Goal: Task Accomplishment & Management: Manage account settings

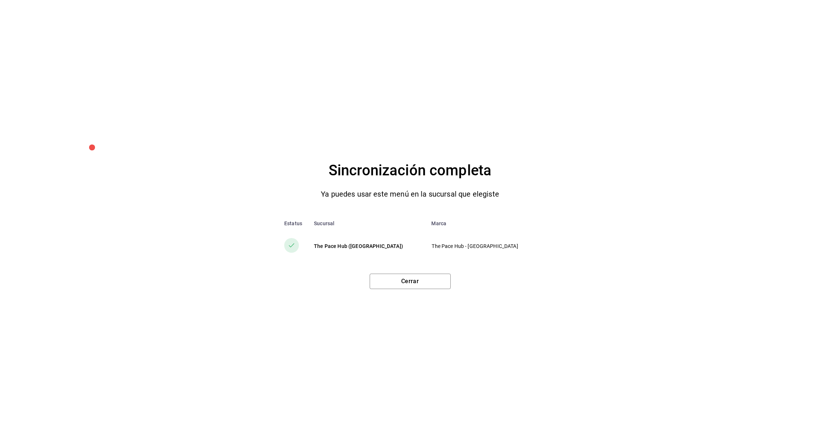
click at [401, 290] on div "Sincronización completa Ya puedes usar este menú en la sucursal que elegiste Es…" at bounding box center [410, 221] width 820 height 442
click at [401, 289] on button "Cerrar" at bounding box center [410, 281] width 81 height 15
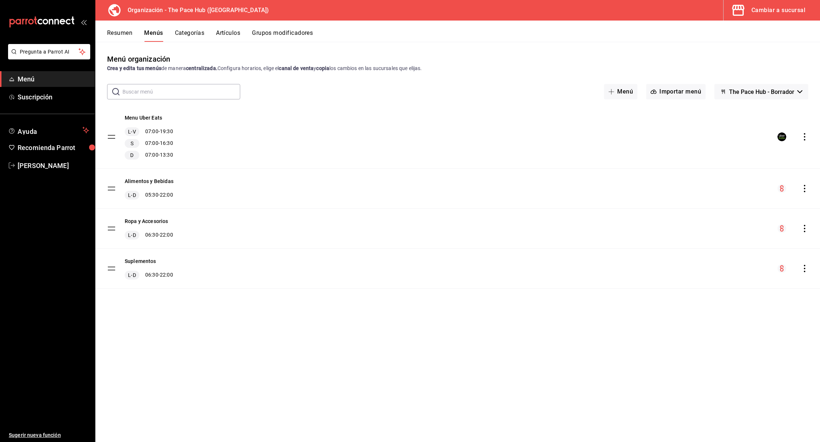
click at [762, 17] on button "Cambiar a sucursal" at bounding box center [768, 10] width 91 height 21
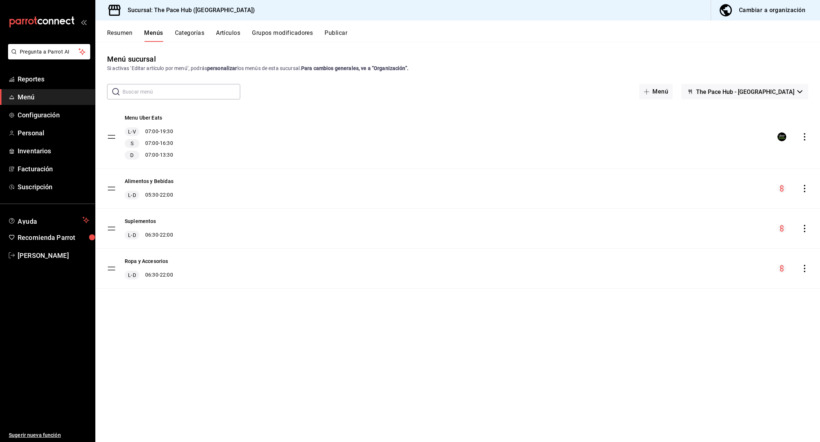
click at [225, 40] on button "Artículos" at bounding box center [228, 35] width 24 height 12
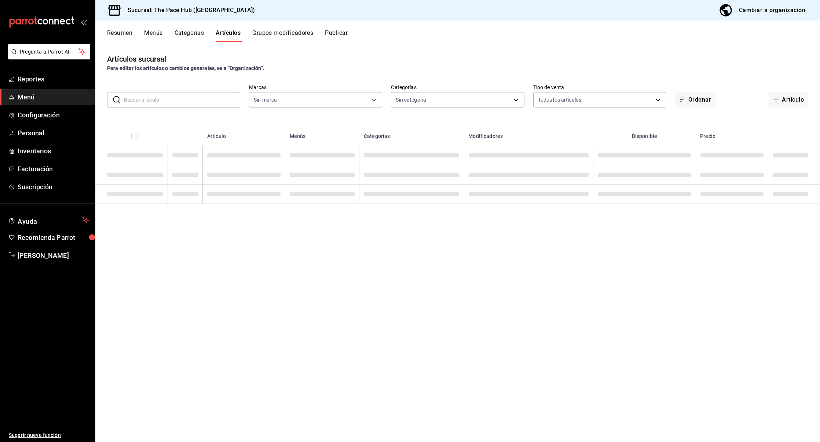
type input "6e7b30a6-09fd-47a0-883a-b7f701214784"
type input "d01577cc-381e-457d-a45d-3823f65718bd,fd101bc9-6298-4094-9550-8ee6dd588471,18fc5…"
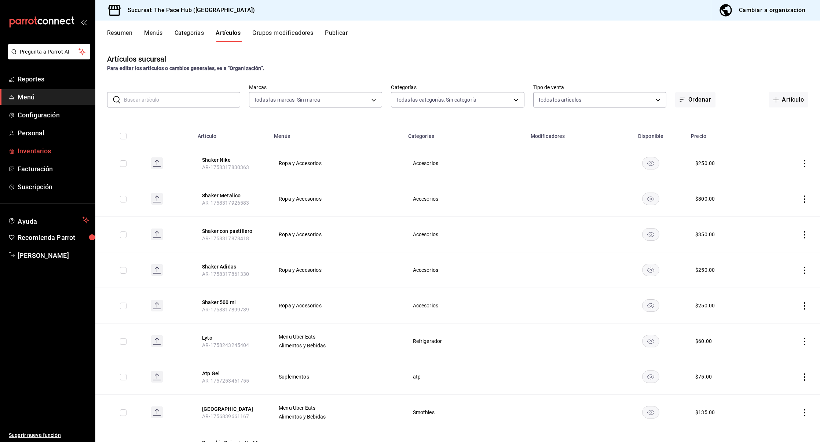
click at [40, 149] on span "Inventarios" at bounding box center [54, 151] width 72 height 10
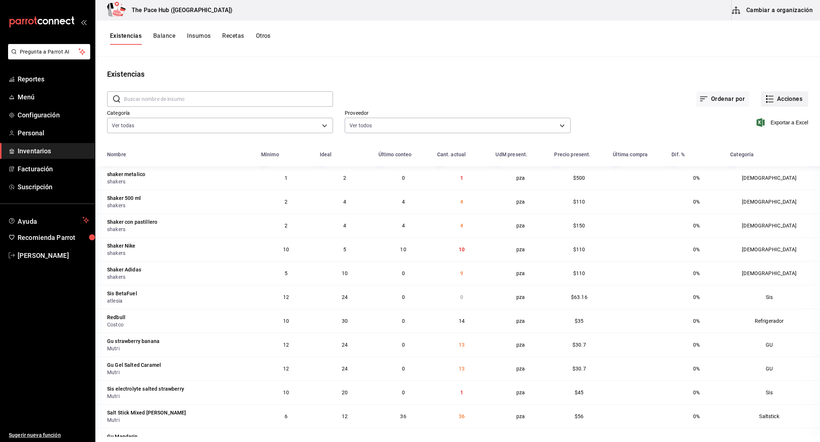
click at [785, 100] on button "Acciones" at bounding box center [784, 98] width 47 height 15
click at [762, 219] on span "Ajuste" at bounding box center [778, 217] width 62 height 8
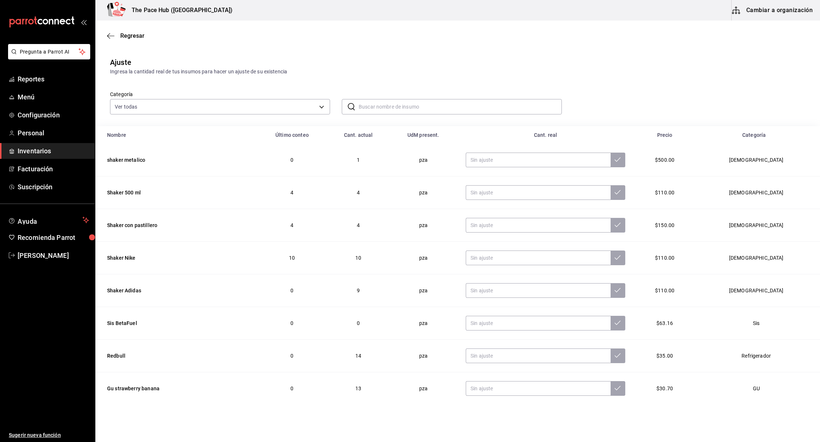
click at [393, 106] on input "text" at bounding box center [460, 106] width 203 height 15
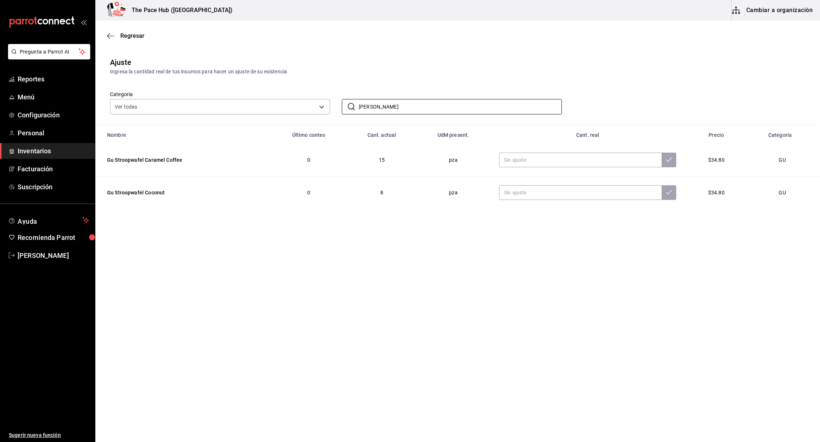
click at [340, 308] on main "Regresar Ajuste Ingresa la cantidad real de tus insumos para hacer un ajuste de…" at bounding box center [457, 211] width 725 height 380
click at [382, 107] on input "stroo" at bounding box center [460, 106] width 203 height 15
type input "s"
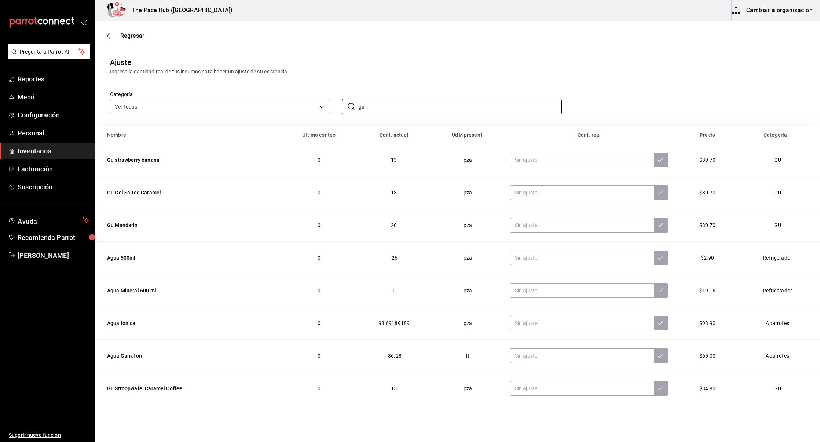
type input "gu"
click at [392, 58] on div "Ajuste Ingresa la cantidad real de tus insumos para hacer un ajuste de su exist…" at bounding box center [457, 66] width 725 height 19
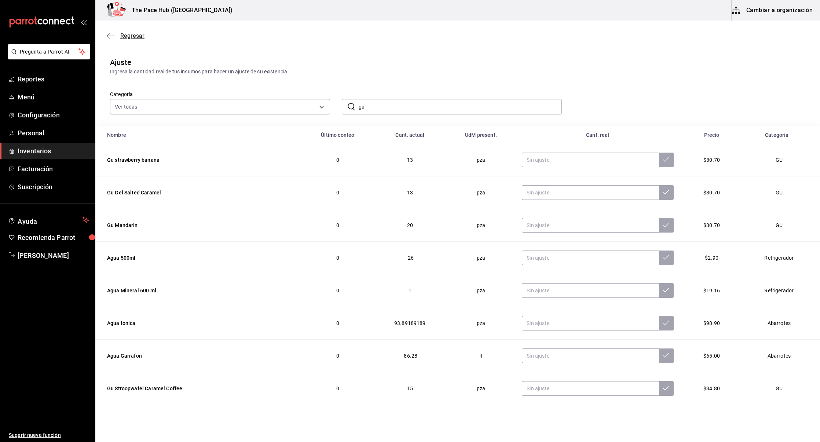
click at [109, 37] on icon "button" at bounding box center [108, 36] width 3 height 6
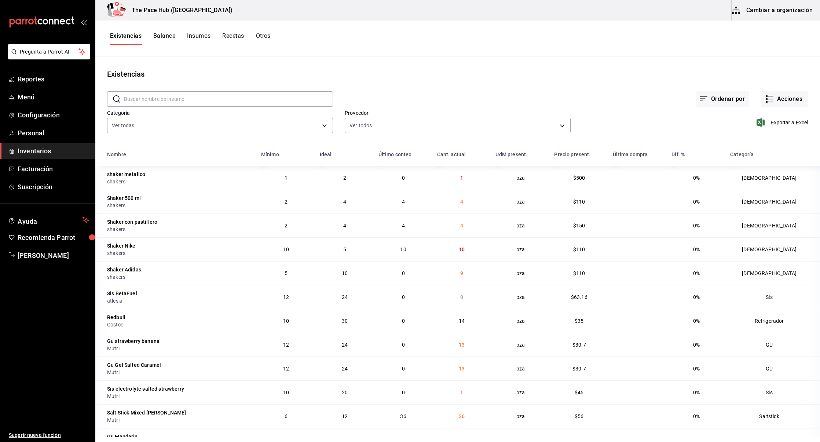
click at [214, 96] on input "text" at bounding box center [228, 99] width 209 height 15
type input "stroop"
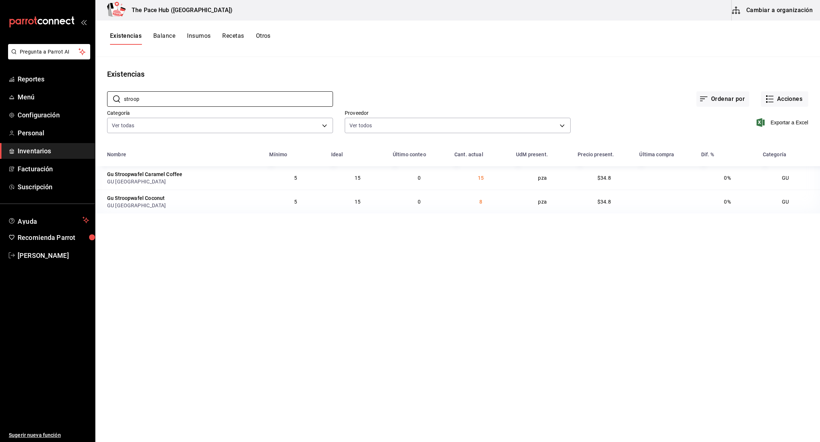
click at [139, 175] on div "Gu Stroopwafel Caramel Coffee" at bounding box center [144, 174] width 75 height 7
click at [120, 187] on td "Gu Stroopwafel Caramel Coffee GU Mexico" at bounding box center [179, 177] width 169 height 23
click at [120, 202] on div "GU [GEOGRAPHIC_DATA]" at bounding box center [183, 205] width 153 height 7
click at [119, 172] on div "Gu Stroopwafel Caramel Coffee" at bounding box center [144, 174] width 75 height 7
click at [121, 197] on div "Gu Stroopwafel Coconut" at bounding box center [136, 197] width 58 height 7
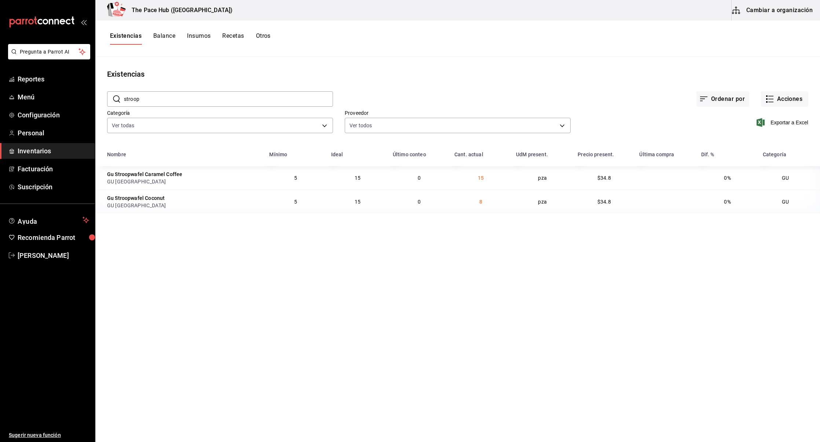
click at [122, 164] on th "Nombre" at bounding box center [179, 156] width 169 height 19
click at [130, 197] on div "Gu Stroopwafel Coconut" at bounding box center [136, 197] width 58 height 7
click at [207, 28] on div "Existencias Balance Insumos Recetas Otros" at bounding box center [457, 39] width 725 height 36
click at [207, 35] on button "Insumos" at bounding box center [198, 38] width 23 height 12
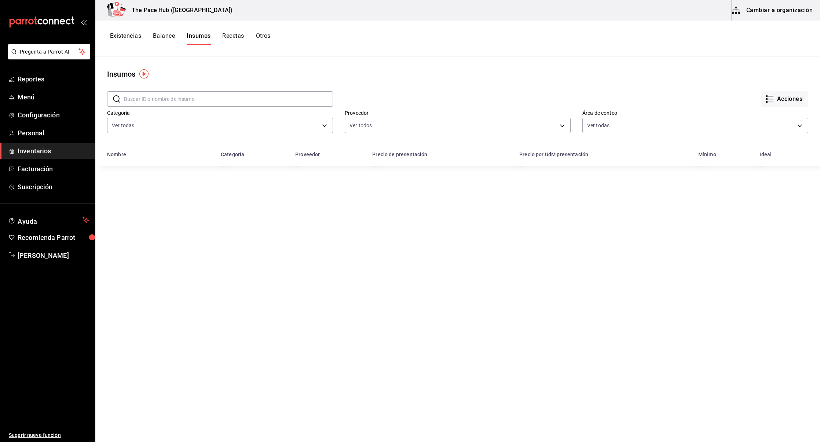
click at [166, 98] on input "text" at bounding box center [228, 99] width 209 height 15
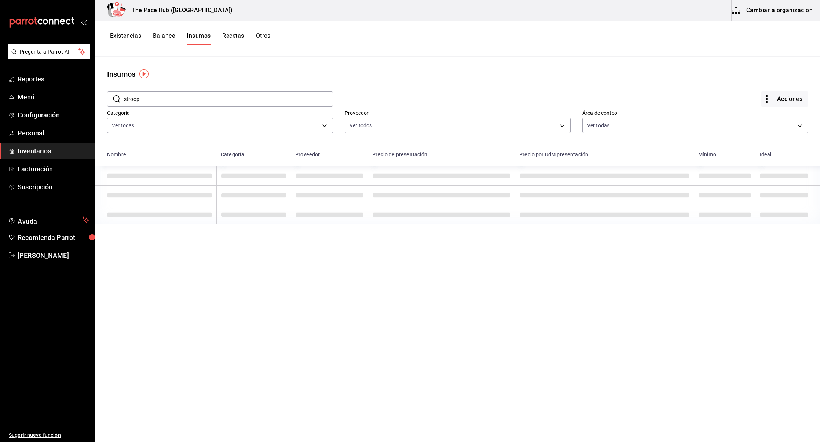
type input "stroop"
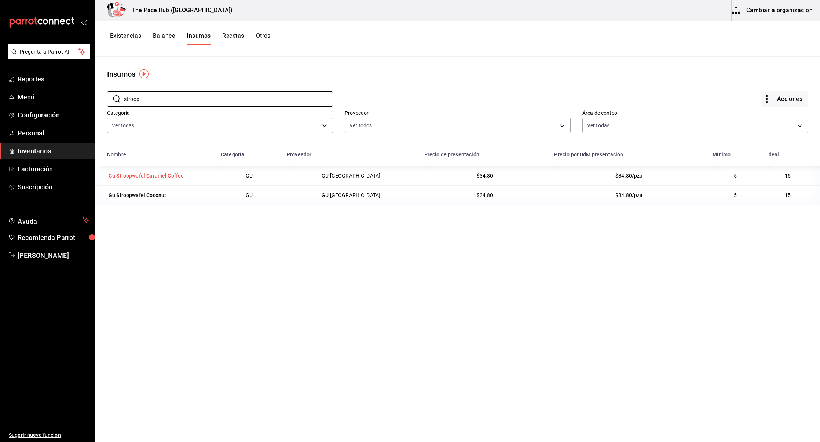
click at [154, 172] on div "Gu Stroopwafel Caramel Coffee" at bounding box center [146, 175] width 75 height 7
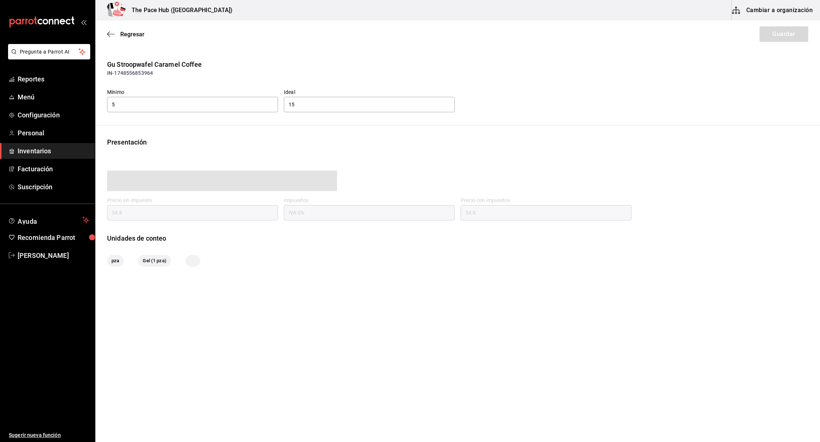
type input "34.80"
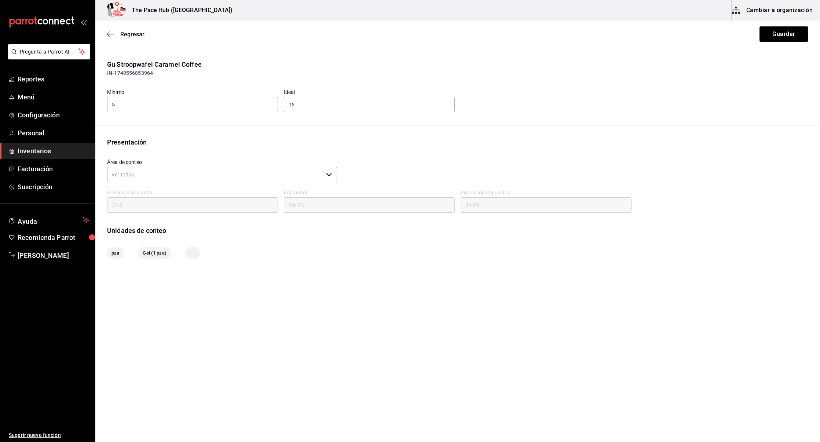
click at [169, 65] on div "Gu Stroopwafel Caramel Coffee" at bounding box center [457, 64] width 701 height 10
click at [109, 30] on div "Regresar Guardar" at bounding box center [457, 34] width 725 height 27
click at [109, 33] on icon "button" at bounding box center [110, 34] width 7 height 7
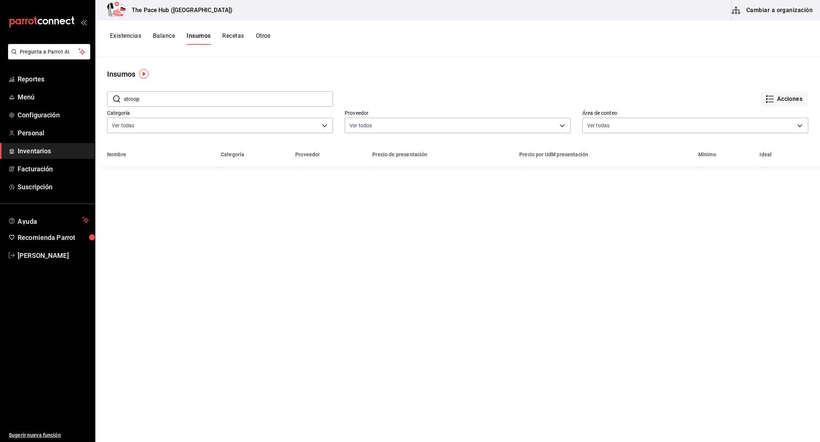
click at [750, 12] on button "Cambiar a organización" at bounding box center [773, 10] width 83 height 21
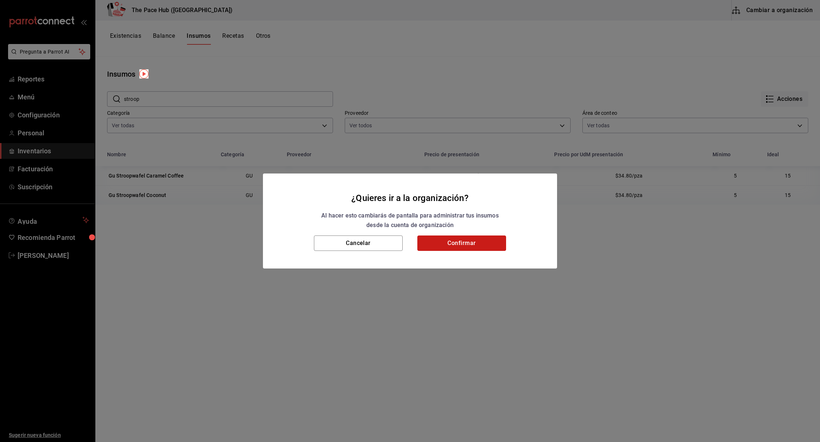
click at [447, 248] on button "Confirmar" at bounding box center [461, 242] width 89 height 15
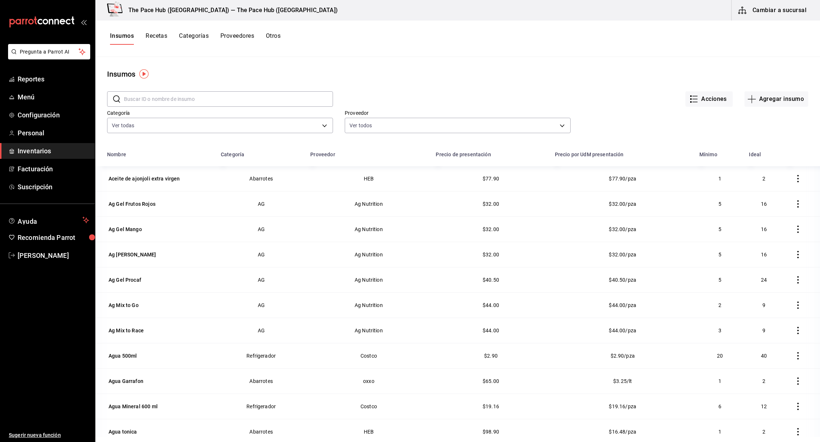
click at [144, 103] on input "text" at bounding box center [228, 99] width 209 height 15
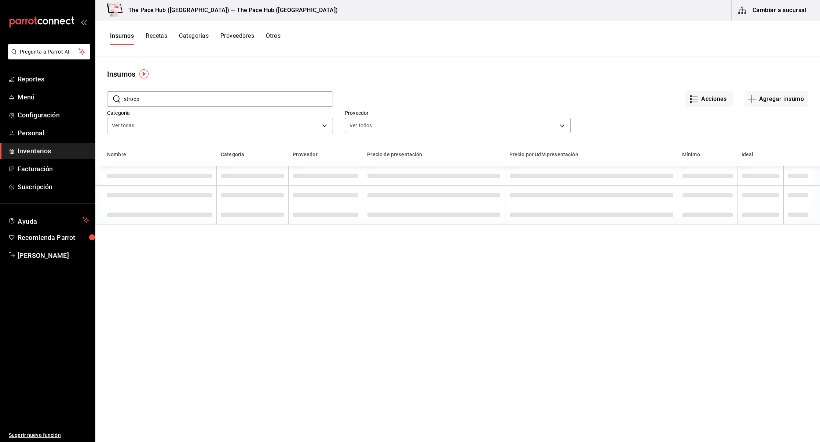
type input "stroop"
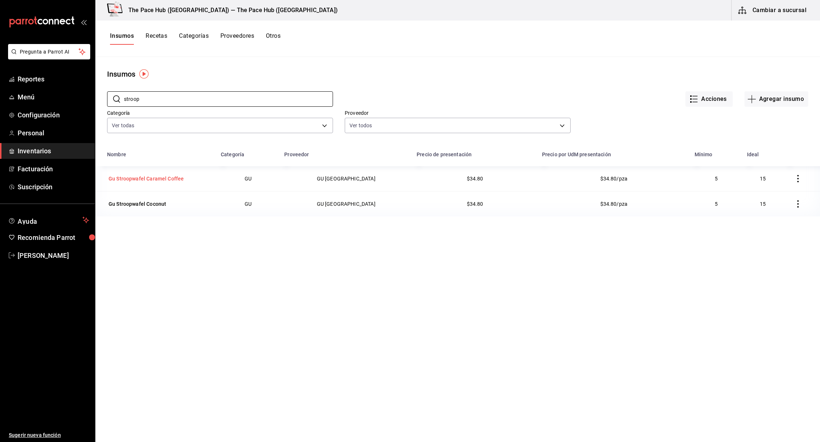
click at [139, 181] on div "Gu Stroopwafel Caramel Coffee" at bounding box center [146, 178] width 75 height 7
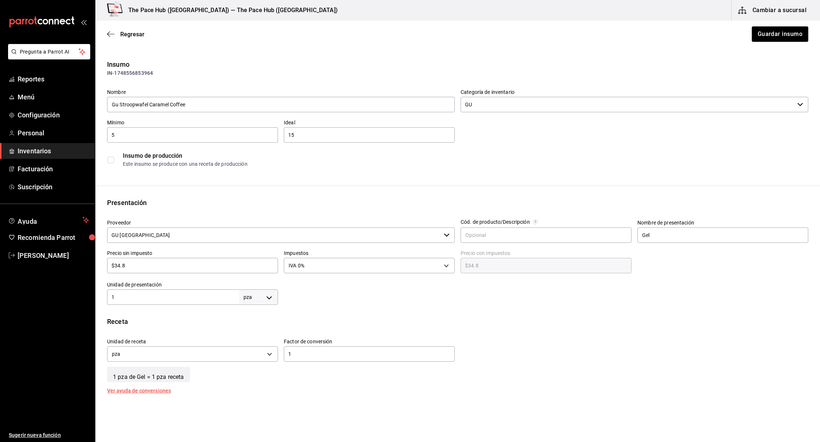
click at [415, 26] on div "Regresar Guardar insumo" at bounding box center [457, 34] width 725 height 27
drag, startPoint x: 149, startPoint y: 104, endPoint x: 205, endPoint y: 102, distance: 56.5
click at [205, 102] on input "Gu Stroopwafel Caramel Coffee" at bounding box center [281, 104] width 348 height 15
type input "Gu Stroopwafel Saltys Caramel"
click at [252, 196] on div "Insumo IN-1748556853964 Nombre Gu Stroopwafel Saltys Caramel Categoría de inven…" at bounding box center [457, 275] width 725 height 432
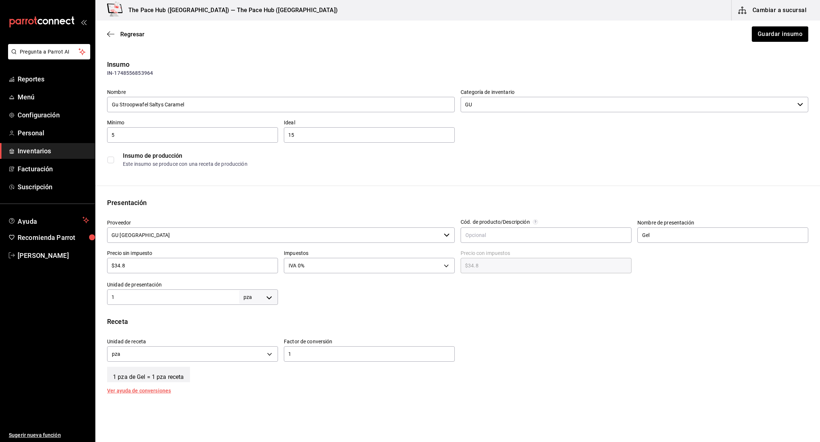
click at [150, 264] on input "$34.8" at bounding box center [192, 265] width 171 height 9
type input "$34."
type input "$34.00"
type input "$3"
type input "$3.00"
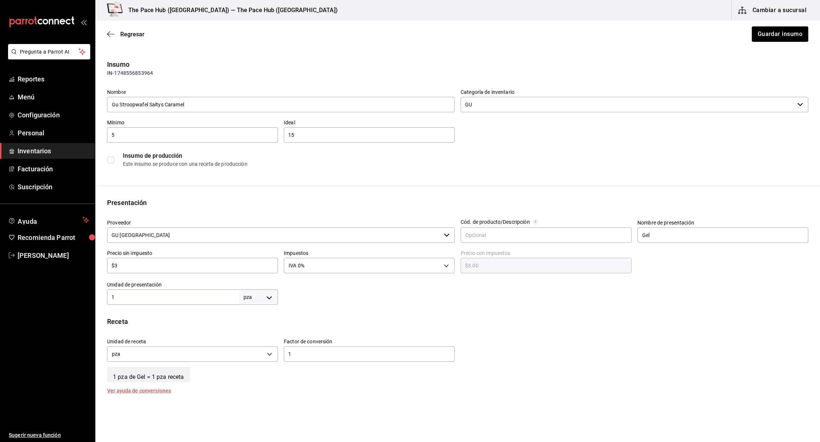
type input "$32"
type input "$32.00"
type input "$32.04"
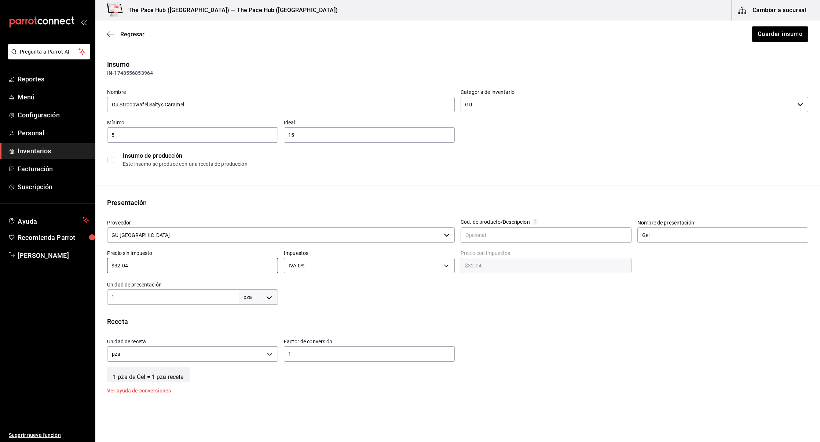
click at [349, 289] on div at bounding box center [543, 289] width 530 height 29
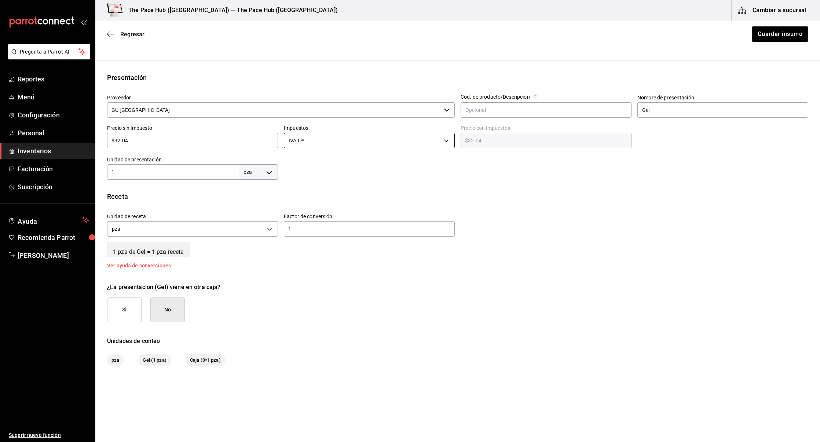
click at [295, 133] on body "Pregunta a Parrot AI Reportes Menú Configuración Personal Inventarios Facturaci…" at bounding box center [410, 200] width 820 height 400
click at [527, 199] on div at bounding box center [410, 221] width 820 height 442
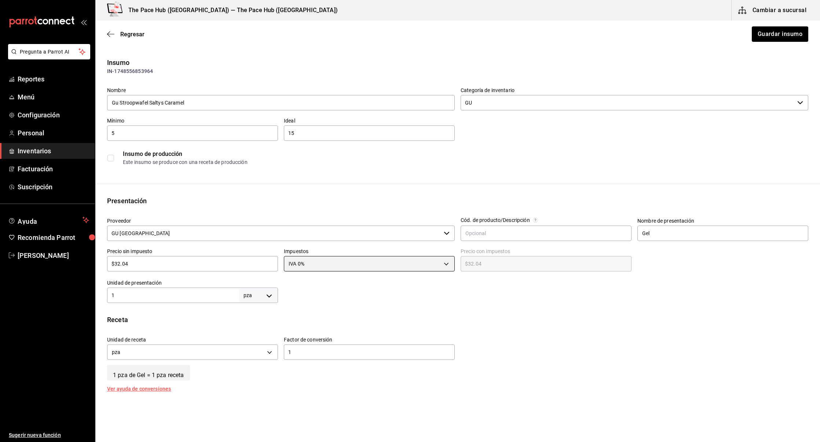
scroll to position [0, 0]
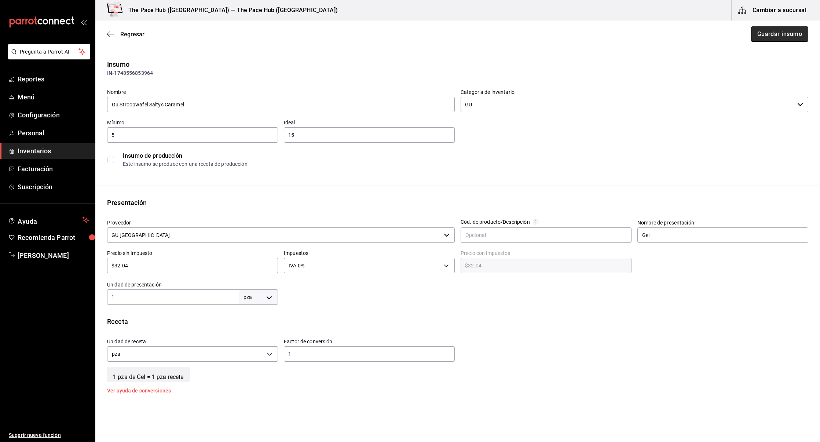
click at [772, 35] on button "Guardar insumo" at bounding box center [779, 33] width 57 height 15
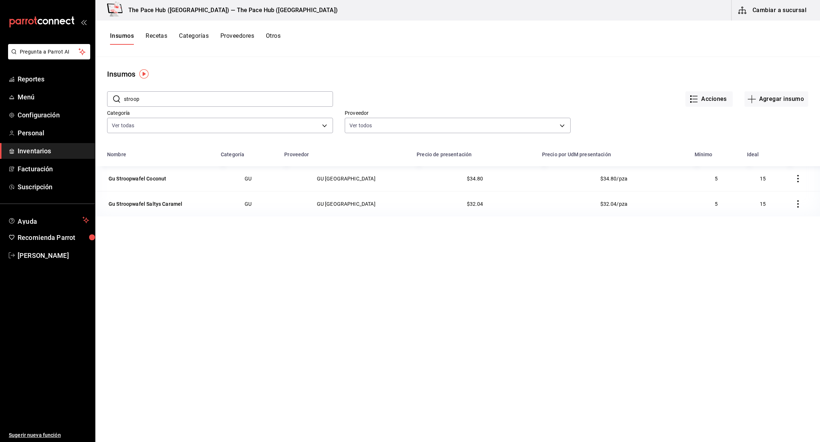
click at [150, 94] on input "stroop" at bounding box center [228, 99] width 209 height 15
type input "honey"
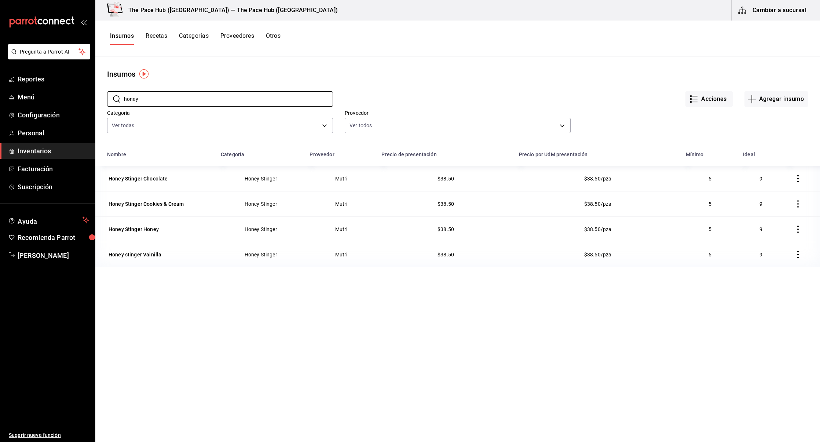
click at [245, 333] on div "Nombre Categoría Proveedor Precio de presentación Precio por UdM presentación M…" at bounding box center [457, 337] width 725 height 380
click at [771, 102] on button "Agregar insumo" at bounding box center [776, 98] width 64 height 15
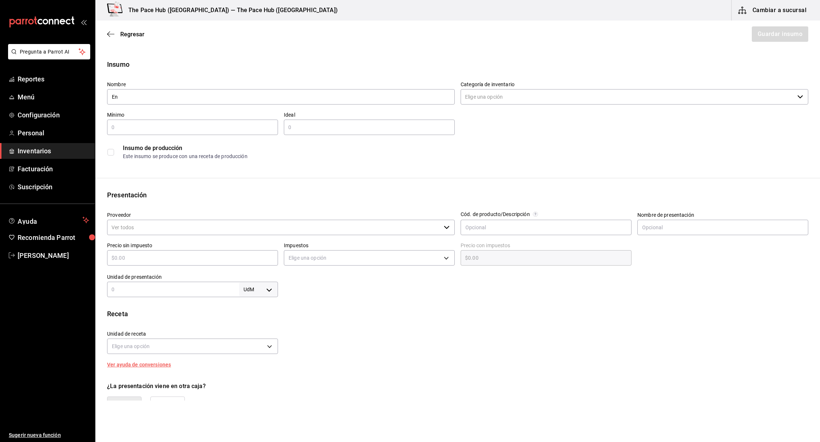
type input "E"
click at [113, 96] on input "Tap Flask" at bounding box center [281, 96] width 348 height 15
click at [136, 99] on input "Tap Flask" at bounding box center [281, 96] width 348 height 15
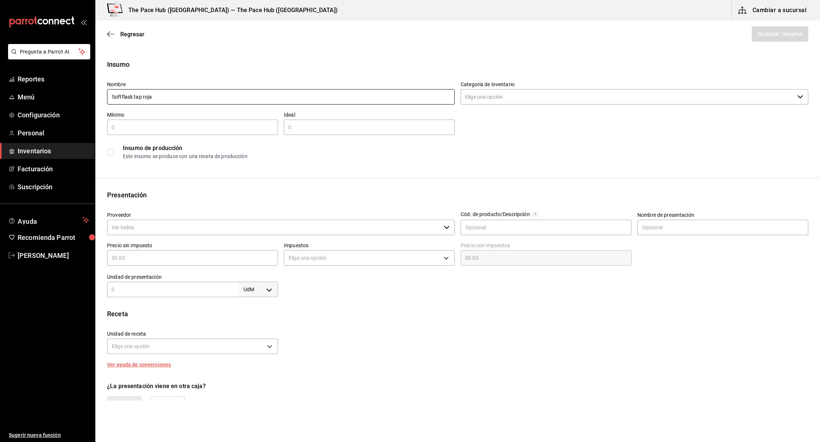
type input "Softflask tap roja"
click at [482, 91] on input "Categoría de inventario" at bounding box center [628, 96] width 334 height 15
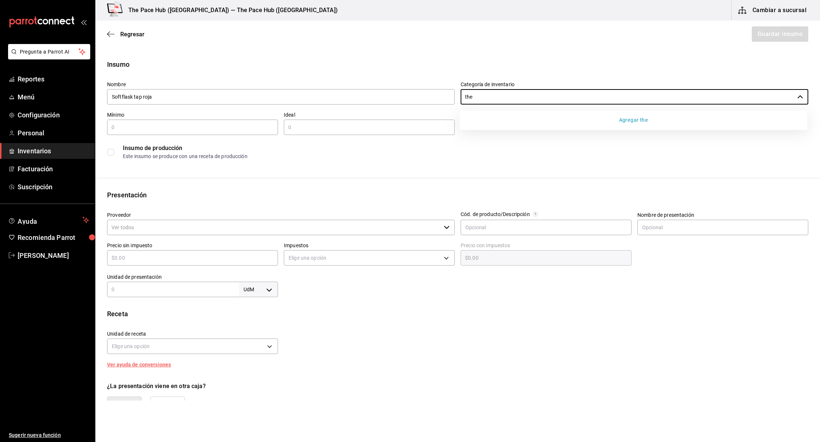
type input "the"
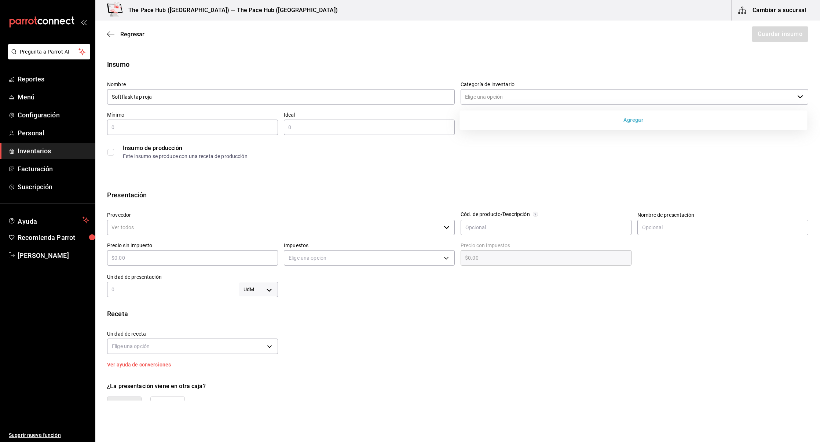
click at [583, 118] on button "Agregar" at bounding box center [633, 120] width 342 height 14
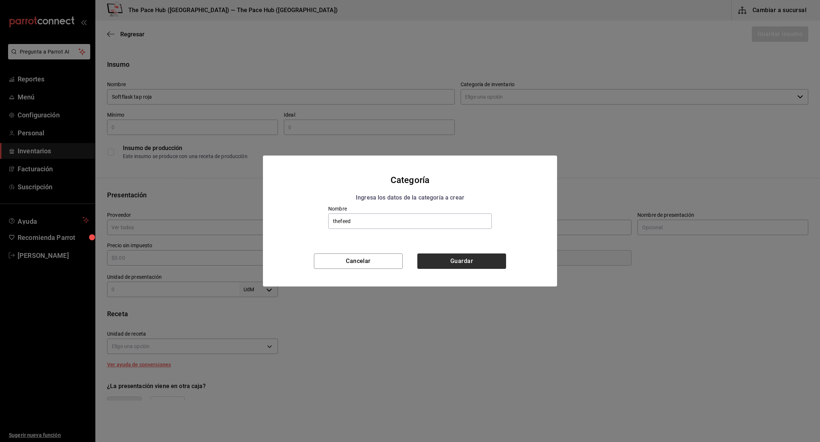
type input "thefeed"
click at [465, 260] on button "Guardar" at bounding box center [461, 260] width 89 height 15
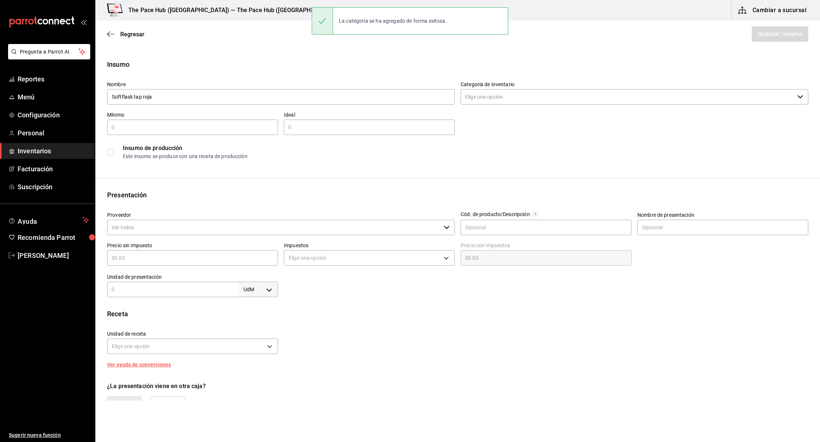
click at [492, 99] on input "Categoría de inventario" at bounding box center [628, 96] width 334 height 15
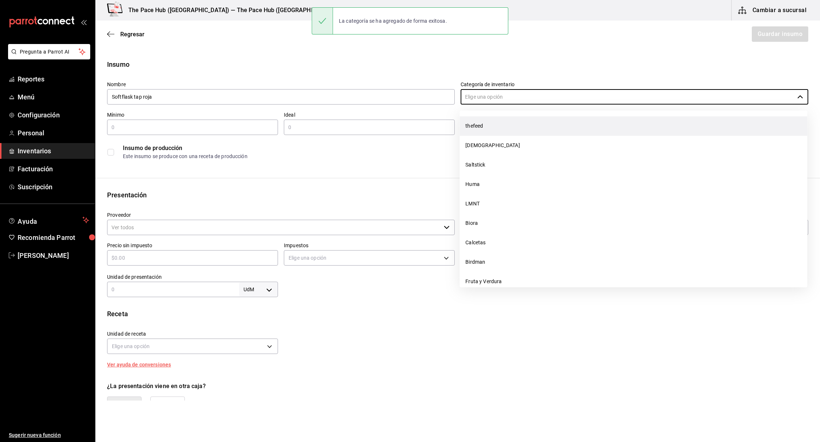
click at [490, 121] on li "thefeed" at bounding box center [633, 125] width 348 height 19
type input "thefeed"
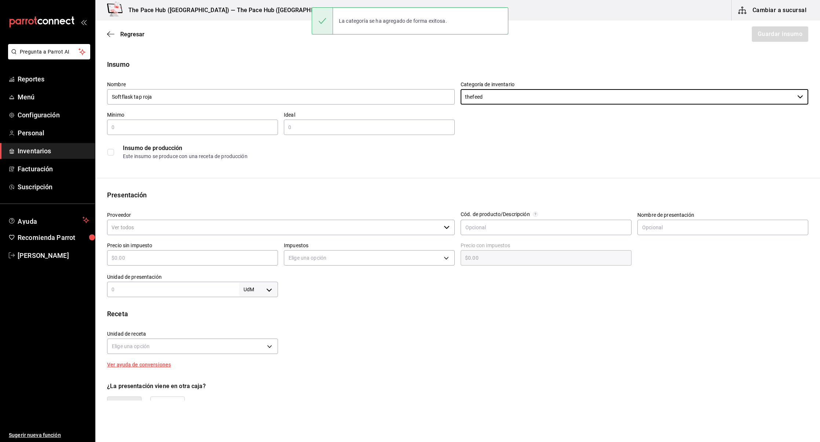
click at [185, 129] on input "text" at bounding box center [192, 127] width 171 height 9
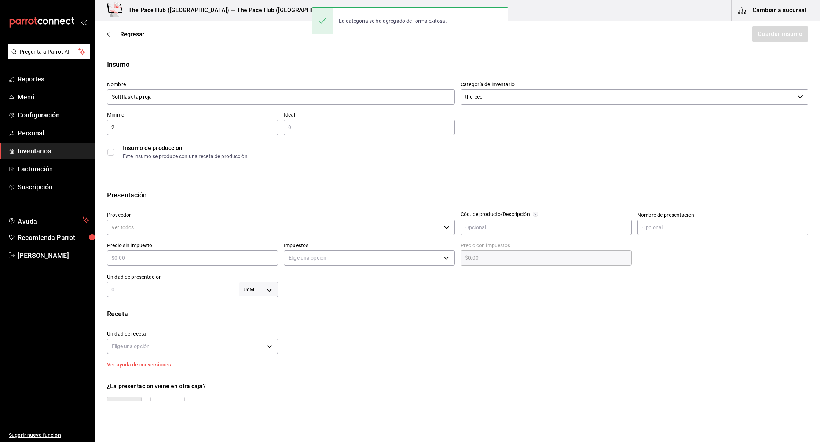
type input "2"
type input "3"
type input "4"
click at [225, 197] on div "Presentación" at bounding box center [457, 195] width 701 height 10
click at [160, 237] on div "Precio sin impuesto ​" at bounding box center [189, 252] width 177 height 32
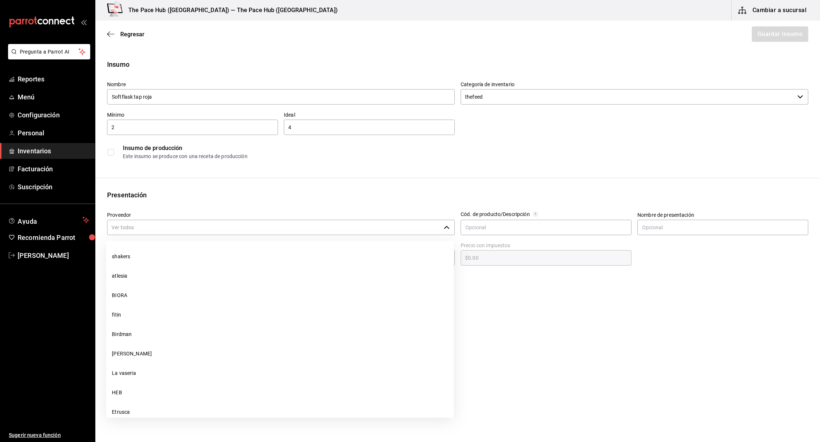
click at [149, 227] on input "Proveedor" at bounding box center [274, 227] width 334 height 15
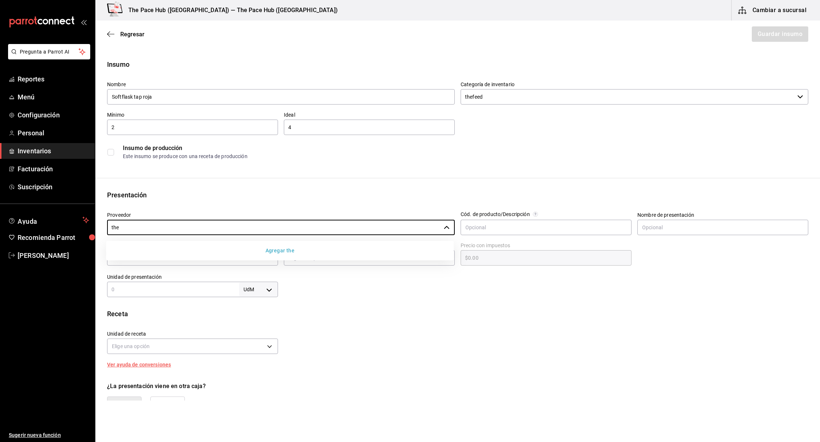
type input "the"
click at [202, 248] on button "Agregar the" at bounding box center [280, 251] width 342 height 14
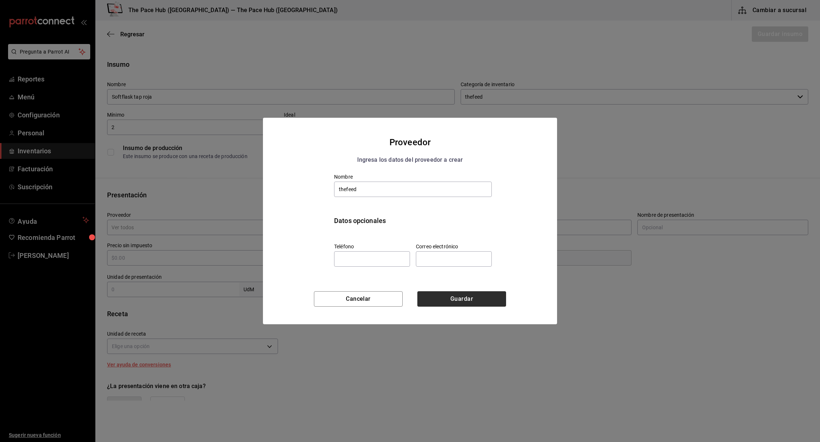
type input "thefeed"
click at [481, 306] on button "Guardar" at bounding box center [461, 298] width 89 height 15
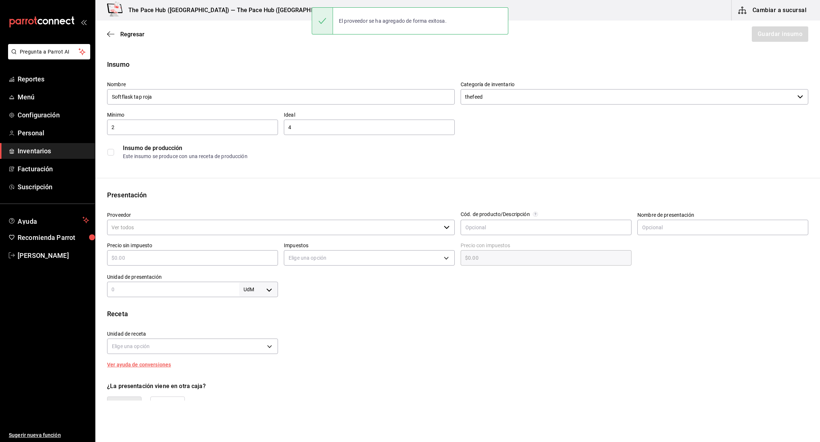
click at [198, 224] on input "Proveedor" at bounding box center [274, 227] width 334 height 15
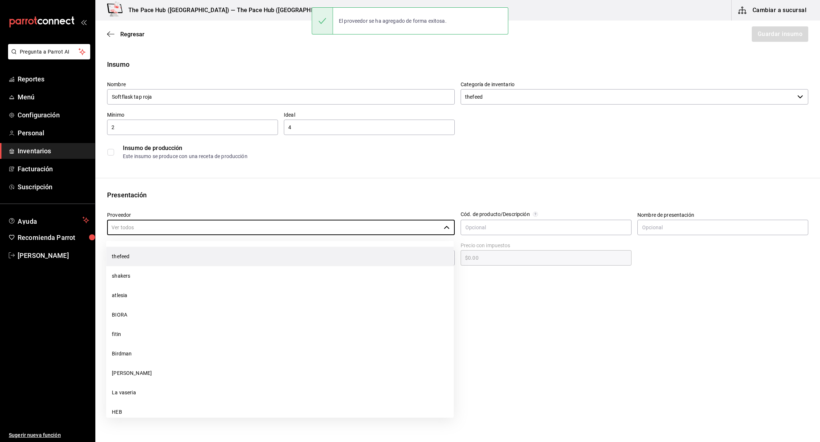
click at [167, 252] on li "thefeed" at bounding box center [280, 256] width 348 height 19
type input "thefeed"
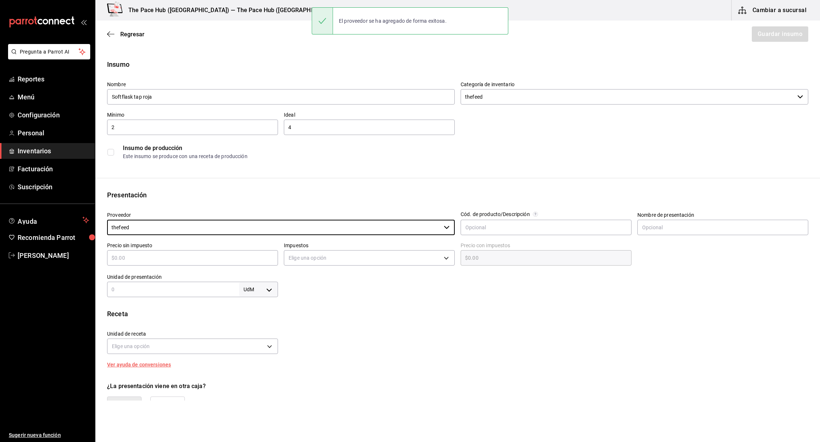
click at [679, 243] on div at bounding box center [719, 252] width 177 height 32
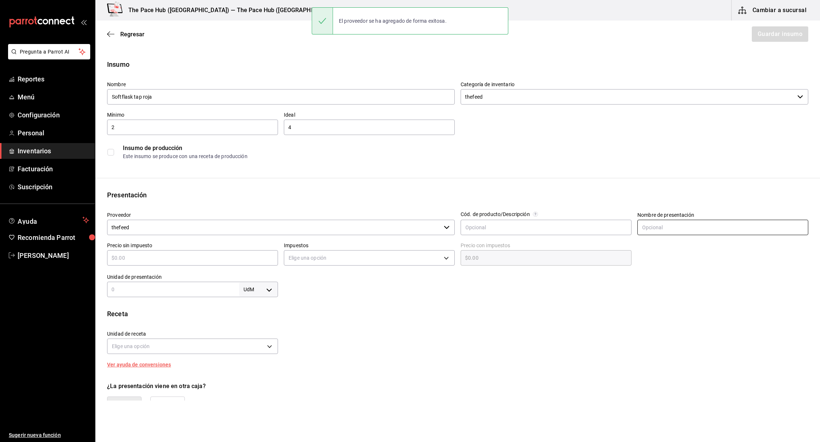
click at [660, 227] on input "text" at bounding box center [722, 227] width 171 height 15
type input "bote"
click at [538, 363] on div "Receta Unidad de receta Elige una opción Factor de conversión ​ Ver ayuda de co…" at bounding box center [457, 338] width 725 height 58
click at [165, 249] on div "Precio sin impuesto ​" at bounding box center [192, 253] width 171 height 23
click at [156, 257] on input "text" at bounding box center [192, 257] width 171 height 9
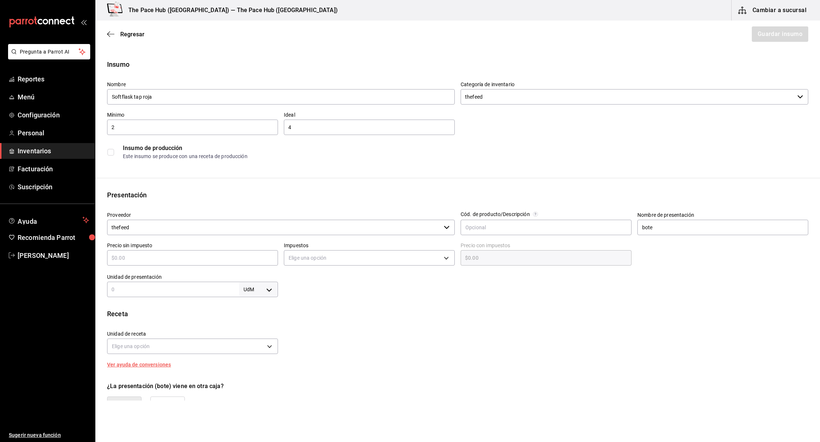
type input "$3"
type input "$3.00"
type input "$32"
type input "$32.00"
type input "$325"
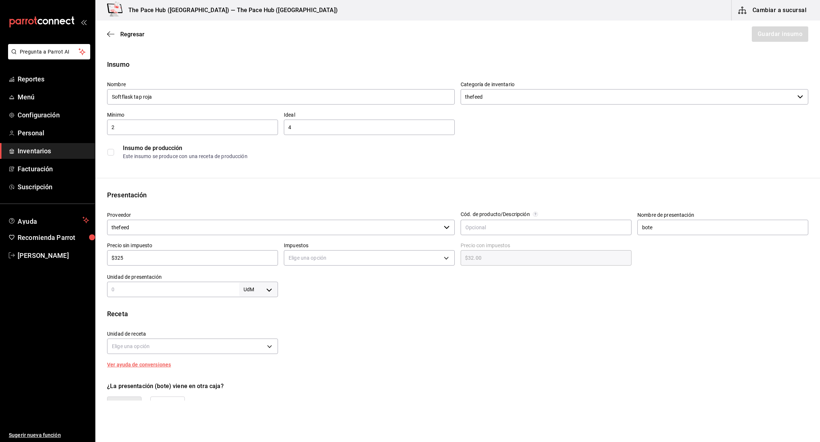
type input "$325.00"
type input "$325"
click at [381, 327] on div "Unidad de receta Elige una opción Factor de conversión ​" at bounding box center [454, 341] width 707 height 32
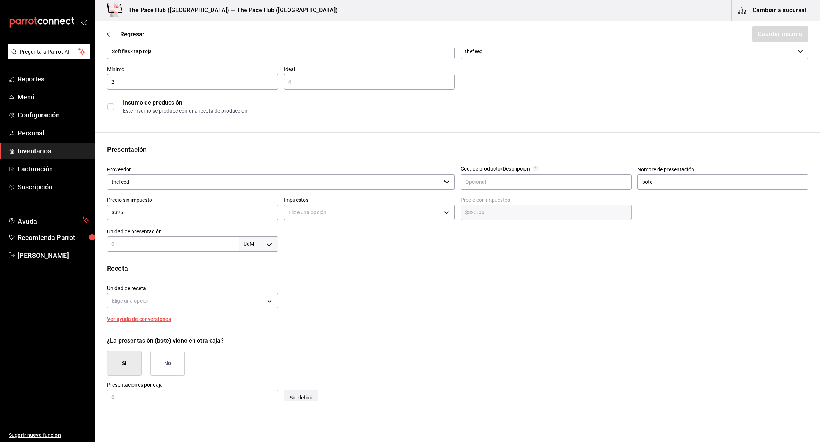
click at [201, 252] on div "Insumo Nombre Softflask tap roja Categoría de inventario thefeed ​ Mínimo 2 ​ I…" at bounding box center [457, 232] width 725 height 436
click at [172, 241] on input "text" at bounding box center [173, 243] width 132 height 9
type input "1"
click at [258, 240] on body "Pregunta a Parrot AI Reportes Menú Configuración Personal Inventarios Facturaci…" at bounding box center [410, 200] width 820 height 400
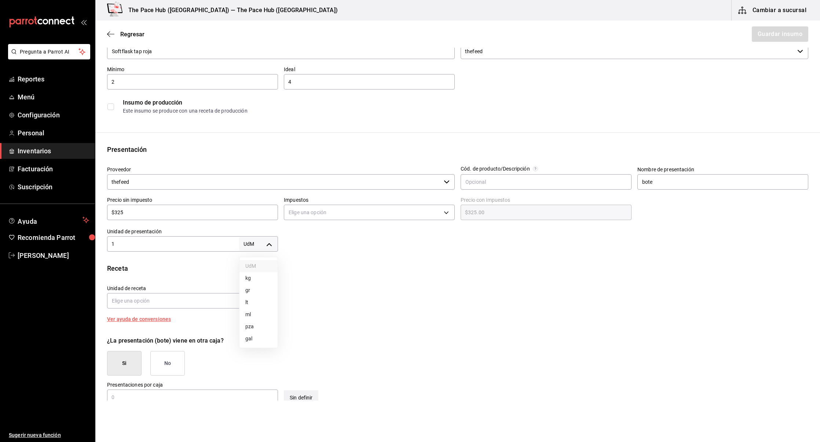
click at [261, 326] on li "pza" at bounding box center [258, 326] width 38 height 12
type input "UNIT"
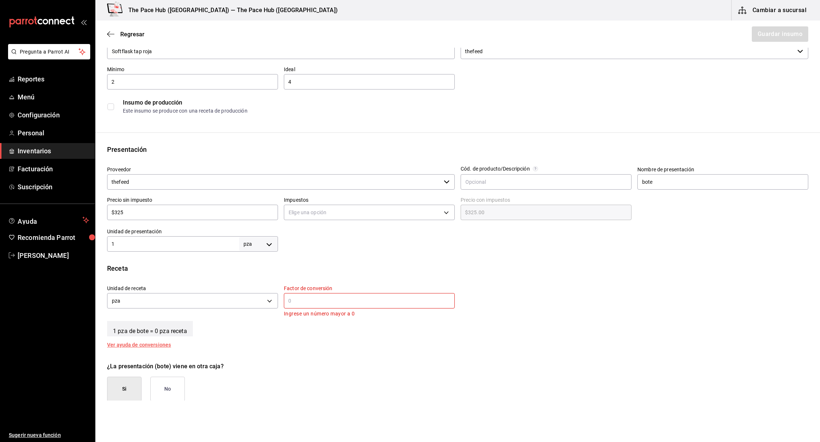
click at [326, 300] on input "text" at bounding box center [369, 300] width 171 height 9
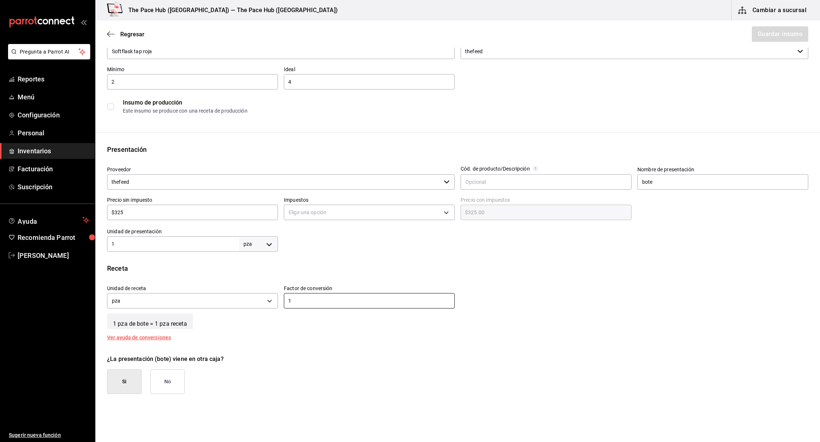
type input "1"
click at [311, 325] on div "1 pza de bote = 1 pza receta" at bounding box center [457, 320] width 701 height 18
click at [166, 385] on button "No" at bounding box center [167, 381] width 34 height 25
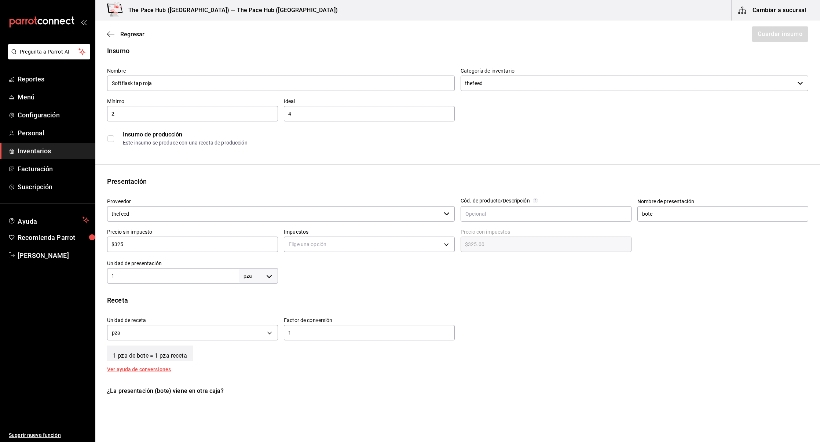
scroll to position [0, 0]
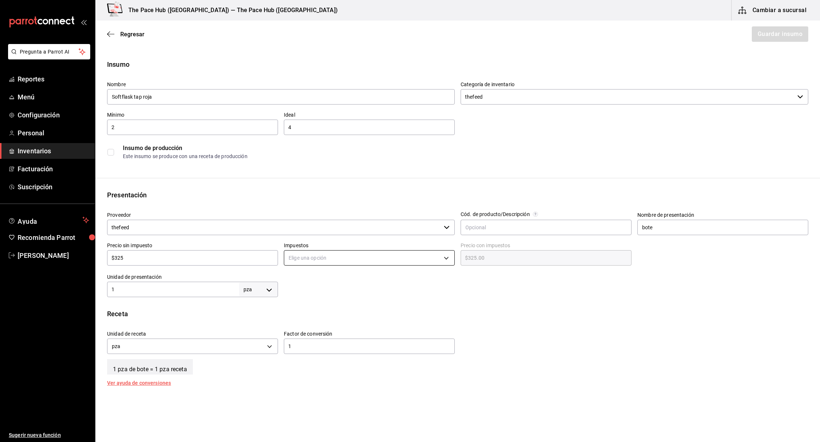
click at [354, 257] on body "Pregunta a Parrot AI Reportes Menú Configuración Personal Inventarios Facturaci…" at bounding box center [410, 200] width 820 height 400
click at [338, 276] on li "IVA 0%" at bounding box center [369, 281] width 170 height 12
type input "IVA_0"
click at [574, 305] on div "Insumo Nombre Softflask tap roja Categoría de inventario thefeed ​ Mínimo 2 ​ I…" at bounding box center [457, 271] width 725 height 424
click at [788, 37] on button "Guardar insumo" at bounding box center [779, 33] width 57 height 15
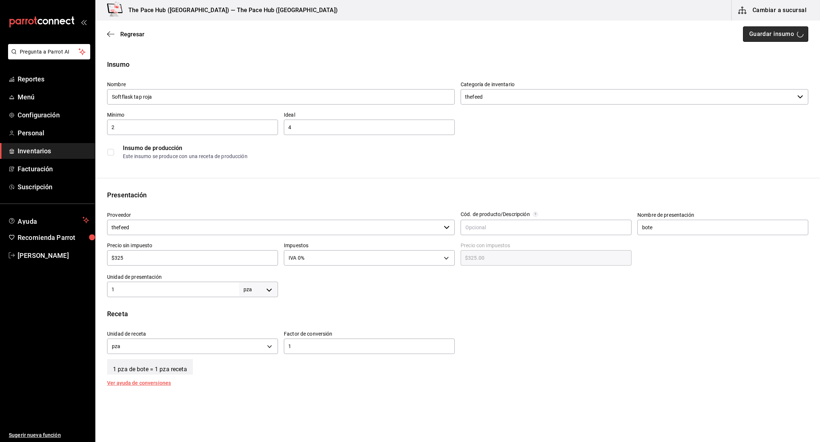
click at [788, 37] on button "Guardar insumo" at bounding box center [775, 33] width 65 height 15
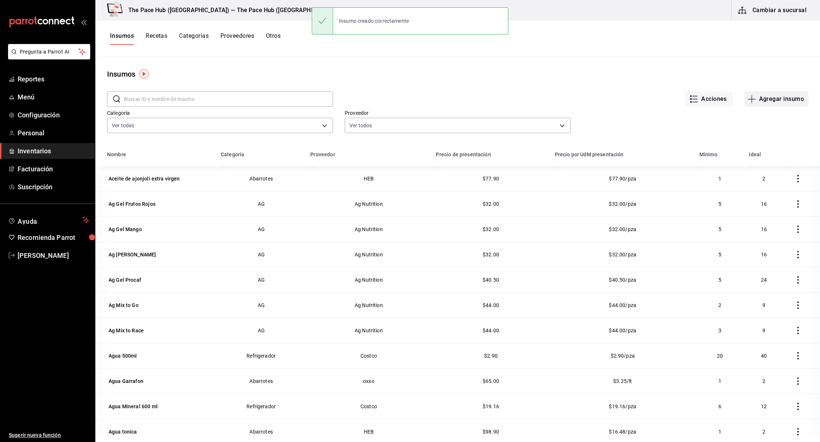
click at [763, 97] on button "Agregar insumo" at bounding box center [776, 98] width 64 height 15
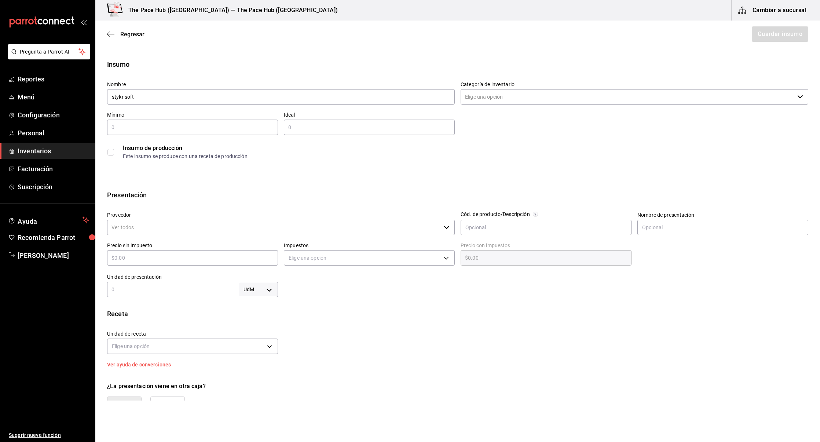
type input "stykr soft"
click at [481, 90] on input "Categoría de inventario" at bounding box center [628, 96] width 334 height 15
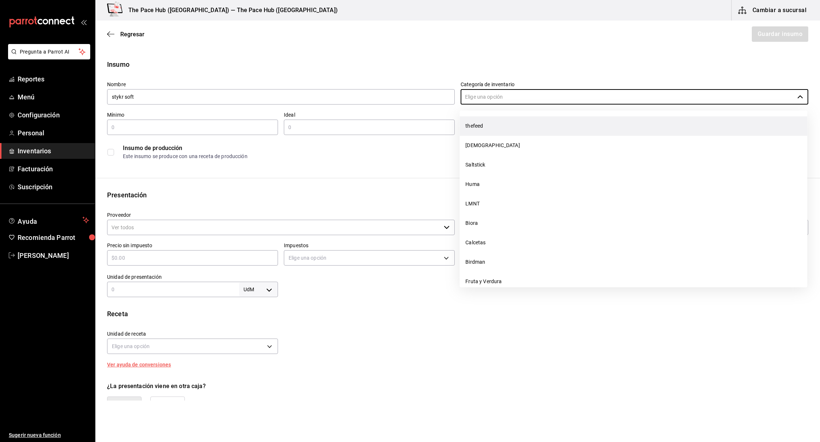
click at [486, 130] on li "thefeed" at bounding box center [633, 125] width 348 height 19
type input "thefeed"
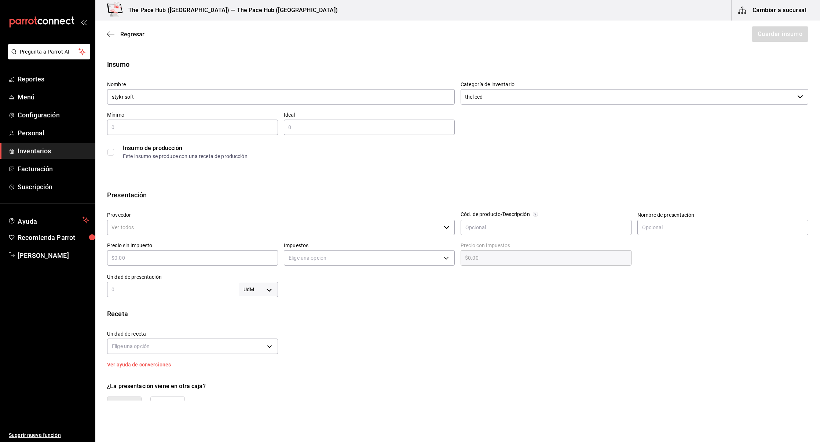
click at [124, 123] on input "text" at bounding box center [192, 127] width 171 height 9
type input "4"
type input "2"
click at [190, 211] on div "Proveedor ​" at bounding box center [277, 221] width 353 height 30
click at [157, 241] on div "Precio sin impuesto ​" at bounding box center [189, 252] width 177 height 32
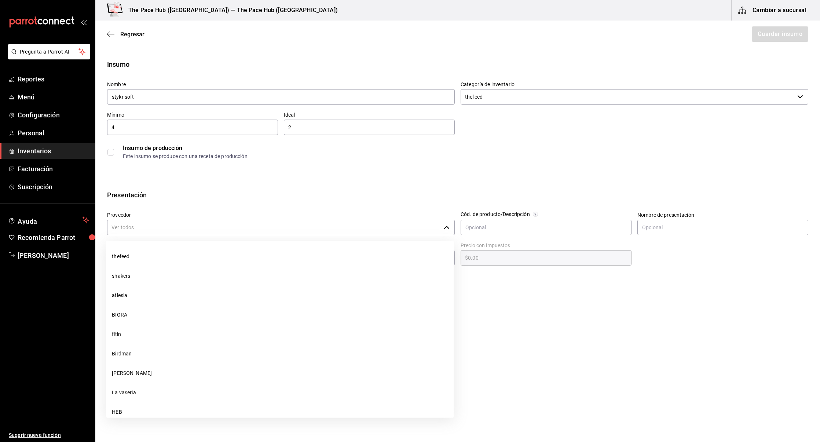
click at [150, 232] on input "Proveedor" at bounding box center [274, 227] width 334 height 15
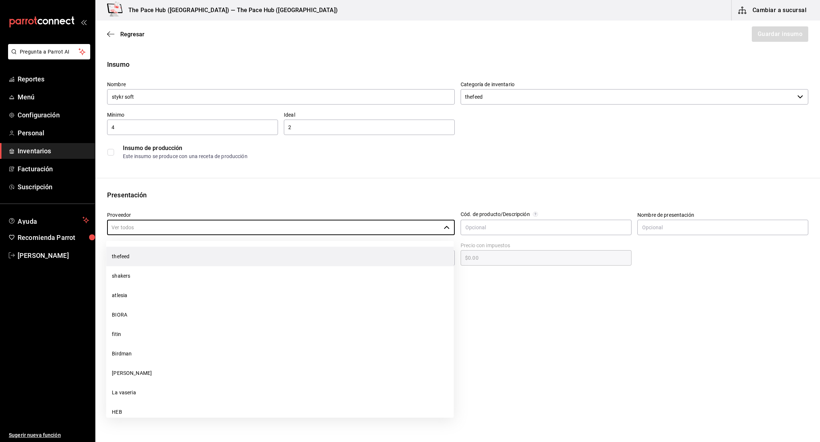
click at [146, 252] on li "thefeed" at bounding box center [280, 256] width 348 height 19
type input "thefeed"
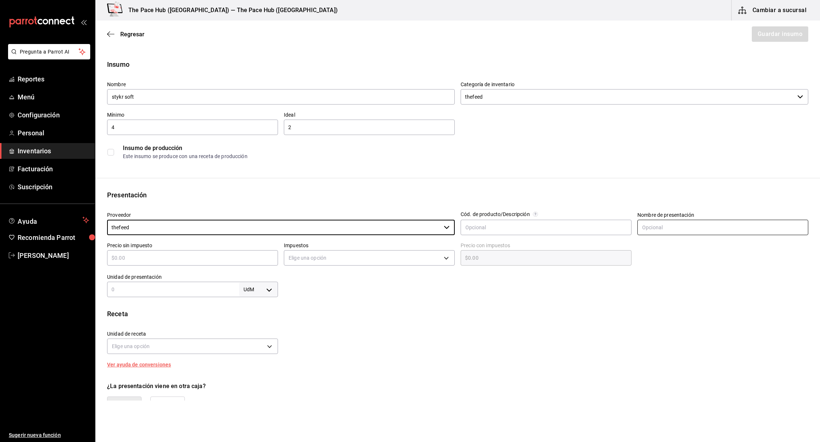
click at [647, 222] on input "text" at bounding box center [722, 227] width 171 height 15
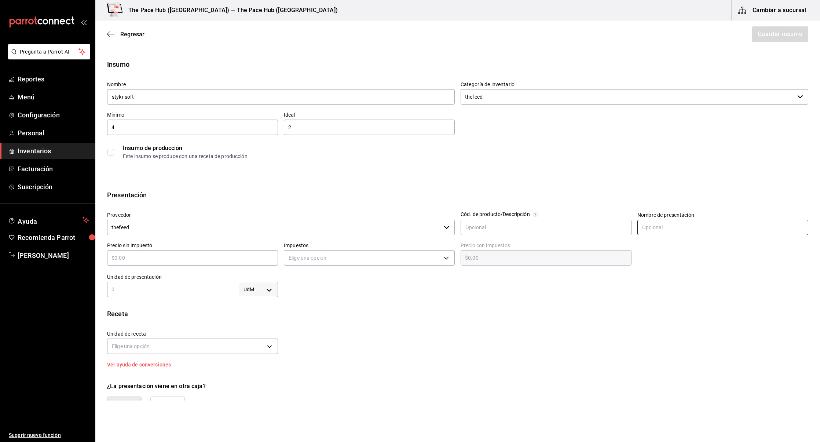
type input "Bote"
click at [189, 250] on div "​" at bounding box center [192, 257] width 171 height 15
click at [187, 254] on input "text" at bounding box center [192, 257] width 171 height 9
type input "$2"
type input "$2.00"
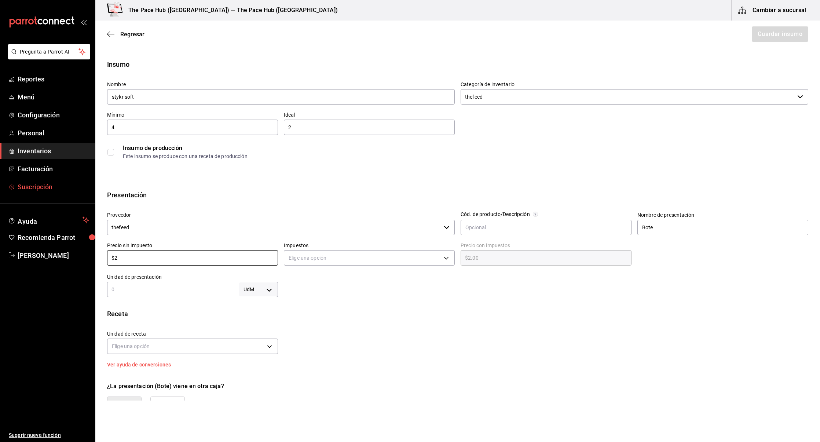
type input "$28"
type input "$28.00"
type input "$282"
type input "$282.00"
type input "$282.2"
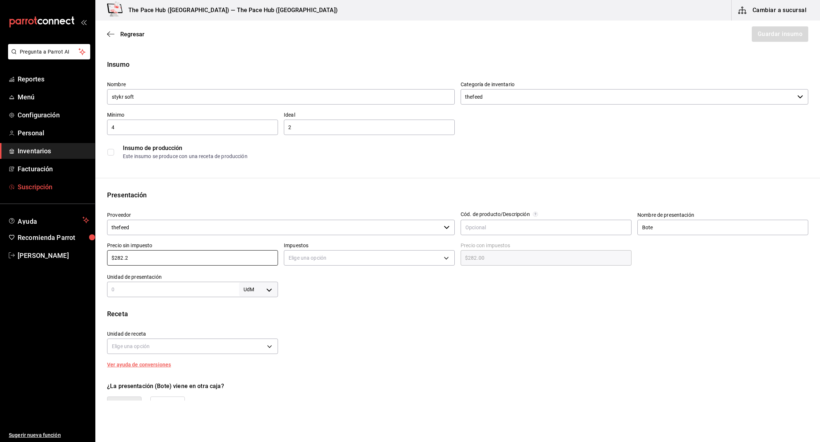
type input "$282.20"
type input "$282.2"
click at [334, 246] on label "Impuestos" at bounding box center [369, 245] width 171 height 5
click at [334, 256] on body "Pregunta a Parrot AI Reportes Menú Configuración Personal Inventarios Facturaci…" at bounding box center [410, 200] width 820 height 400
click at [321, 273] on ul "IVA 0% IVA 8% IVA 16% IEPS 8%" at bounding box center [369, 299] width 170 height 54
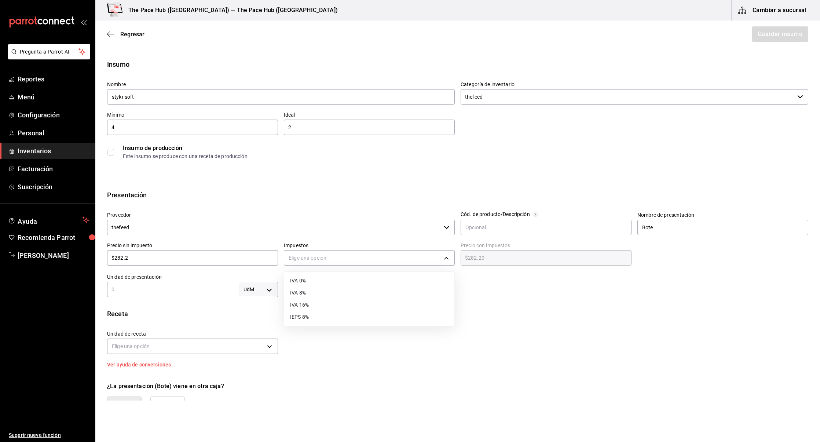
click at [317, 275] on li "IVA 0%" at bounding box center [369, 281] width 170 height 12
type input "IVA_0"
click at [194, 281] on div "Unidad de presentación UdM ​" at bounding box center [192, 285] width 171 height 23
click at [194, 290] on input "text" at bounding box center [173, 289] width 132 height 9
type input "1"
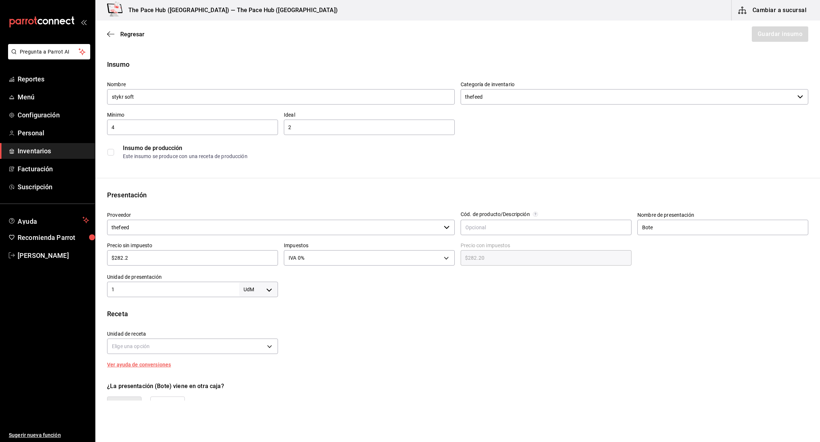
click at [252, 283] on body "Pregunta a Parrot AI Reportes Menú Configuración Personal Inventarios Facturaci…" at bounding box center [410, 200] width 820 height 400
click at [252, 370] on li "pza" at bounding box center [258, 372] width 38 height 12
type input "UNIT"
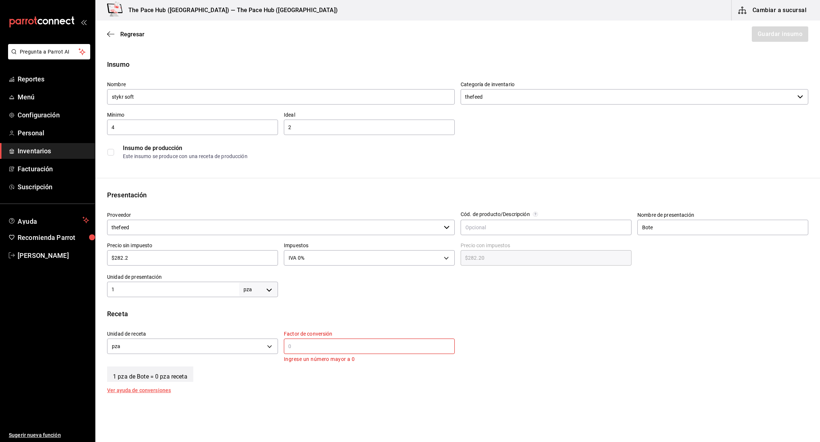
click at [314, 351] on div "​" at bounding box center [369, 345] width 171 height 15
type input "1"
click at [293, 371] on div "1 pza de Bote = 1 pza receta" at bounding box center [457, 365] width 701 height 18
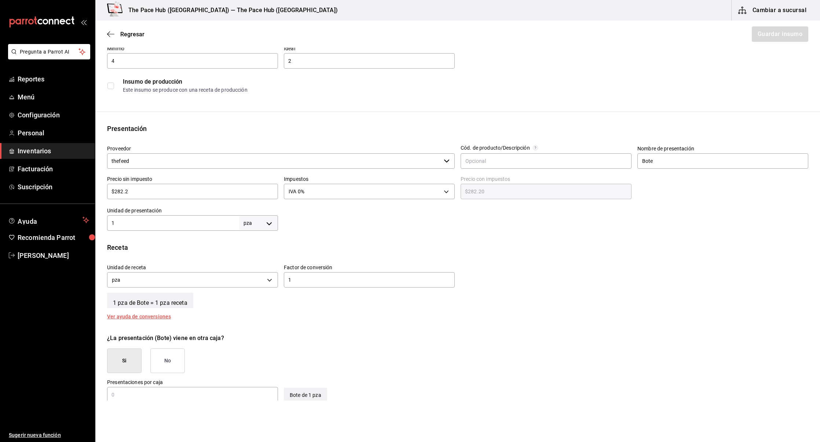
scroll to position [78, 0]
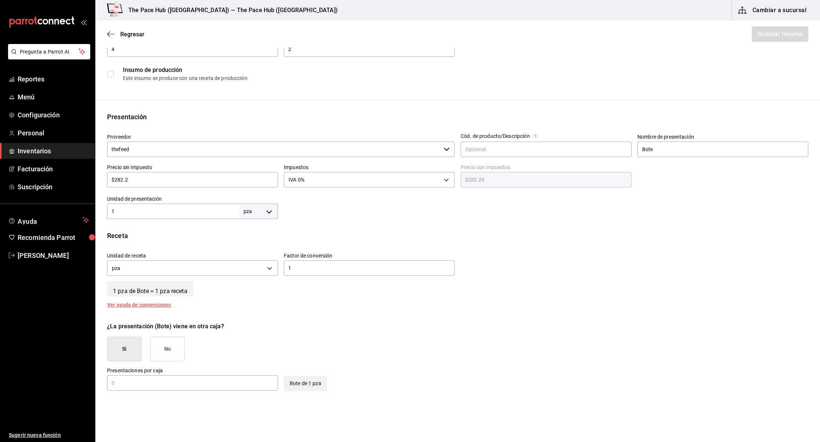
click at [169, 346] on button "No" at bounding box center [167, 349] width 34 height 25
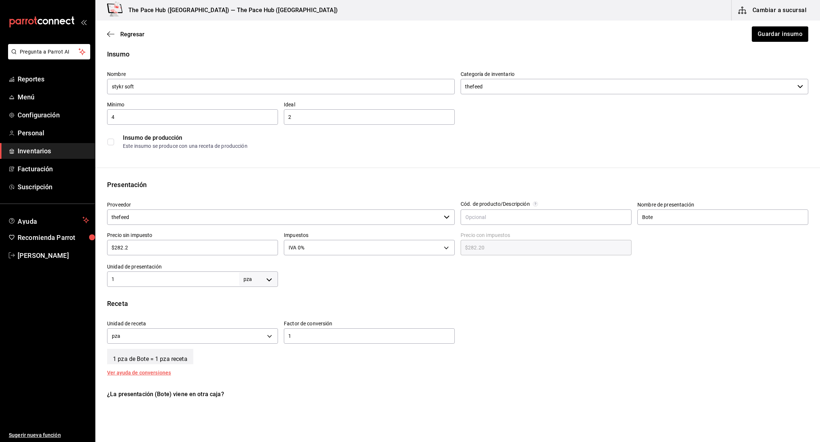
scroll to position [0, 0]
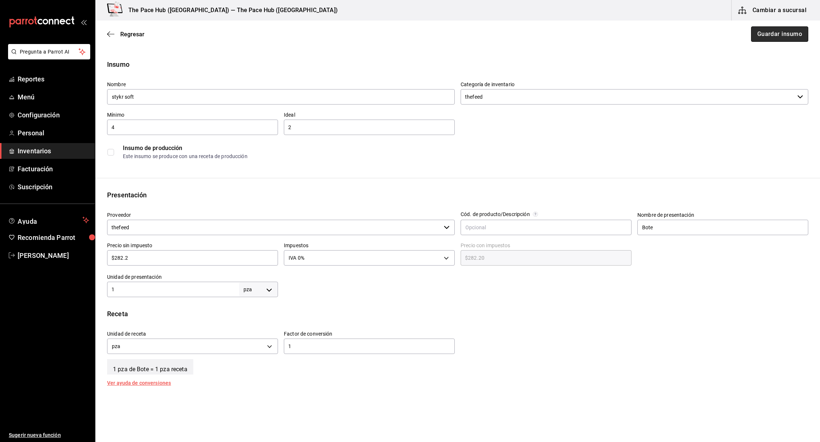
click at [773, 33] on button "Guardar insumo" at bounding box center [779, 33] width 57 height 15
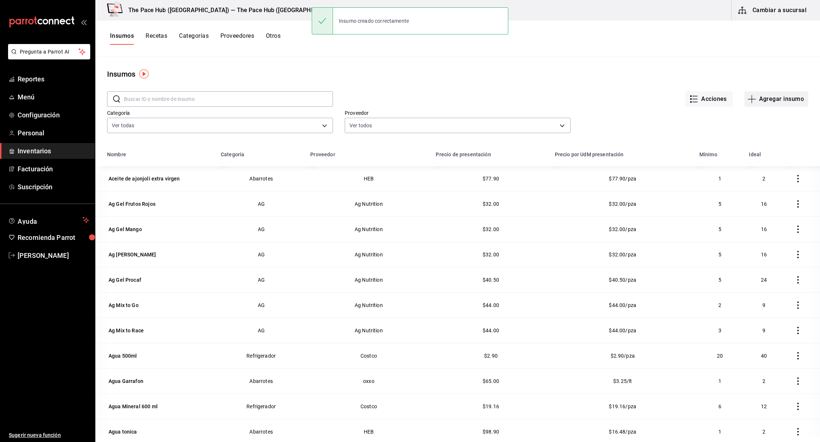
click at [771, 98] on button "Agregar insumo" at bounding box center [776, 98] width 64 height 15
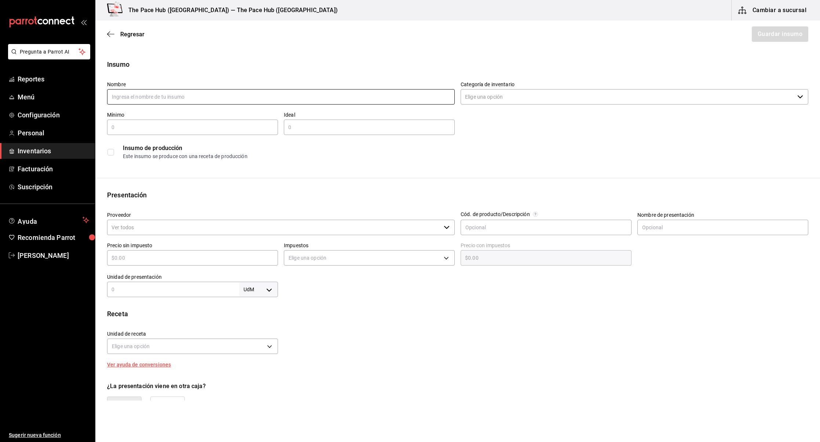
click at [155, 102] on input "text" at bounding box center [281, 96] width 348 height 15
type input "stykr bottle"
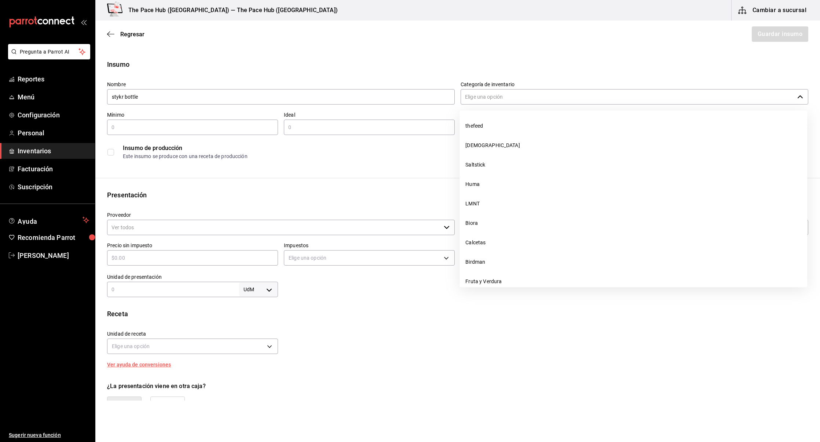
click at [514, 89] on input "Categoría de inventario" at bounding box center [628, 96] width 334 height 15
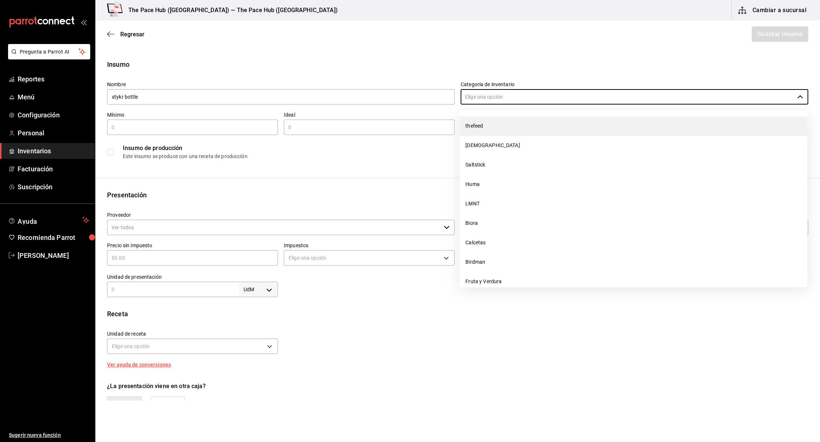
click at [486, 119] on li "thefeed" at bounding box center [633, 125] width 348 height 19
type input "thefeed"
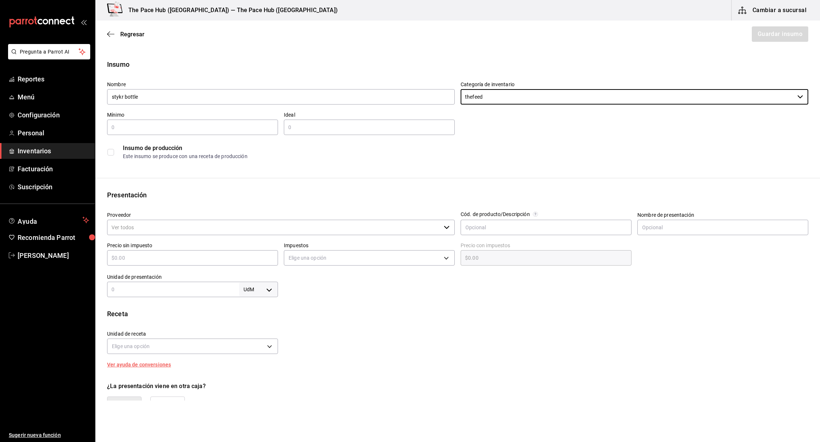
click at [135, 124] on input "text" at bounding box center [192, 127] width 171 height 9
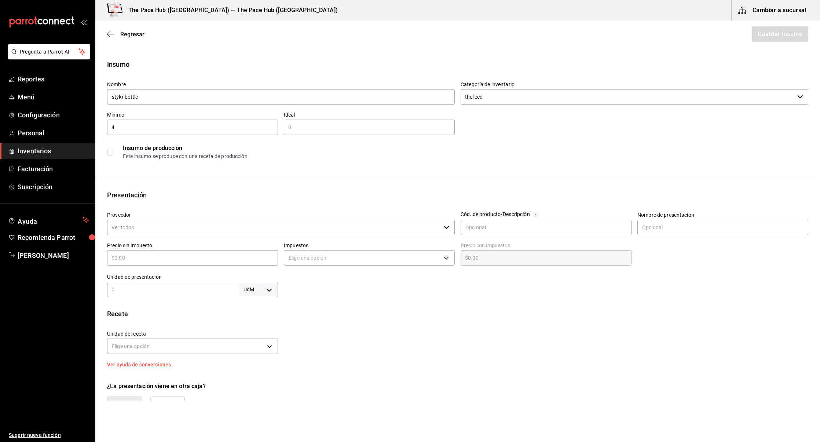
type input "4"
type input "2"
click at [120, 129] on input "4" at bounding box center [192, 127] width 171 height 9
type input "2"
type input "4"
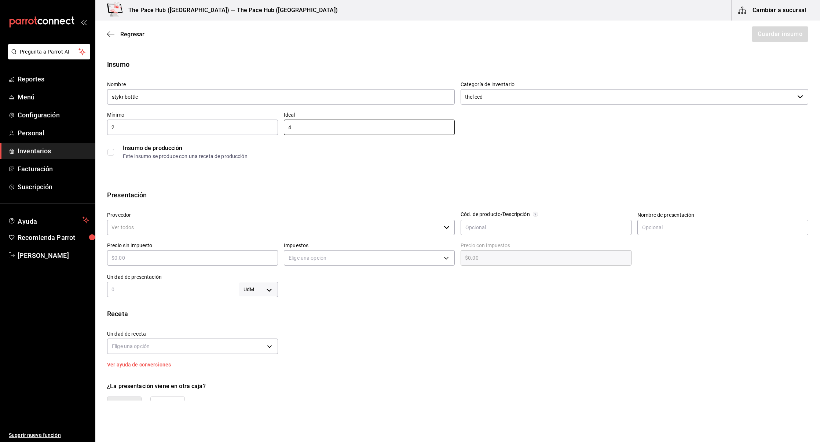
click at [150, 231] on input "Proveedor" at bounding box center [274, 227] width 334 height 15
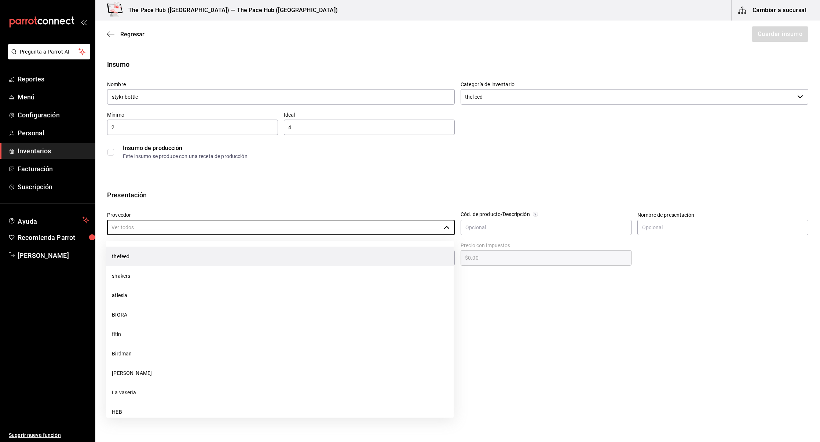
click at [139, 255] on li "thefeed" at bounding box center [280, 256] width 348 height 19
type input "thefeed"
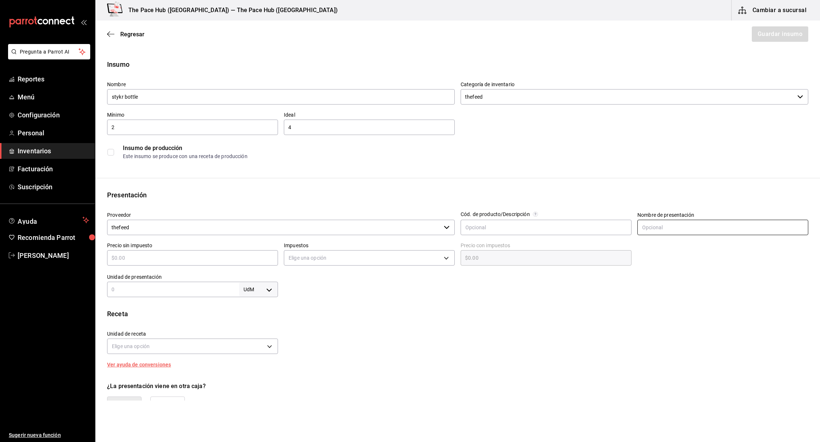
click at [664, 224] on input "text" at bounding box center [722, 227] width 171 height 15
type input "Bote"
click at [133, 262] on input "text" at bounding box center [192, 257] width 171 height 9
click at [156, 256] on input "text" at bounding box center [192, 257] width 171 height 9
type input "$2"
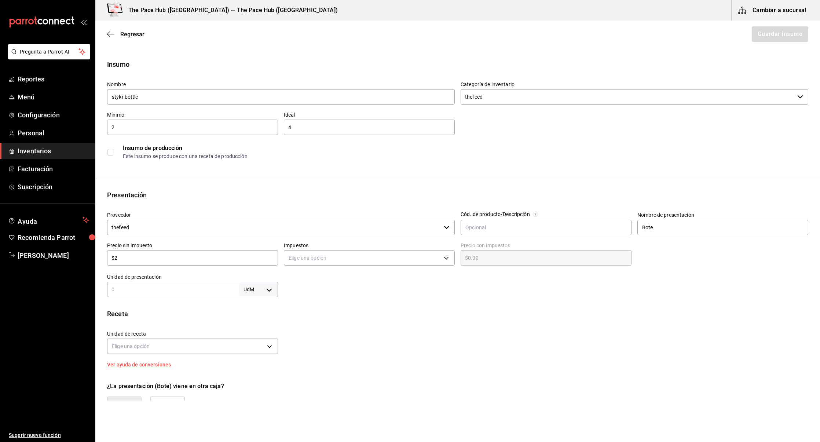
type input "$2.00"
type input "$21"
type input "$21.00"
type input "$217"
type input "$217.00"
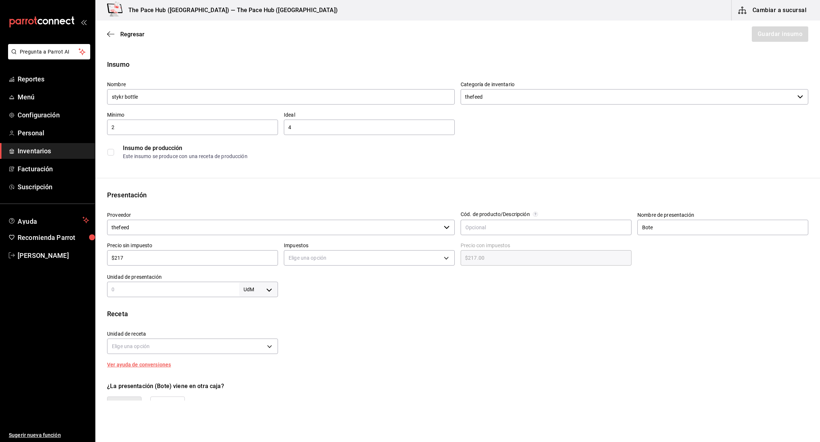
type input "$217"
click at [307, 257] on body "Pregunta a Parrot AI Reportes Menú Configuración Personal Inventarios Facturaci…" at bounding box center [410, 200] width 820 height 400
click at [307, 283] on li "IVA 0%" at bounding box center [369, 281] width 170 height 12
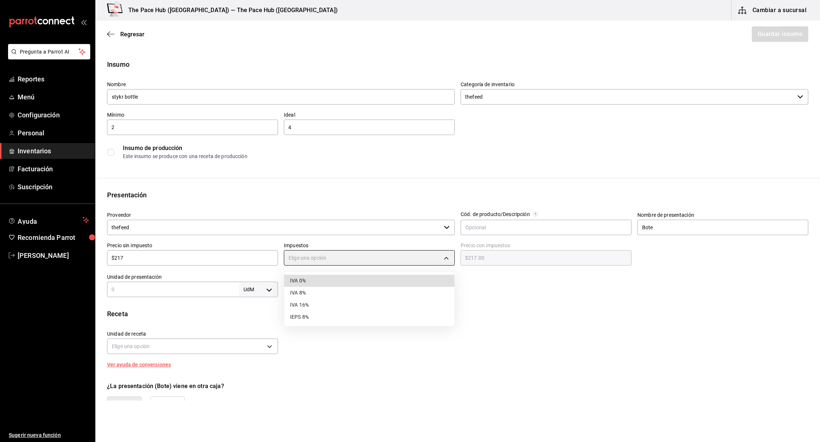
type input "IVA_0"
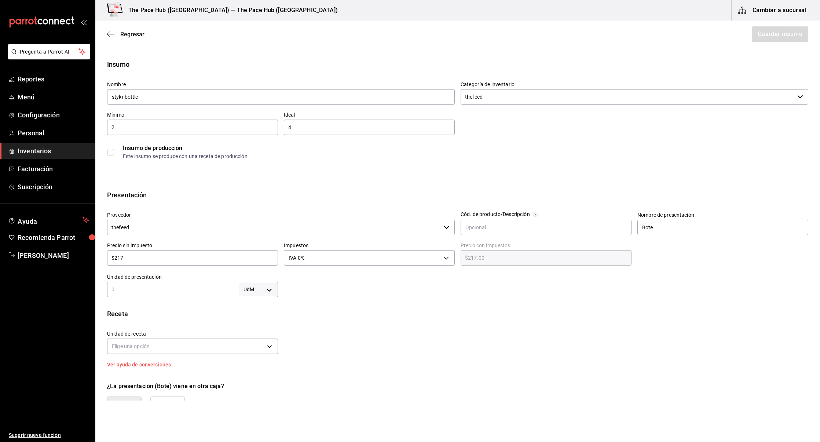
click at [177, 292] on input "text" at bounding box center [173, 289] width 132 height 9
type input "1"
click at [258, 294] on body "Pregunta a Parrot AI Reportes Menú Configuración Personal Inventarios Facturaci…" at bounding box center [410, 200] width 820 height 400
click at [246, 367] on li "pza" at bounding box center [258, 372] width 38 height 12
type input "UNIT"
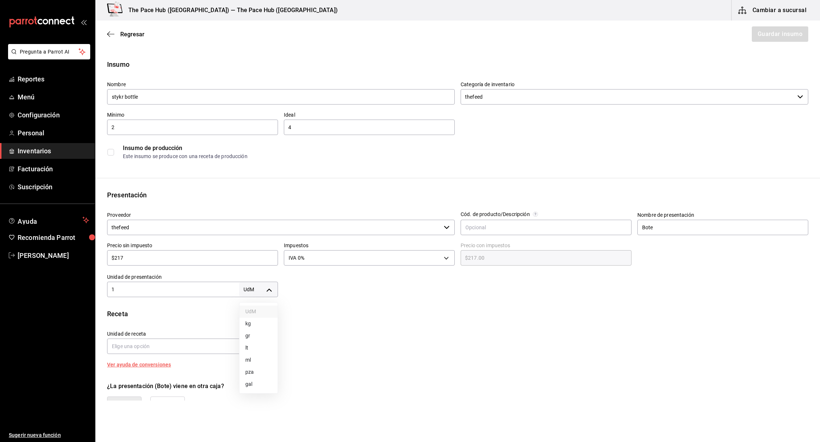
type input "UNIT"
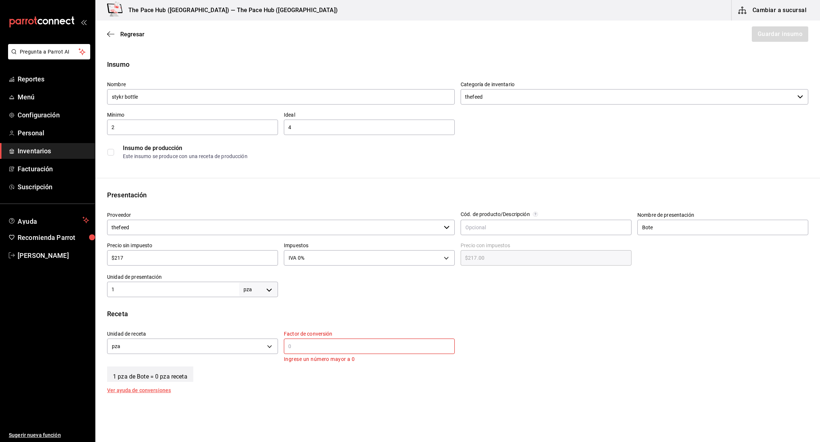
click at [304, 345] on input "text" at bounding box center [369, 346] width 171 height 9
type input "1"
click at [295, 357] on div "1 pza de Bote = 1 pza receta" at bounding box center [457, 365] width 701 height 18
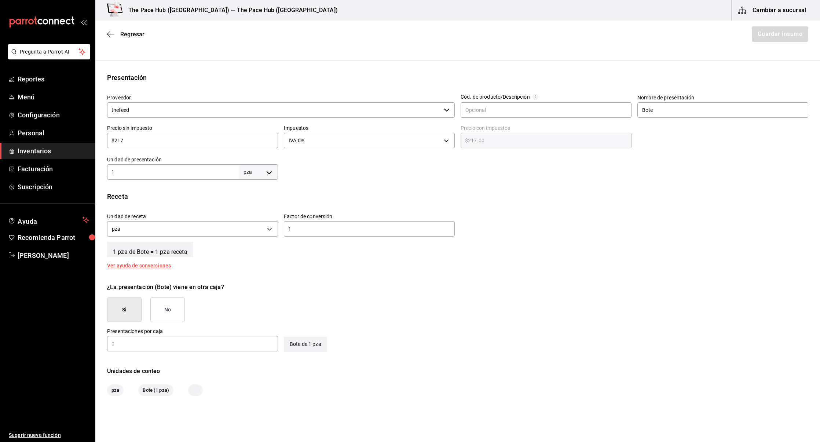
click at [160, 309] on button "No" at bounding box center [167, 309] width 34 height 25
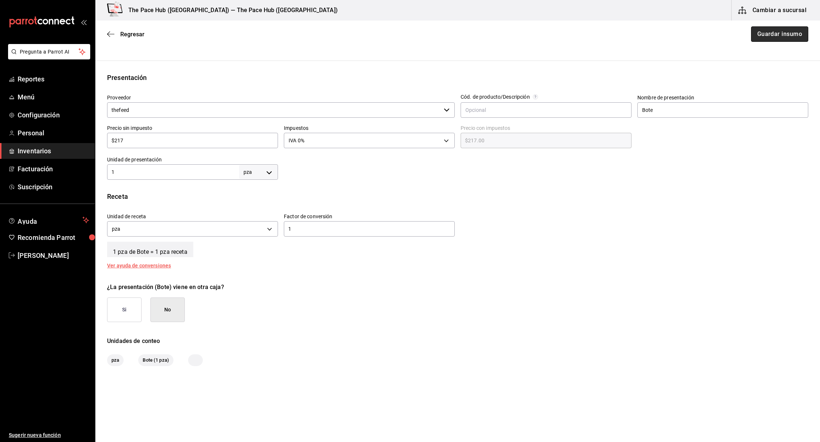
click at [775, 32] on button "Guardar insumo" at bounding box center [779, 33] width 57 height 15
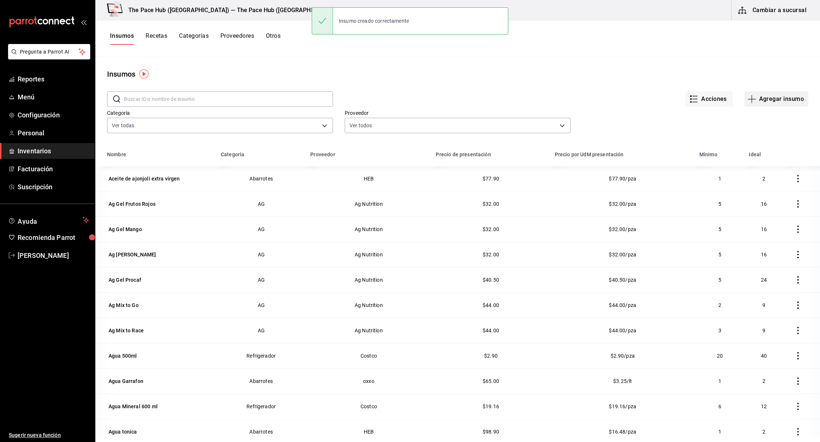
click at [777, 99] on button "Agregar insumo" at bounding box center [776, 98] width 64 height 15
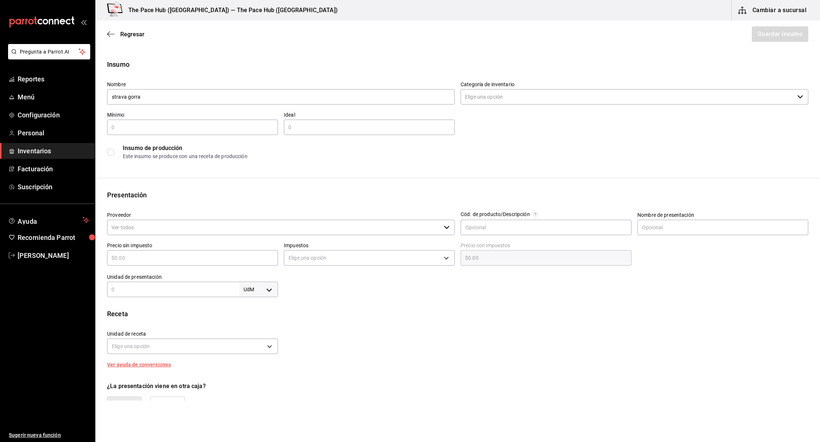
type input "strava gorra"
click at [491, 95] on input "Categoría de inventario" at bounding box center [628, 96] width 334 height 15
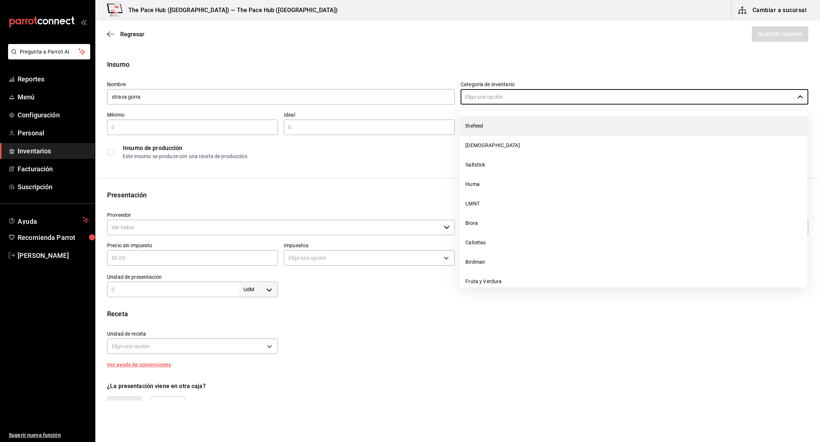
click at [487, 126] on li "thefeed" at bounding box center [633, 125] width 348 height 19
type input "thefeed"
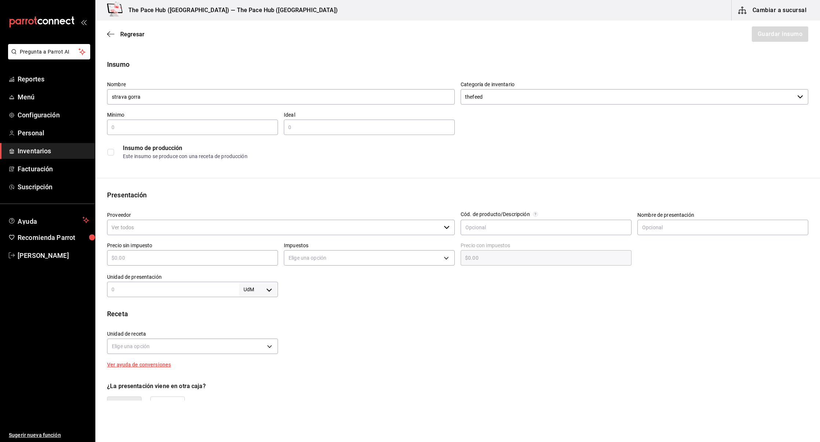
click at [145, 122] on div "​" at bounding box center [192, 127] width 171 height 15
type input "2"
type input "4"
click at [183, 202] on div "Presentación Proveedor ​ Cód. de producto/Descripción Nombre de presentación Pr…" at bounding box center [457, 243] width 725 height 107
click at [172, 223] on input "Proveedor" at bounding box center [274, 227] width 334 height 15
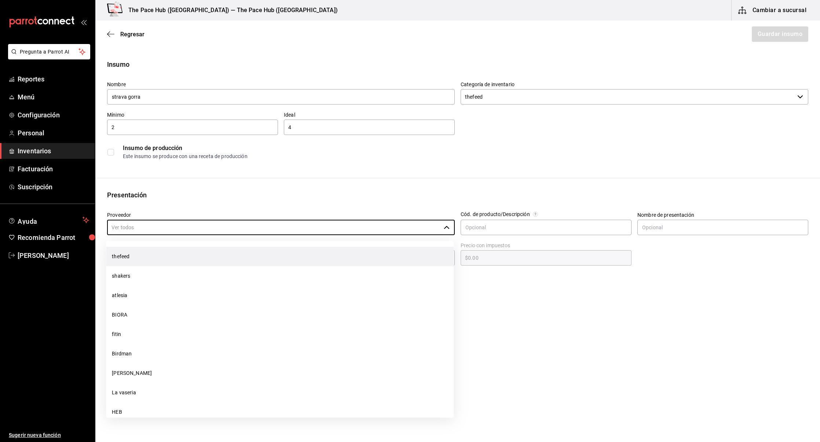
click at [147, 258] on li "thefeed" at bounding box center [280, 256] width 348 height 19
type input "thefeed"
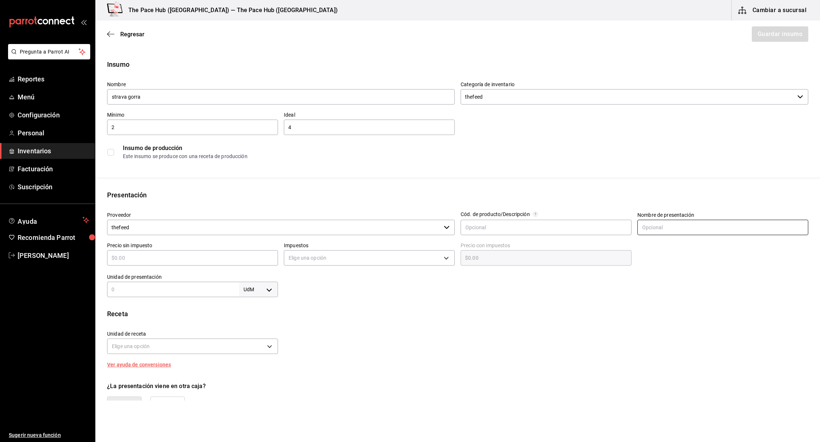
click at [660, 225] on input "text" at bounding box center [722, 227] width 171 height 15
type input "gorra"
click at [564, 319] on div "Receta Unidad de receta Elige una opción Factor de conversión ​ Ver ayuda de co…" at bounding box center [457, 338] width 725 height 58
click at [167, 251] on div "​" at bounding box center [192, 257] width 171 height 15
type input "$5"
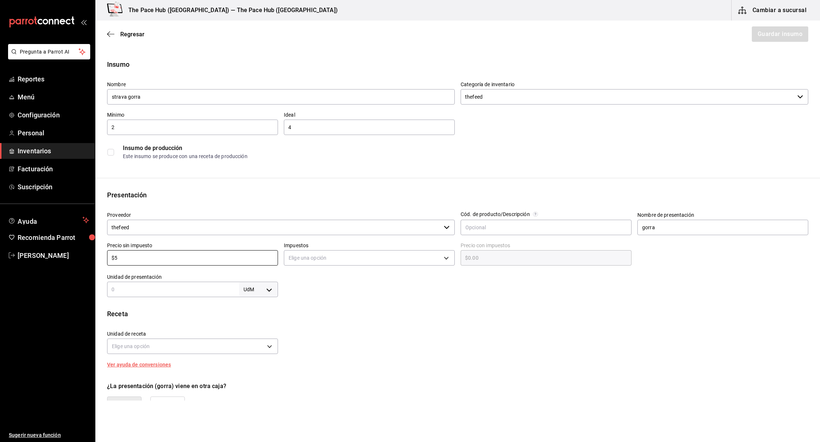
type input "$5.00"
type input "$54"
type input "$54.00"
type input "$543"
type input "$543.00"
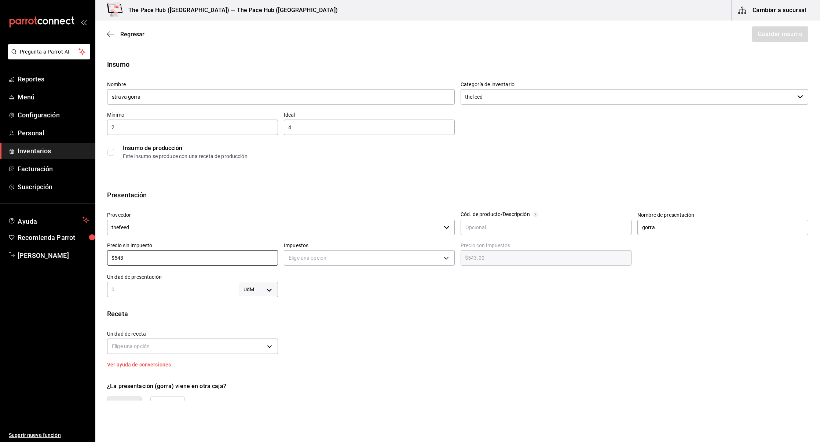
type input "$543"
click at [387, 270] on div at bounding box center [543, 282] width 530 height 29
click at [365, 256] on body "Pregunta a Parrot AI Reportes Menú Configuración Personal Inventarios Facturaci…" at bounding box center [410, 200] width 820 height 400
click at [337, 279] on li "IVA 0%" at bounding box center [369, 281] width 170 height 12
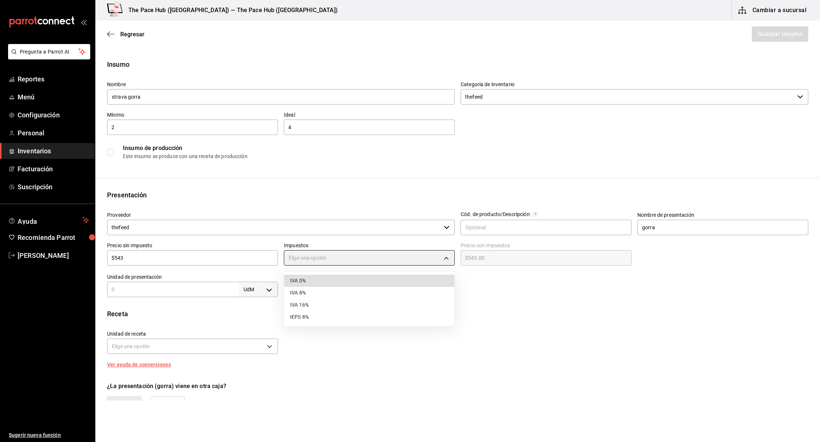
type input "IVA_0"
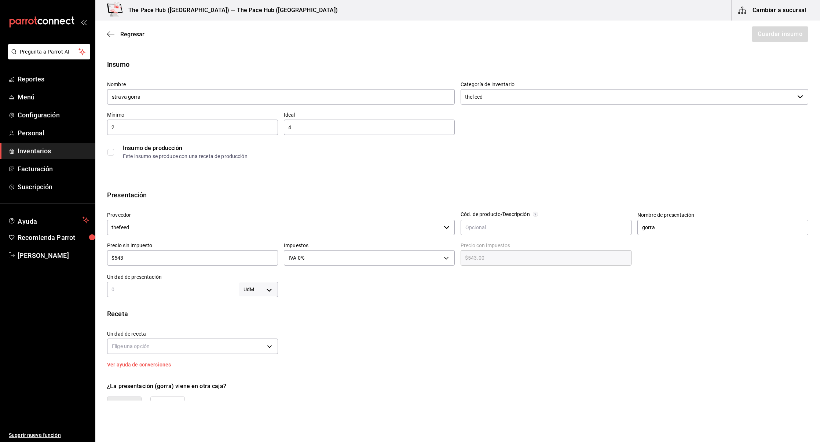
click at [142, 293] on input "text" at bounding box center [173, 289] width 132 height 9
type input "1"
click at [262, 285] on body "Pregunta a Parrot AI Reportes Menú Configuración Personal Inventarios Facturaci…" at bounding box center [410, 200] width 820 height 400
click at [254, 369] on li "pza" at bounding box center [258, 372] width 38 height 12
type input "UNIT"
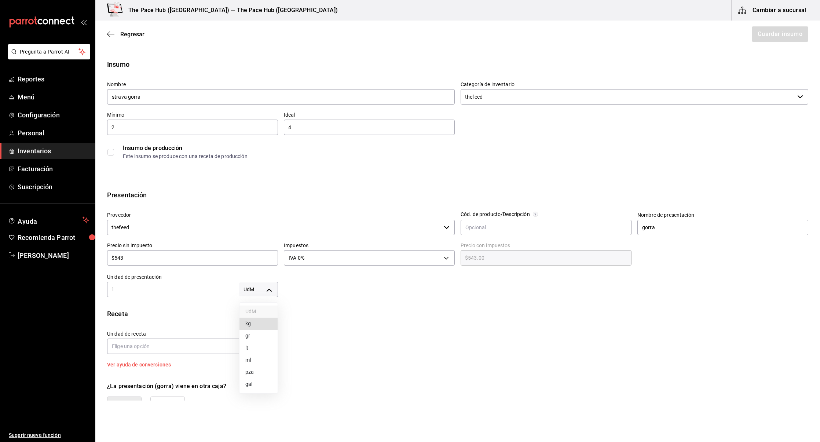
type input "UNIT"
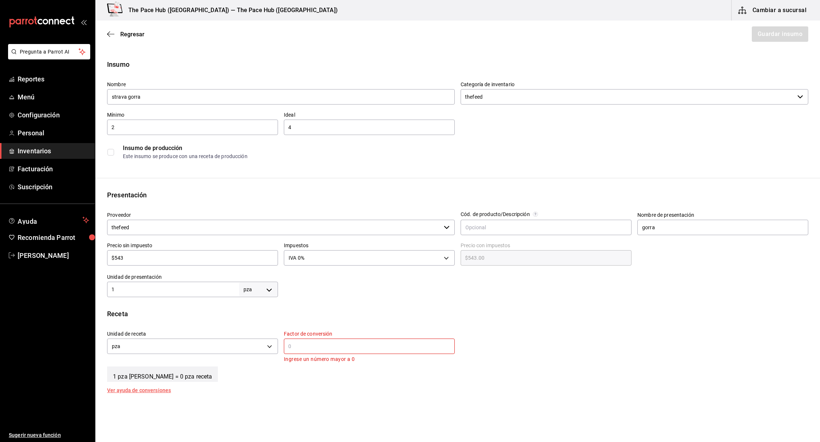
click at [317, 349] on input "text" at bounding box center [369, 346] width 171 height 9
type input "1"
click at [278, 380] on div "Receta Unidad de receta pza UNIT Factor de conversión 1 ​ 1 pza de gorra = 1 pz…" at bounding box center [457, 347] width 725 height 77
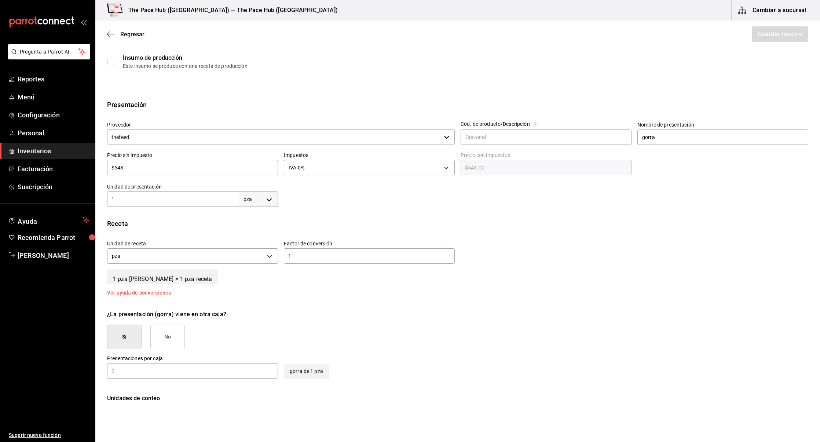
scroll to position [112, 0]
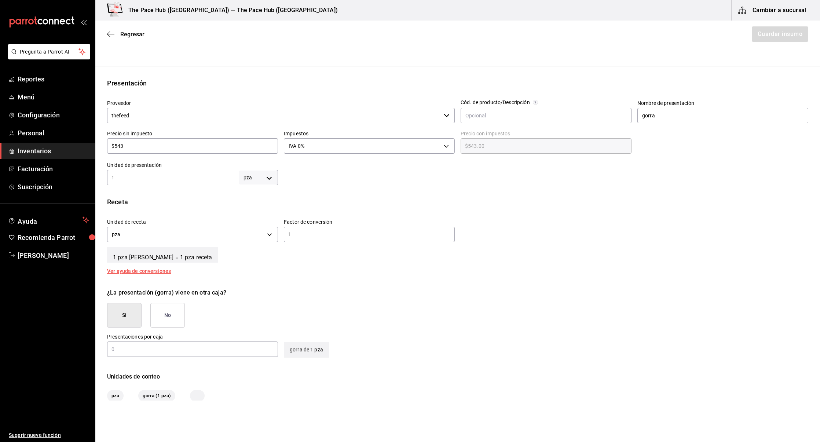
click at [174, 311] on button "No" at bounding box center [167, 315] width 34 height 25
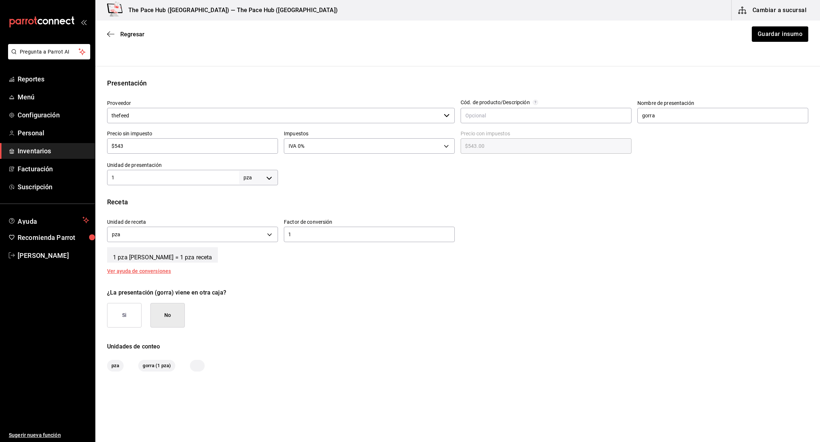
scroll to position [0, 0]
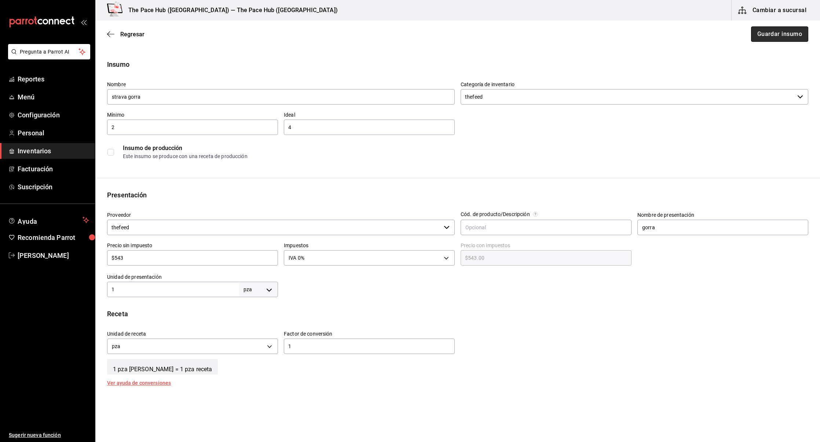
click at [771, 37] on button "Guardar insumo" at bounding box center [779, 33] width 57 height 15
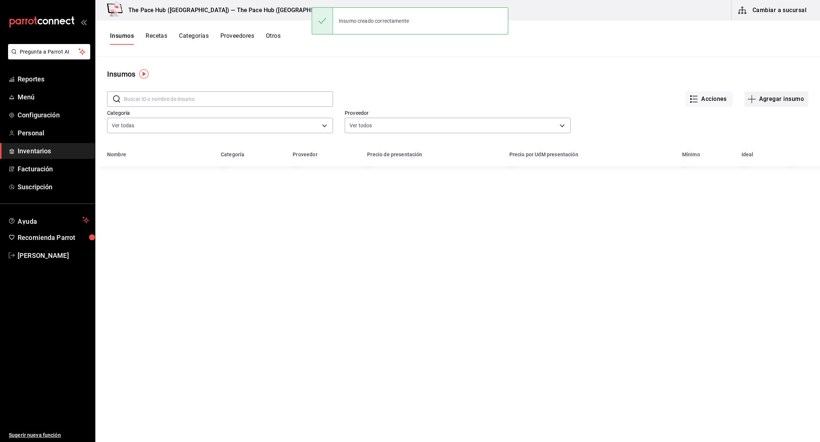
click at [778, 97] on button "Agregar insumo" at bounding box center [776, 98] width 64 height 15
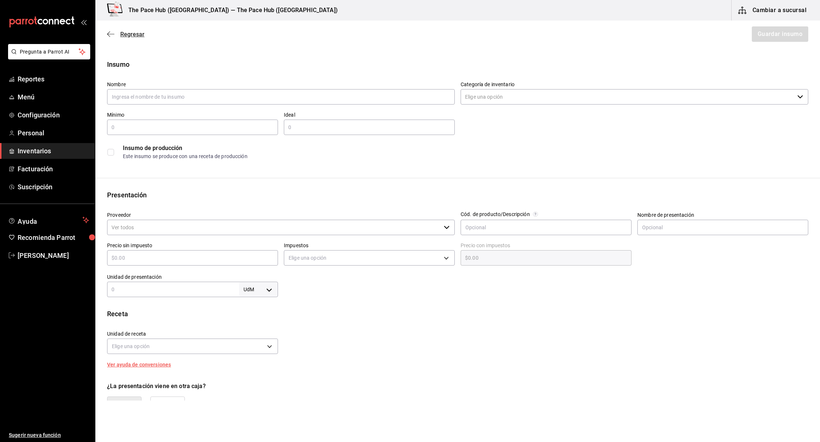
click at [111, 33] on icon "button" at bounding box center [110, 34] width 7 height 7
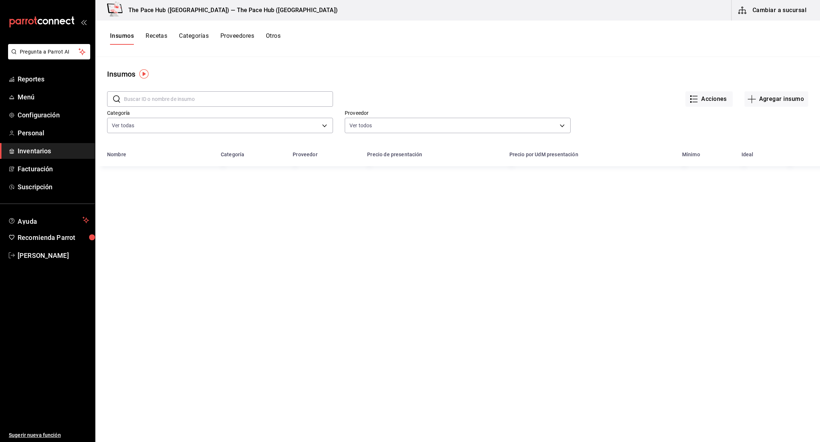
click at [169, 101] on input "text" at bounding box center [228, 99] width 209 height 15
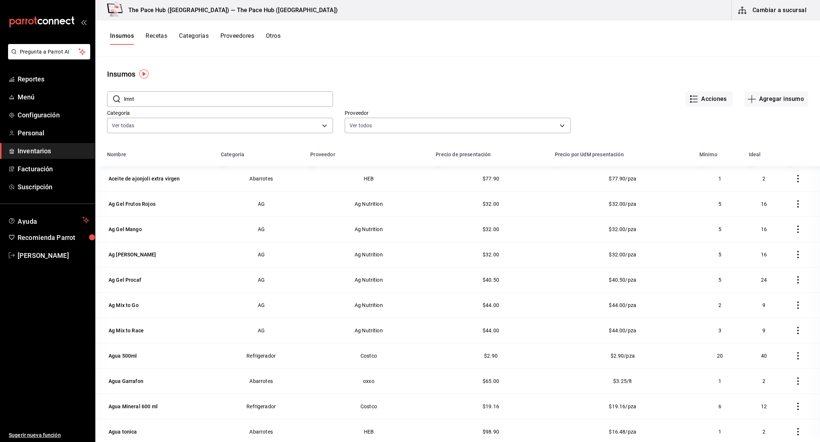
type input "lmnt"
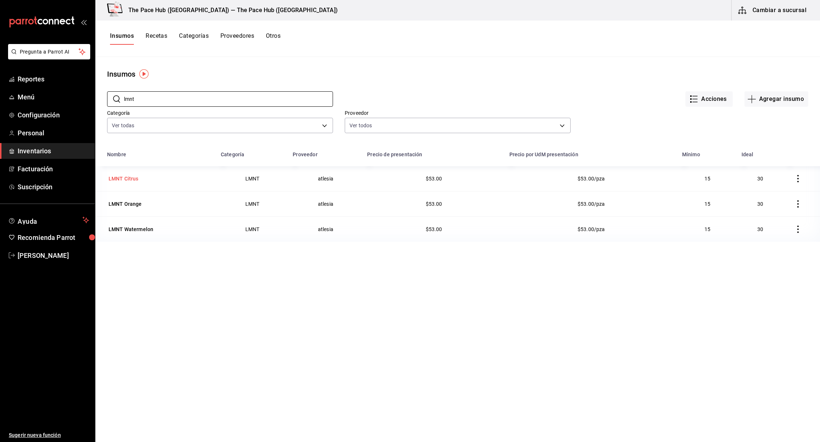
click at [134, 176] on div "LMNT Citrus" at bounding box center [124, 178] width 30 height 7
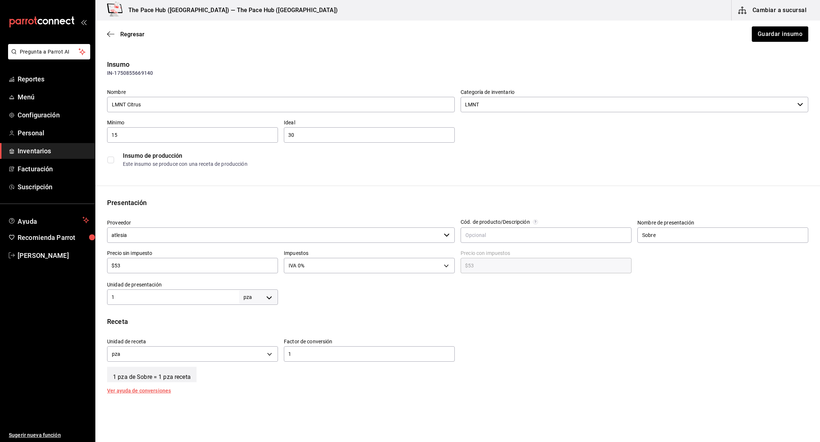
click at [160, 267] on input "$53" at bounding box center [192, 265] width 171 height 9
type input "$5"
type input "$5.00"
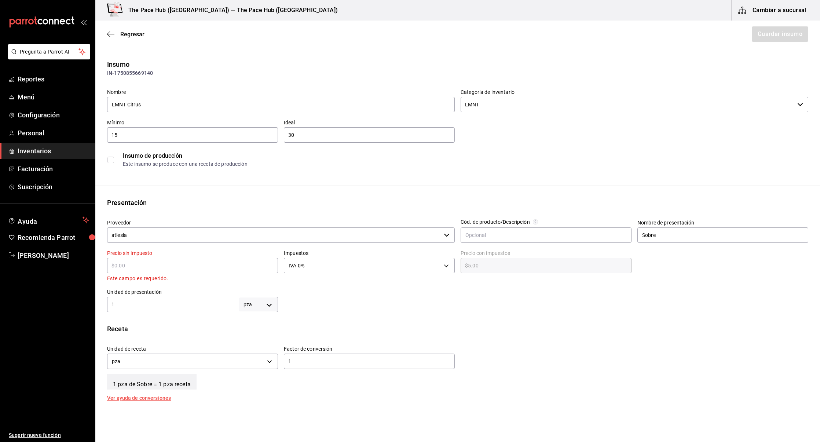
type input "$0.00"
type input "$3"
type input "$3.00"
type input "$32"
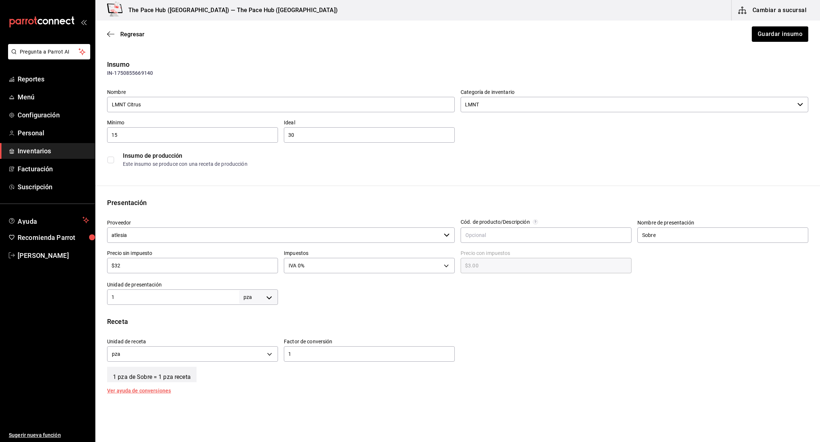
type input "$32.00"
type input "$32.5"
type input "$32.50"
type input "$32.58"
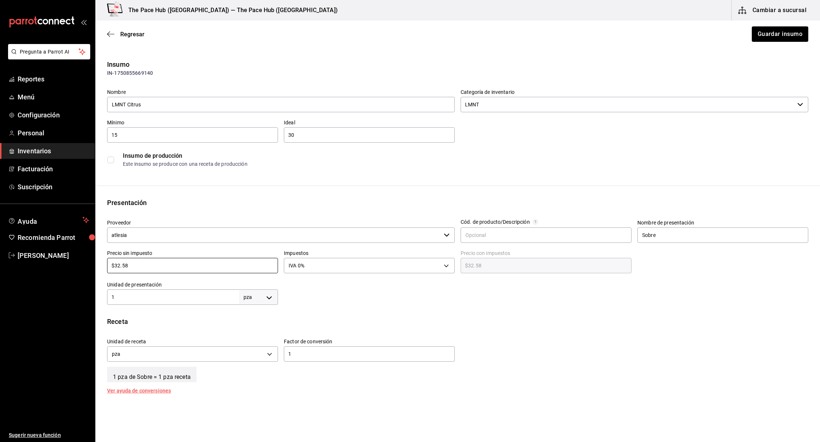
type input "$32.58"
click at [124, 234] on input "atlesia" at bounding box center [274, 234] width 334 height 15
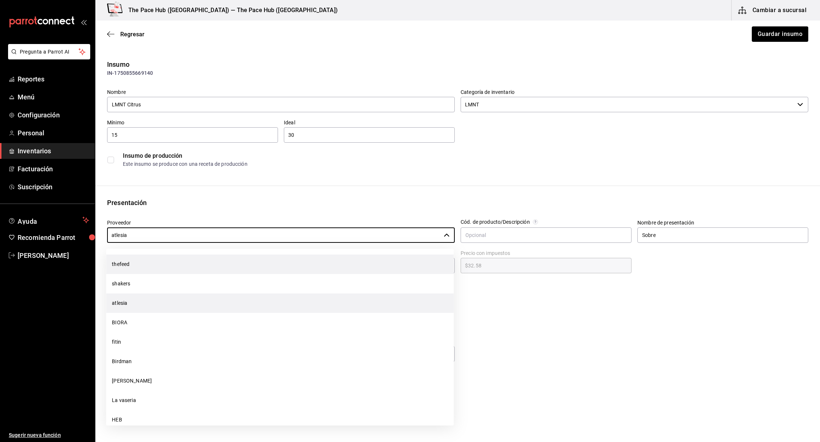
click at [132, 269] on li "thefeed" at bounding box center [280, 263] width 348 height 19
type input "thefeed"
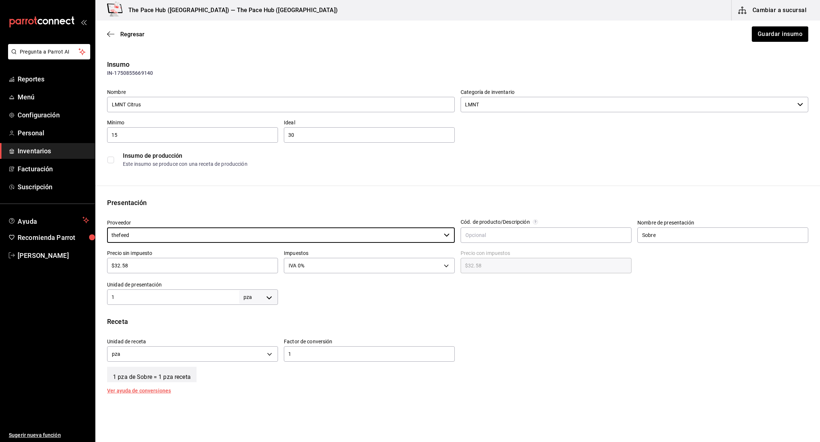
click at [525, 106] on input "LMNT" at bounding box center [628, 104] width 334 height 15
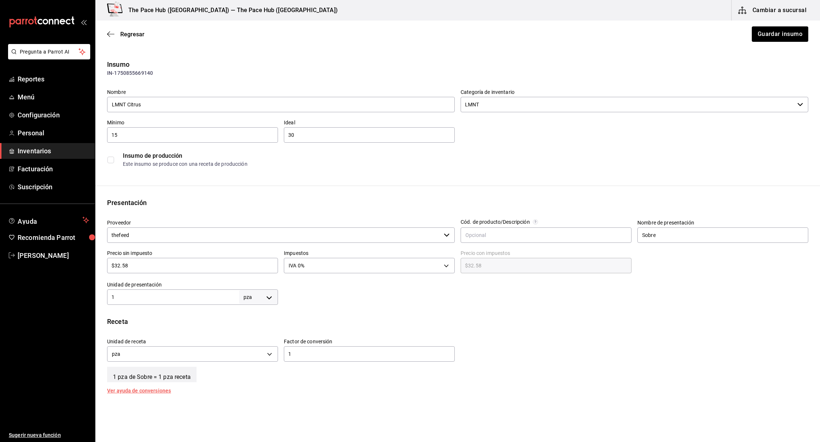
click at [397, 204] on div "Presentación" at bounding box center [457, 203] width 701 height 10
click at [777, 32] on button "Guardar insumo" at bounding box center [779, 33] width 57 height 15
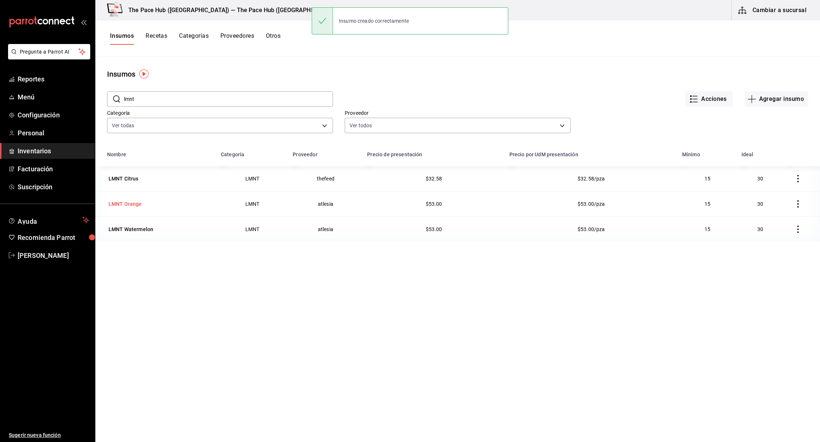
click at [131, 202] on div "LMNT Orange" at bounding box center [125, 203] width 33 height 7
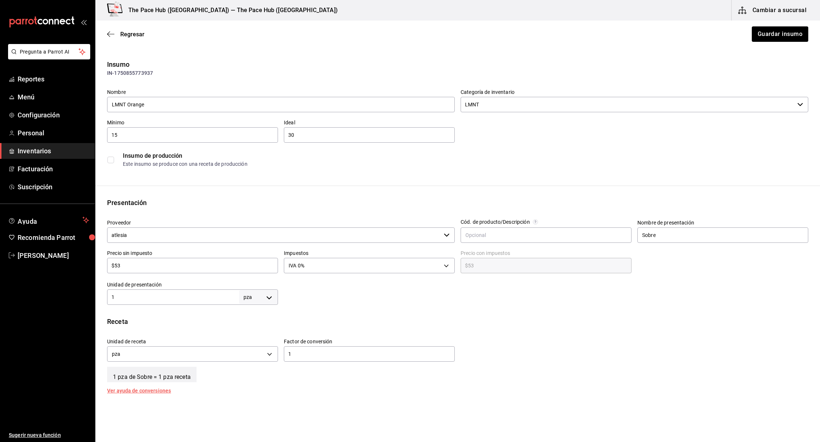
click at [125, 267] on input "$53" at bounding box center [192, 265] width 171 height 9
type input "$5"
type input "$5.00"
type input "$0.00"
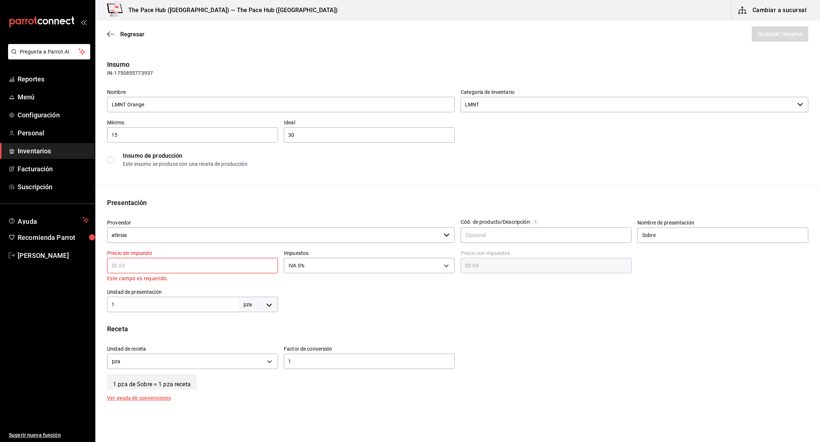
type input "$3"
type input "$3.00"
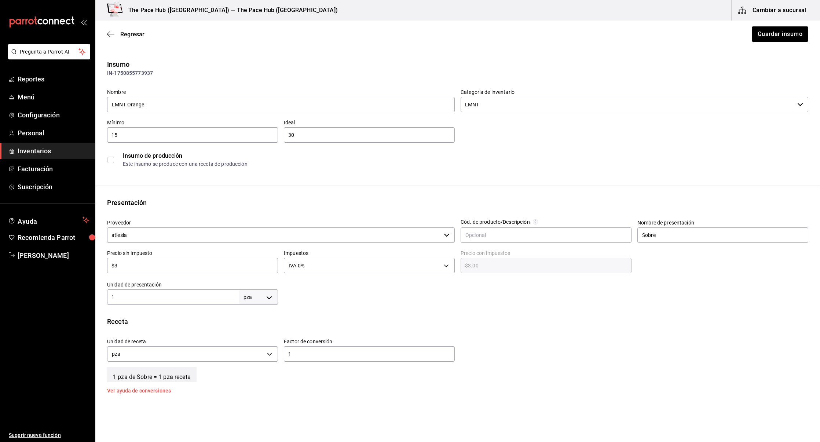
type input "$32"
type input "$32.00"
type input "$32.5"
type input "$32.50"
type input "$32.58"
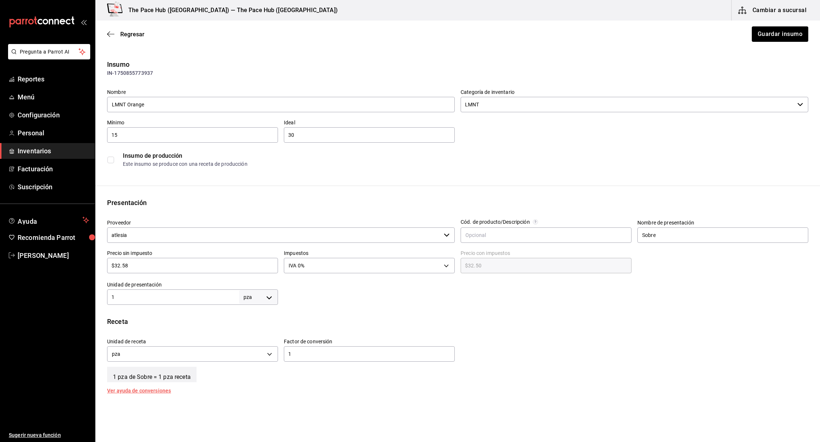
type input "$32.58"
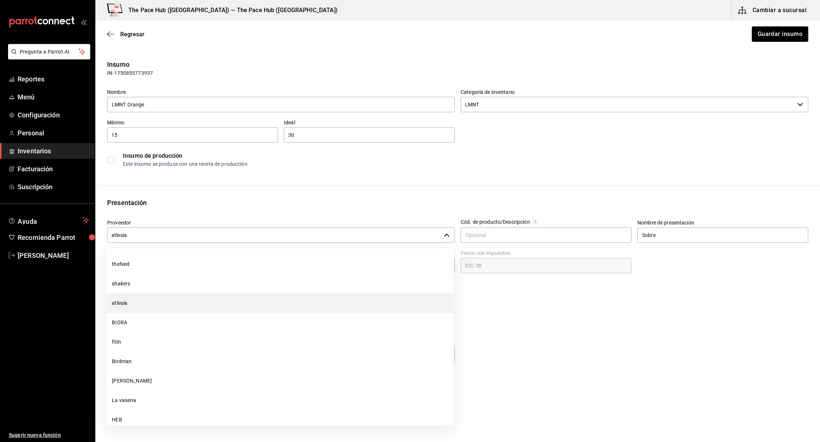
click at [210, 232] on input "atlesia" at bounding box center [274, 234] width 334 height 15
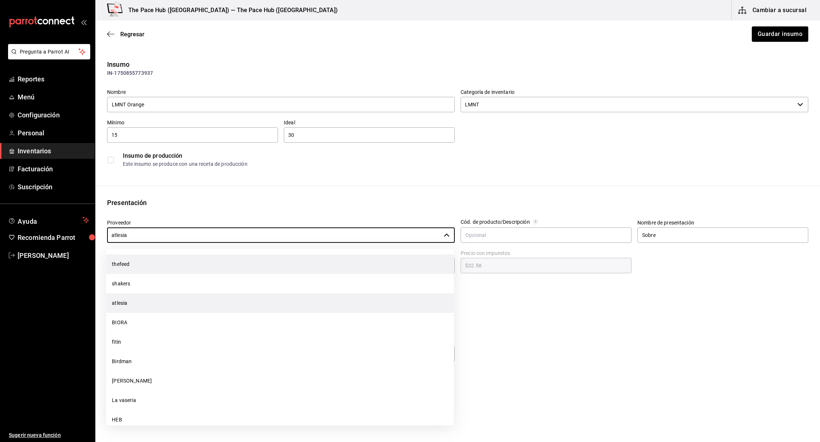
click at [161, 269] on li "thefeed" at bounding box center [280, 263] width 348 height 19
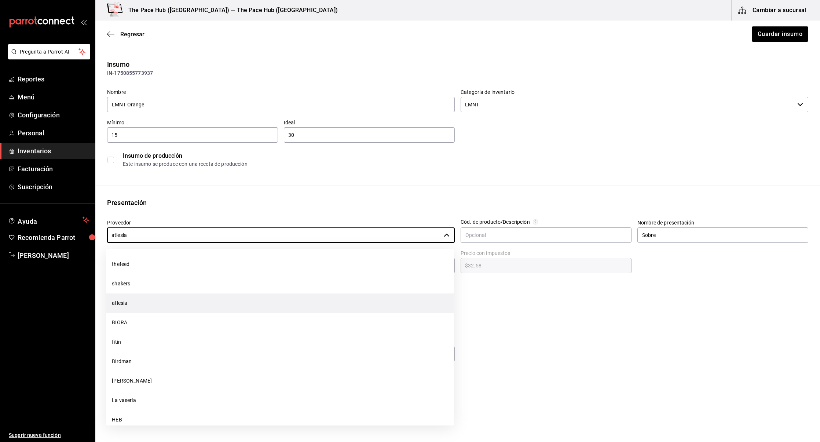
type input "thefeed"
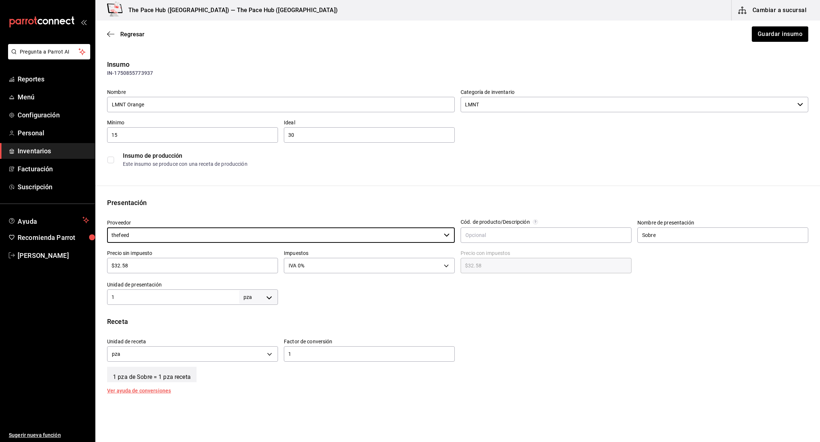
scroll to position [51, 0]
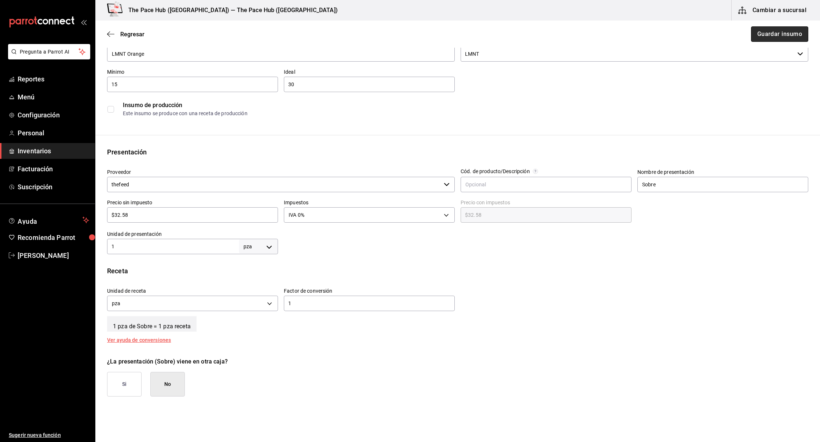
click at [794, 28] on button "Guardar insumo" at bounding box center [779, 33] width 57 height 15
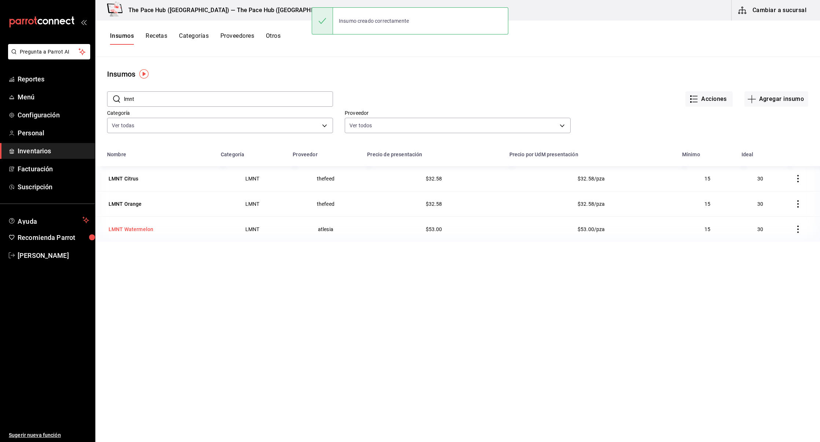
click at [131, 226] on div "LMNT Watermelon" at bounding box center [131, 229] width 45 height 7
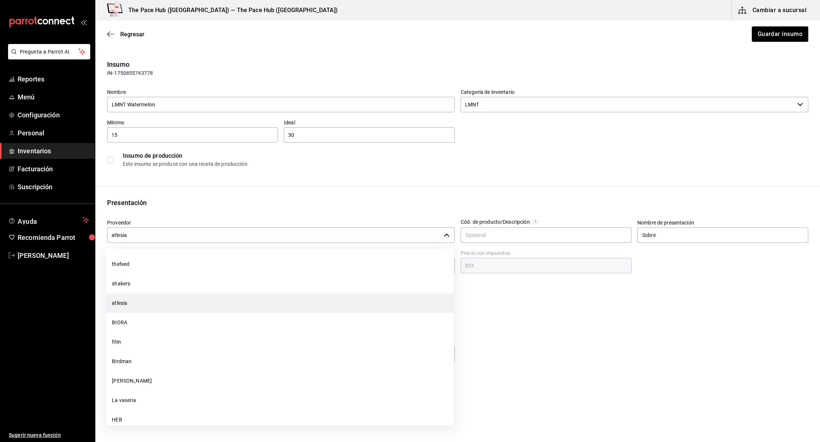
click at [153, 234] on input "atlesia" at bounding box center [274, 234] width 334 height 15
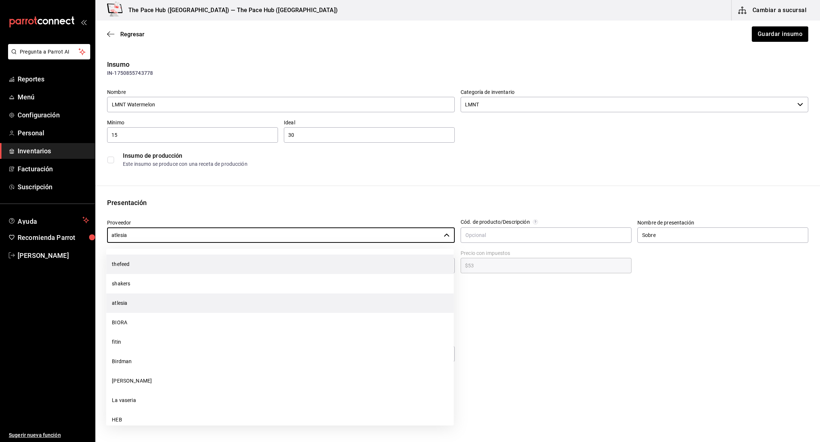
click at [133, 265] on li "thefeed" at bounding box center [280, 263] width 348 height 19
type input "thefeed"
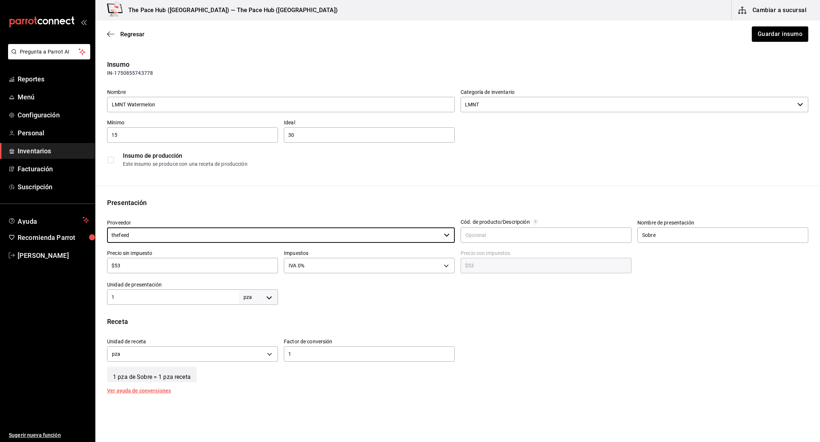
click at [136, 259] on div "$53 ​" at bounding box center [192, 265] width 171 height 15
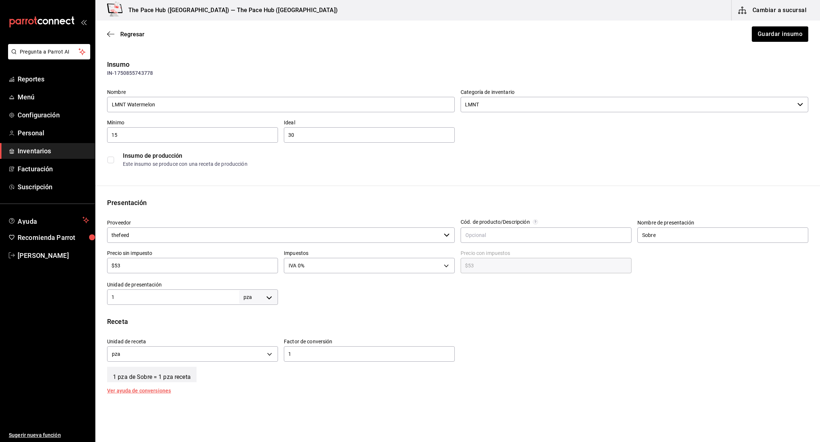
type input "$5"
type input "$5.00"
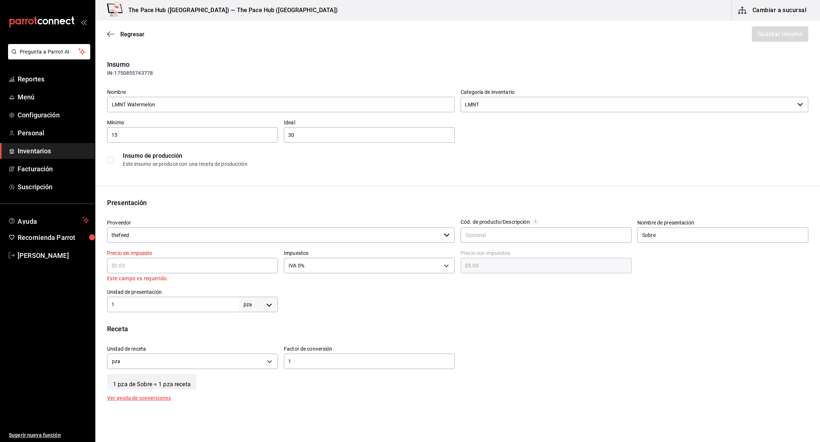
type input "$0.00"
type input "$3"
type input "$3.00"
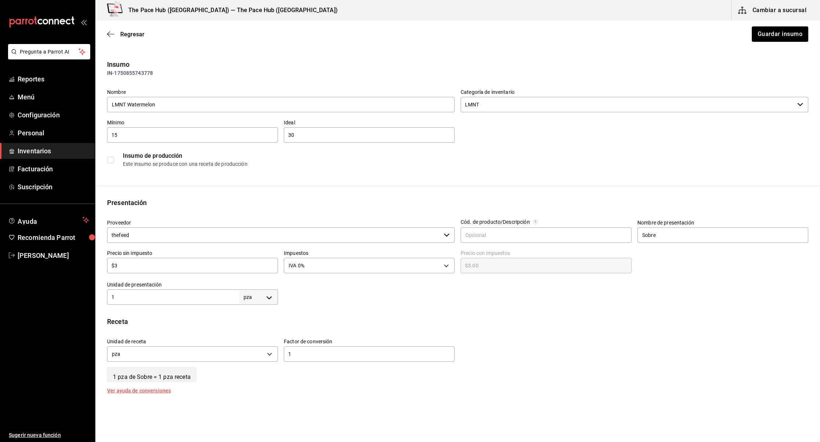
type input "$32"
type input "$32.00"
type input "$32.5"
type input "$32.50"
type input "$32.58"
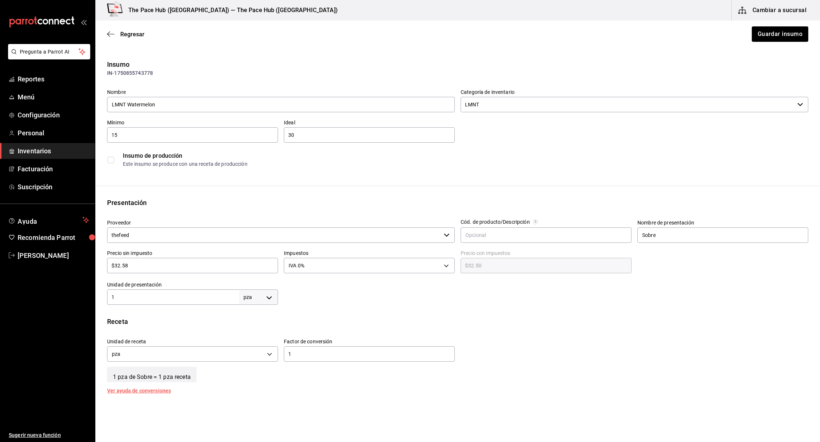
type input "$32.58"
click at [371, 316] on div "Insumo IN-1750855743778 Nombre LMNT Watermelon Categoría de inventario LMNT ​ M…" at bounding box center [457, 275] width 725 height 432
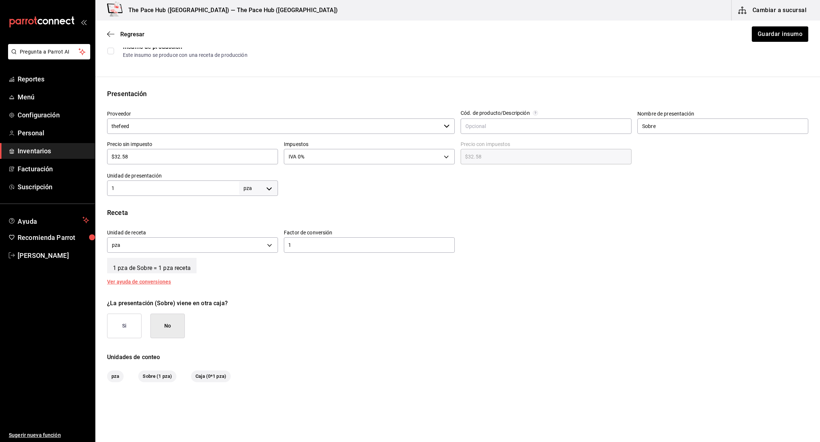
scroll to position [109, 0]
click at [780, 39] on button "Guardar insumo" at bounding box center [779, 33] width 57 height 15
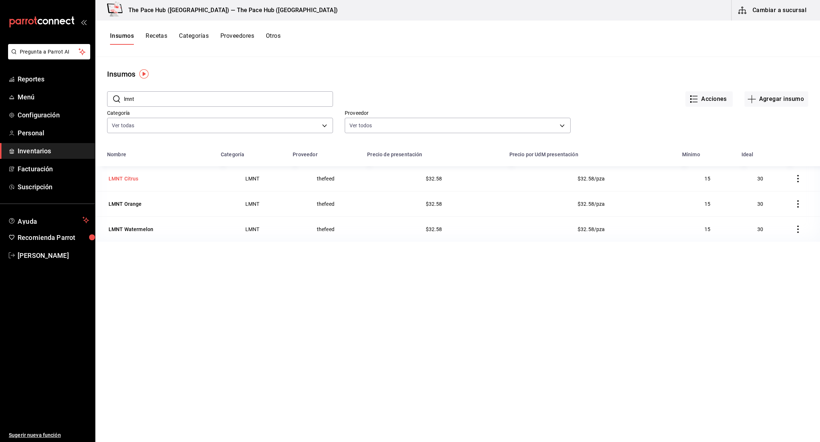
click at [134, 182] on div "LMNT Citrus" at bounding box center [124, 178] width 30 height 7
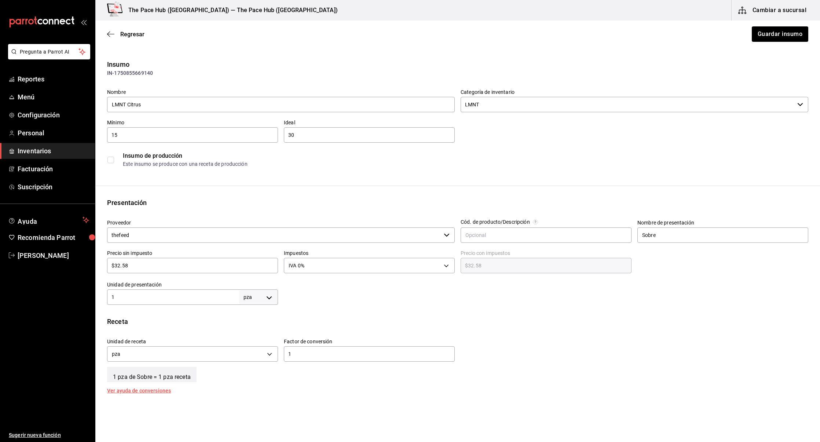
click at [104, 34] on div "Regresar Guardar insumo" at bounding box center [457, 34] width 725 height 27
click at [107, 34] on icon "button" at bounding box center [110, 34] width 7 height 7
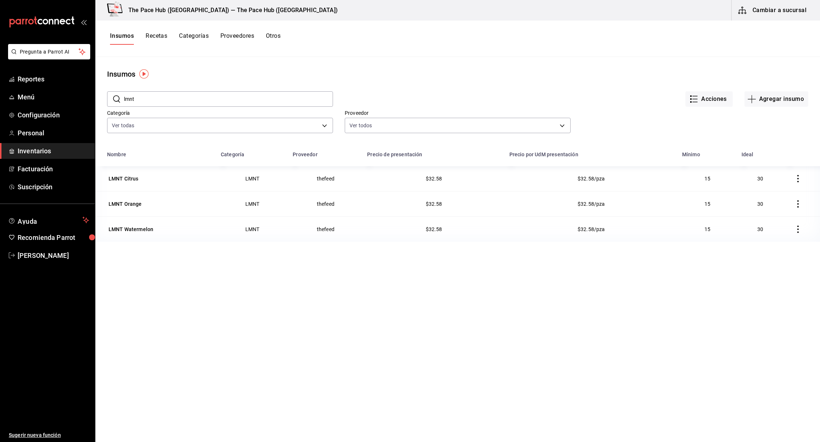
click at [765, 108] on div "Categoría Ver todas Proveedor Ver todos a87dc96a-c2fe-4b4c-a7e7-0d2d1bf6ac5d,48…" at bounding box center [451, 115] width 713 height 40
click at [764, 94] on button "Agregar insumo" at bounding box center [776, 98] width 64 height 15
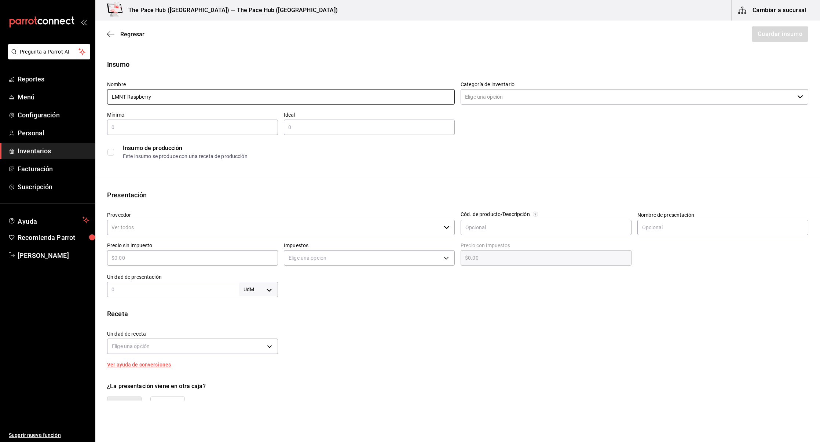
type input "LMNT Raspberry"
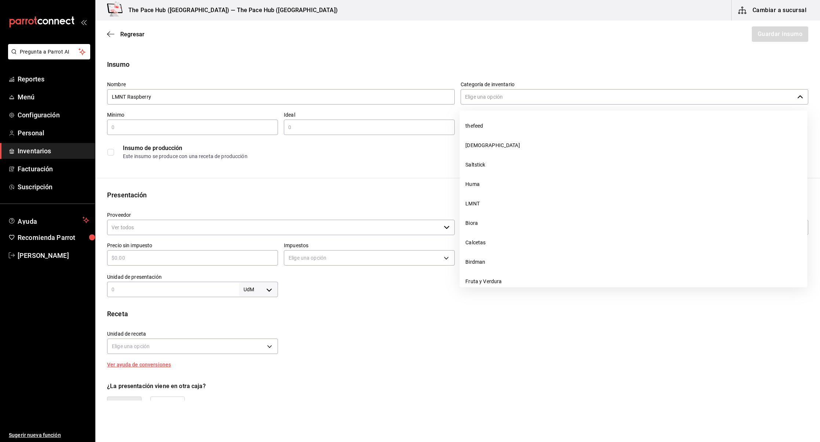
click at [547, 93] on input "Categoría de inventario" at bounding box center [628, 96] width 334 height 15
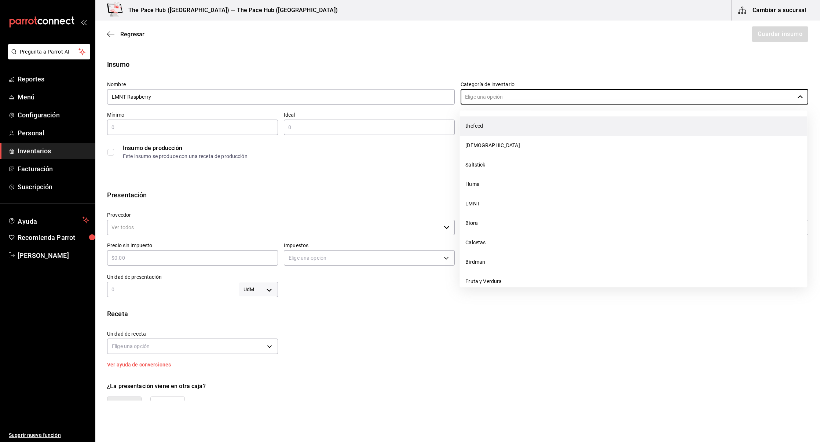
click at [500, 124] on li "thefeed" at bounding box center [633, 125] width 348 height 19
type input "thefeed"
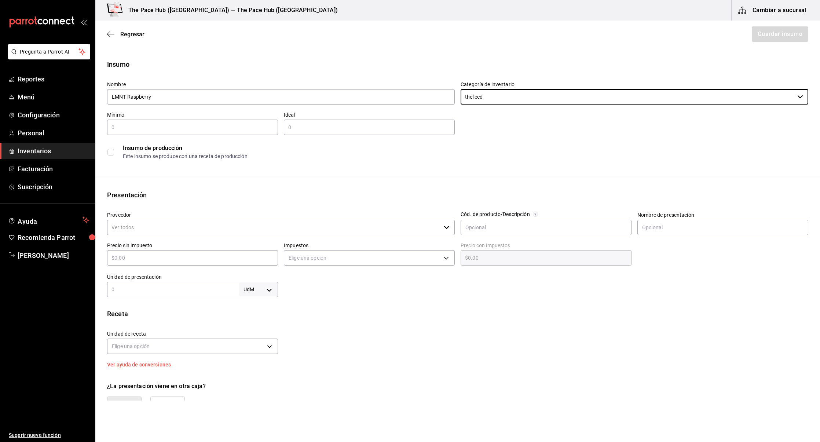
click at [150, 125] on input "text" at bounding box center [192, 127] width 171 height 9
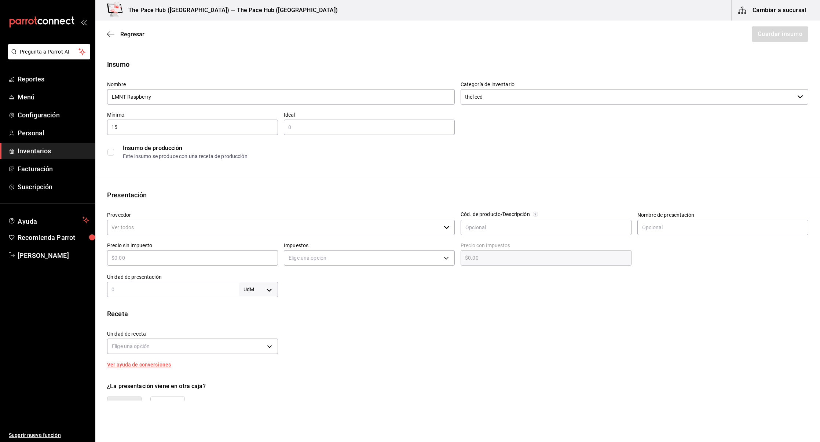
type input "15"
type input "30"
click at [151, 188] on div "Insumo Nombre LMNT Raspberry Categoría de inventario thefeed ​ Mínimo 15 ​ Idea…" at bounding box center [457, 277] width 725 height 436
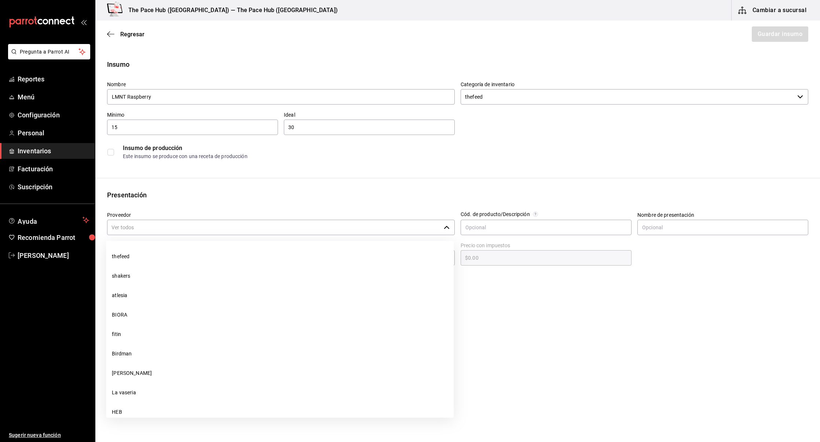
click at [143, 233] on input "Proveedor" at bounding box center [274, 227] width 334 height 15
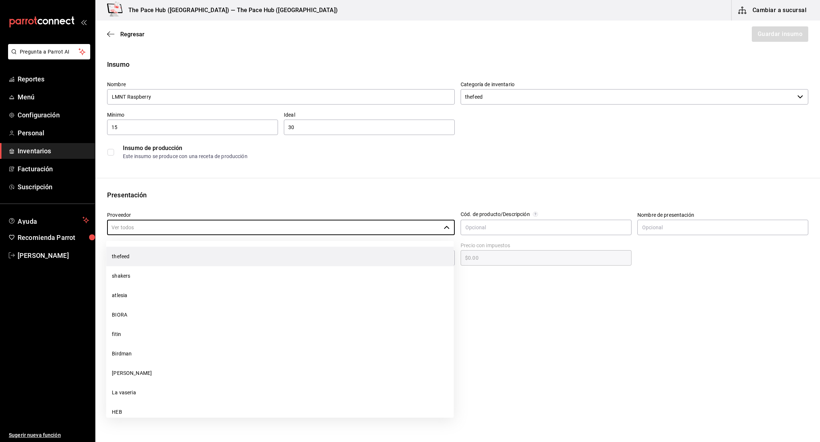
click at [138, 252] on li "thefeed" at bounding box center [280, 256] width 348 height 19
type input "thefeed"
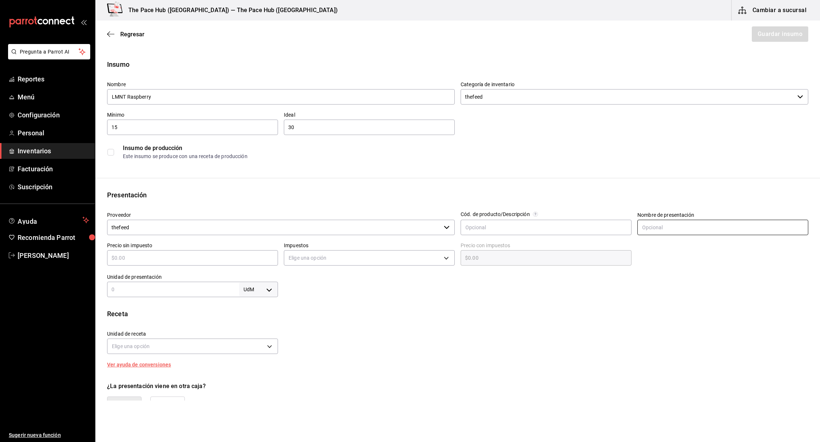
click at [645, 225] on input "text" at bounding box center [722, 227] width 171 height 15
type input "Gel"
click at [162, 256] on input "text" at bounding box center [192, 257] width 171 height 9
type input "$3"
type input "$3.00"
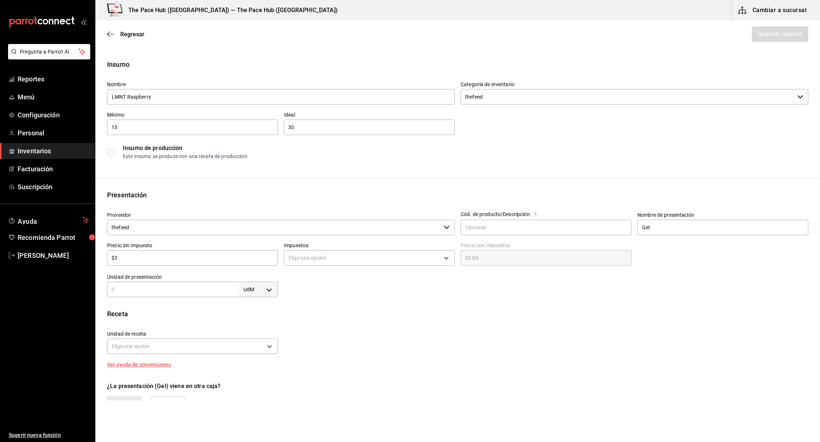
type input "$32"
type input "$32.00"
type input "$32.5"
type input "$32.50"
type input "$32.58"
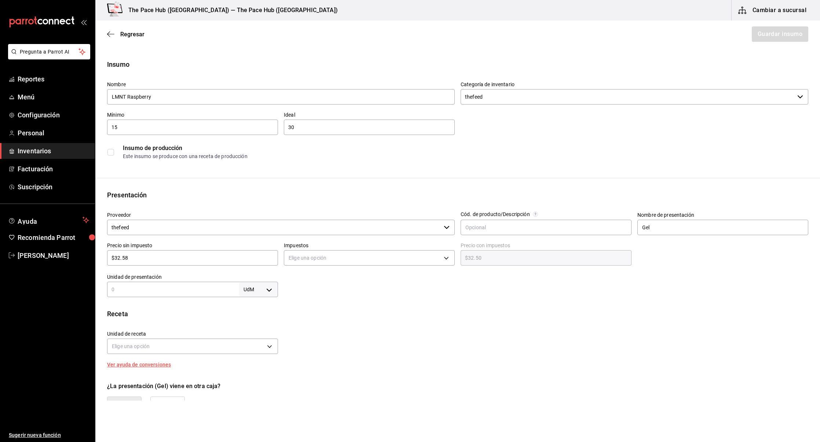
type input "$32.58"
click at [360, 303] on div "Insumo Nombre LMNT Raspberry Categoría de inventario thefeed ​ Mínimo 15 ​ Idea…" at bounding box center [457, 277] width 725 height 436
click at [297, 241] on div "Impuestos Elige una opción" at bounding box center [366, 252] width 177 height 32
click at [303, 258] on body "Pregunta a Parrot AI Reportes Menú Configuración Personal Inventarios Facturaci…" at bounding box center [410, 200] width 820 height 400
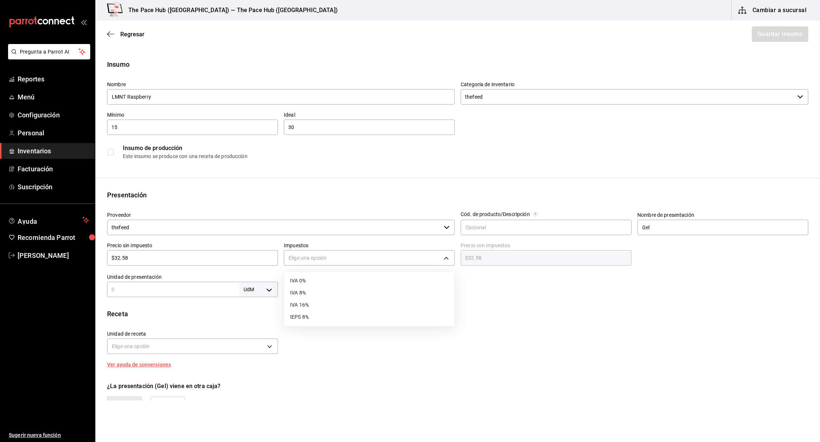
click at [306, 275] on li "IVA 0%" at bounding box center [369, 281] width 170 height 12
type input "IVA_0"
click at [181, 300] on div "Insumo Nombre LMNT Raspberry Categoría de inventario thefeed ​ Mínimo 15 ​ Idea…" at bounding box center [457, 277] width 725 height 436
click at [165, 289] on input "text" at bounding box center [173, 289] width 132 height 9
type input "1"
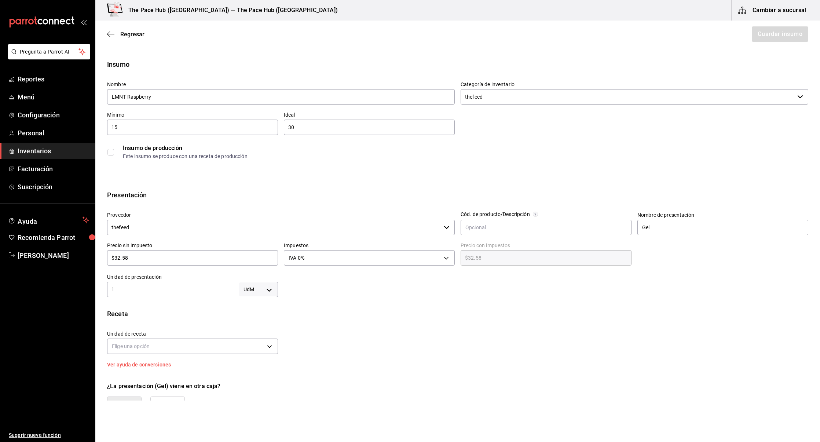
click at [258, 282] on div "1 UdM ​" at bounding box center [192, 289] width 171 height 15
click at [259, 291] on body "Pregunta a Parrot AI Reportes Menú Configuración Personal Inventarios Facturaci…" at bounding box center [410, 200] width 820 height 400
click at [250, 367] on li "pza" at bounding box center [258, 372] width 38 height 12
type input "UNIT"
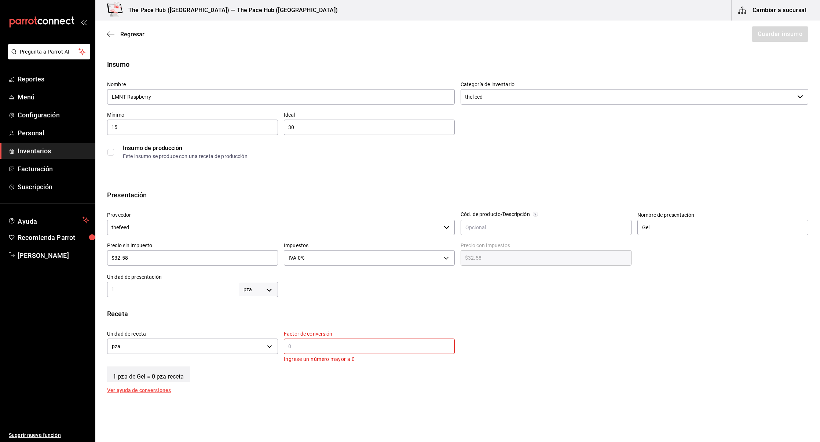
click at [319, 350] on div "​" at bounding box center [369, 345] width 171 height 15
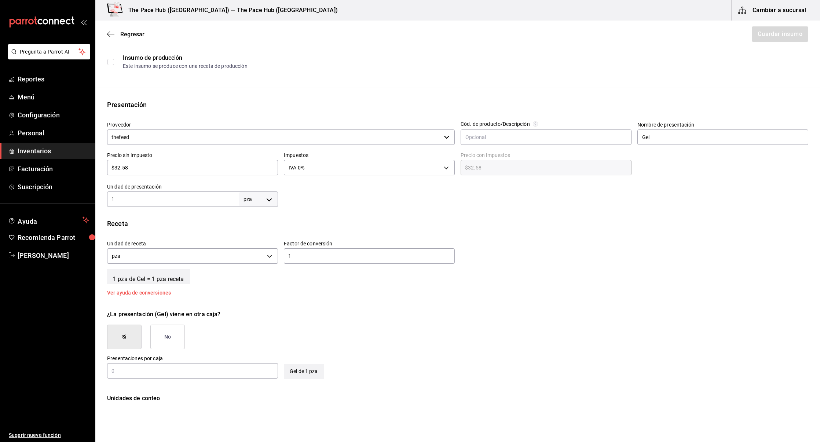
scroll to position [106, 0]
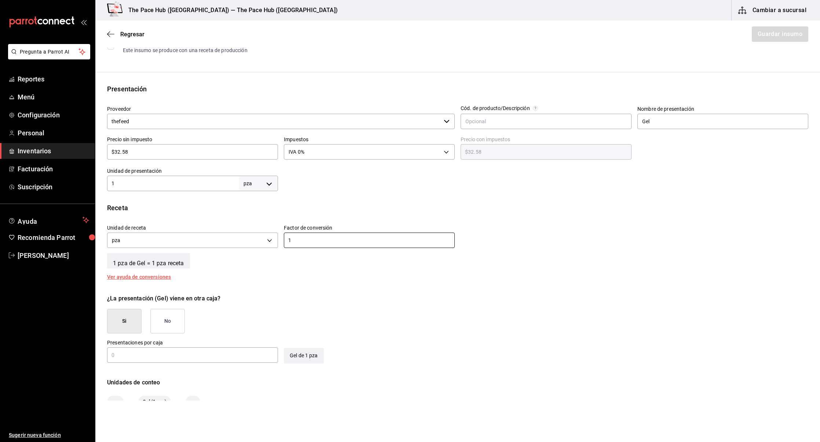
type input "1"
click at [171, 321] on button "No" at bounding box center [167, 321] width 34 height 25
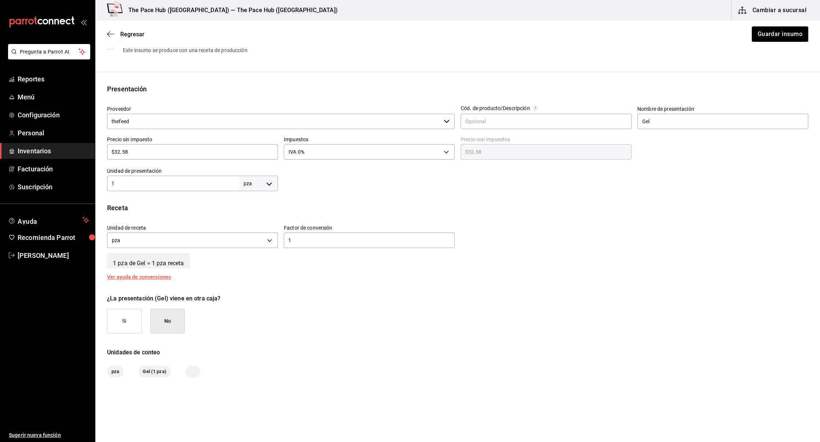
click at [652, 294] on div "¿La presentación (Gel) viene en otra caja?" at bounding box center [457, 298] width 701 height 9
click at [785, 36] on button "Guardar insumo" at bounding box center [779, 33] width 57 height 15
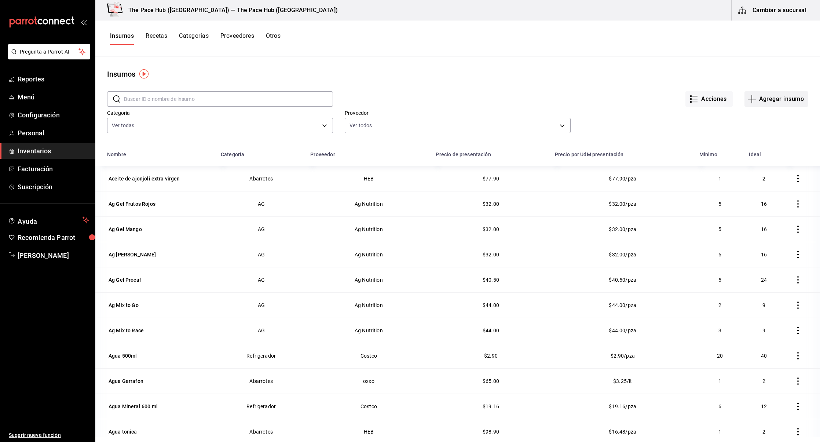
click at [765, 99] on button "Agregar insumo" at bounding box center [776, 98] width 64 height 15
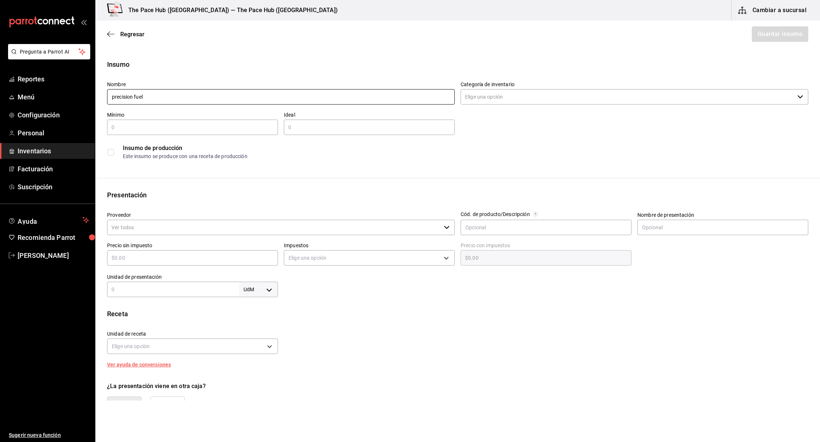
type input "precision fuel"
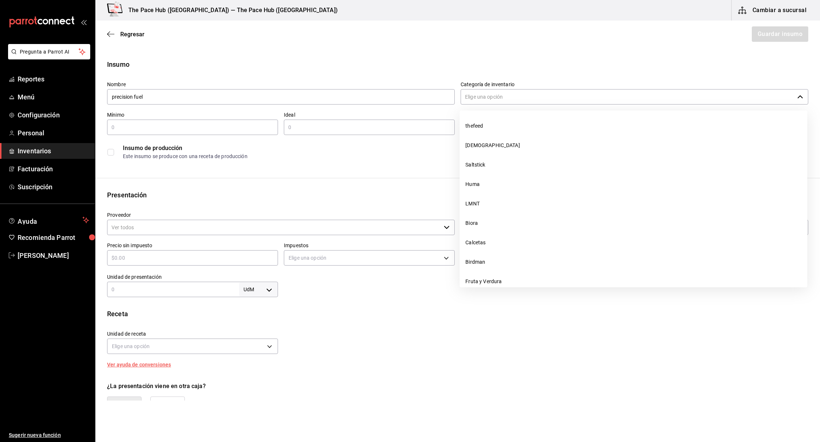
click at [515, 99] on input "Categoría de inventario" at bounding box center [628, 96] width 334 height 15
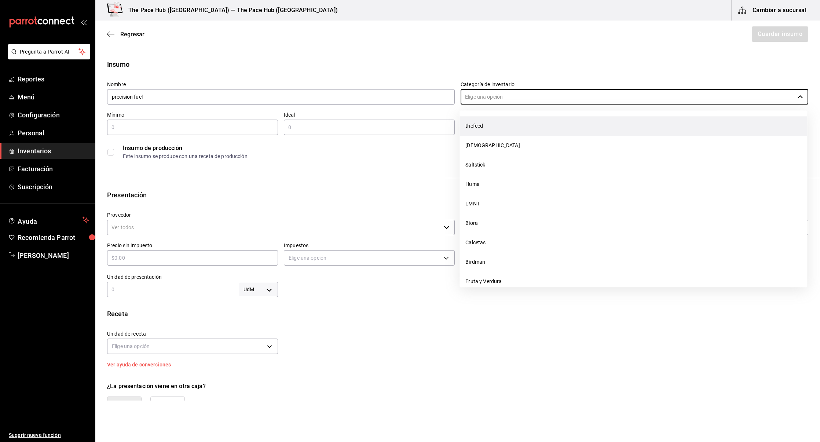
click at [472, 127] on li "thefeed" at bounding box center [633, 125] width 348 height 19
type input "thefeed"
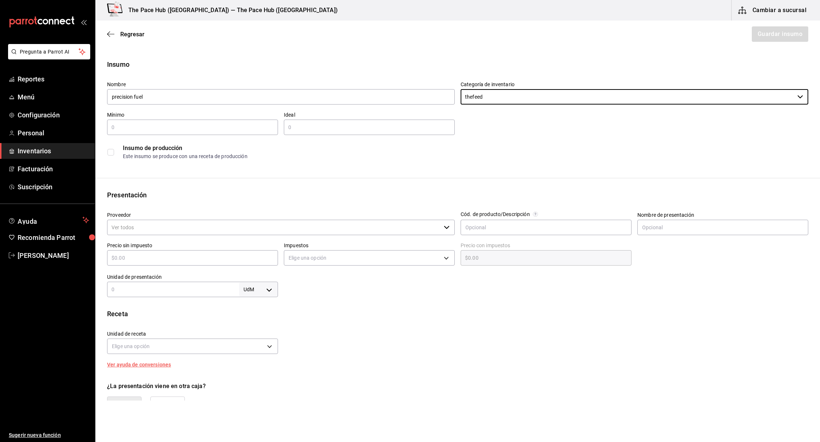
click at [174, 129] on input "text" at bounding box center [192, 127] width 171 height 9
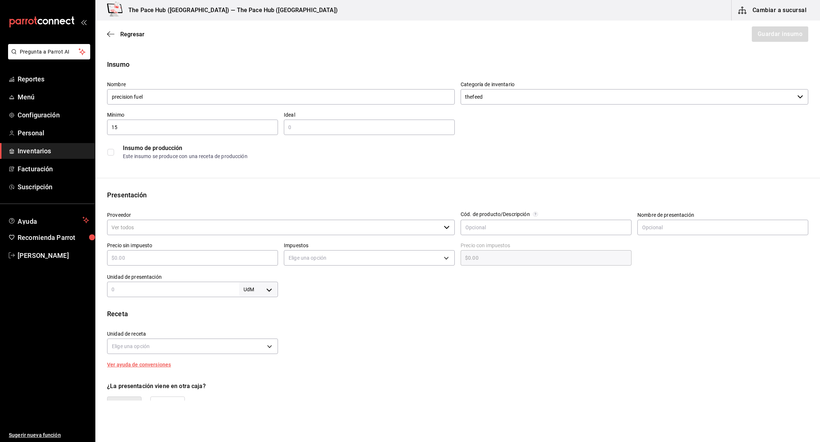
type input "15"
type input "30"
click at [156, 236] on div "Proveedor ​" at bounding box center [281, 224] width 348 height 25
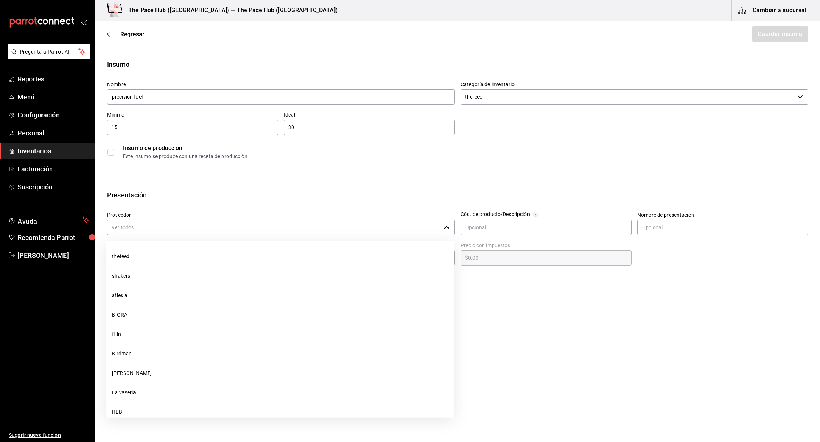
click at [146, 228] on input "Proveedor" at bounding box center [274, 227] width 334 height 15
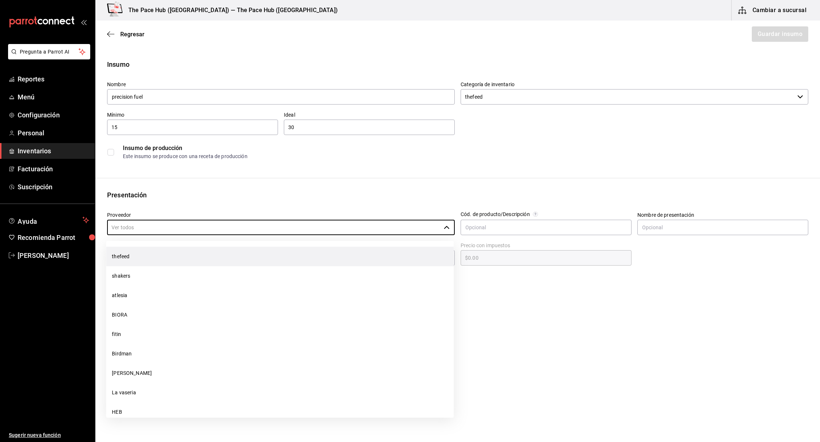
click at [131, 257] on li "thefeed" at bounding box center [280, 256] width 348 height 19
type input "thefeed"
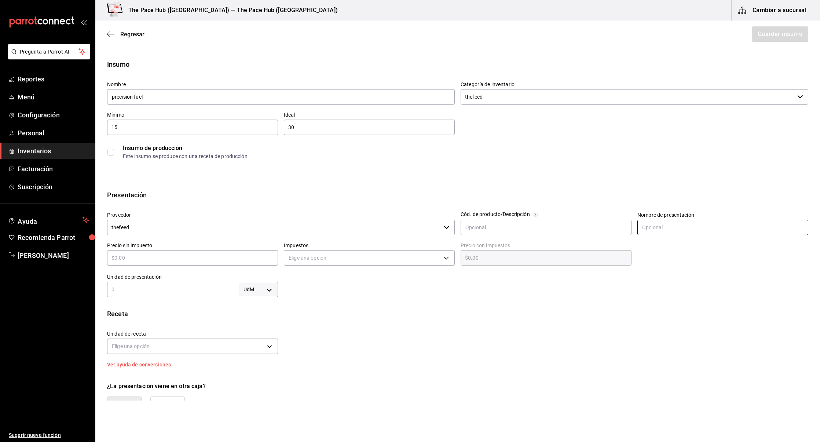
click at [692, 231] on input "text" at bounding box center [722, 227] width 171 height 15
type input "gel"
click at [169, 256] on input "text" at bounding box center [192, 257] width 171 height 9
type input "$5"
type input "$5.00"
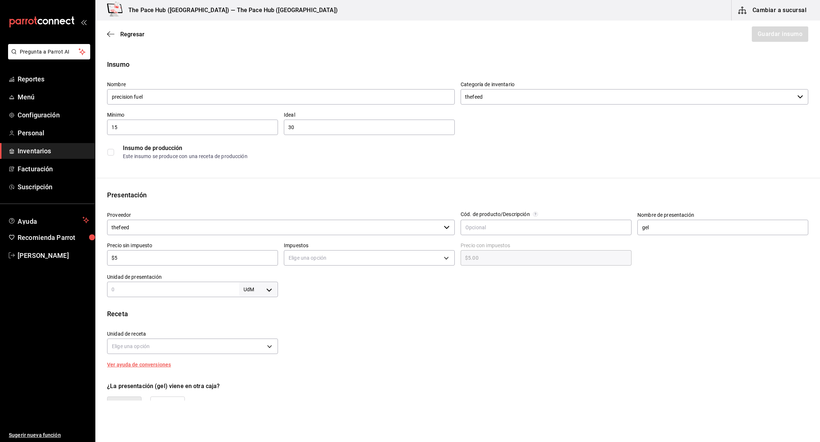
type input "$57"
type input "$57.00"
type input "$57.2"
type input "$57.20"
type input "$57.2"
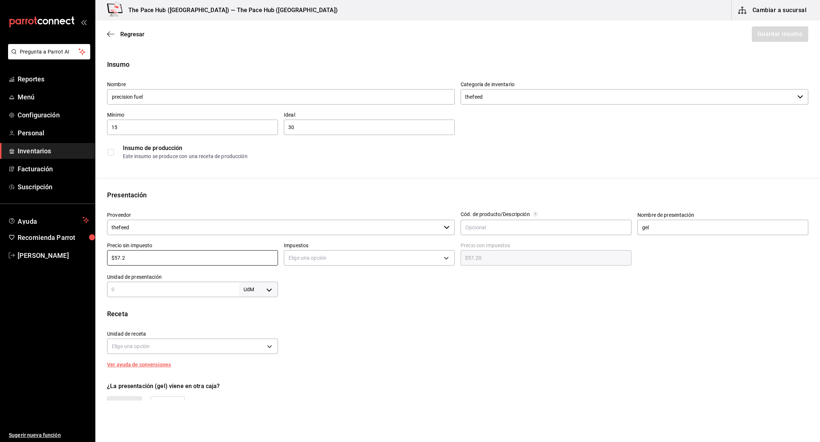
click at [330, 298] on div "Insumo Nombre precision fuel Categoría de inventario thefeed ​ Mínimo 15 ​ Idea…" at bounding box center [457, 277] width 725 height 436
click at [314, 257] on body "Pregunta a Parrot AI Reportes Menú Configuración Personal Inventarios Facturaci…" at bounding box center [410, 200] width 820 height 400
click at [306, 283] on li "IVA 0%" at bounding box center [369, 281] width 170 height 12
type input "IVA_0"
click at [189, 284] on div "UdM ​" at bounding box center [192, 289] width 171 height 15
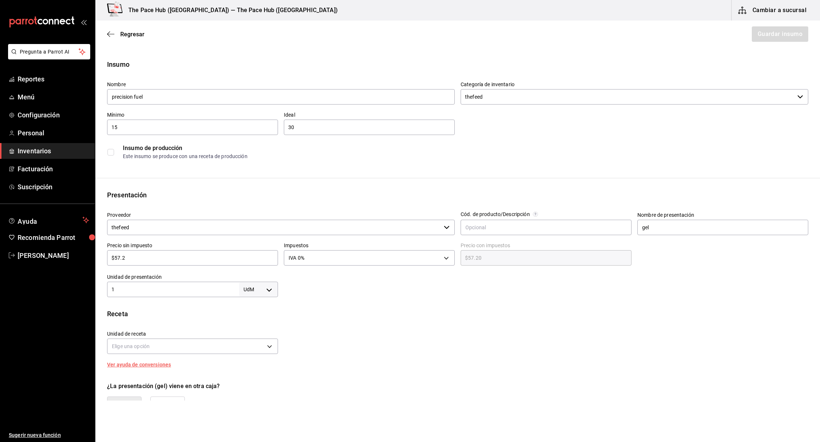
click at [238, 288] on input "1" at bounding box center [173, 289] width 132 height 9
type input "1"
click at [249, 289] on body "Pregunta a Parrot AI Reportes Menú Configuración Personal Inventarios Facturaci…" at bounding box center [410, 200] width 820 height 400
click at [246, 370] on li "pza" at bounding box center [258, 372] width 38 height 12
type input "UNIT"
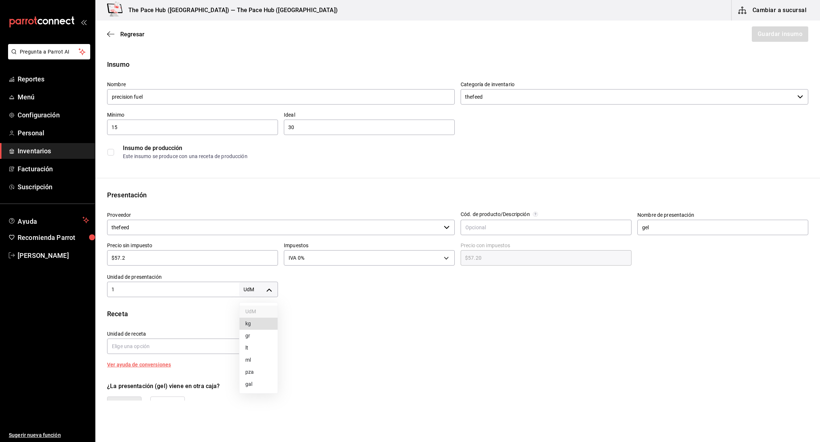
type input "UNIT"
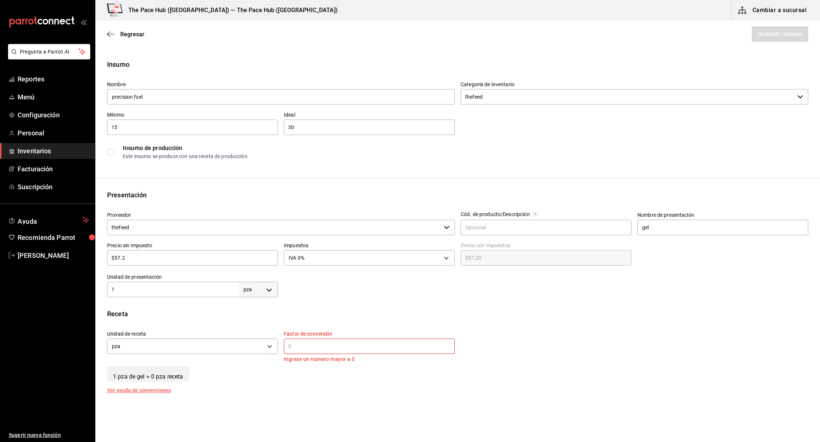
click at [303, 345] on input "text" at bounding box center [369, 346] width 171 height 9
type input "1"
click at [298, 400] on html "Pregunta a Parrot AI Reportes Menú Configuración Personal Inventarios Facturaci…" at bounding box center [410, 200] width 820 height 400
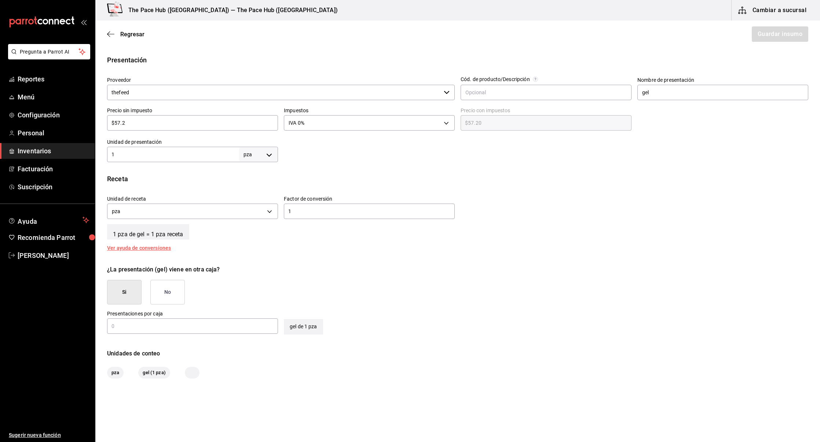
click at [172, 290] on button "No" at bounding box center [167, 292] width 34 height 25
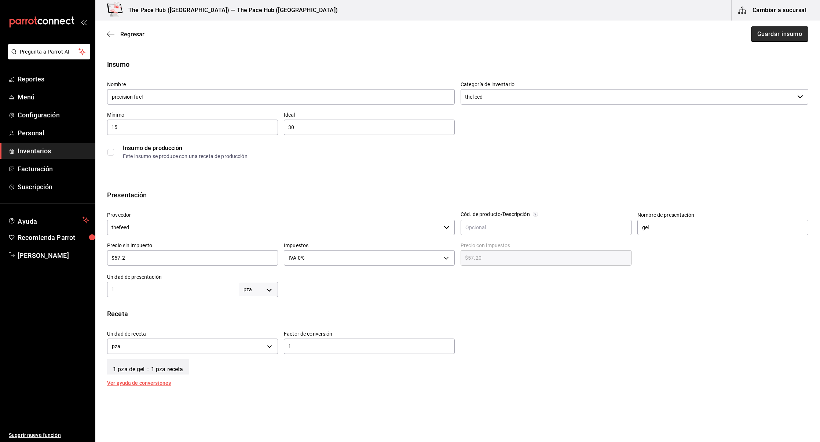
click at [776, 36] on button "Guardar insumo" at bounding box center [779, 33] width 57 height 15
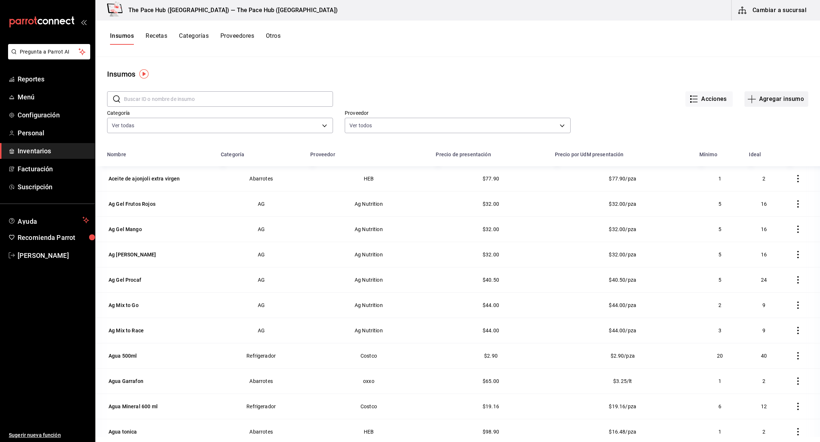
click at [766, 98] on button "Agregar insumo" at bounding box center [776, 98] width 64 height 15
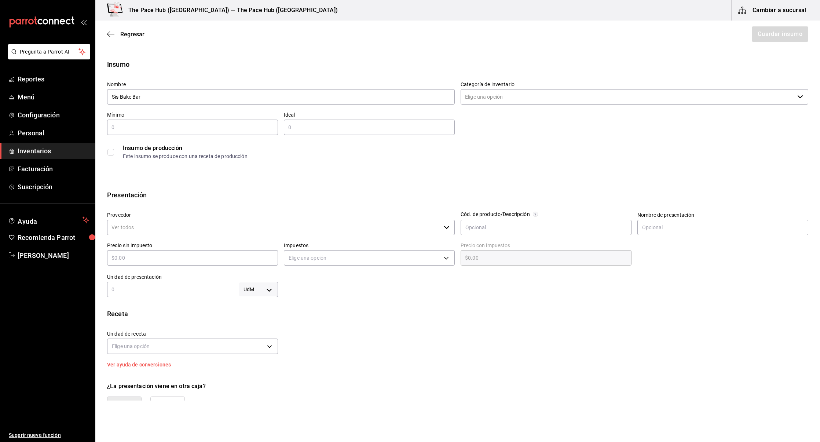
type input "Sis Bake Bar"
click at [551, 102] on input "Categoría de inventario" at bounding box center [628, 96] width 334 height 15
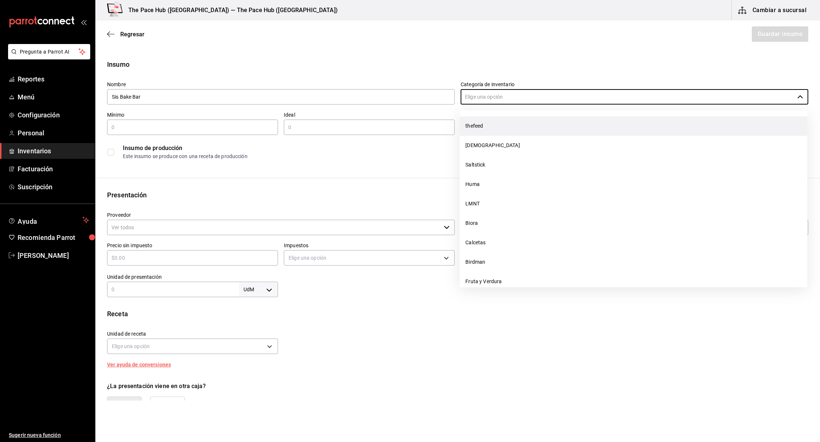
click at [473, 126] on li "thefeed" at bounding box center [633, 125] width 348 height 19
type input "thefeed"
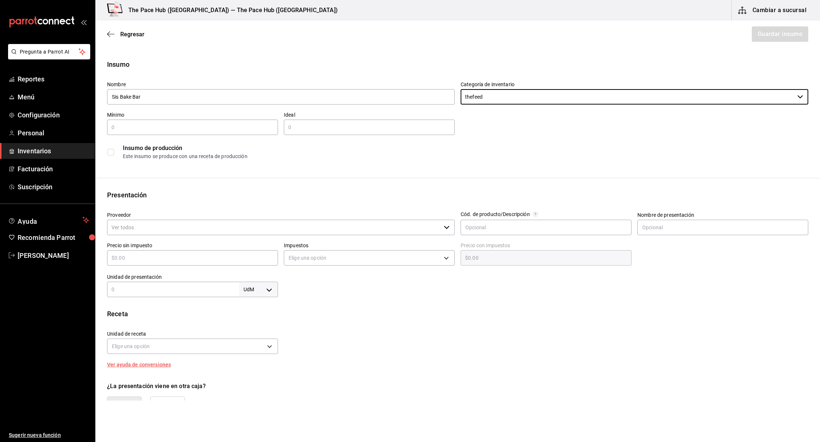
click at [169, 130] on input "text" at bounding box center [192, 127] width 171 height 9
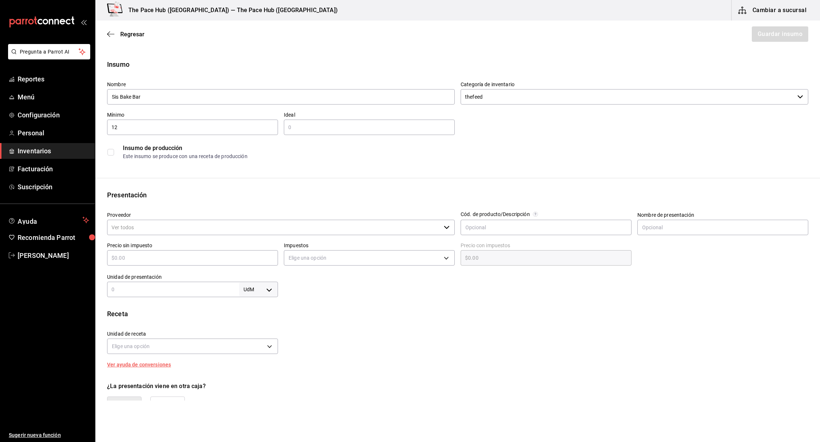
type input "12"
type input "24"
click at [166, 188] on div "Insumo Nombre Sis Bake Bar Categoría de inventario thefeed ​ Mínimo 12 ​ Ideal …" at bounding box center [457, 277] width 725 height 436
click at [149, 232] on input "Proveedor" at bounding box center [274, 227] width 334 height 15
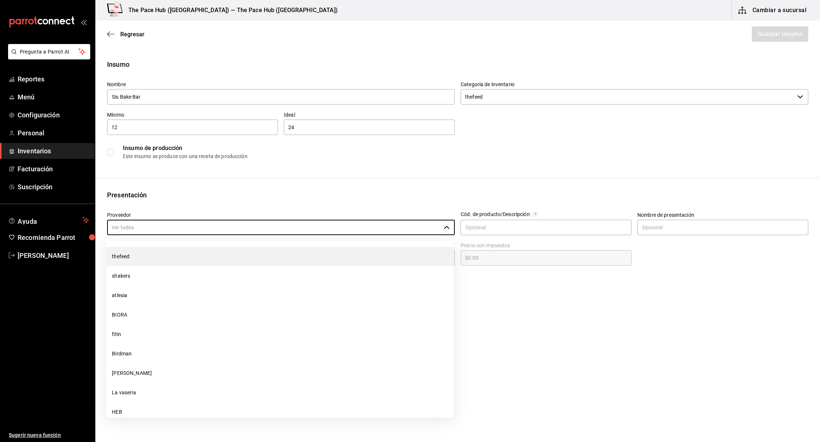
click at [135, 263] on li "thefeed" at bounding box center [280, 256] width 348 height 19
type input "thefeed"
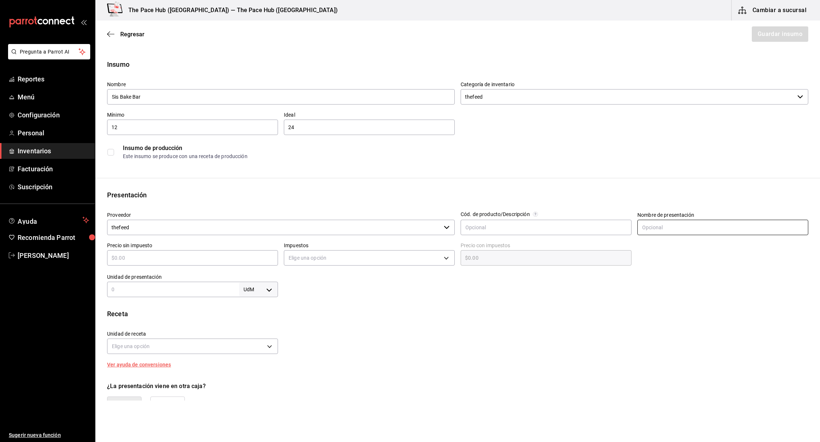
click at [664, 226] on input "text" at bounding box center [722, 227] width 171 height 15
type input "barra"
click at [572, 365] on div "Receta Unidad de receta Elige una opción Factor de conversión ​ Ver ayuda de co…" at bounding box center [457, 338] width 725 height 58
click at [172, 259] on input "text" at bounding box center [192, 257] width 171 height 9
type input "$4"
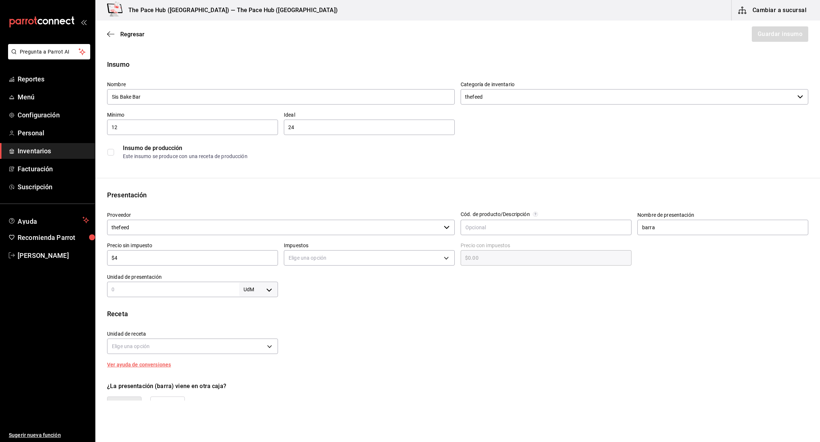
type input "$4.00"
type input "$45"
type input "$45.00"
type input "$45.2"
type input "$45.20"
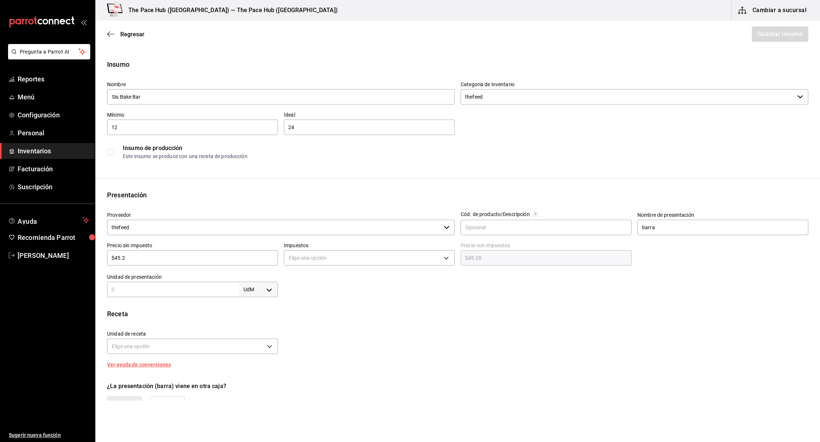
type input "$45.24"
click at [333, 260] on body "Pregunta a Parrot AI Reportes Menú Configuración Personal Inventarios Facturaci…" at bounding box center [410, 200] width 820 height 400
click at [319, 276] on li "IVA 0%" at bounding box center [369, 281] width 170 height 12
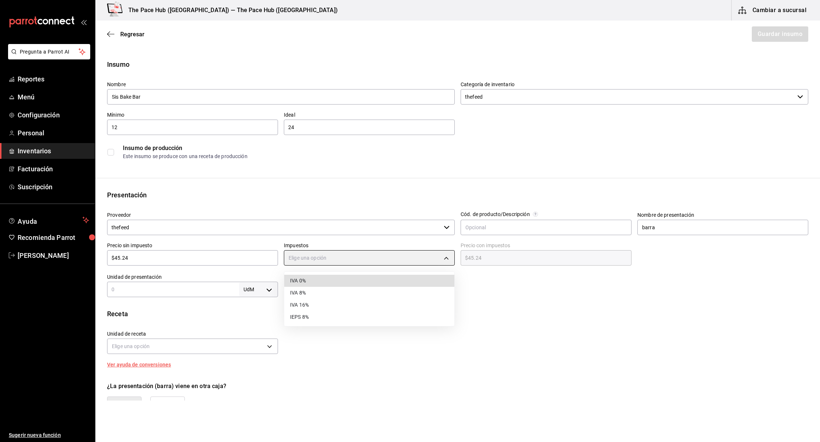
type input "IVA_0"
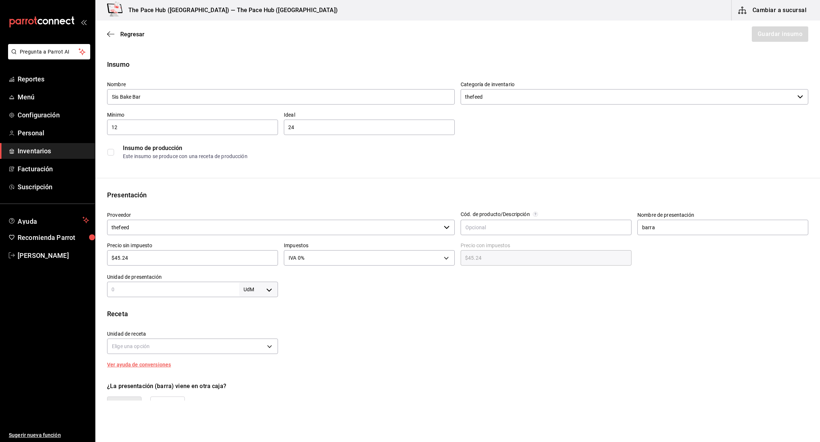
click at [338, 300] on div "Insumo Nombre Sis Bake Bar Categoría de inventario thefeed ​ Mínimo 12 ​ Ideal …" at bounding box center [457, 277] width 725 height 436
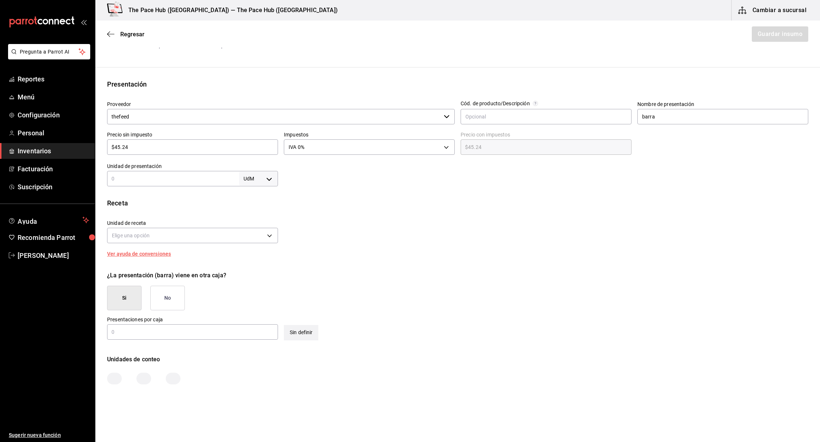
scroll to position [121, 0]
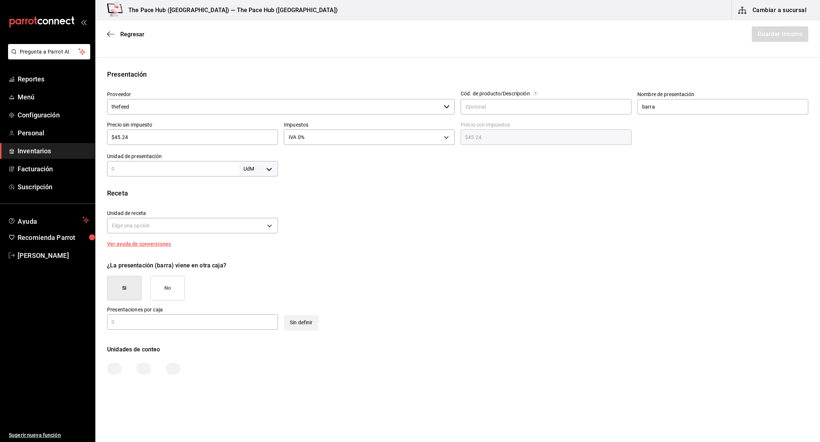
click at [143, 168] on input "text" at bounding box center [173, 168] width 132 height 9
click at [252, 165] on body "Pregunta a Parrot AI Reportes Menú Configuración Personal Inventarios Facturaci…" at bounding box center [410, 200] width 820 height 400
click at [248, 251] on li "pza" at bounding box center [258, 251] width 38 height 12
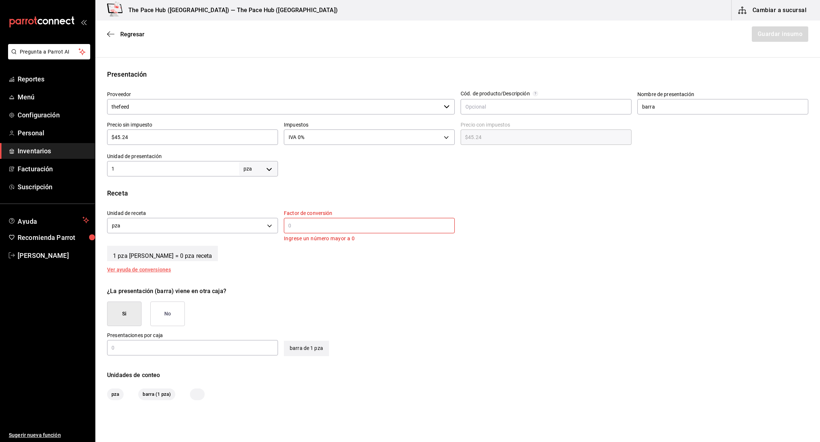
click at [310, 223] on input "text" at bounding box center [369, 225] width 171 height 9
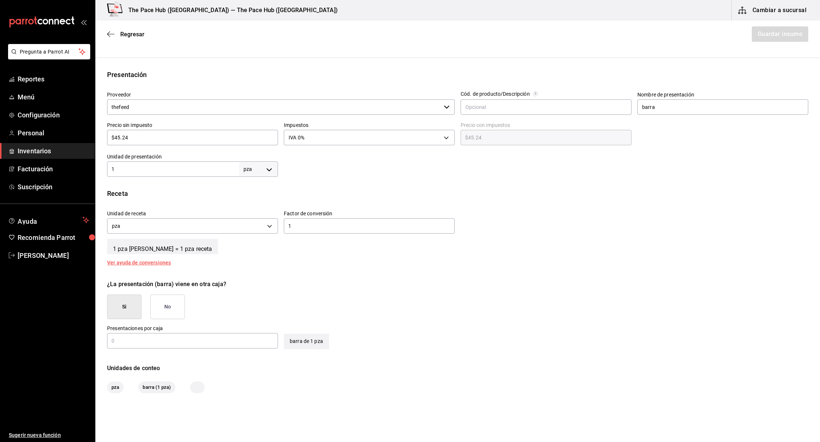
click at [167, 307] on button "No" at bounding box center [167, 306] width 34 height 25
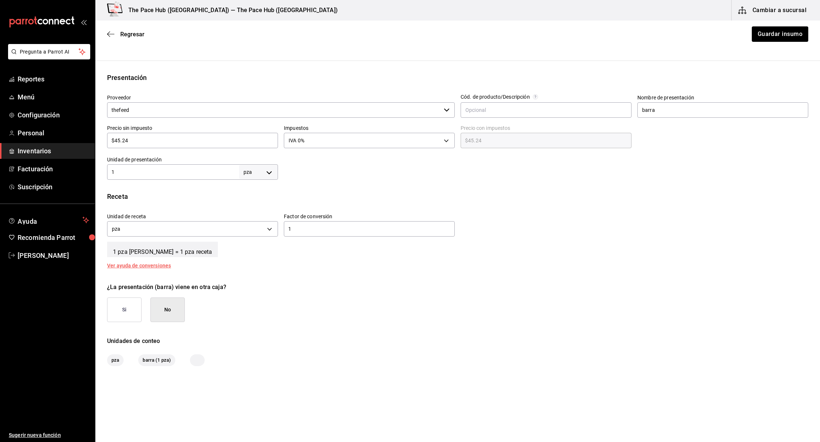
click at [565, 269] on div "Insumo Nombre Sis Bake Bar Categoría de inventario thefeed ​ Mínimo 12 ​ Ideal …" at bounding box center [457, 154] width 725 height 424
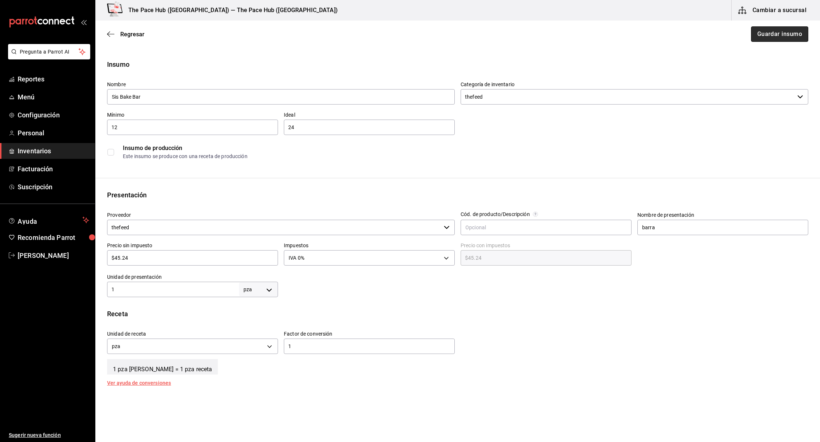
click at [769, 31] on button "Guardar insumo" at bounding box center [779, 33] width 57 height 15
click at [769, 31] on button "Guardar insumo" at bounding box center [775, 33] width 65 height 15
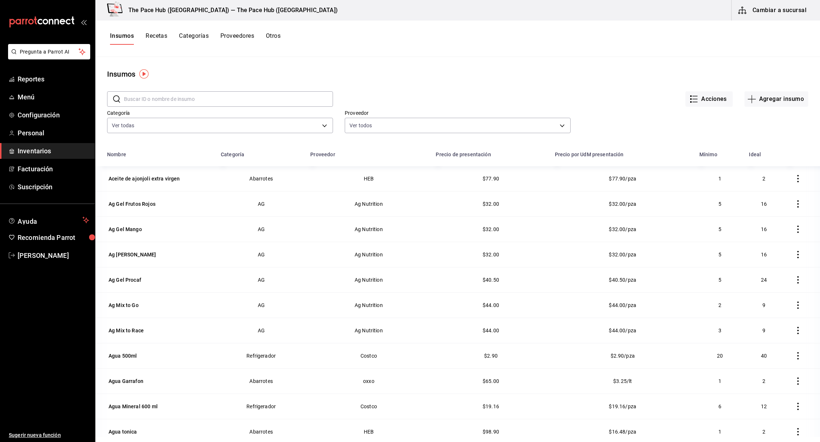
click at [169, 101] on input "text" at bounding box center [228, 99] width 209 height 15
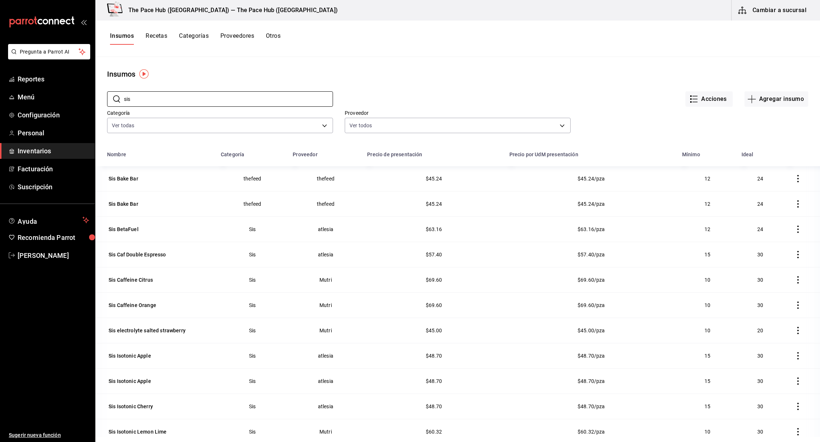
click at [477, 84] on div "Acciones Agregar insumo" at bounding box center [570, 93] width 475 height 27
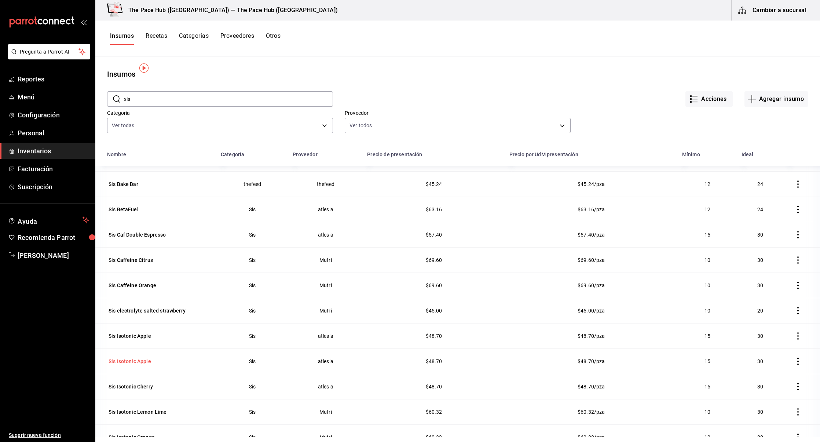
scroll to position [90, 0]
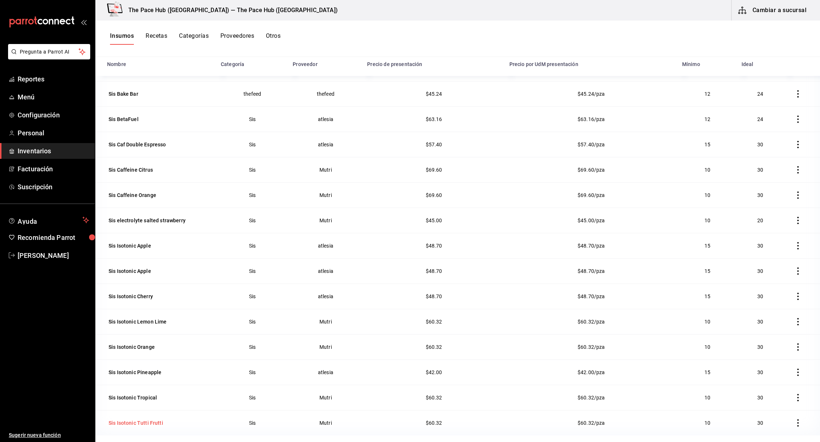
click at [128, 424] on div "Sis Isotonic Tutti Frutti" at bounding box center [136, 422] width 55 height 7
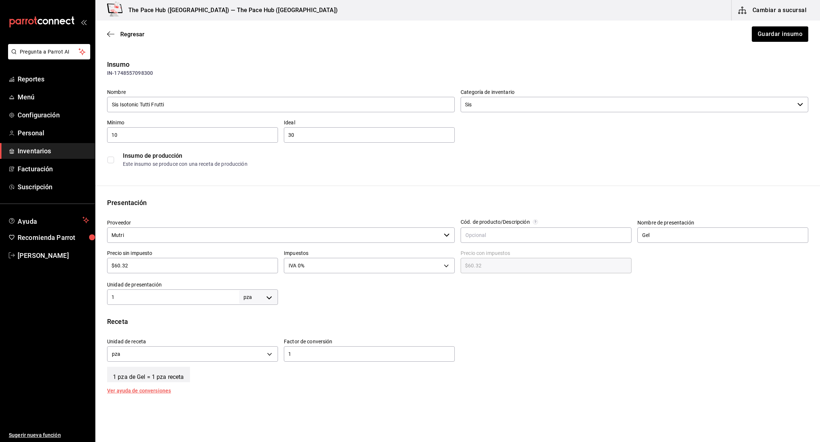
click at [130, 241] on input "Mutri" at bounding box center [274, 234] width 334 height 15
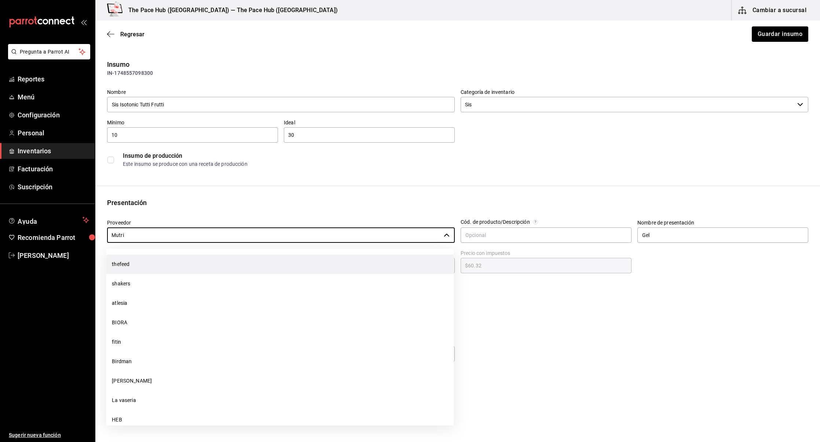
click at [138, 263] on li "thefeed" at bounding box center [280, 263] width 348 height 19
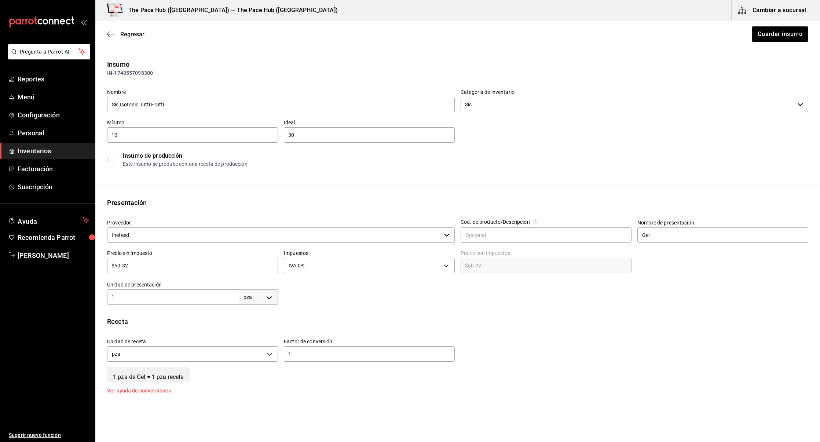
click at [124, 267] on input "$60.32" at bounding box center [192, 265] width 171 height 9
click at [336, 308] on div "Insumo IN-1748557098300 Nombre Sis Isotonic Tutti Frutti Categoría de inventari…" at bounding box center [457, 275] width 725 height 432
click at [765, 37] on button "Guardar insumo" at bounding box center [779, 33] width 57 height 15
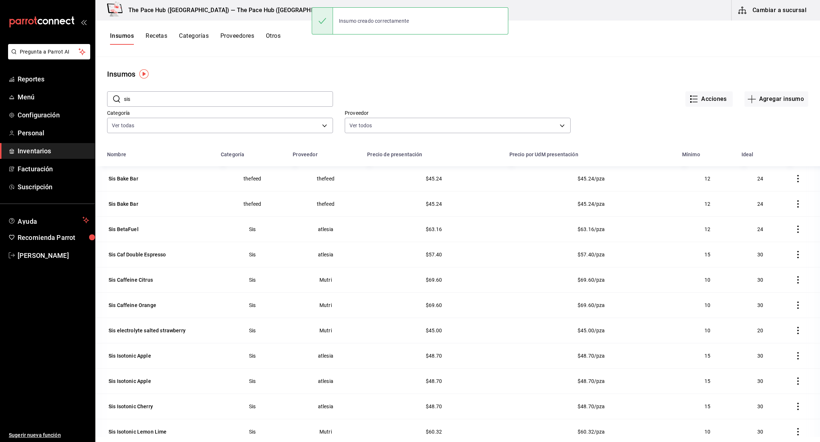
click at [179, 103] on input "sis" at bounding box center [228, 99] width 209 height 15
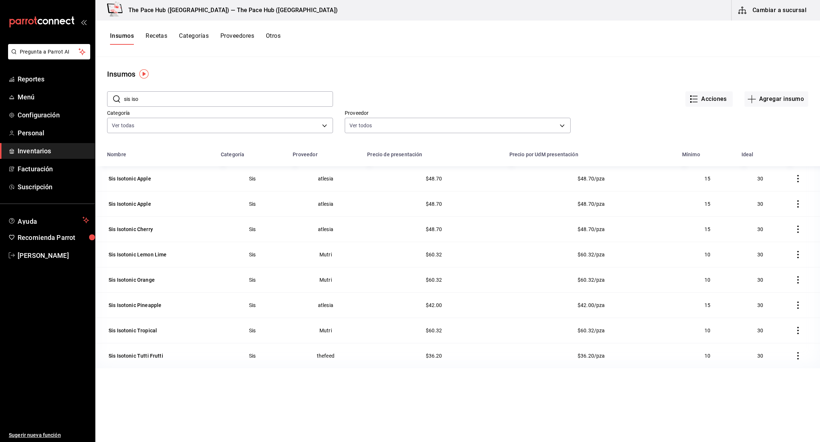
click at [248, 417] on div "Nombre Categoría Proveedor Precio de presentación Precio por UdM presentación M…" at bounding box center [457, 337] width 725 height 380
click at [127, 177] on div "Sis Isotonic Apple" at bounding box center [130, 178] width 43 height 7
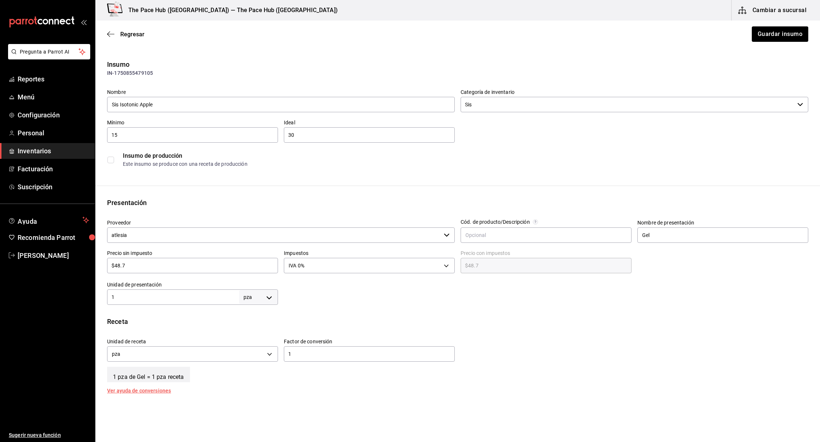
click at [124, 266] on input "$48.7" at bounding box center [192, 265] width 171 height 9
click at [125, 266] on input "$48.7" at bounding box center [192, 265] width 171 height 9
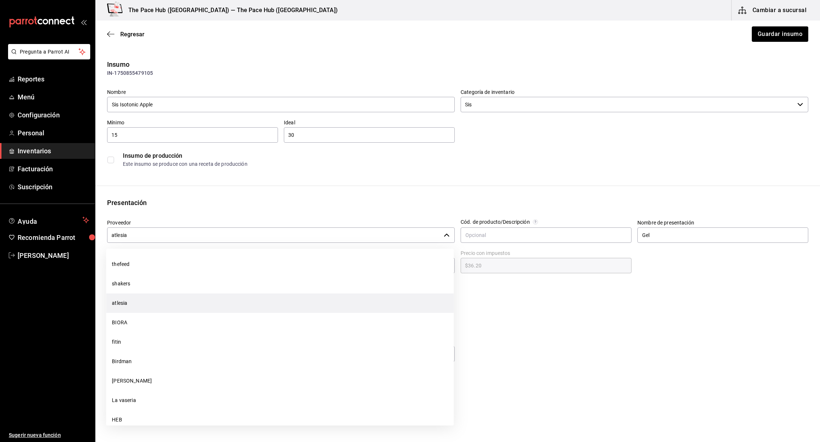
click at [124, 235] on input "atlesia" at bounding box center [274, 234] width 334 height 15
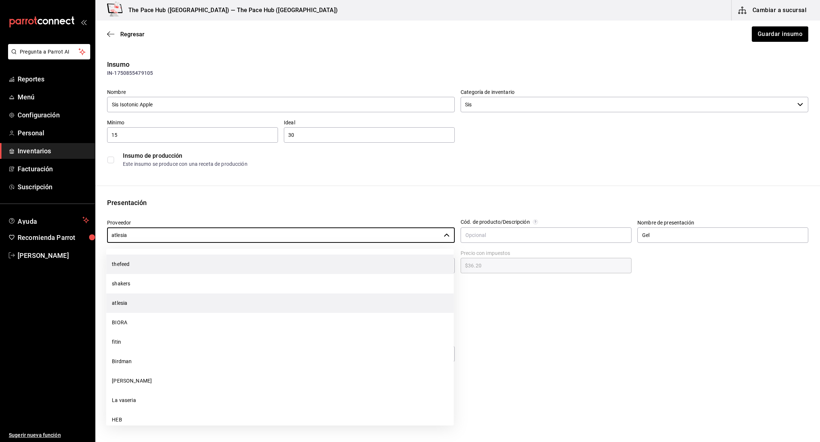
click at [129, 263] on li "thefeed" at bounding box center [280, 263] width 348 height 19
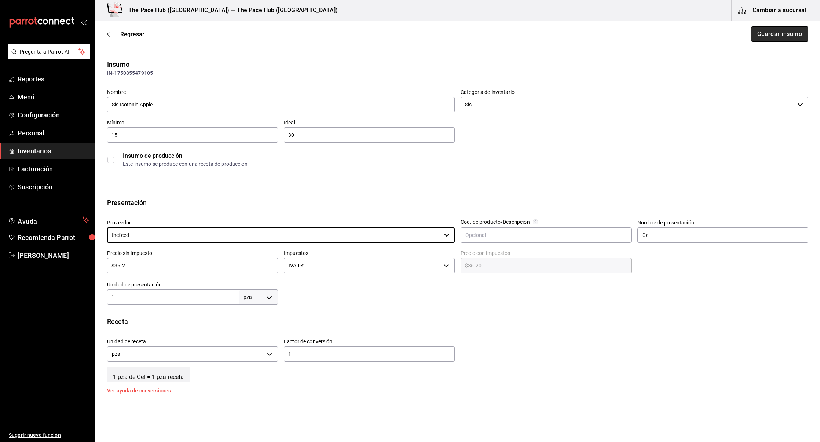
click at [767, 32] on button "Guardar insumo" at bounding box center [779, 33] width 57 height 15
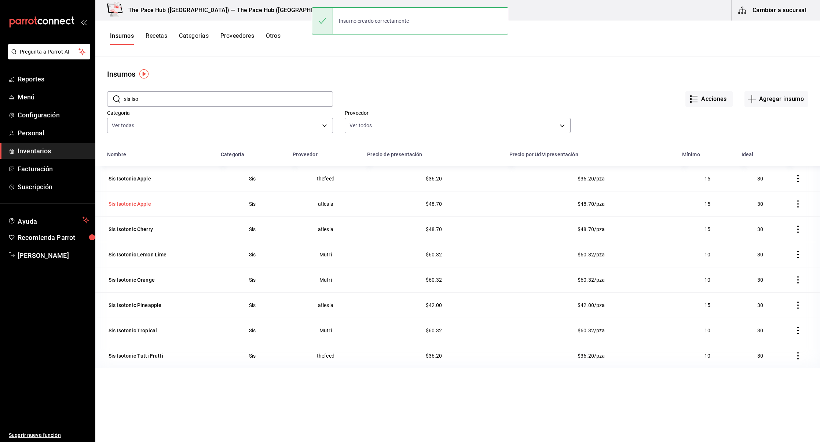
click at [137, 206] on div "Sis Isotonic Apple" at bounding box center [130, 203] width 43 height 7
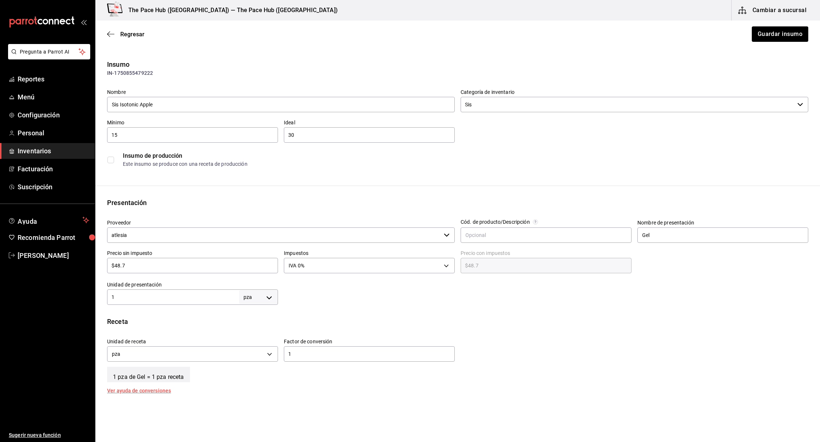
click at [155, 269] on input "$48.7" at bounding box center [192, 265] width 171 height 9
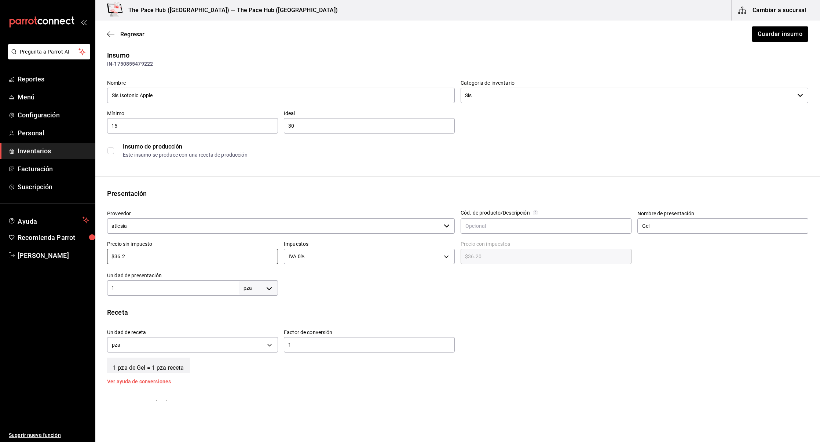
scroll to position [13, 0]
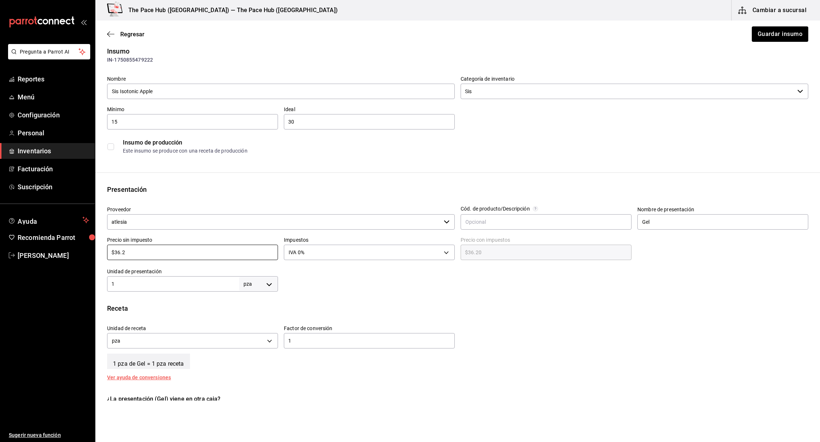
click at [239, 220] on input "atlesia" at bounding box center [274, 221] width 334 height 15
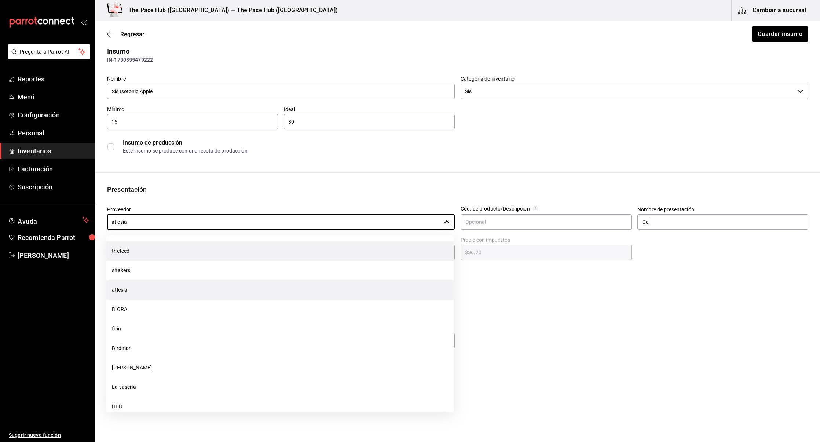
click at [187, 251] on li "thefeed" at bounding box center [280, 250] width 348 height 19
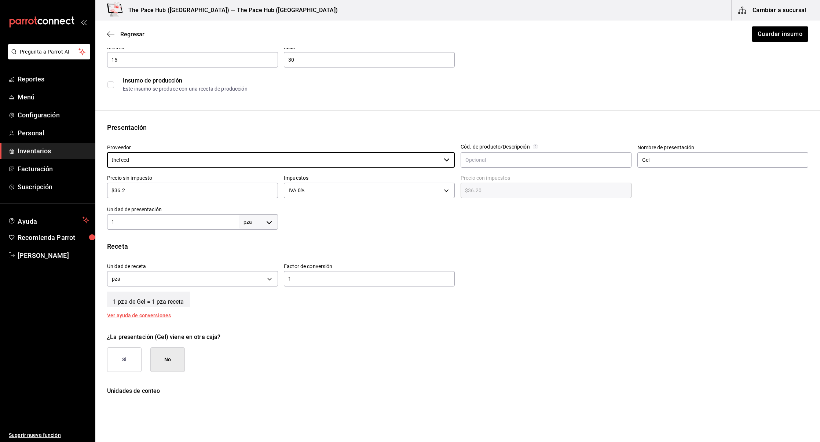
scroll to position [98, 0]
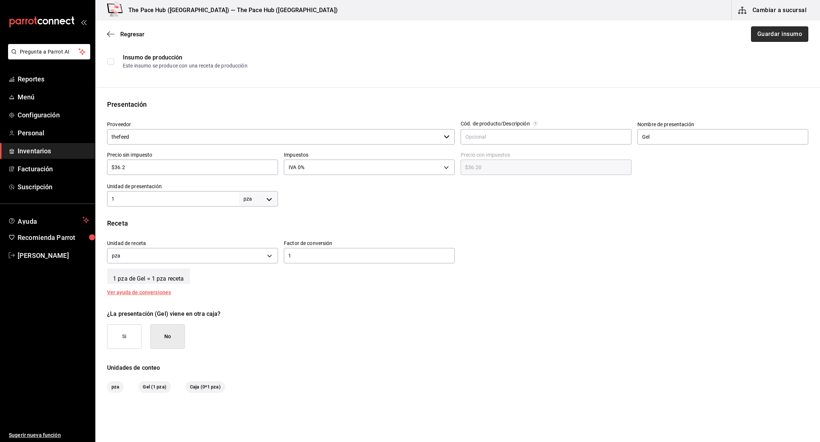
click at [763, 30] on button "Guardar insumo" at bounding box center [779, 33] width 57 height 15
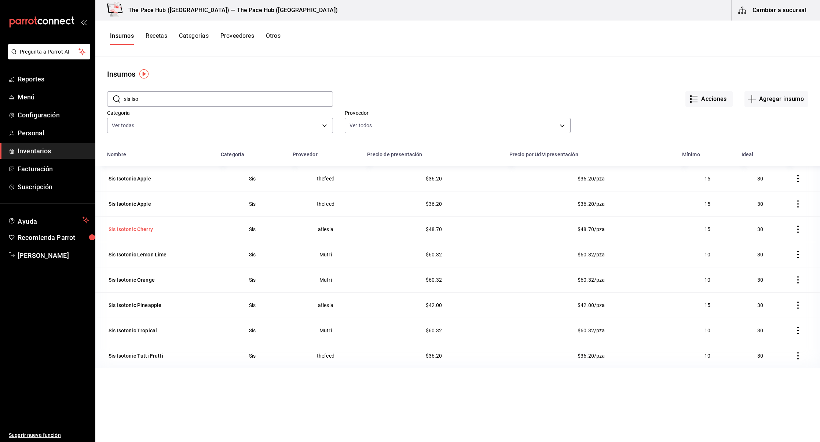
click at [134, 229] on div "Sis Isotonic Cherry" at bounding box center [131, 229] width 44 height 7
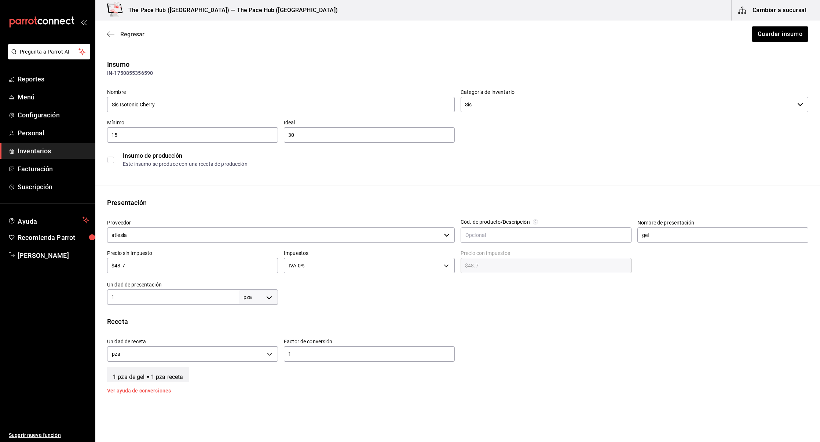
click at [114, 30] on div "Regresar Guardar insumo" at bounding box center [457, 34] width 725 height 27
click at [109, 34] on icon "button" at bounding box center [110, 34] width 7 height 0
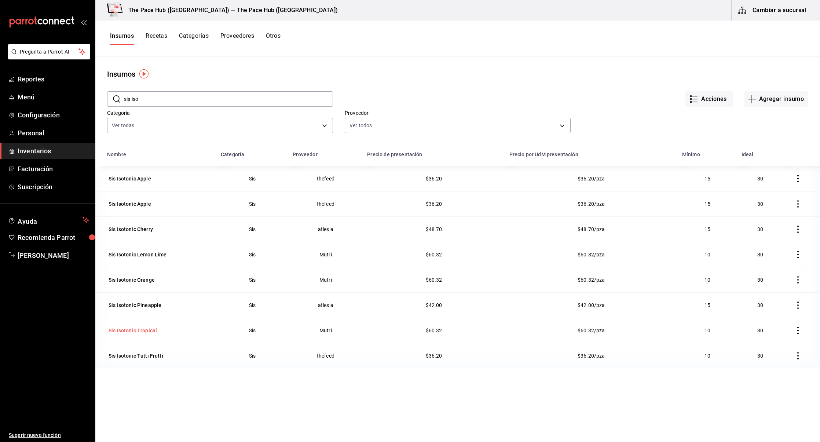
click at [128, 331] on div "Sis Isotonic Tropical" at bounding box center [133, 330] width 48 height 7
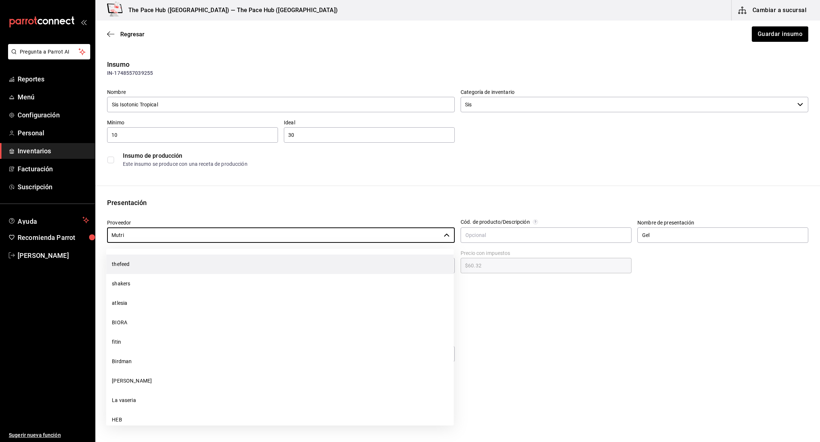
click at [132, 257] on li "thefeed" at bounding box center [280, 263] width 348 height 19
type input "thefeed"
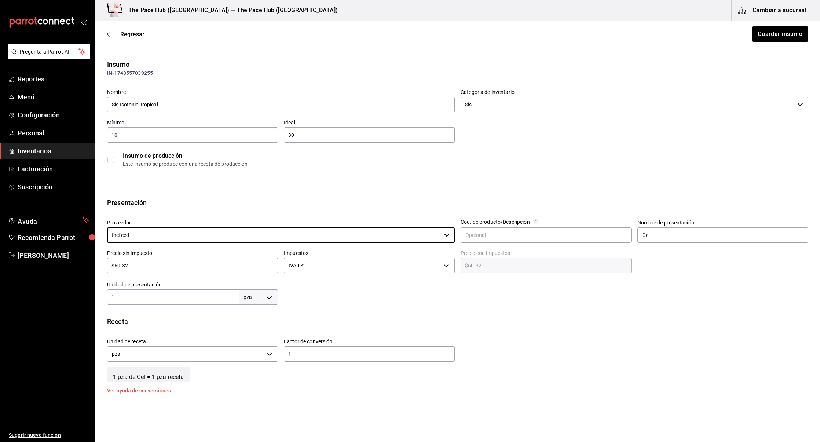
click at [135, 267] on input "$60.32" at bounding box center [192, 265] width 171 height 9
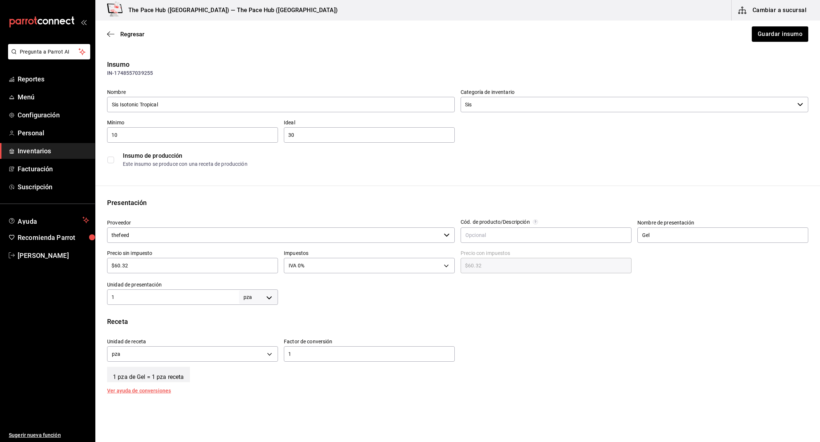
click at [135, 267] on input "$60.32" at bounding box center [192, 265] width 171 height 9
type input "$3"
type input "$3.00"
type input "$36"
type input "$36.00"
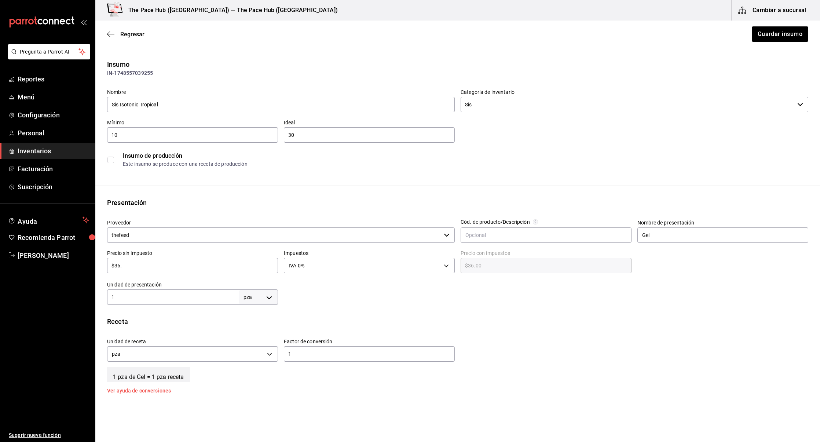
type input "$36.2"
type input "$36.20"
type input "$36.2"
click at [348, 320] on div "Receta" at bounding box center [457, 321] width 701 height 10
click at [766, 29] on button "Guardar insumo" at bounding box center [779, 33] width 57 height 15
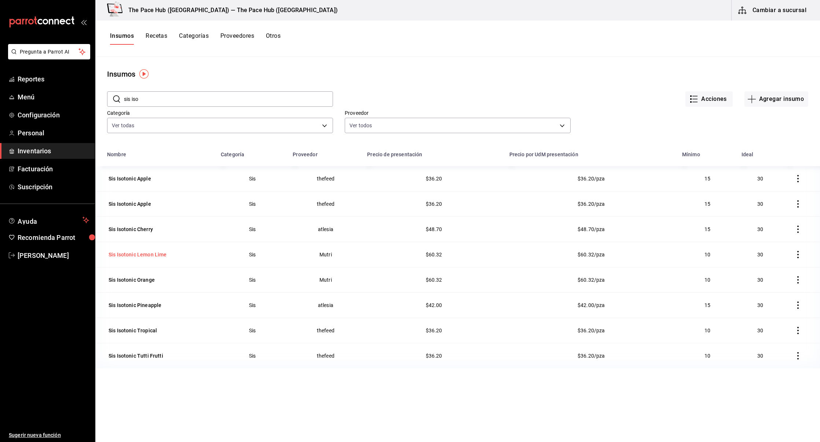
click at [134, 258] on div "Sis Isotonic Lemon Lime" at bounding box center [137, 254] width 61 height 10
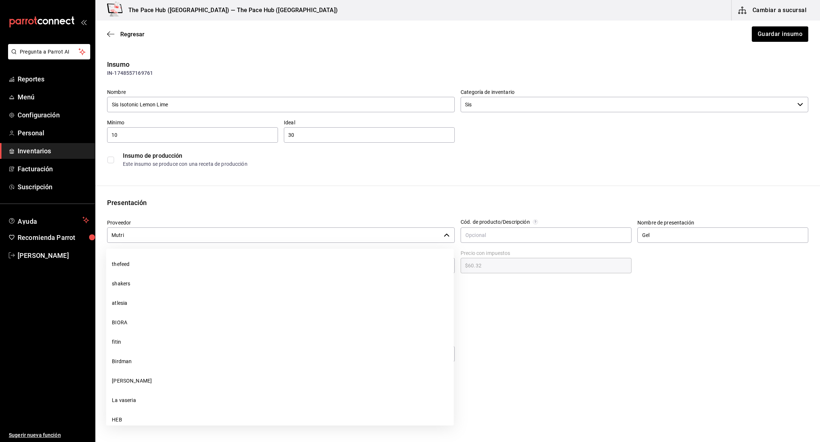
click at [135, 231] on input "Mutri" at bounding box center [274, 234] width 334 height 15
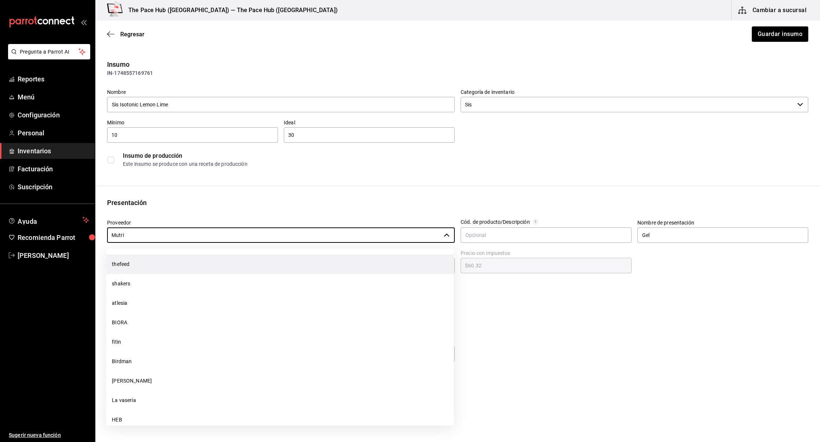
click at [136, 257] on li "thefeed" at bounding box center [280, 263] width 348 height 19
type input "thefeed"
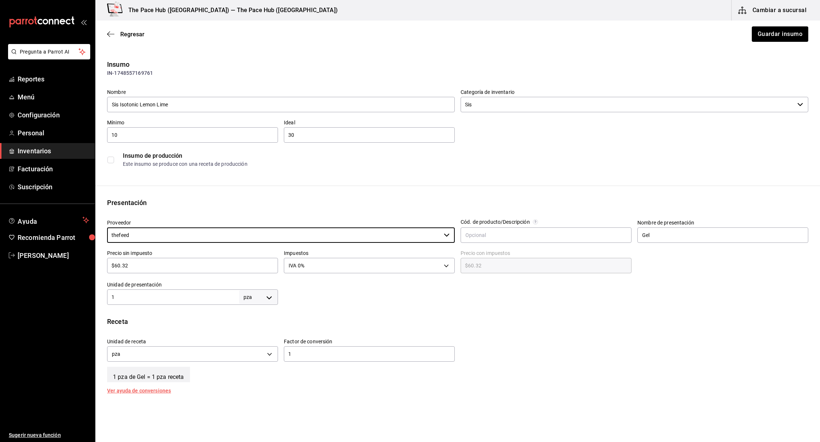
click at [137, 268] on input "$60.32" at bounding box center [192, 265] width 171 height 9
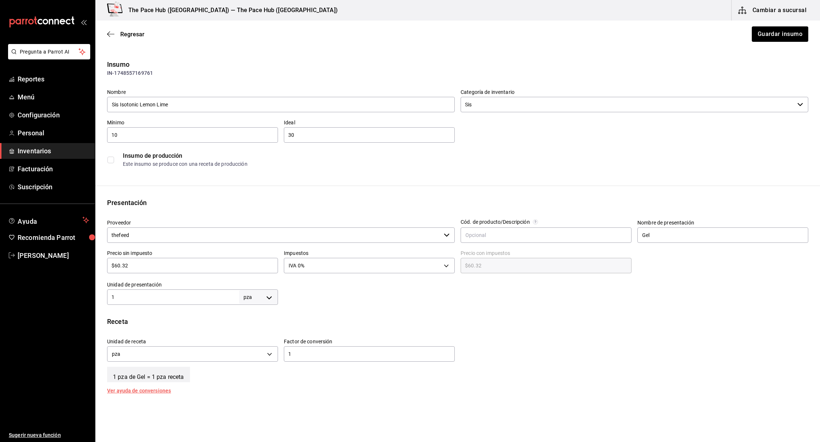
click at [137, 268] on input "$60.32" at bounding box center [192, 265] width 171 height 9
type input "$3"
type input "$3.00"
type input "$36"
type input "$36.00"
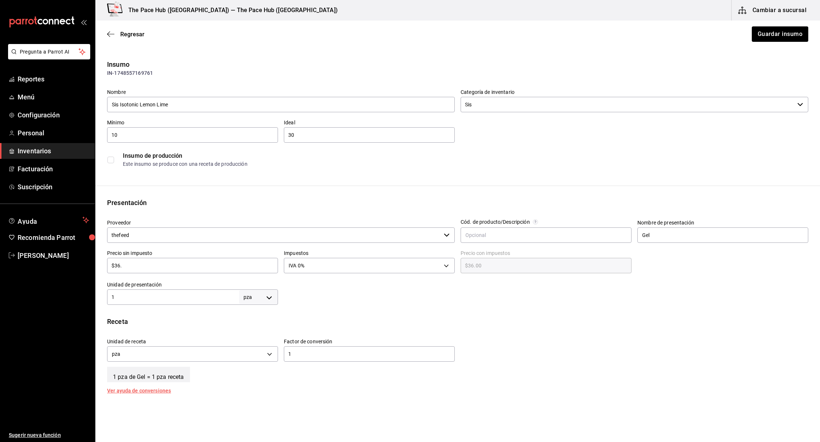
type input "$36.2"
type input "$36.20"
type input "$36.2"
click at [765, 33] on button "Guardar insumo" at bounding box center [779, 33] width 57 height 15
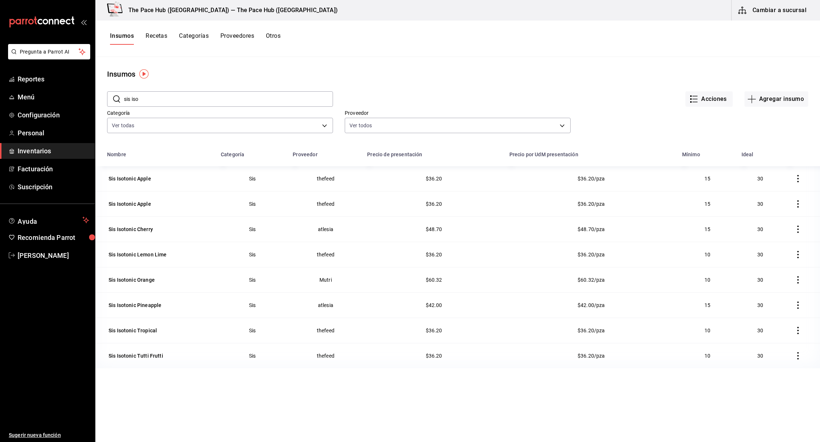
click at [153, 99] on input "sis iso" at bounding box center [228, 99] width 209 height 15
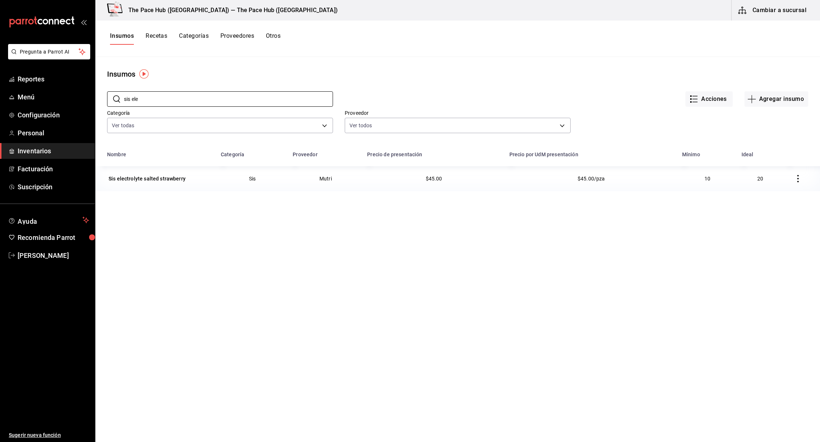
type input "sis ele"
click at [176, 238] on div "Nombre Categoría Proveedor Precio de presentación Precio por UdM presentación M…" at bounding box center [457, 337] width 725 height 380
click at [153, 176] on div "Sis electrolyte salted strawberry" at bounding box center [147, 178] width 77 height 7
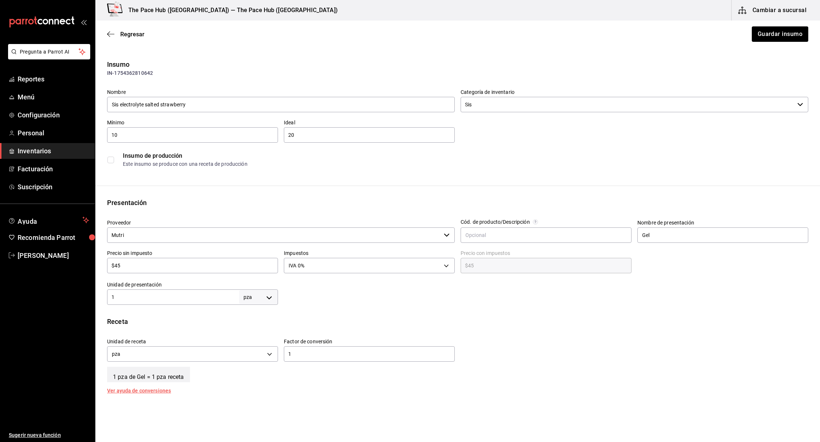
click at [188, 274] on div "Precio sin impuesto $45 ​" at bounding box center [189, 260] width 177 height 32
click at [168, 266] on input "$45" at bounding box center [192, 265] width 171 height 9
type input "$3"
type input "$3.00"
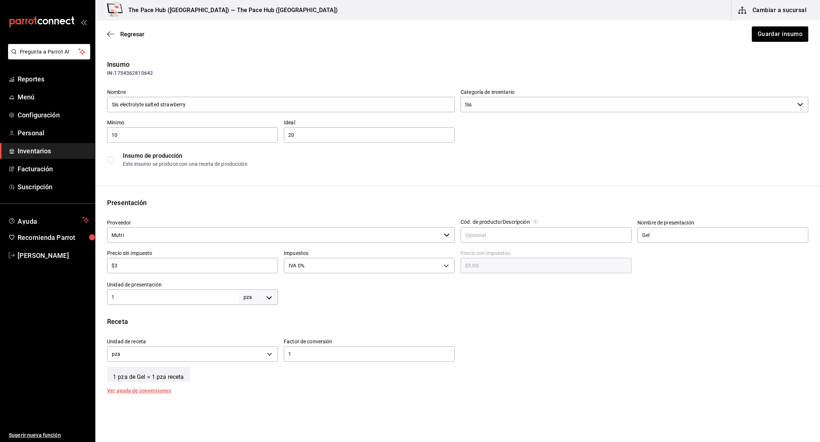
type input "$39"
type input "$39.00"
type input "$39.8"
type input "$39.80"
type input "$39.8"
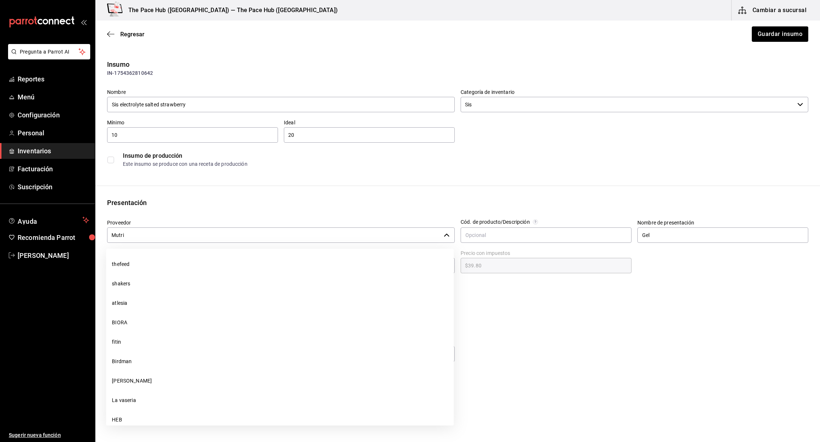
click at [127, 233] on input "Mutri" at bounding box center [274, 234] width 334 height 15
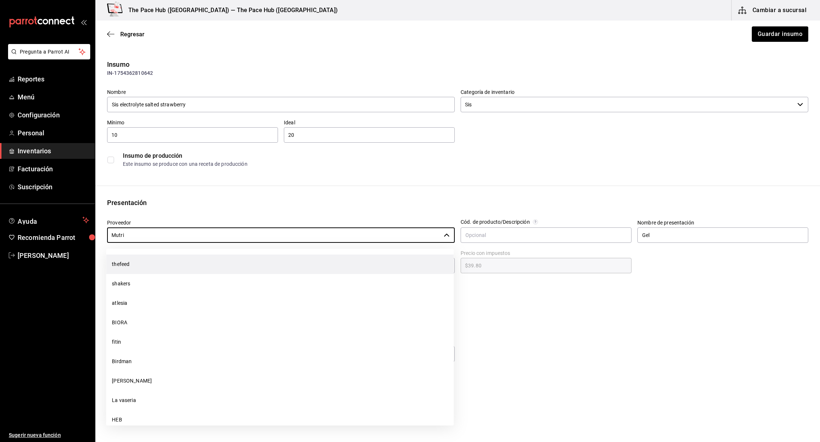
click at [147, 256] on li "thefeed" at bounding box center [280, 263] width 348 height 19
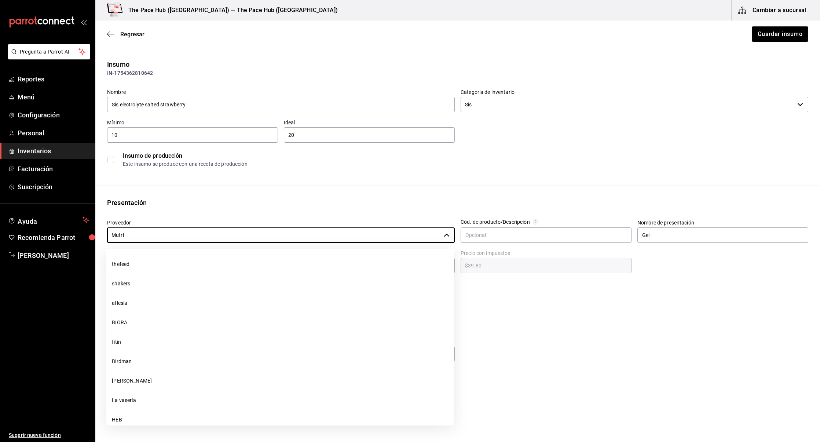
type input "thefeed"
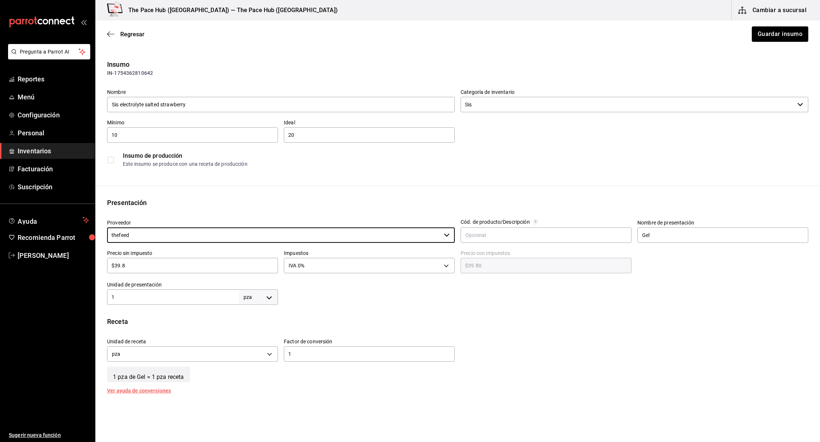
click at [376, 288] on div at bounding box center [543, 289] width 530 height 29
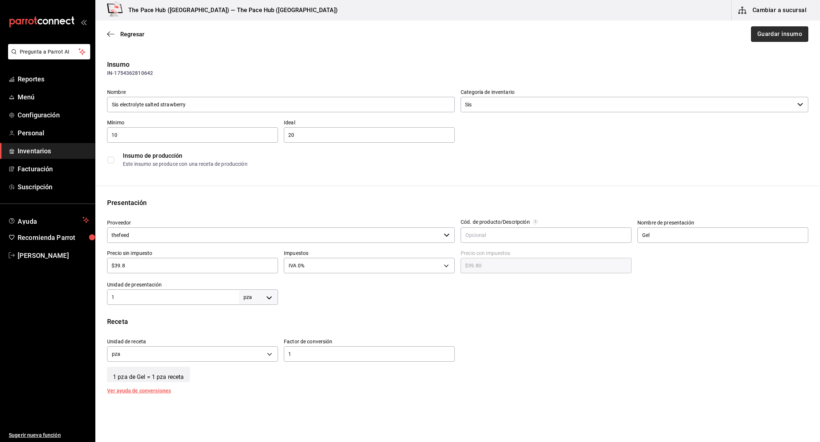
click at [766, 34] on button "Guardar insumo" at bounding box center [779, 33] width 57 height 15
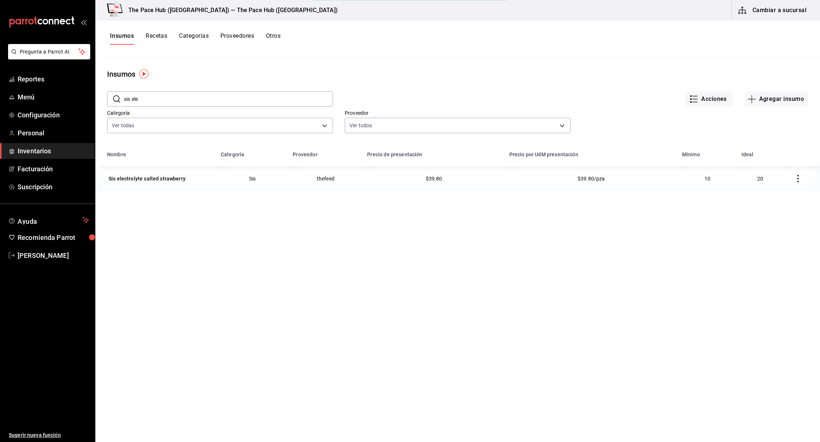
click at [157, 103] on input "sis ele" at bounding box center [228, 99] width 209 height 15
type input "sis bet"
click at [123, 177] on div "Sis BetaFuel" at bounding box center [124, 178] width 30 height 7
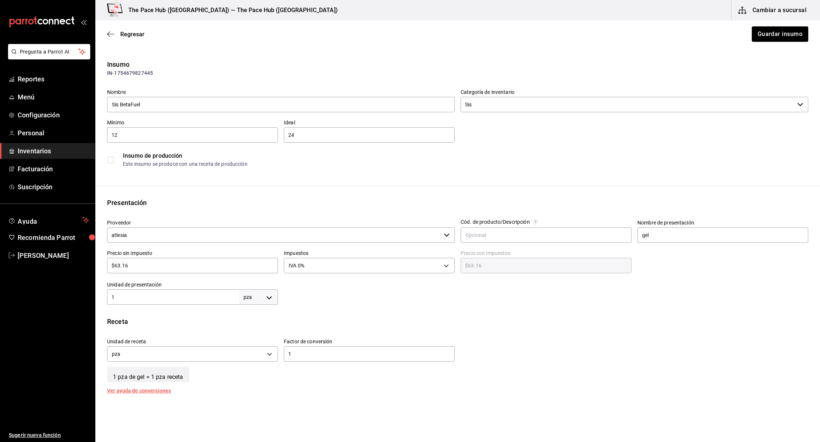
click at [176, 232] on input "atlesia" at bounding box center [274, 234] width 334 height 15
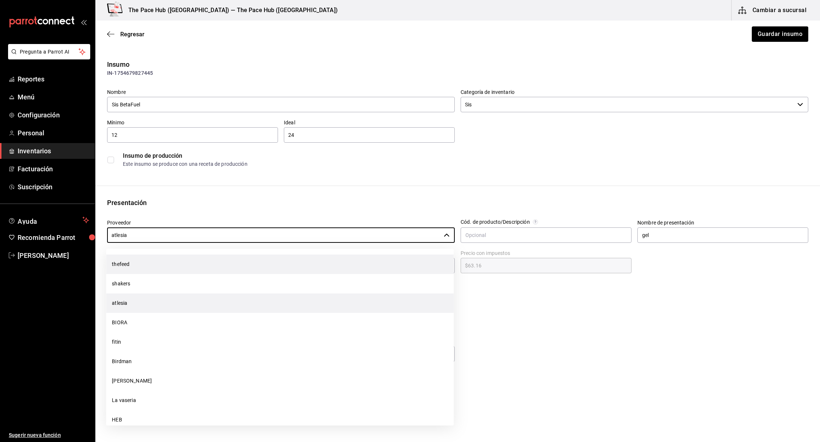
click at [133, 267] on li "thefeed" at bounding box center [280, 263] width 348 height 19
type input "thefeed"
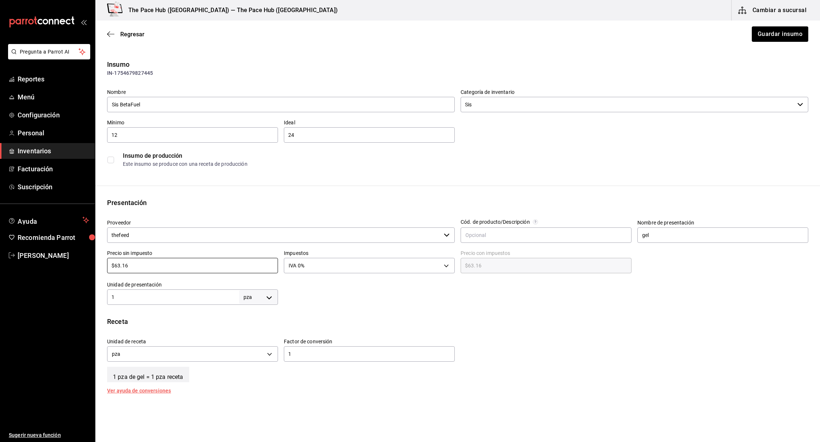
click at [133, 267] on input "$63.16" at bounding box center [192, 265] width 171 height 9
type input "$5"
type input "$5.00"
type input "$59"
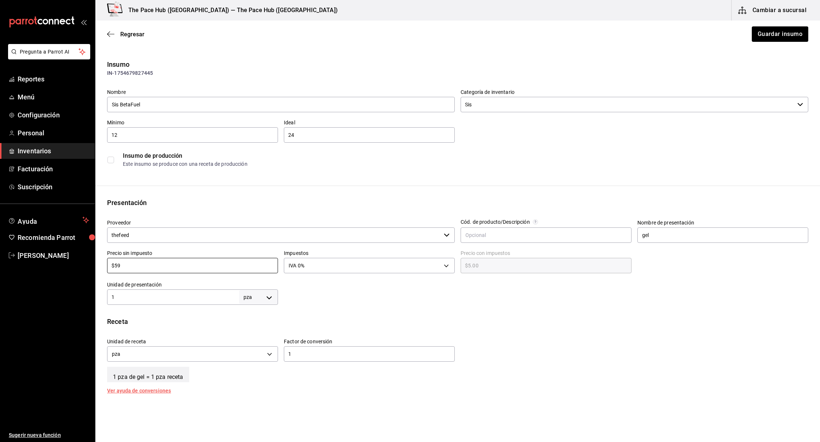
type input "$59.00"
type input "$59.7"
type input "$59.70"
type input "$59.74"
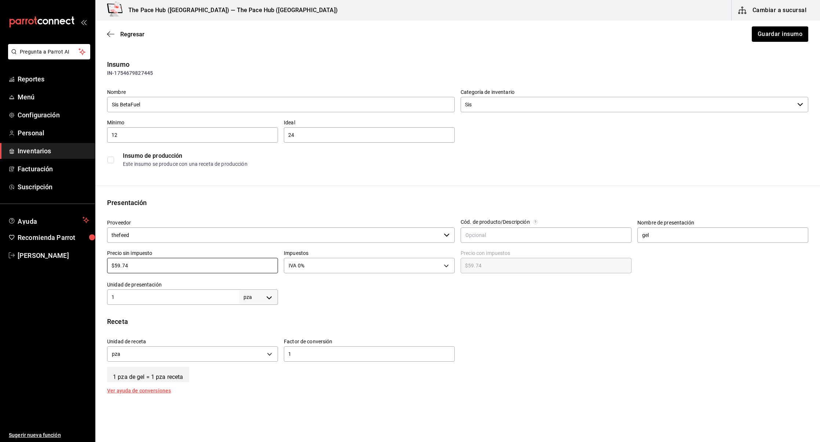
type input "$59.74"
click at [352, 314] on div "Insumo IN-1754679827445 Nombre Sis BetaFuel Categoría de inventario Sis ​ Mínim…" at bounding box center [457, 275] width 725 height 432
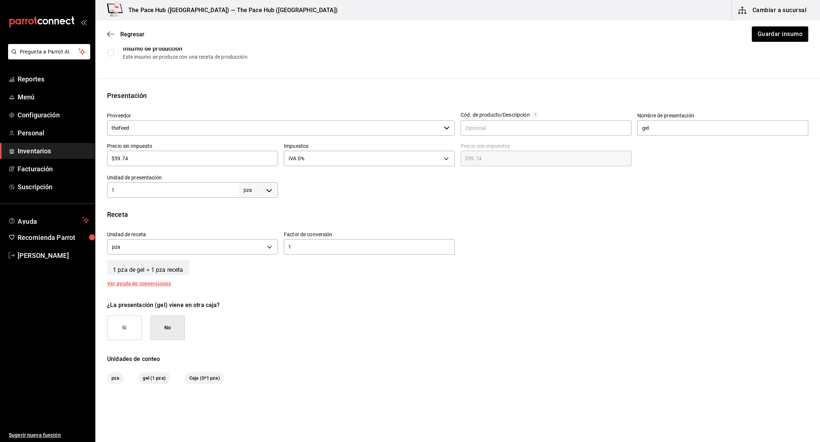
scroll to position [133, 0]
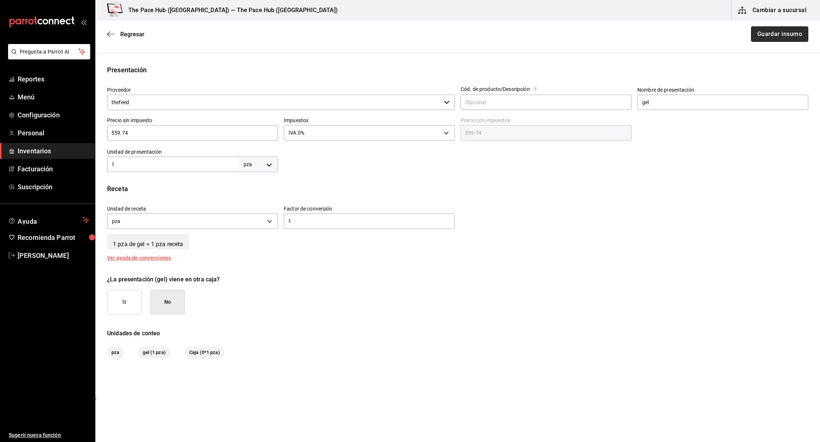
click at [781, 32] on button "Guardar insumo" at bounding box center [779, 33] width 57 height 15
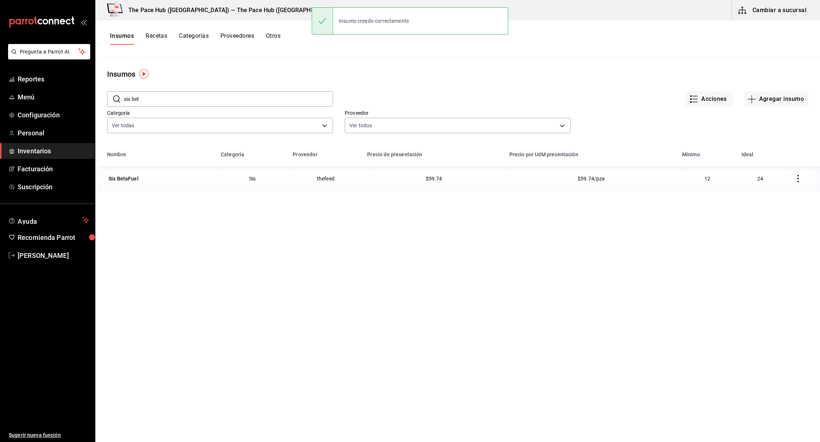
click at [142, 99] on input "sis bet" at bounding box center [228, 99] width 209 height 15
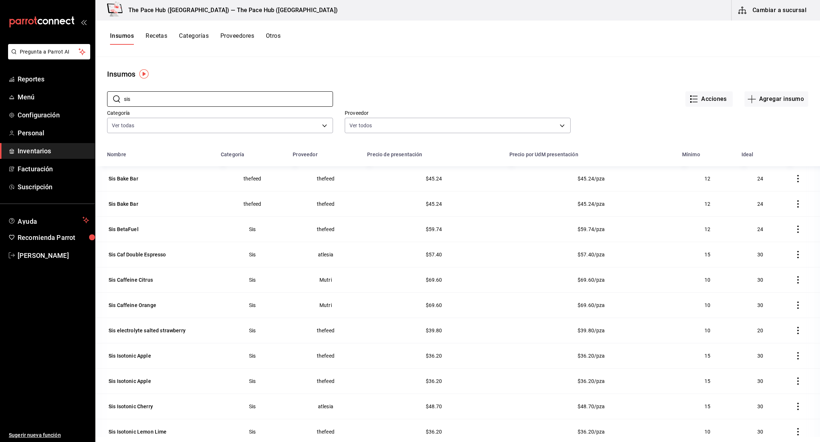
type input "sis"
click at [323, 226] on td "thefeed" at bounding box center [325, 228] width 74 height 25
click at [776, 97] on button "Agregar insumo" at bounding box center [776, 98] width 64 height 15
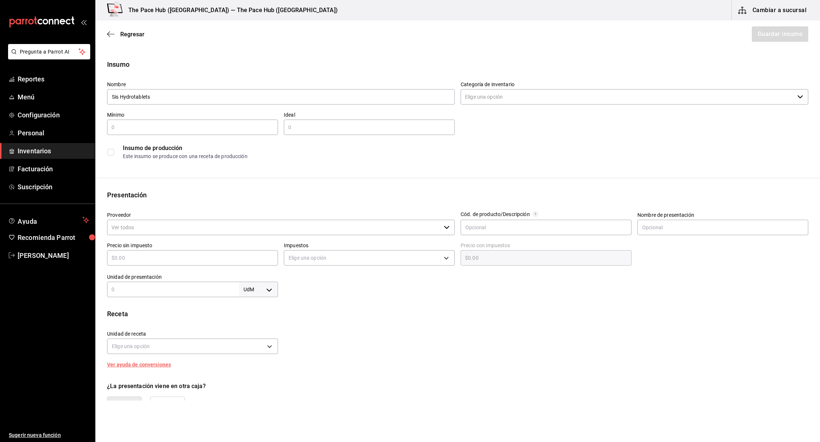
type input "Sis Hydrotablets"
click at [480, 93] on input "Categoría de inventario" at bounding box center [628, 96] width 334 height 15
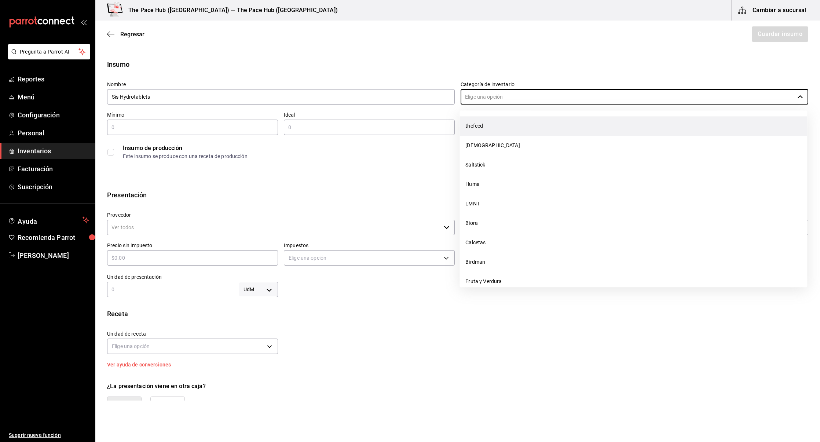
click at [476, 122] on li "thefeed" at bounding box center [633, 125] width 348 height 19
type input "thefeed"
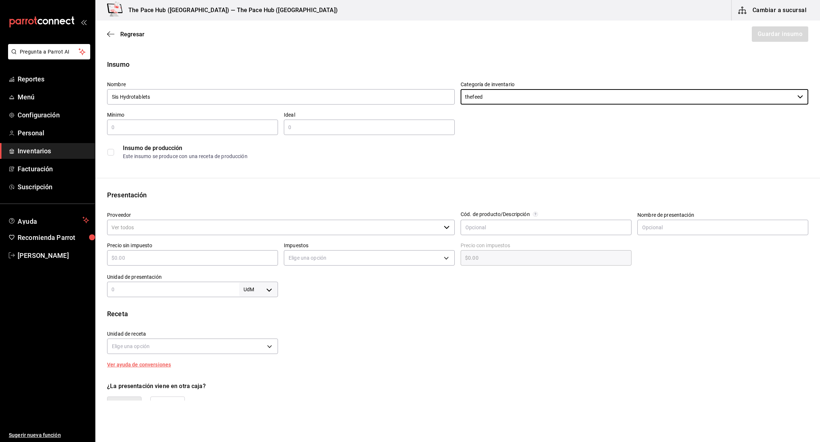
click at [168, 131] on input "text" at bounding box center [192, 127] width 171 height 9
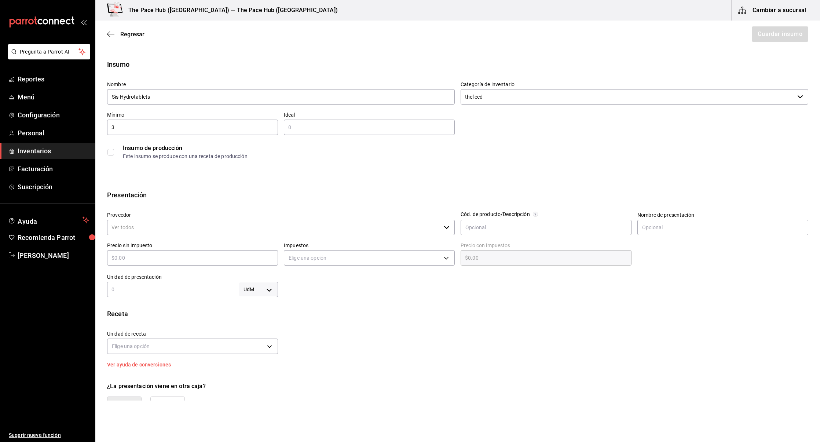
type input "3"
type input "6"
click at [271, 188] on div "Insumo Nombre Sis Hydrotablets Categoría de inventario thefeed ​ Mínimo 3 ​ Ide…" at bounding box center [457, 277] width 725 height 436
click at [173, 228] on input "Proveedor" at bounding box center [274, 227] width 334 height 15
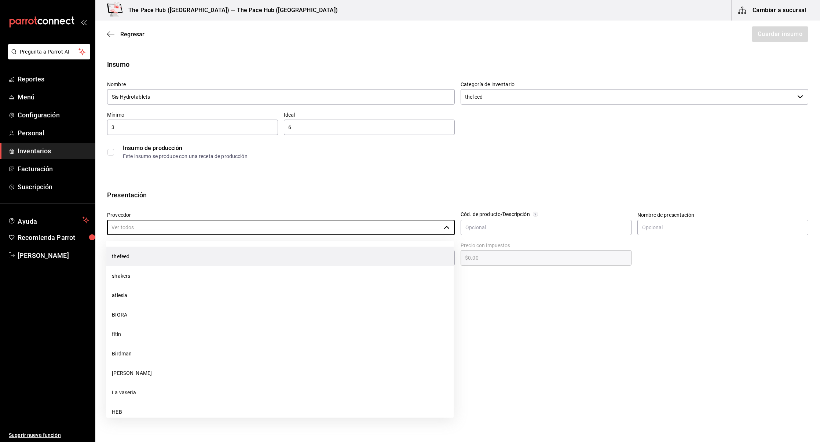
click at [157, 248] on li "thefeed" at bounding box center [280, 256] width 348 height 19
type input "thefeed"
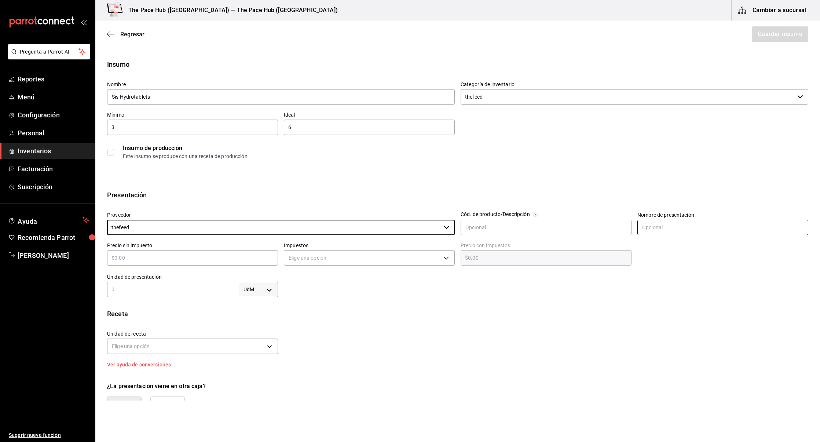
click at [646, 226] on input "text" at bounding box center [722, 227] width 171 height 15
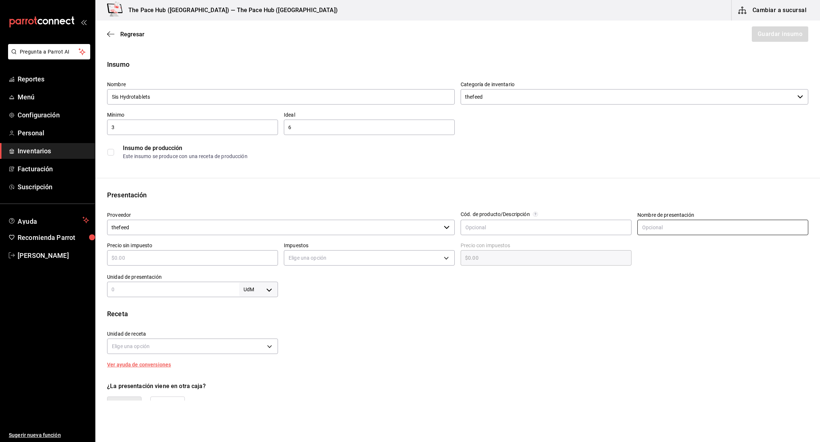
type input "Bote"
click at [141, 260] on input "text" at bounding box center [192, 257] width 171 height 9
type input "$2"
type input "$2.00"
type input "$26"
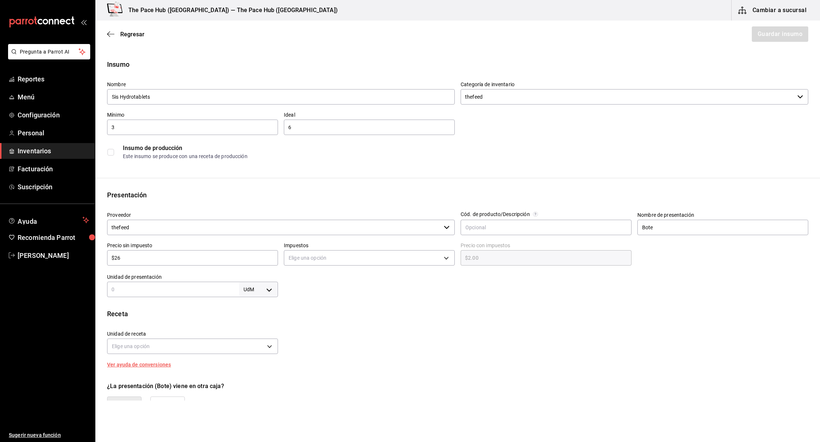
type input "$26.00"
type input "$260"
type input "$260.00"
type input "$260"
click at [317, 260] on body "Pregunta a Parrot AI Reportes Menú Configuración Personal Inventarios Facturaci…" at bounding box center [410, 200] width 820 height 400
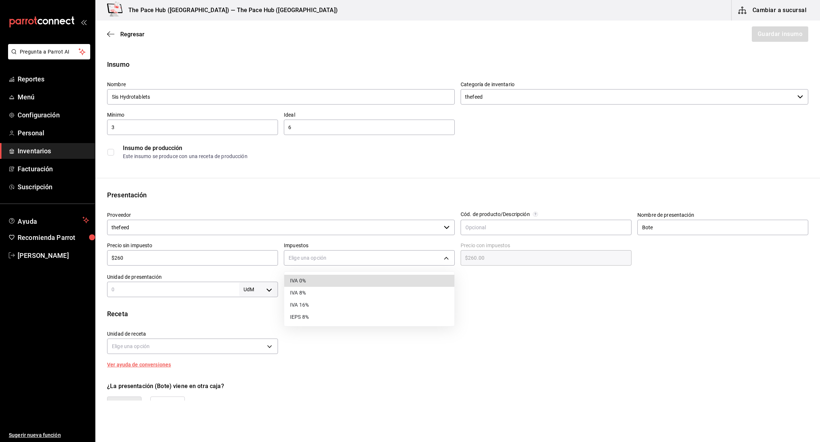
click at [310, 279] on li "IVA 0%" at bounding box center [369, 281] width 170 height 12
type input "IVA_0"
click at [163, 296] on div "UdM ​" at bounding box center [192, 289] width 171 height 15
type input "1"
click at [250, 293] on body "Pregunta a Parrot AI Reportes Menú Configuración Personal Inventarios Facturaci…" at bounding box center [410, 200] width 820 height 400
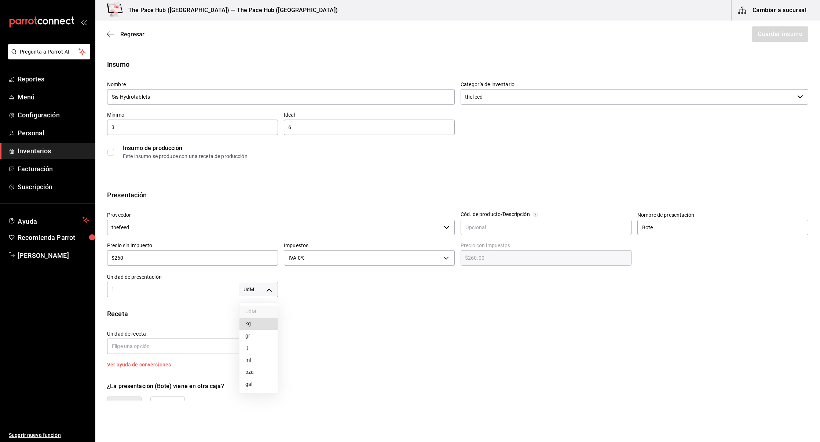
click at [248, 368] on li "pza" at bounding box center [258, 372] width 38 height 12
type input "UNIT"
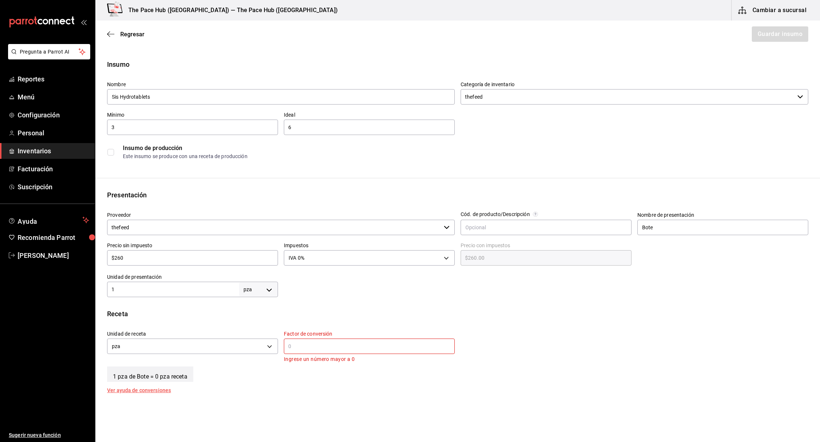
click at [309, 345] on input "text" at bounding box center [369, 346] width 171 height 9
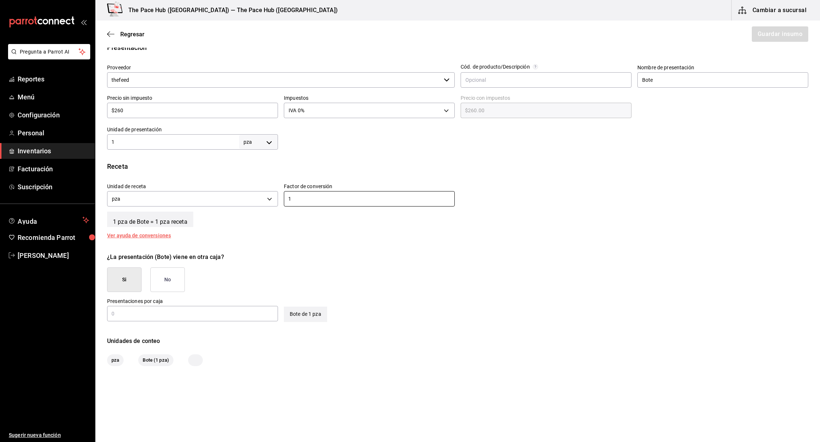
type input "1"
click at [166, 279] on button "No" at bounding box center [167, 279] width 34 height 25
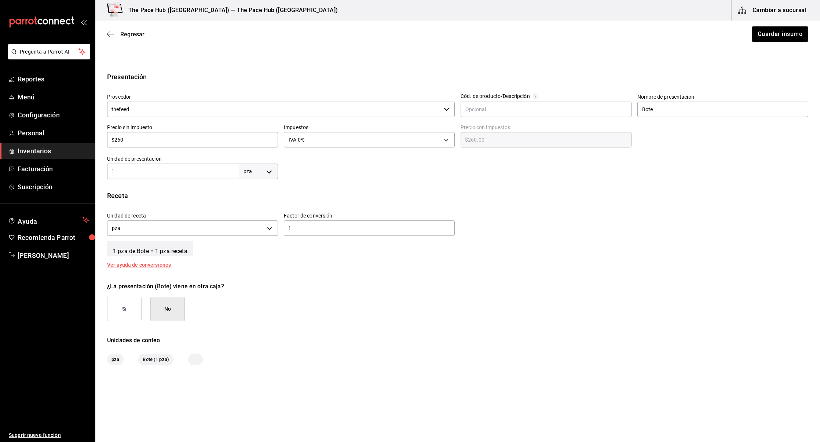
scroll to position [117, 0]
click at [512, 300] on div "¿La presentación (Bote) viene en otra caja? Si No" at bounding box center [454, 299] width 707 height 45
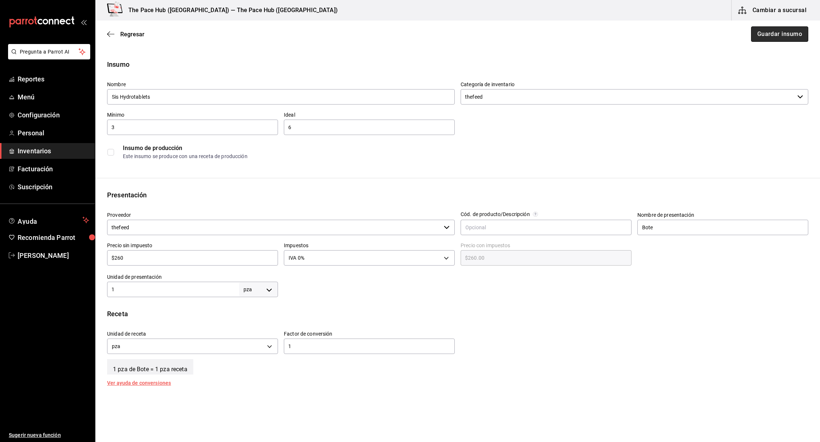
click at [774, 32] on button "Guardar insumo" at bounding box center [779, 33] width 57 height 15
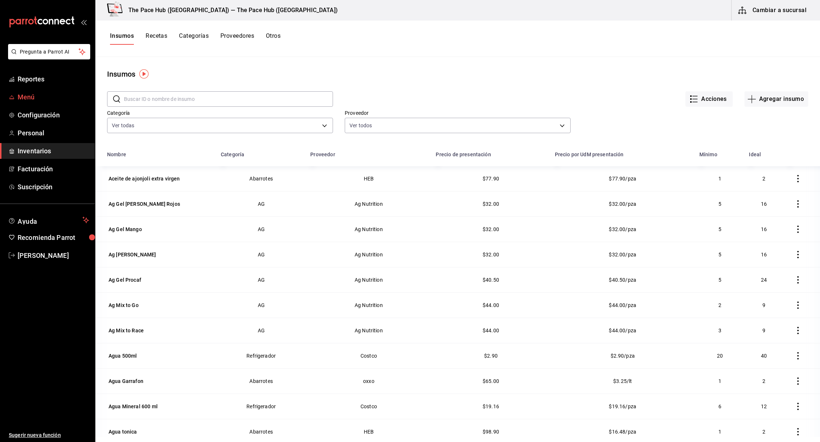
click at [37, 94] on span "Menú" at bounding box center [54, 97] width 72 height 10
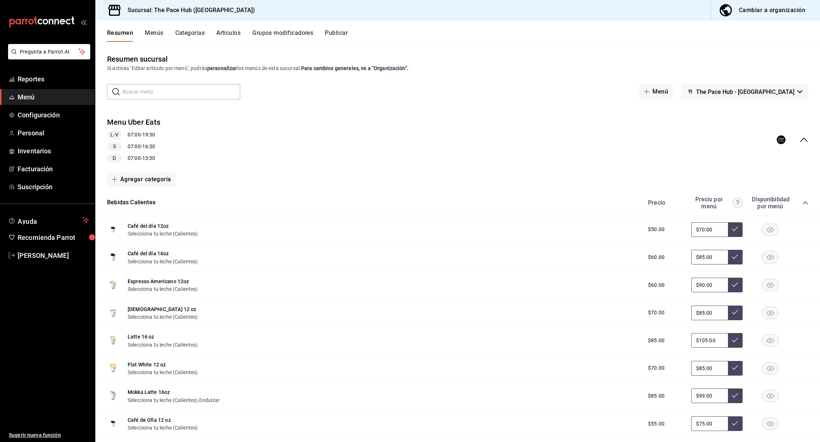
click at [752, 14] on div "Cambiar a organización" at bounding box center [772, 10] width 66 height 10
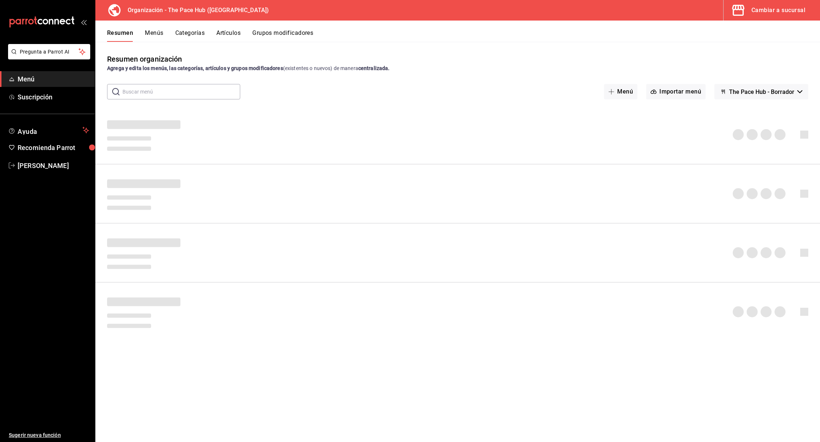
click at [231, 38] on button "Artículos" at bounding box center [228, 35] width 24 height 12
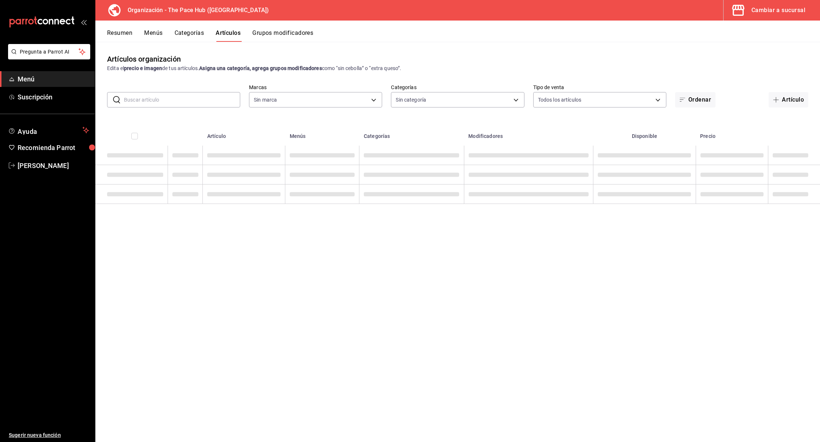
type input "d1cf4cd1-797f-42fd-b04c-2538fdef5236"
type input "dbdddf54-e6c3-4887-9852-0d0a61a5c27b,8201e953-e03b-43a2-ab0d-c327d27dd5a5,f1dde…"
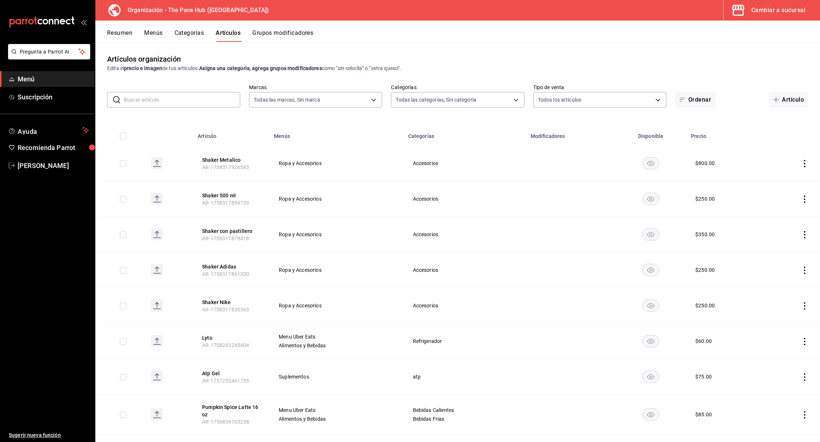
click at [173, 103] on input "text" at bounding box center [182, 99] width 116 height 15
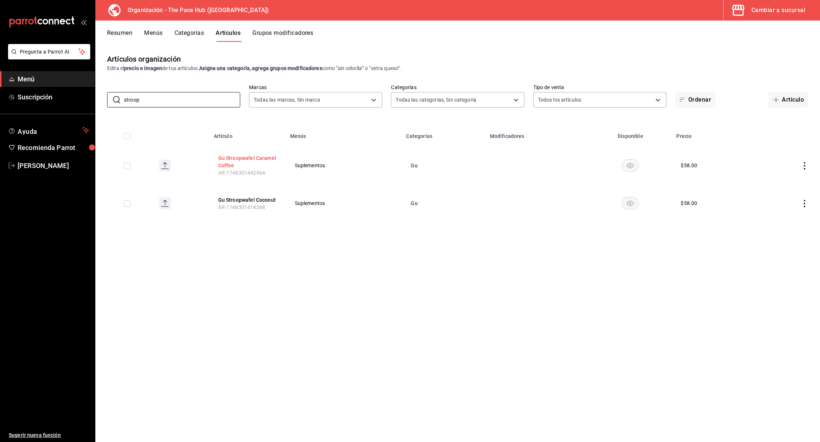
type input "stroop"
click at [254, 159] on button "Gu Stroopwafel Caramel Coffee" at bounding box center [247, 161] width 59 height 15
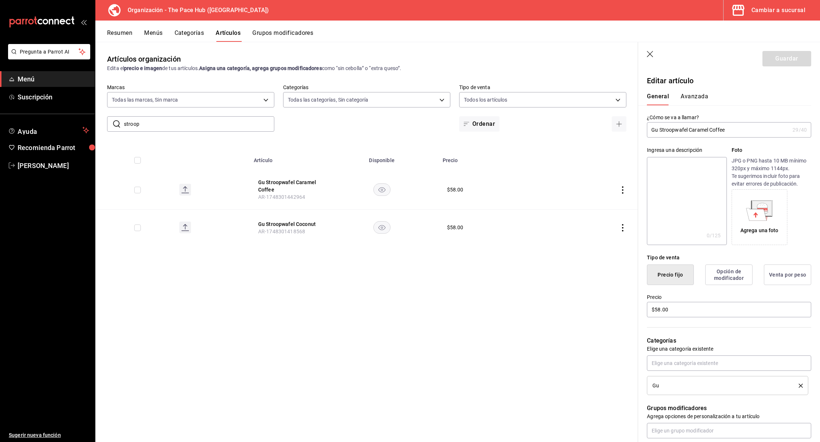
click at [689, 130] on input "Gu Stroopwafel Caramel Coffee" at bounding box center [718, 129] width 143 height 15
drag, startPoint x: 725, startPoint y: 130, endPoint x: 766, endPoint y: 131, distance: 41.1
click at [766, 130] on input "Gu Stroopwafel Saltys Caramel Coffee" at bounding box center [718, 129] width 143 height 15
type input "Gu Stroopwafel Saltys Caramel"
click at [772, 59] on button "Guardar" at bounding box center [786, 58] width 49 height 15
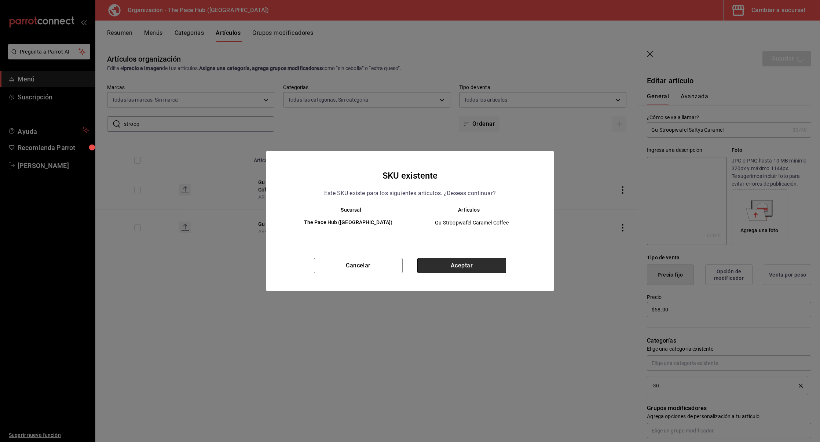
click at [452, 263] on button "Aceptar" at bounding box center [461, 265] width 89 height 15
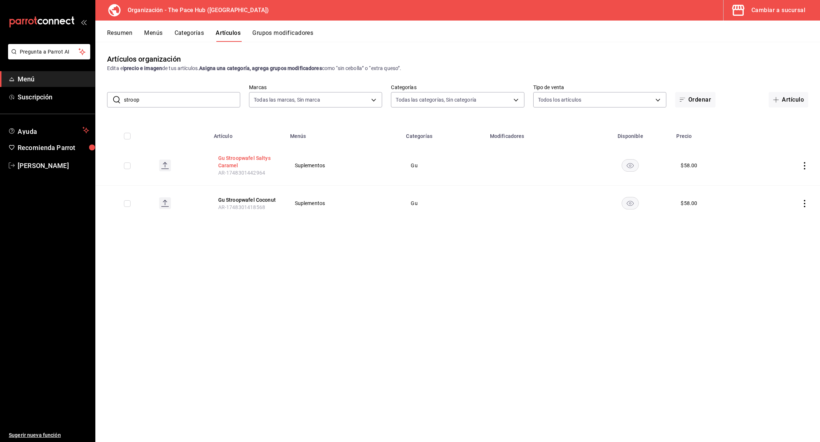
click at [235, 158] on button "Gu Stroopwafel Saltys Caramel" at bounding box center [247, 161] width 59 height 15
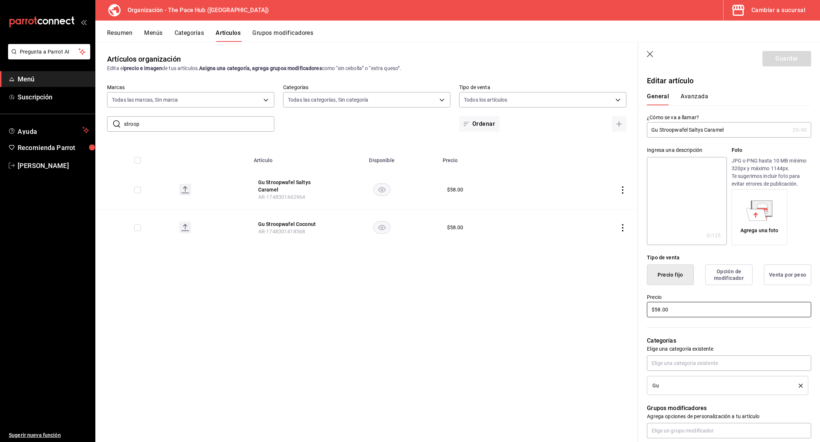
click at [663, 306] on input "$58.00" at bounding box center [729, 309] width 164 height 15
type input "$5.00"
type input "$60.00"
click at [784, 64] on button "Guardar" at bounding box center [786, 58] width 49 height 15
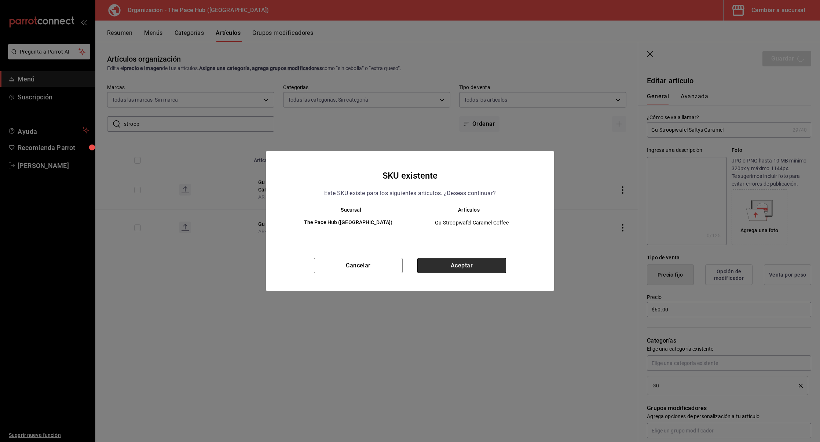
click at [455, 264] on button "Aceptar" at bounding box center [461, 265] width 89 height 15
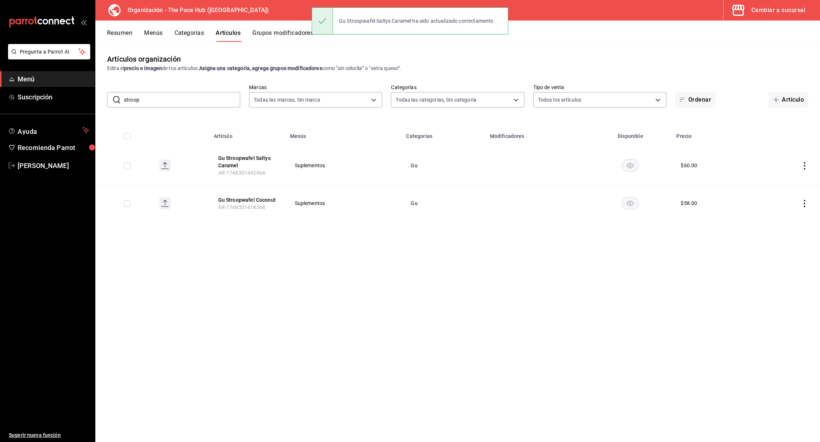
click at [171, 102] on input "stroop" at bounding box center [182, 99] width 116 height 15
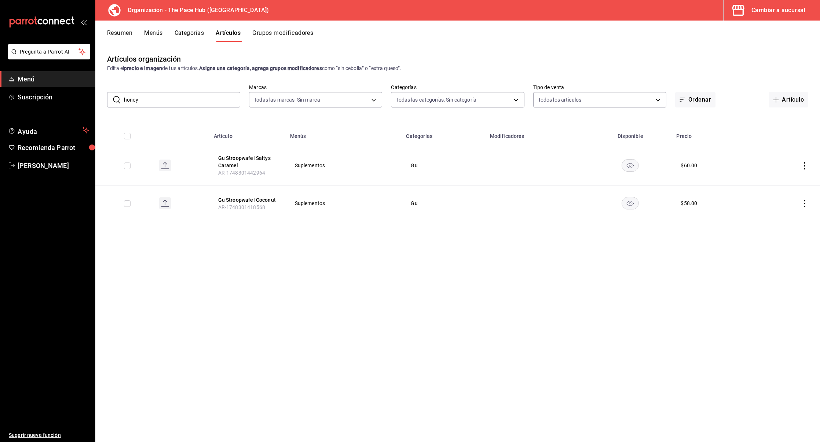
type input "honey"
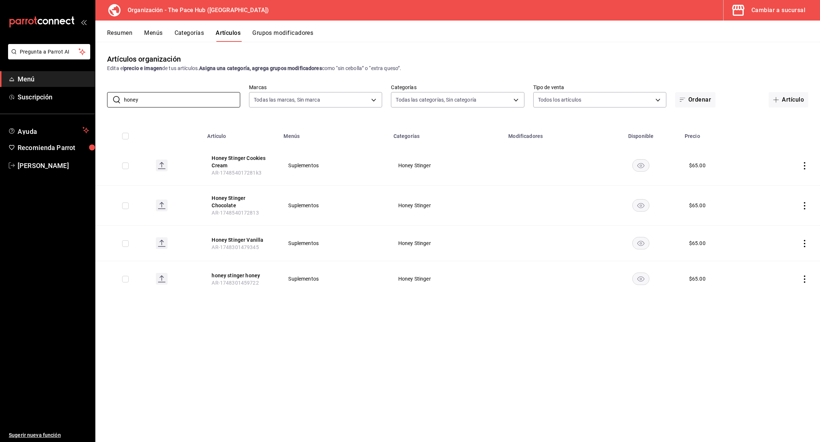
click at [275, 325] on div "Artículos organización Edita el precio e imagen de tus artículos. Asigna una ca…" at bounding box center [457, 242] width 725 height 400
click at [792, 98] on button "Artículo" at bounding box center [789, 99] width 40 height 15
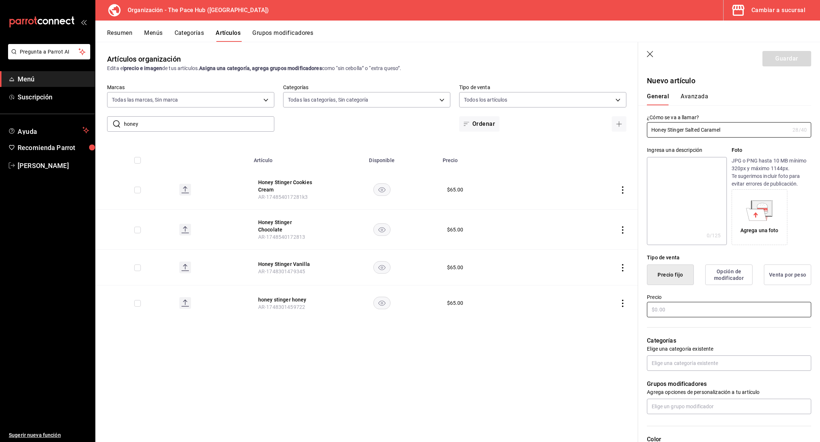
type input "Honey Stinger Salted Caramel"
click at [677, 315] on input "text" at bounding box center [729, 309] width 164 height 15
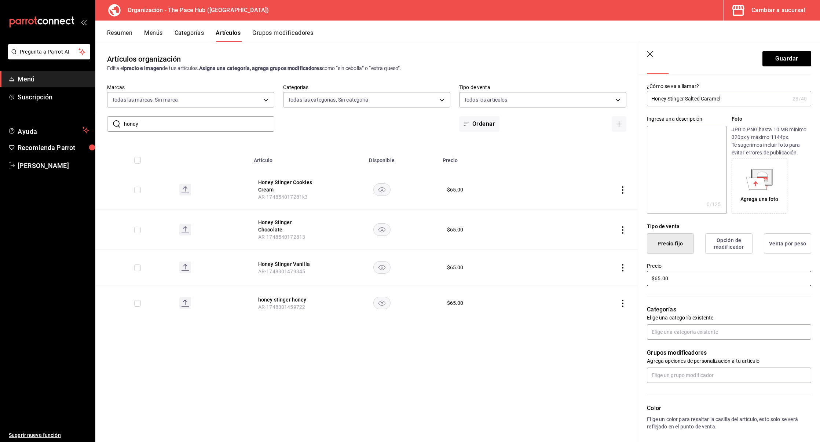
scroll to position [34, 0]
type input "$65.00"
click at [690, 333] on input "text" at bounding box center [729, 329] width 164 height 15
type input "hone"
click at [697, 348] on li "Honey Stinger" at bounding box center [729, 346] width 164 height 12
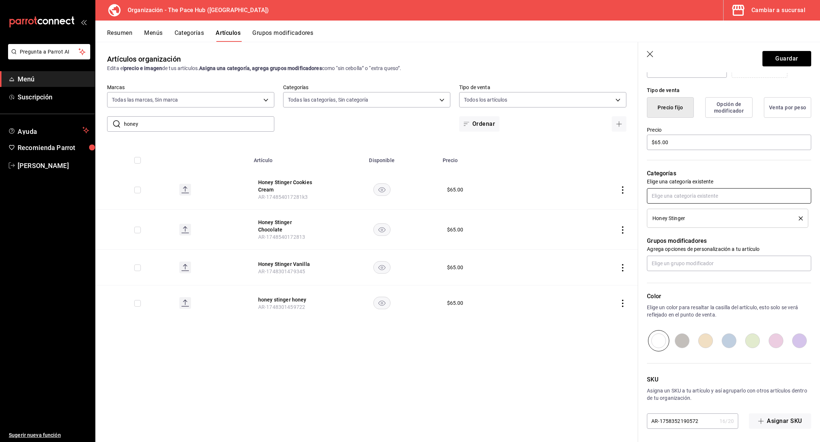
scroll to position [168, 0]
click at [780, 59] on button "Guardar" at bounding box center [786, 58] width 49 height 15
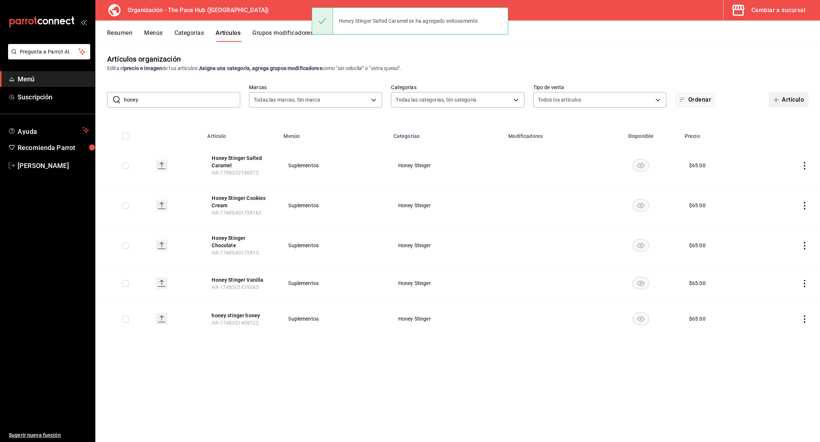
click at [798, 98] on button "Artículo" at bounding box center [789, 99] width 40 height 15
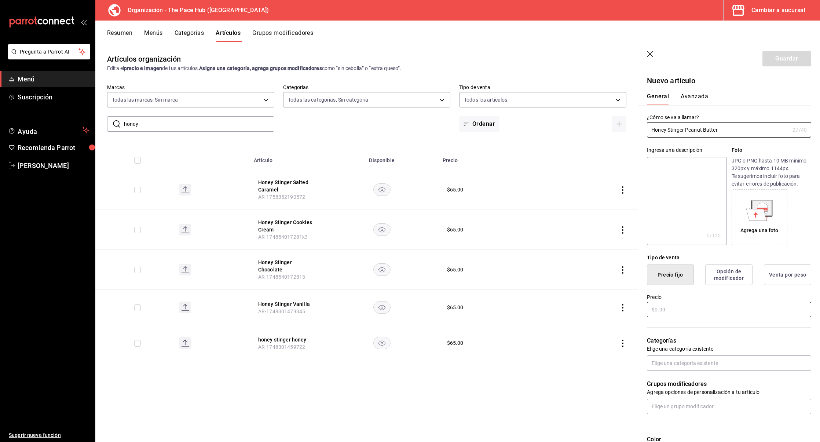
type input "Honey Stinger Peanut Butter"
click at [659, 309] on input "text" at bounding box center [729, 309] width 164 height 15
type input "$65.00"
click at [668, 365] on input "text" at bounding box center [729, 362] width 164 height 15
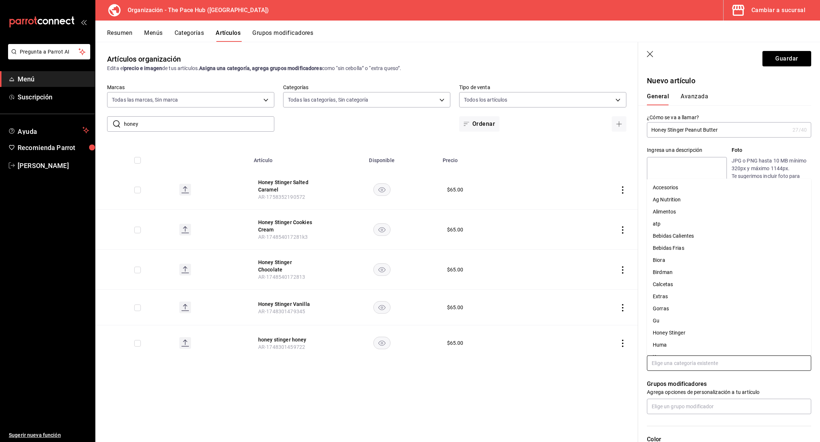
click at [668, 365] on input "text" at bounding box center [729, 362] width 164 height 15
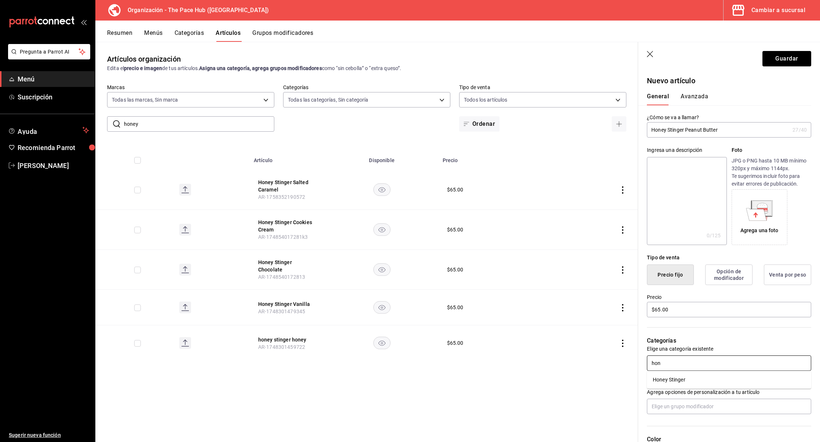
type input "hone"
click at [667, 382] on li "Honey Stinger" at bounding box center [729, 380] width 164 height 12
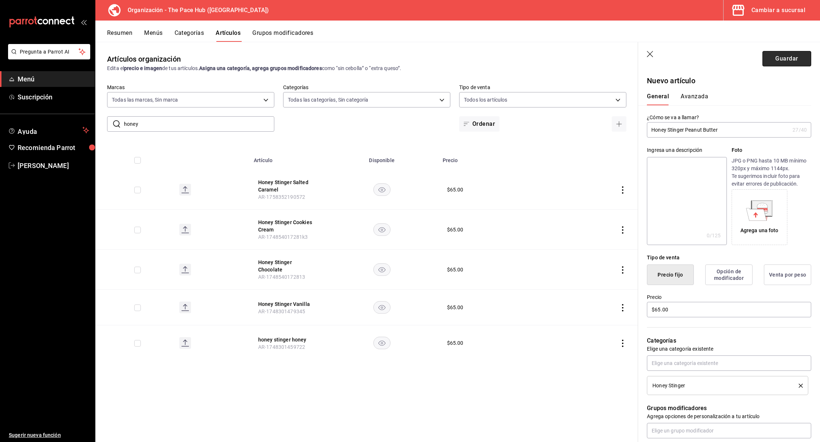
click at [792, 56] on button "Guardar" at bounding box center [786, 58] width 49 height 15
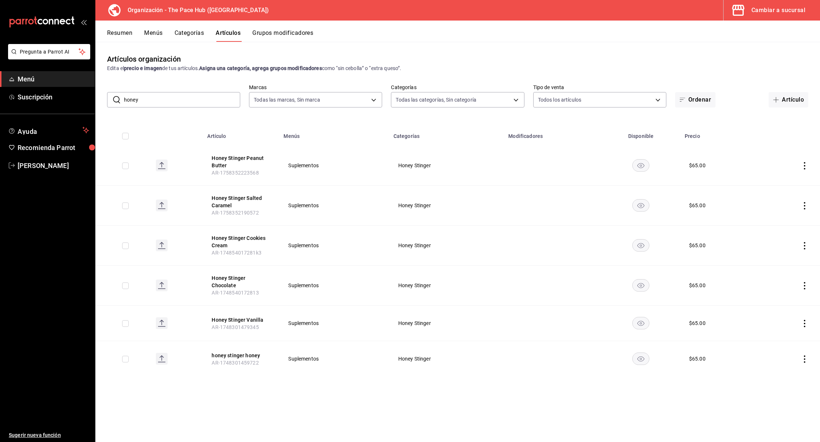
click at [233, 102] on input "honey" at bounding box center [182, 99] width 116 height 15
type input "h"
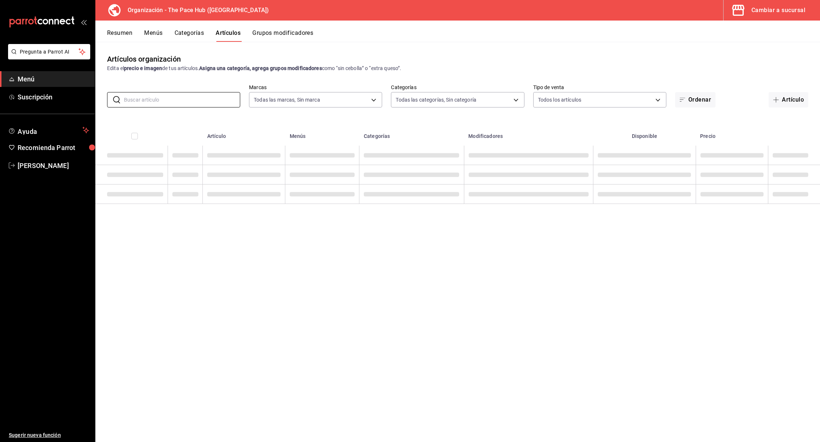
click at [618, 76] on div "Artículos organización Edita el precio e imagen de tus artículos. Asigna una ca…" at bounding box center [457, 242] width 725 height 400
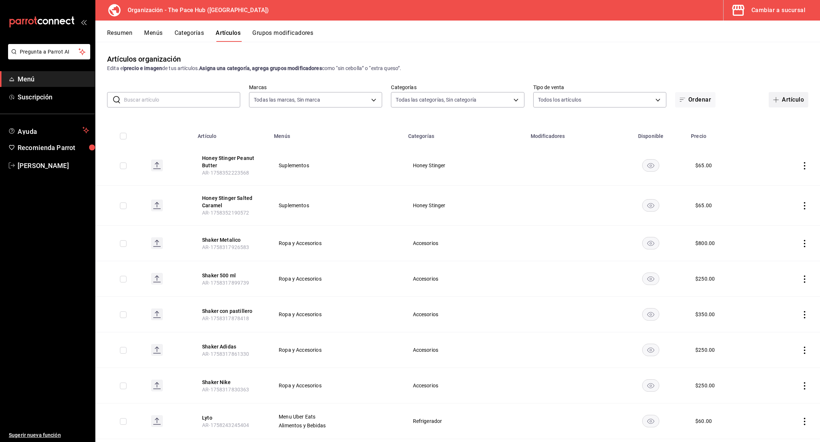
click at [788, 98] on button "Artículo" at bounding box center [789, 99] width 40 height 15
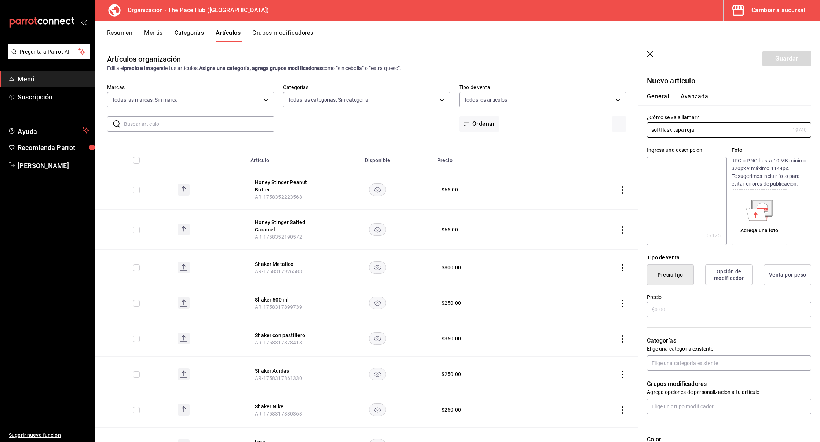
type input "softflask tapa roja"
click at [677, 309] on input "text" at bounding box center [729, 309] width 164 height 15
type input "$450.00"
click at [681, 365] on input "text" at bounding box center [729, 362] width 164 height 15
type input "acc"
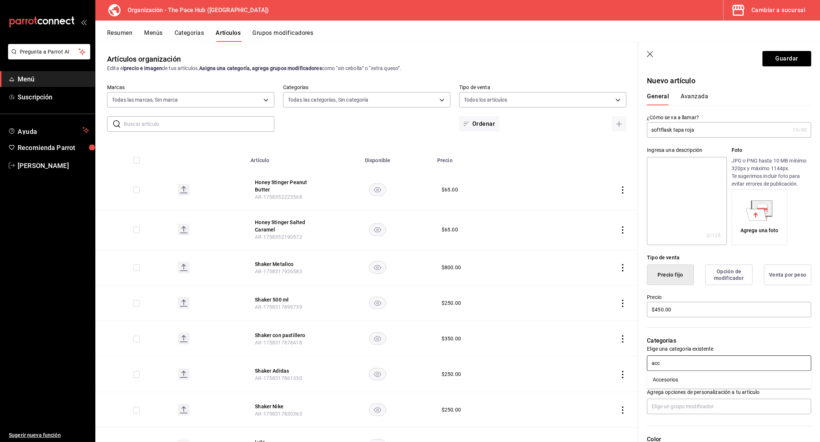
click at [678, 379] on li "Accesorios" at bounding box center [729, 380] width 164 height 12
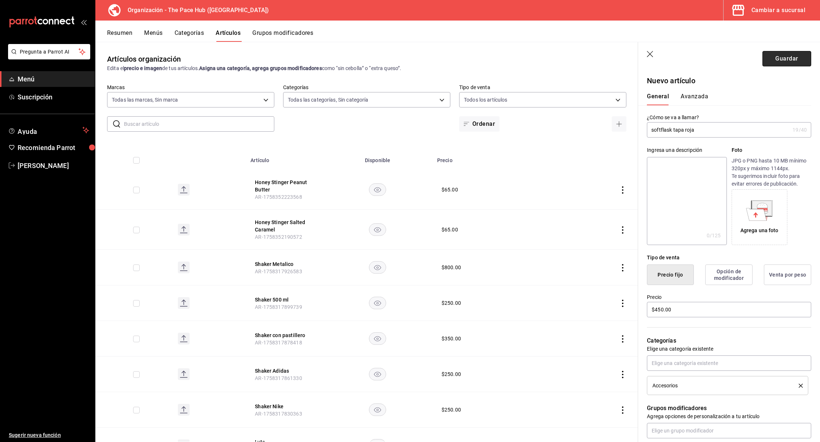
click at [789, 58] on button "Guardar" at bounding box center [786, 58] width 49 height 15
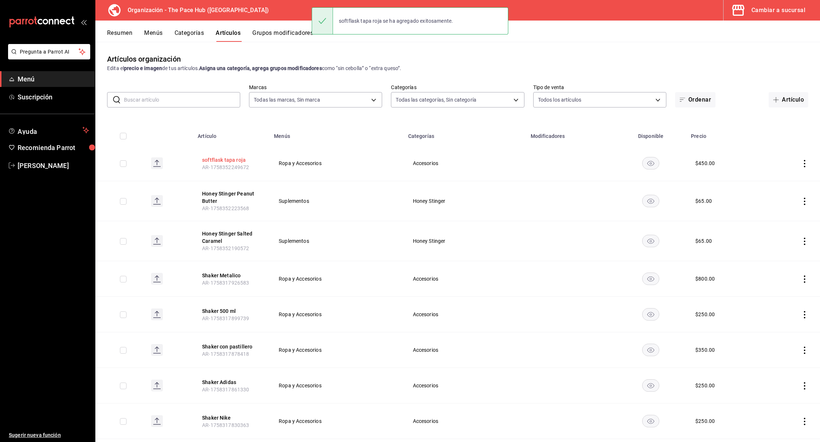
click at [213, 158] on button "softflask tapa roja" at bounding box center [231, 159] width 59 height 7
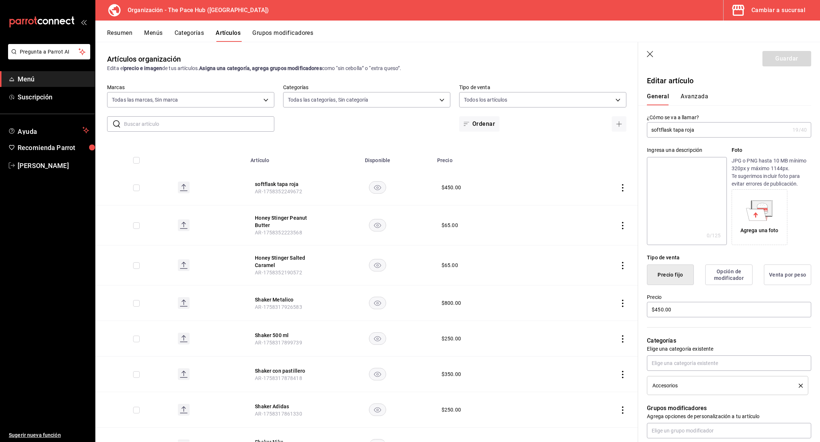
click at [679, 129] on input "softflask tapa roja" at bounding box center [718, 129] width 143 height 15
type input "softflask tap roja"
click at [789, 54] on button "Guardar" at bounding box center [786, 58] width 49 height 15
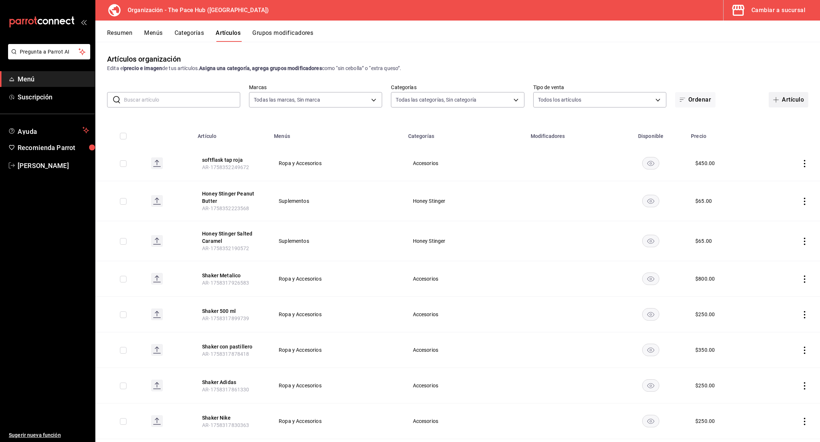
click at [786, 99] on button "Artículo" at bounding box center [789, 99] width 40 height 15
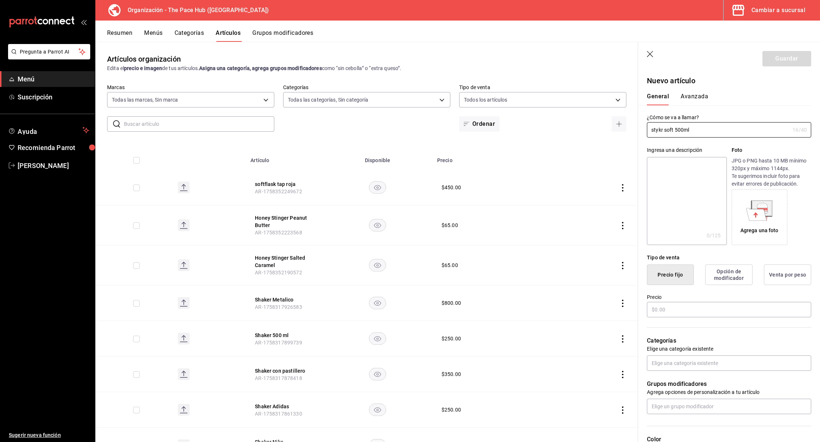
type input "stykr soft 500ml"
click at [777, 328] on div "Categorías Elige una categoría existente" at bounding box center [724, 344] width 173 height 52
click at [659, 309] on input "text" at bounding box center [729, 309] width 164 height 15
type input "$400.00"
click at [669, 369] on input "text" at bounding box center [729, 362] width 164 height 15
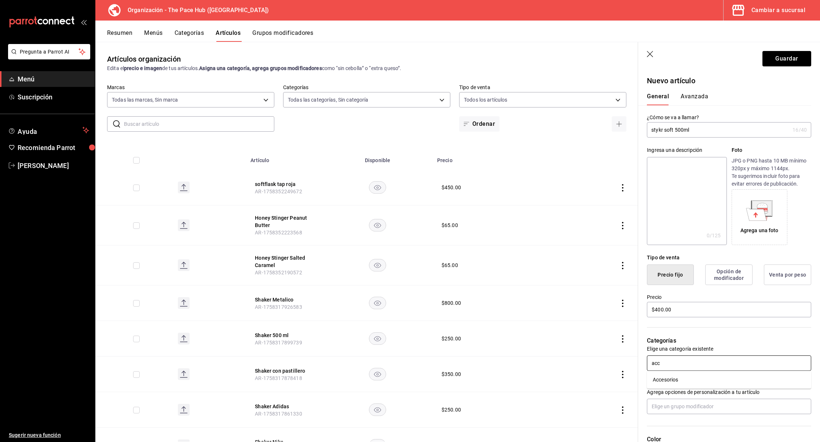
type input "acc"
click at [671, 389] on p "Agrega opciones de personalización a tu artículo" at bounding box center [729, 391] width 164 height 7
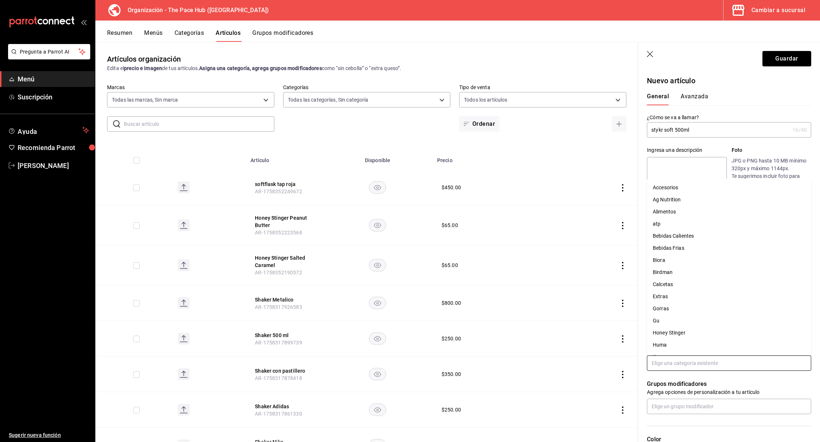
click at [667, 363] on input "text" at bounding box center [729, 362] width 164 height 15
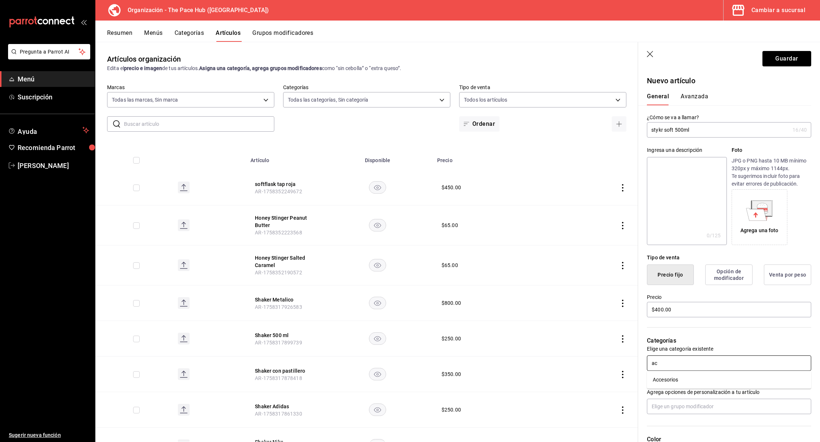
type input "acc"
click at [674, 382] on li "Accesorios" at bounding box center [729, 380] width 164 height 12
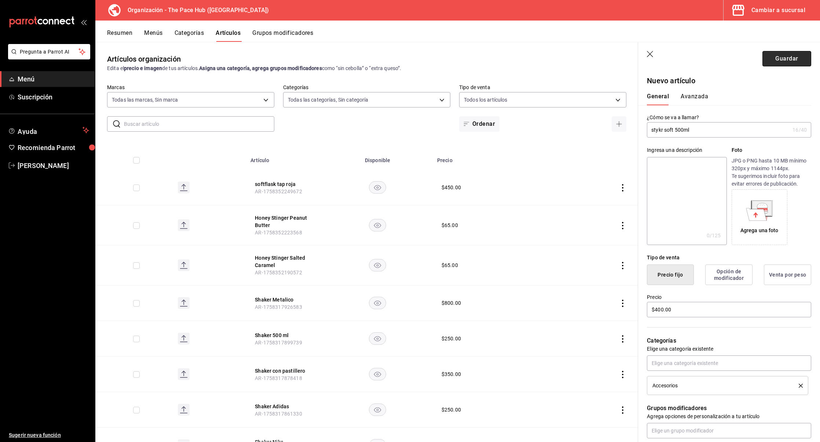
click at [792, 62] on button "Guardar" at bounding box center [786, 58] width 49 height 15
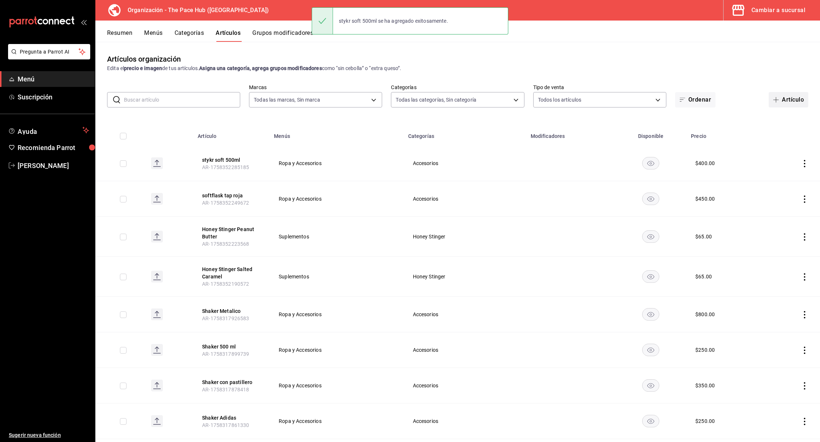
click at [786, 102] on button "Artículo" at bounding box center [789, 99] width 40 height 15
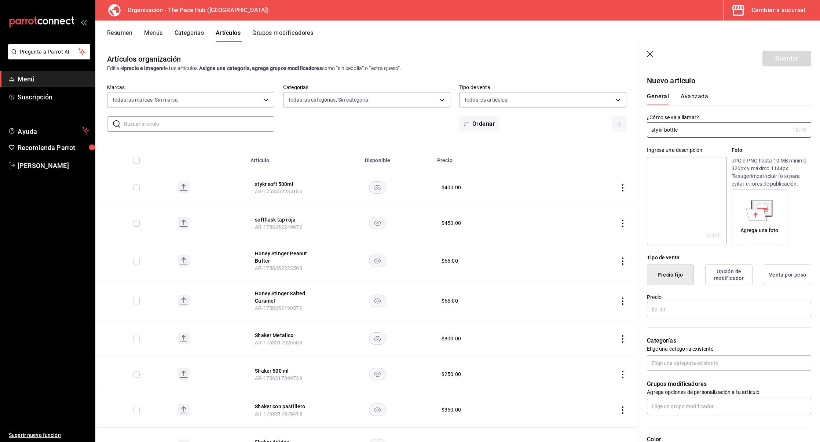
type input "stykr bottle"
click at [668, 313] on input "text" at bounding box center [729, 309] width 164 height 15
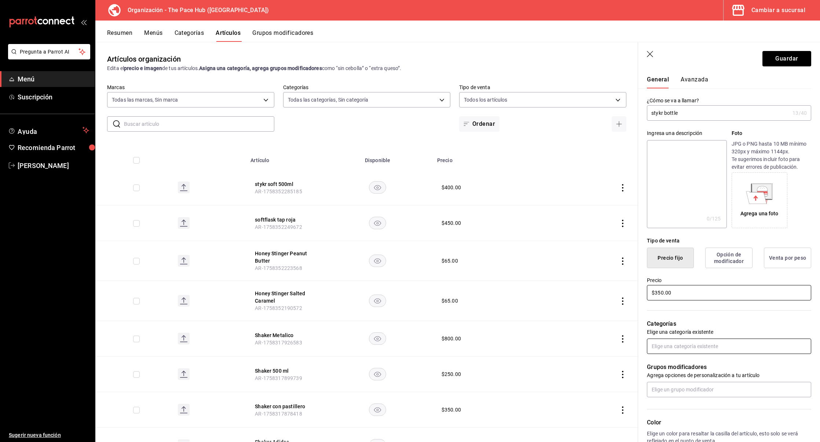
type input "$350.00"
click at [700, 345] on input "text" at bounding box center [729, 345] width 164 height 15
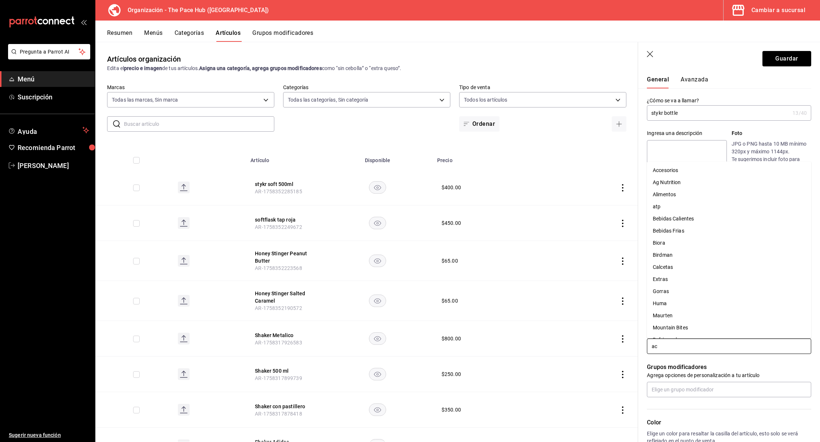
type input "acc"
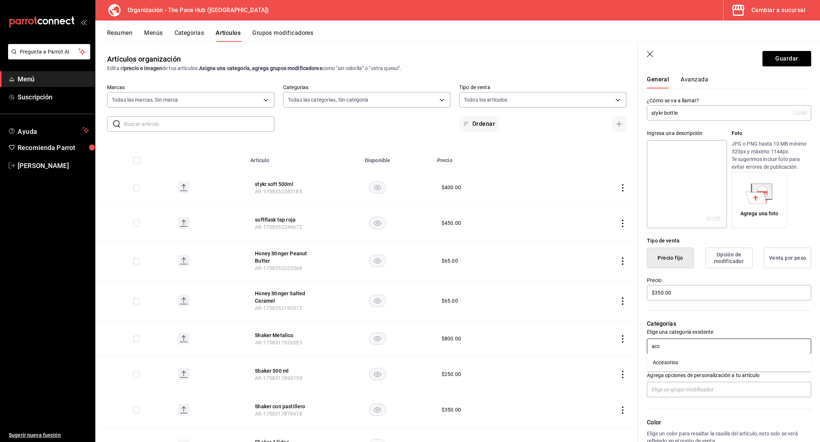
click at [681, 363] on li "Accesorios" at bounding box center [729, 362] width 164 height 12
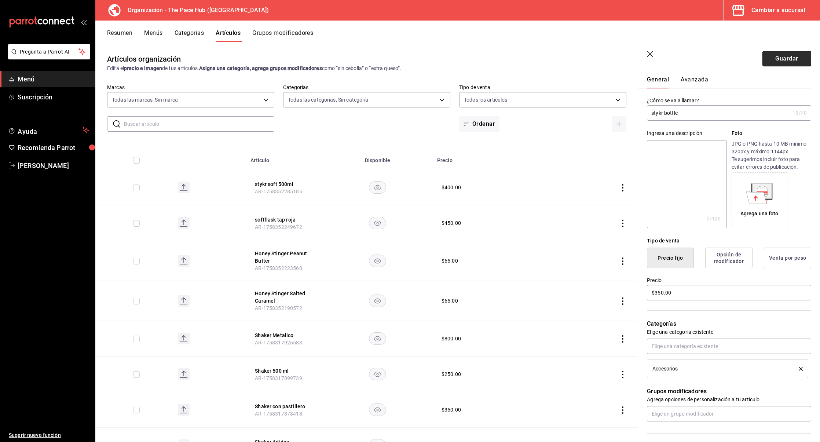
click at [784, 61] on button "Guardar" at bounding box center [786, 58] width 49 height 15
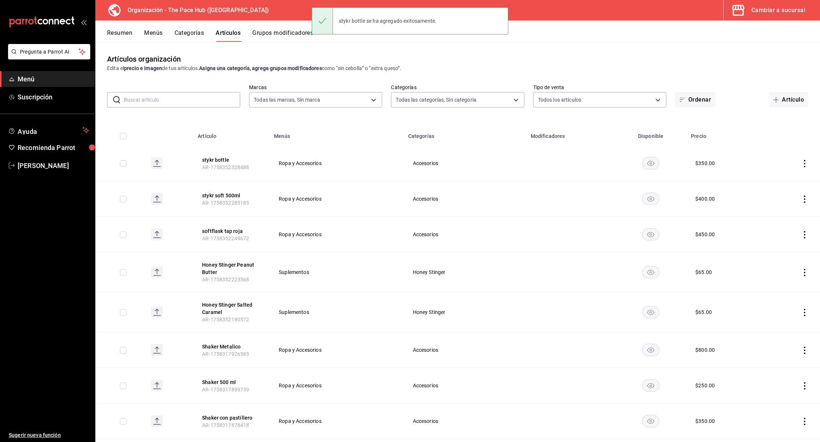
click at [179, 95] on input "text" at bounding box center [182, 99] width 116 height 15
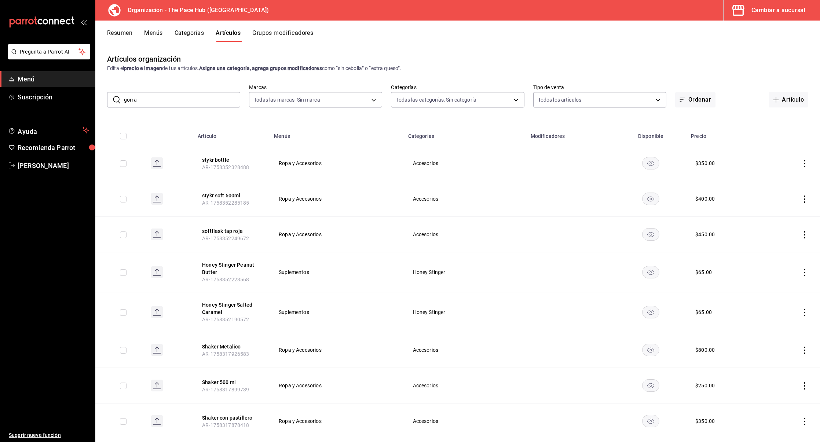
type input "gorra"
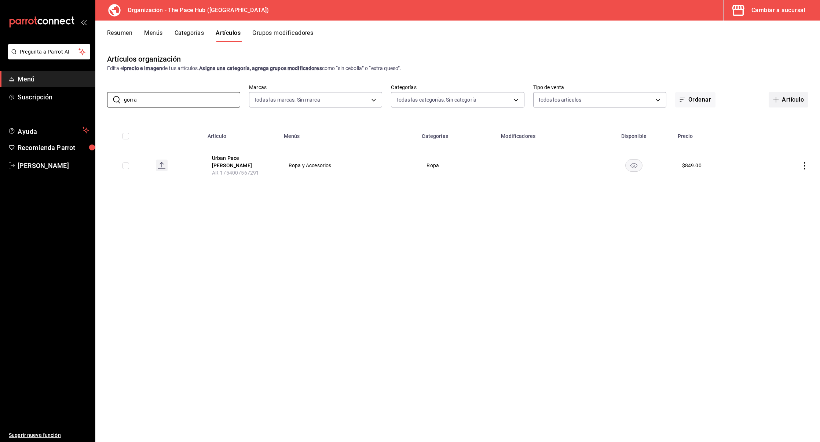
click at [785, 97] on button "Artículo" at bounding box center [789, 99] width 40 height 15
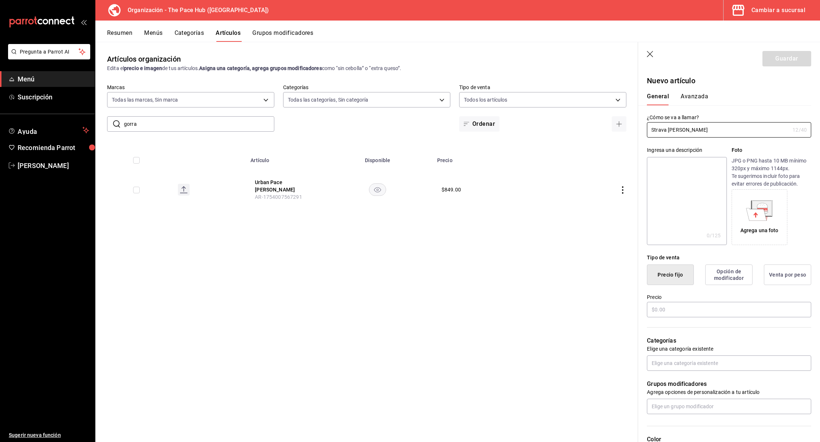
type input "Strava Gorra"
click at [653, 310] on input "text" at bounding box center [729, 309] width 164 height 15
type input "$750.00"
click at [279, 184] on button "Urban Pace Gorra" at bounding box center [284, 186] width 59 height 15
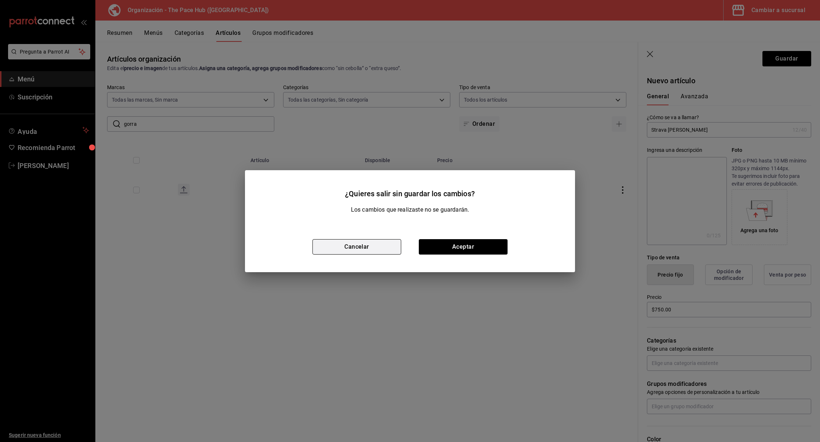
click at [354, 247] on button "Cancelar" at bounding box center [356, 246] width 89 height 15
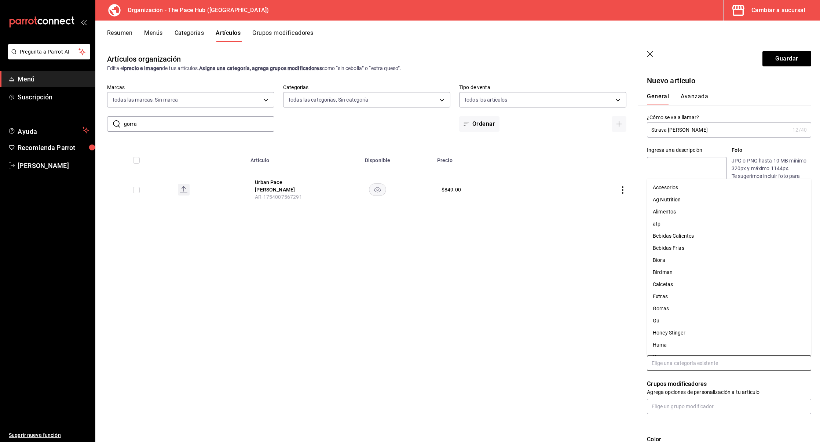
click at [686, 366] on input "text" at bounding box center [729, 362] width 164 height 15
type input "go"
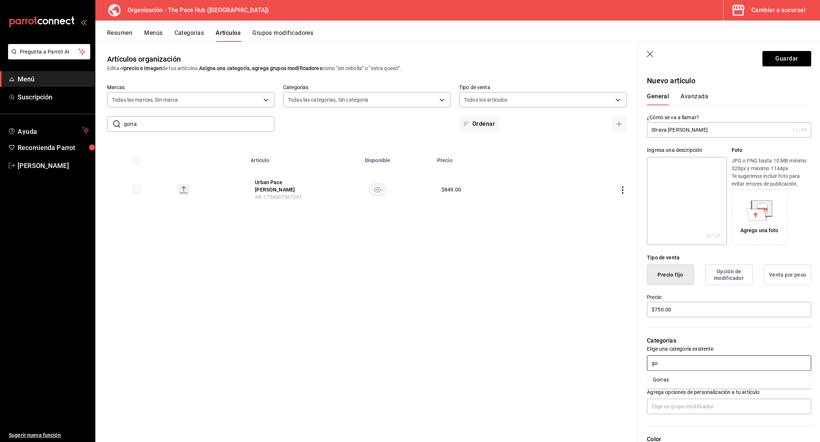
click at [688, 380] on li "Gorras" at bounding box center [729, 380] width 164 height 12
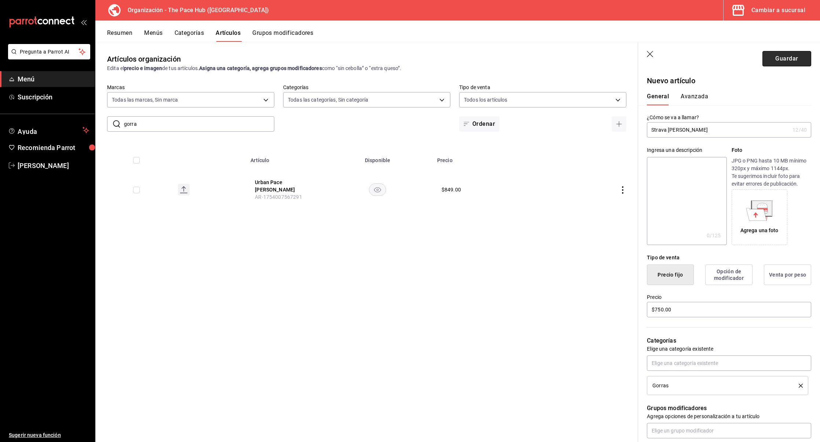
click at [793, 52] on button "Guardar" at bounding box center [786, 58] width 49 height 15
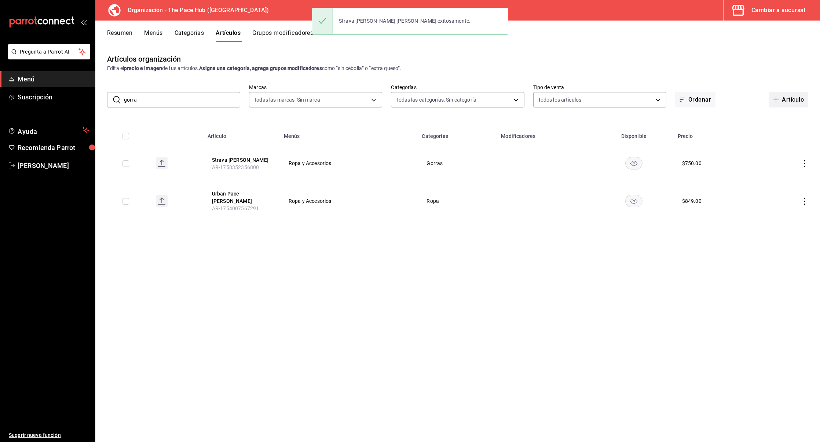
click at [791, 98] on button "Artículo" at bounding box center [789, 99] width 40 height 15
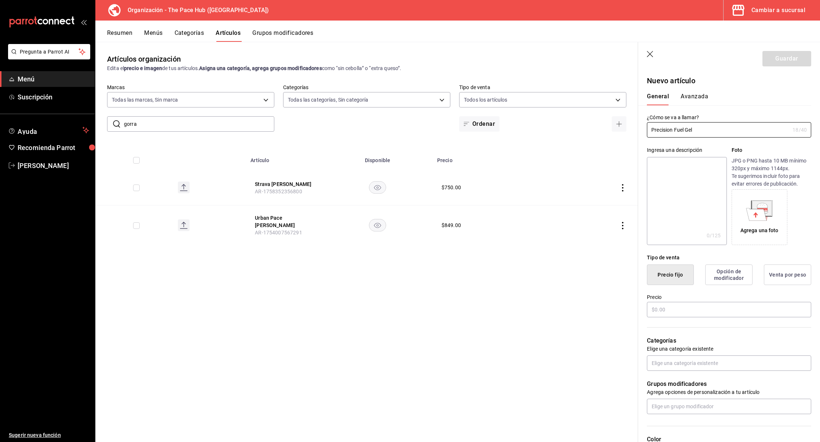
type input "Precision Fuel Gel"
click at [660, 300] on div "Precio" at bounding box center [729, 306] width 164 height 25
click at [664, 308] on input "text" at bounding box center [729, 309] width 164 height 15
type input "$110.00"
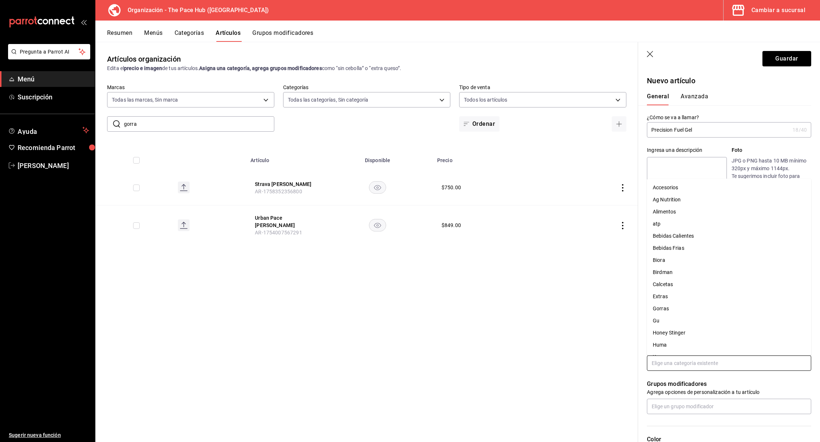
click at [662, 356] on input "text" at bounding box center [729, 362] width 164 height 15
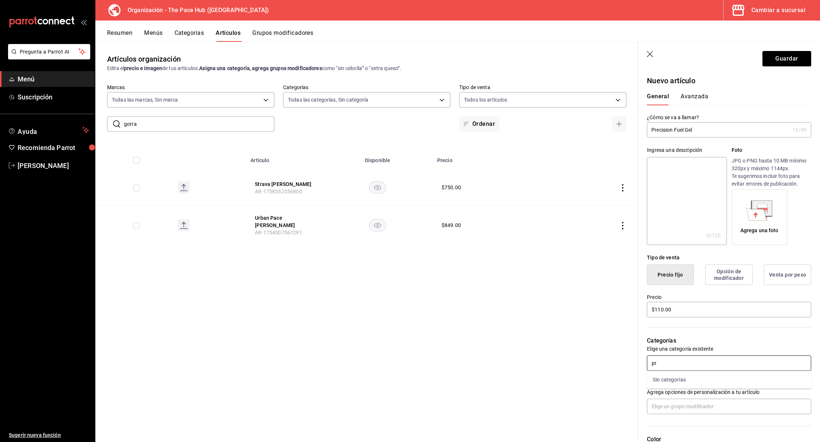
type input "p"
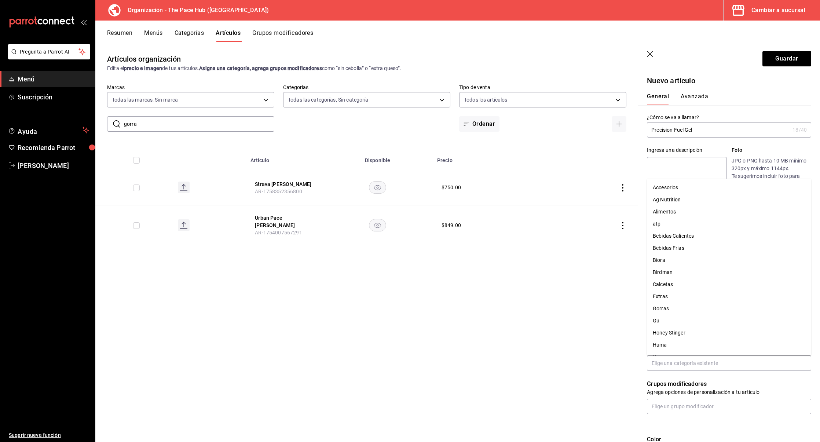
click at [736, 94] on div "General Avanzada" at bounding box center [724, 99] width 155 height 12
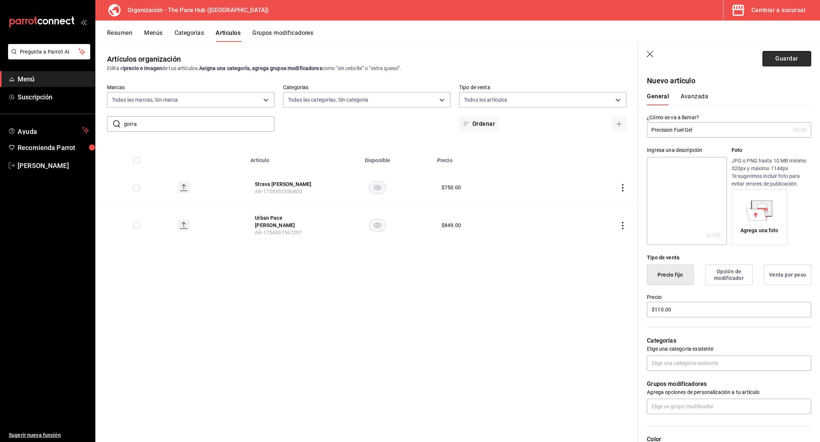
click at [788, 55] on button "Guardar" at bounding box center [786, 58] width 49 height 15
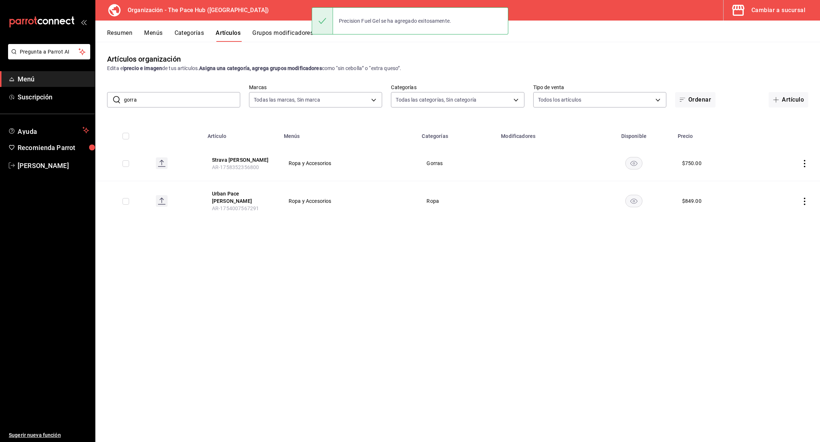
click at [187, 41] on button "Categorías" at bounding box center [190, 35] width 30 height 12
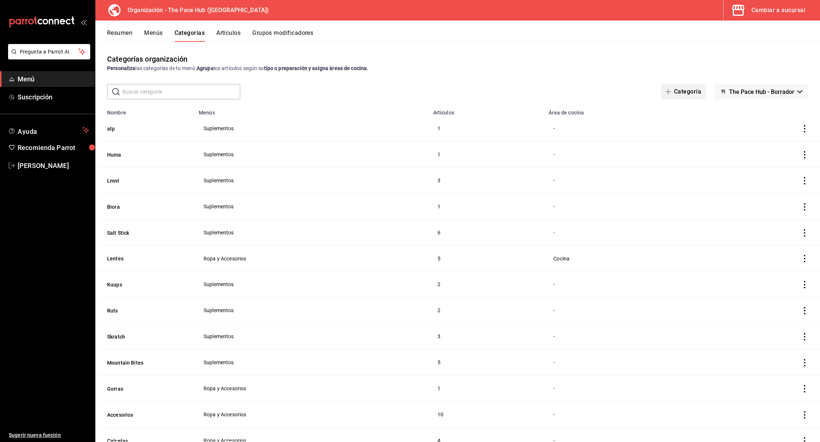
click at [678, 92] on button "Categoría" at bounding box center [683, 91] width 45 height 15
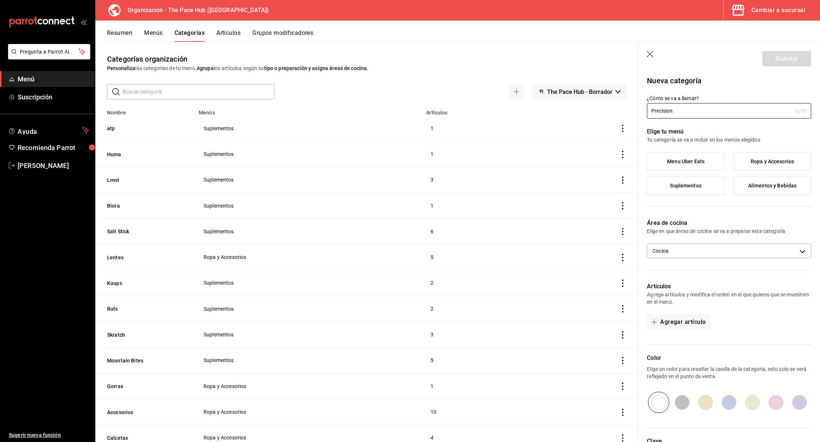
type input "Precision"
click at [702, 182] on label "Suplementos" at bounding box center [685, 186] width 77 height 18
click at [0, 0] on input "Suplementos" at bounding box center [0, 0] width 0 height 0
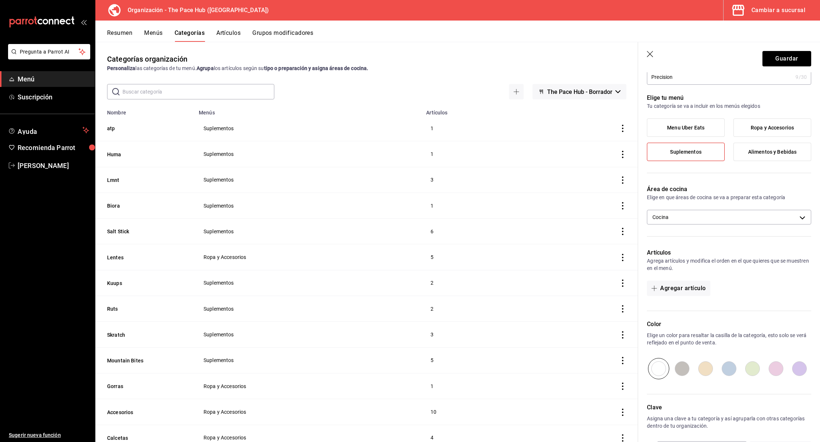
scroll to position [39, 0]
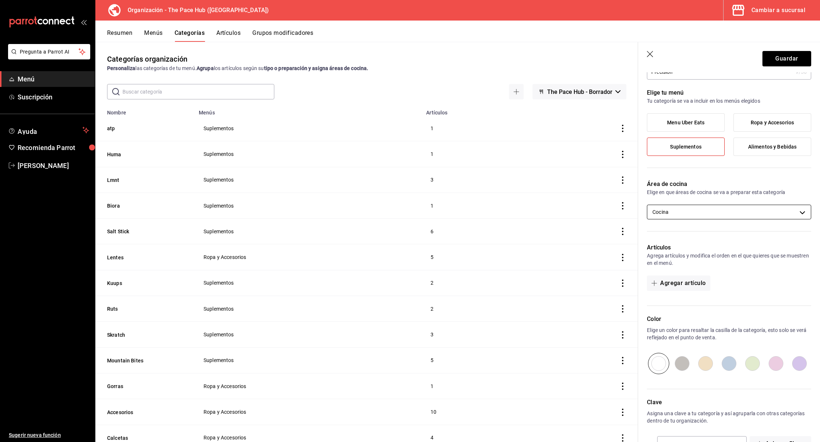
click at [666, 215] on body "Pregunta a Parrot AI Menú Suscripción Ayuda Recomienda Parrot Marcos Rueda Suge…" at bounding box center [410, 221] width 820 height 442
click at [668, 237] on span "Cocina" at bounding box center [735, 235] width 139 height 8
checkbox input "false"
click at [675, 279] on div at bounding box center [410, 221] width 820 height 442
click at [675, 282] on button "Agregar artículo" at bounding box center [678, 282] width 63 height 15
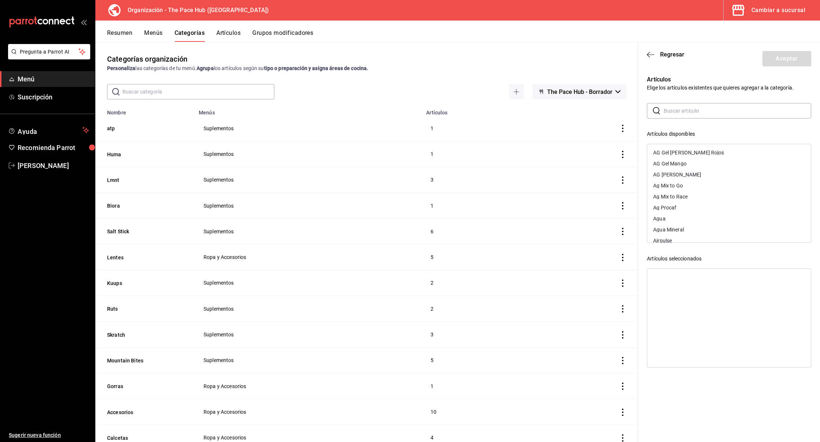
click at [671, 109] on input "text" at bounding box center [737, 110] width 147 height 15
type input "precisi"
click at [676, 150] on div "Precision Fuel Gel" at bounding box center [673, 152] width 41 height 5
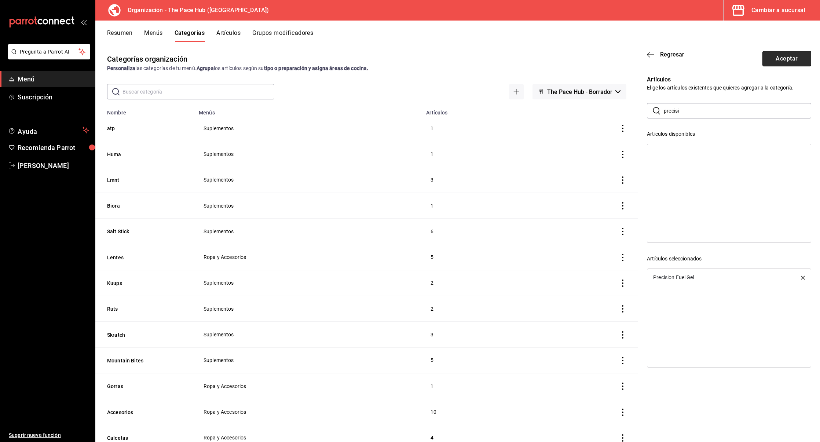
click at [777, 60] on button "Aceptar" at bounding box center [786, 58] width 49 height 15
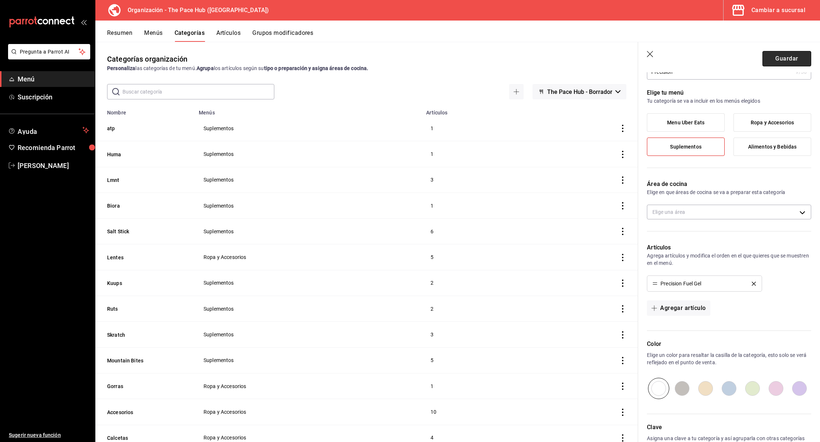
click at [798, 62] on button "Guardar" at bounding box center [786, 58] width 49 height 15
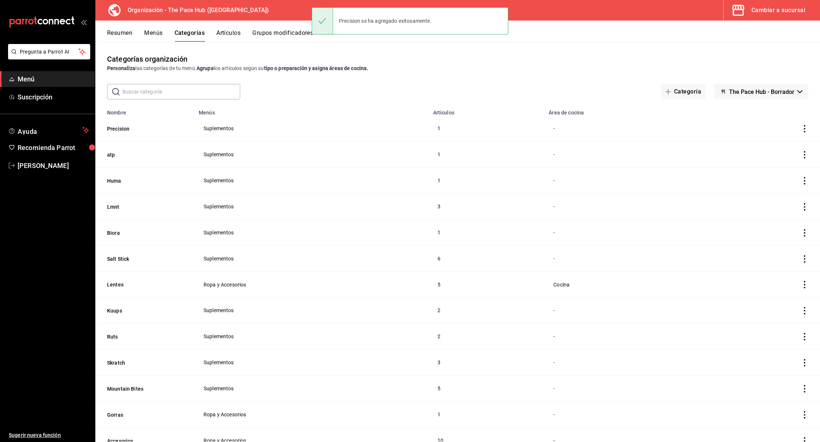
click at [221, 34] on button "Artículos" at bounding box center [228, 35] width 24 height 12
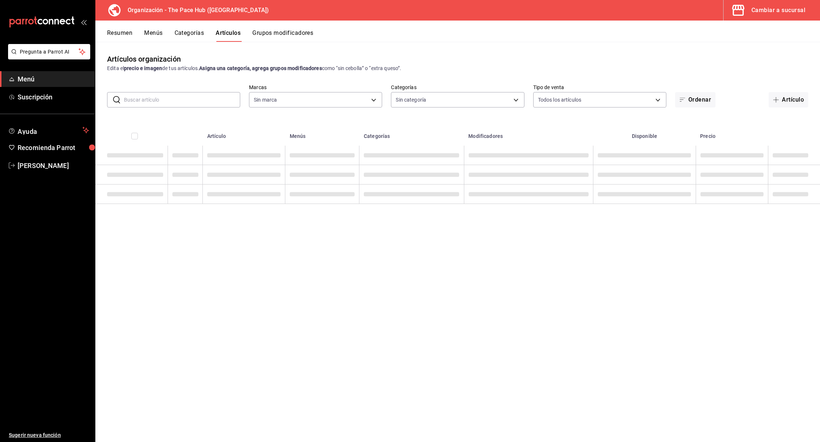
type input "d1cf4cd1-797f-42fd-b04c-2538fdef5236"
type input "778c3cc2-0b73-4990-80a2-60f6dd5b6db6,dbdddf54-e6c3-4887-9852-0d0a61a5c27b,8201e…"
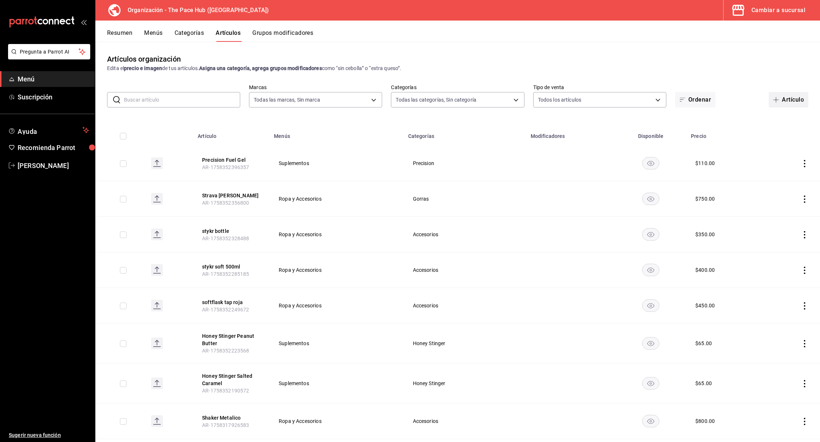
click at [783, 102] on button "Artículo" at bounding box center [789, 99] width 40 height 15
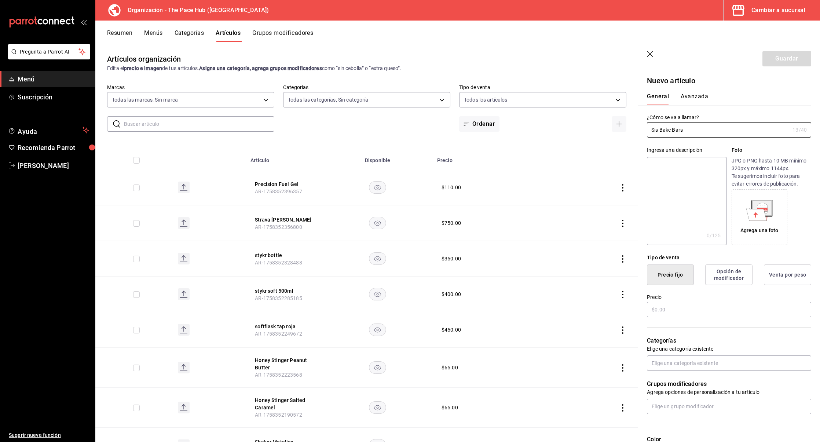
type input "Sis Bake Bars"
click at [756, 102] on div "General Avanzada" at bounding box center [724, 99] width 155 height 12
click at [668, 311] on input "text" at bounding box center [729, 309] width 164 height 15
type input "$80.00"
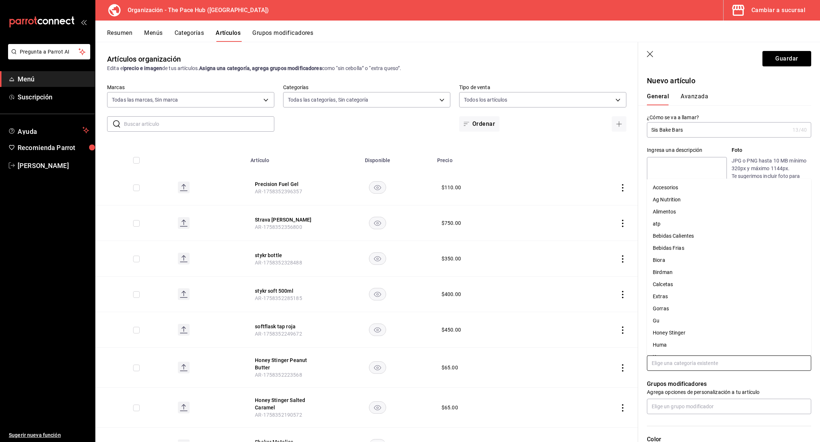
click at [676, 367] on input "text" at bounding box center [729, 362] width 164 height 15
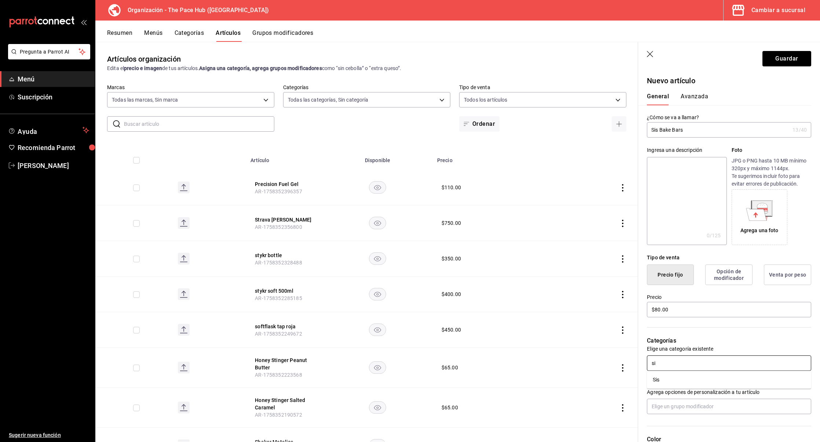
type input "sis"
click at [666, 386] on ul "Sis" at bounding box center [729, 380] width 164 height 18
click at [661, 379] on li "Sis" at bounding box center [729, 380] width 164 height 12
click at [731, 339] on p "Categorías" at bounding box center [729, 340] width 164 height 9
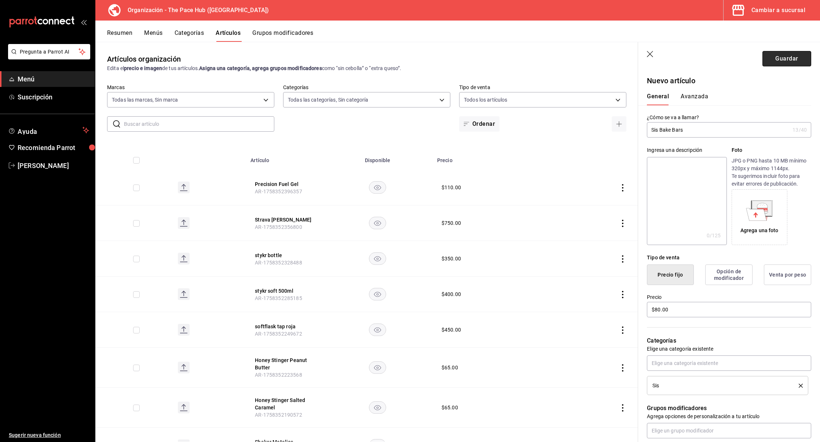
click at [780, 62] on button "Guardar" at bounding box center [786, 58] width 49 height 15
click at [780, 62] on div "Guardar" at bounding box center [786, 58] width 49 height 15
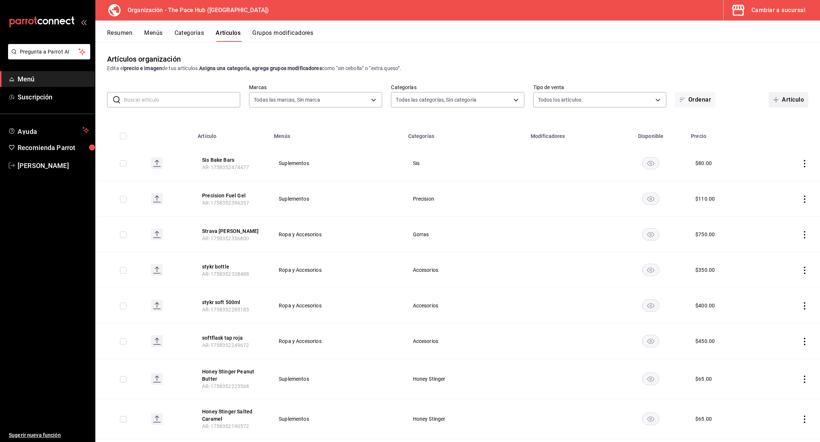
click at [790, 100] on button "Artículo" at bounding box center [789, 99] width 40 height 15
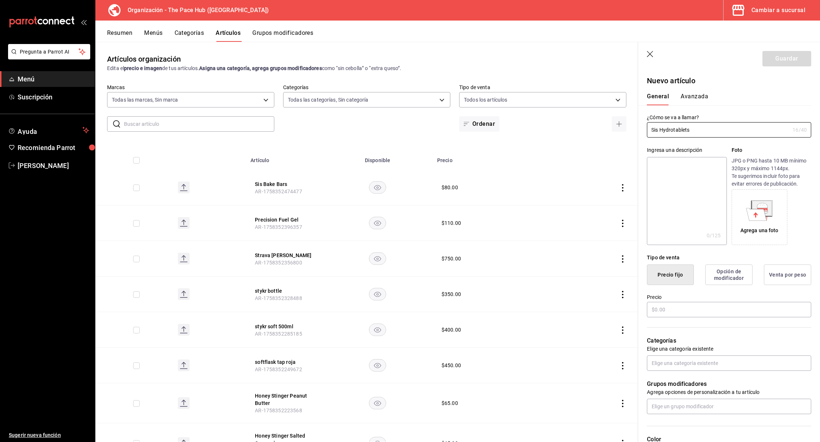
type input "Sis Hydrotablets"
click at [658, 312] on input "text" at bounding box center [729, 309] width 164 height 15
type input "$420.00"
click at [689, 343] on p "Categorías" at bounding box center [729, 340] width 164 height 9
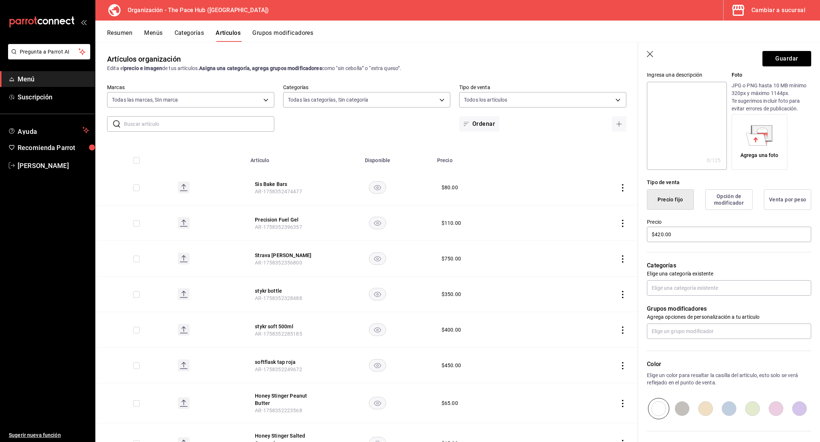
scroll to position [91, 0]
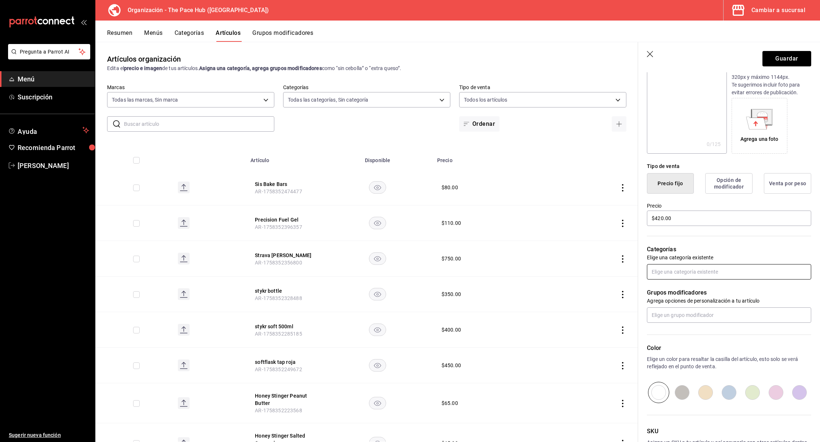
click at [664, 266] on input "text" at bounding box center [729, 271] width 164 height 15
type input "sis"
click at [659, 289] on li "Sis" at bounding box center [729, 288] width 164 height 12
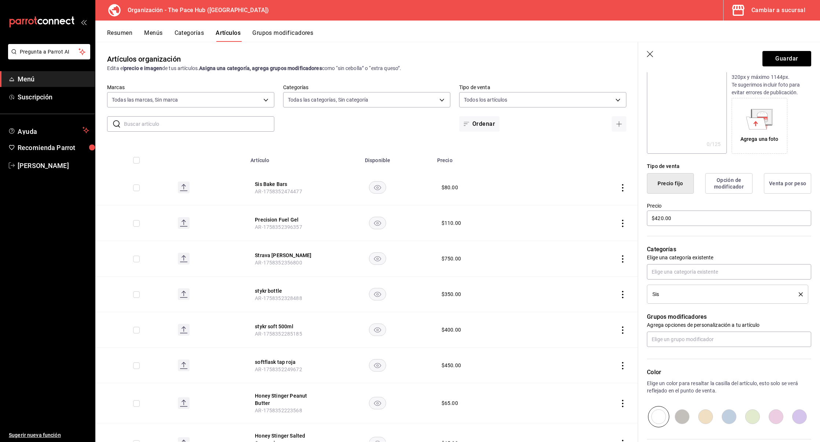
click at [671, 318] on p "Grupos modificadores" at bounding box center [729, 316] width 164 height 9
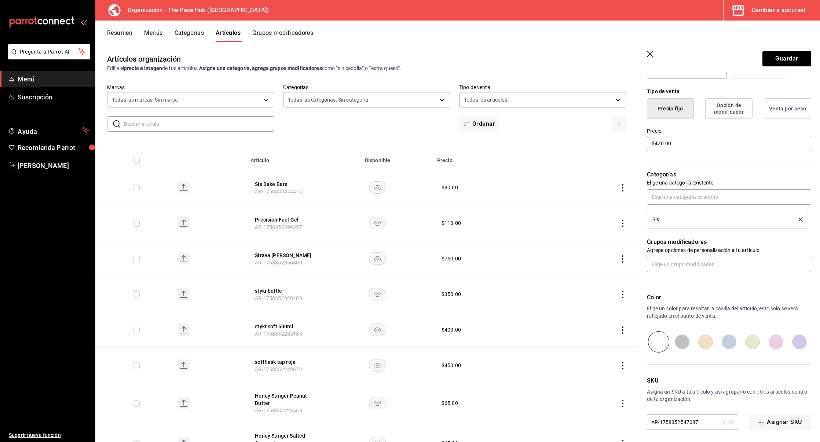
scroll to position [168, 0]
click at [792, 57] on button "Guardar" at bounding box center [786, 58] width 49 height 15
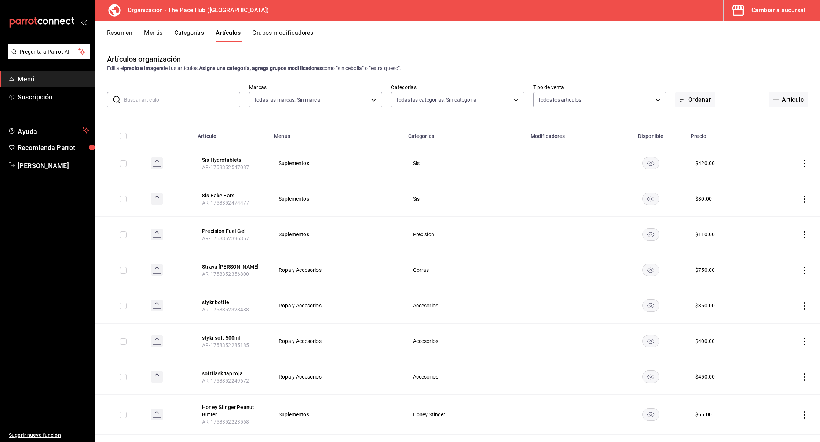
click at [146, 31] on button "Menús" at bounding box center [153, 35] width 18 height 12
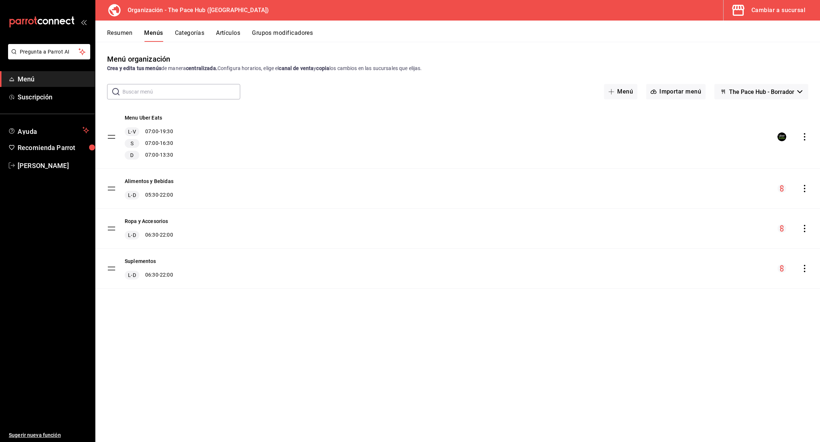
click at [807, 228] on icon "actions" at bounding box center [804, 228] width 7 height 7
click at [736, 279] on li "Copiar en otra sucursal" at bounding box center [740, 275] width 114 height 15
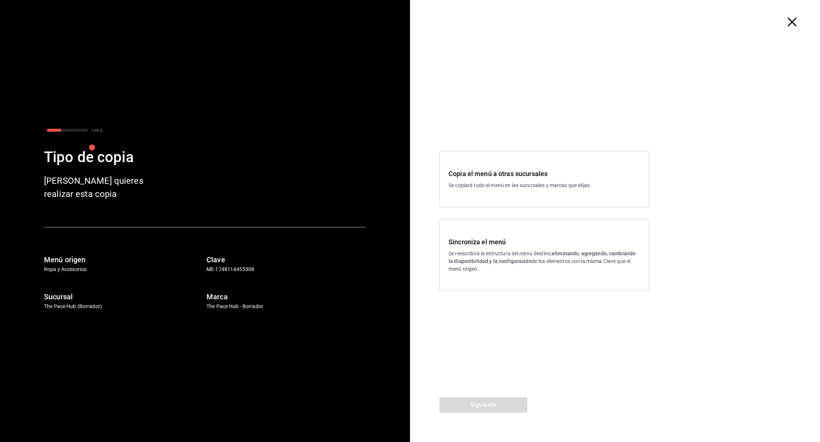
click at [503, 250] on p "Se reescribirá la estructura del menú destino; eliminando, agregando, cambiando…" at bounding box center [543, 261] width 191 height 23
click at [481, 411] on button "Siguiente" at bounding box center [483, 404] width 88 height 15
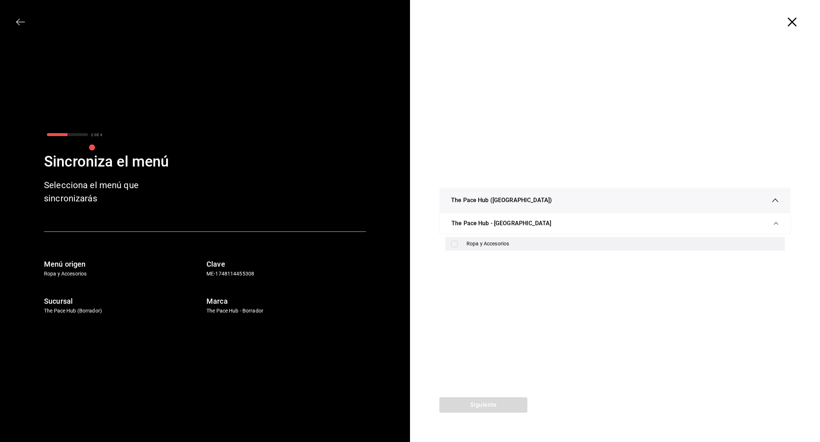
click at [467, 248] on div "Ropa y Accesorios" at bounding box center [615, 244] width 340 height 14
checkbox input "true"
click at [486, 399] on button "Siguiente" at bounding box center [483, 404] width 88 height 15
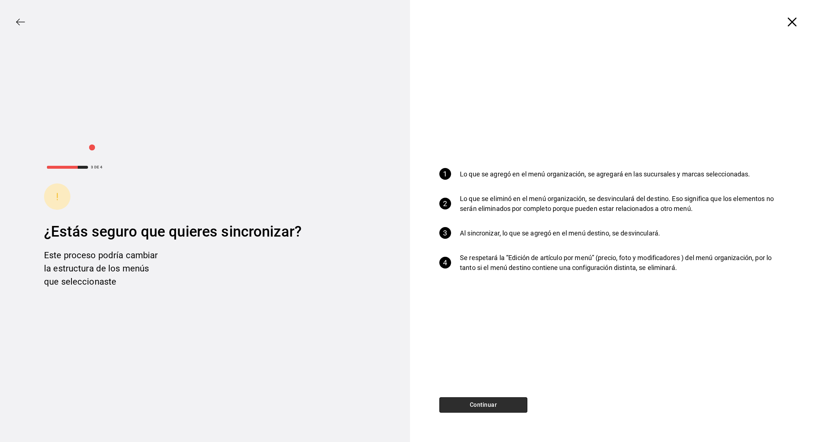
click at [486, 399] on button "Continuar" at bounding box center [483, 404] width 88 height 15
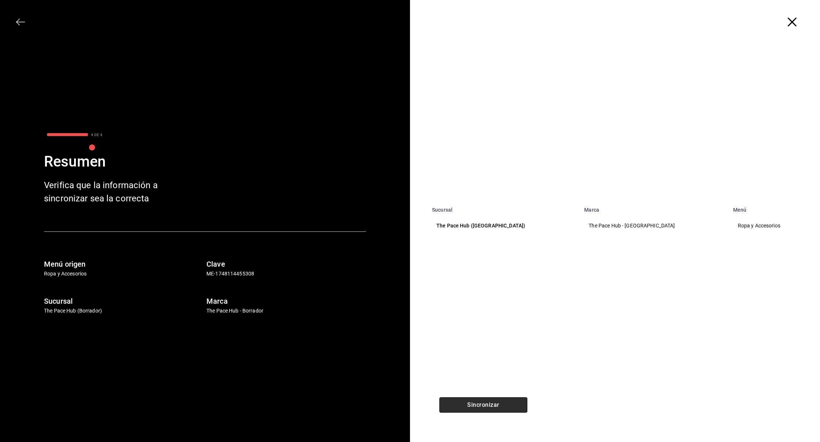
click at [486, 399] on button "Sincronizar" at bounding box center [483, 404] width 88 height 15
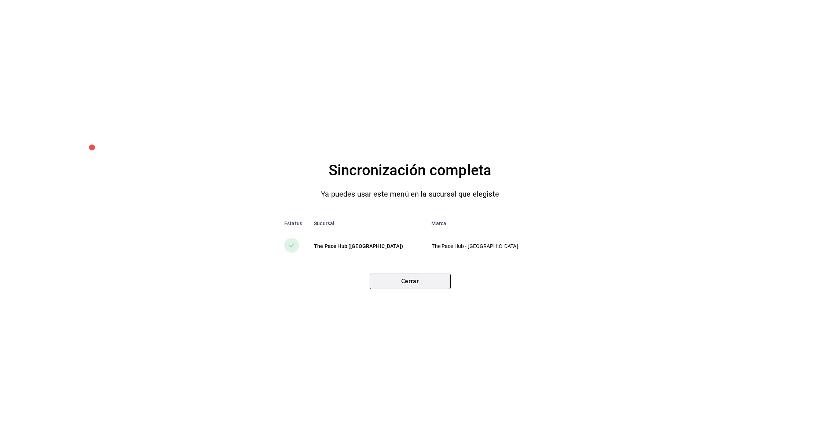
click at [410, 276] on button "Cerrar" at bounding box center [410, 281] width 81 height 15
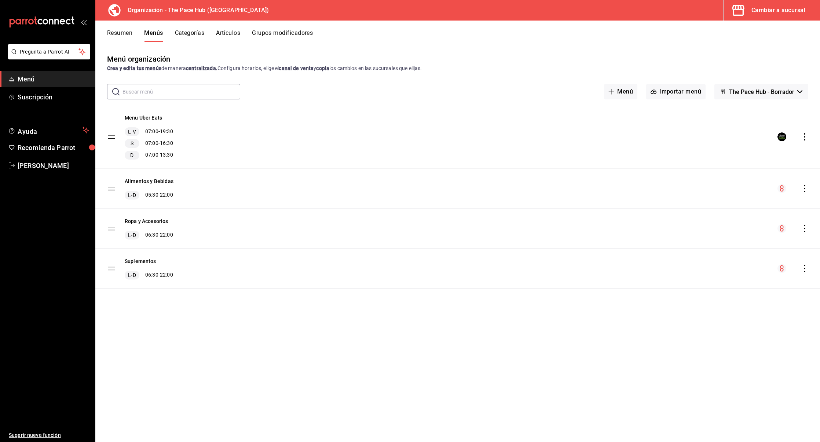
click at [802, 268] on icon "actions" at bounding box center [804, 268] width 7 height 7
click at [743, 318] on span "Copiar en otra sucursal" at bounding box center [746, 315] width 89 height 8
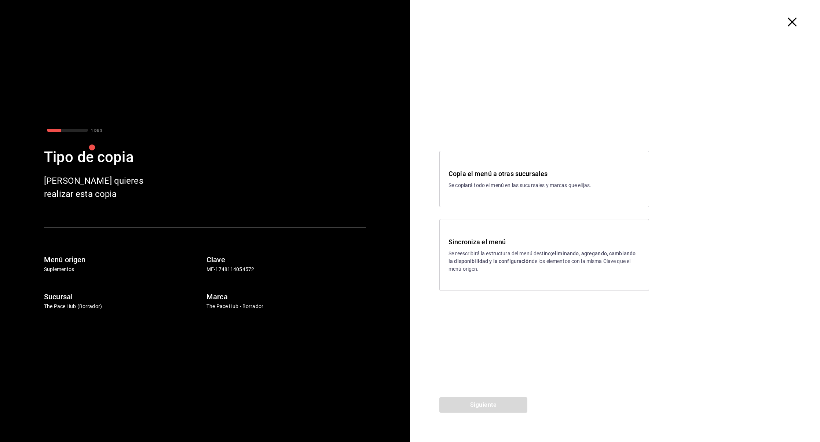
click at [474, 257] on p "Se reescribirá la estructura del menú destino; eliminando, agregando, cambiando…" at bounding box center [543, 261] width 191 height 23
click at [484, 406] on button "Siguiente" at bounding box center [483, 404] width 88 height 15
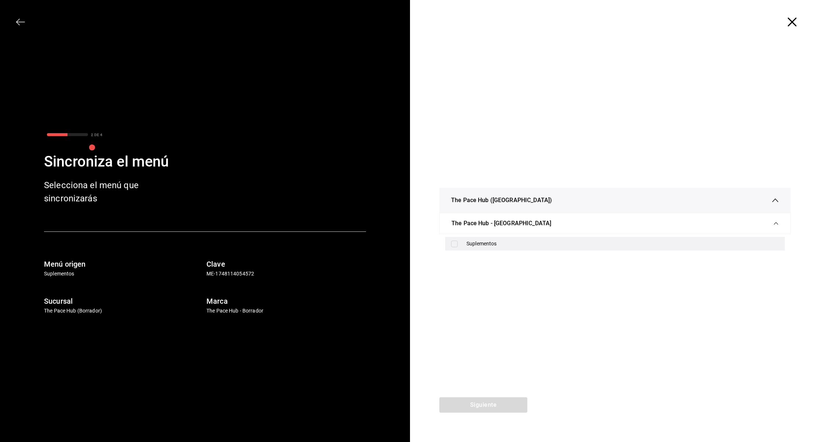
click at [456, 241] on input "checkbox" at bounding box center [454, 244] width 7 height 7
checkbox input "true"
click at [485, 406] on button "Siguiente" at bounding box center [483, 404] width 88 height 15
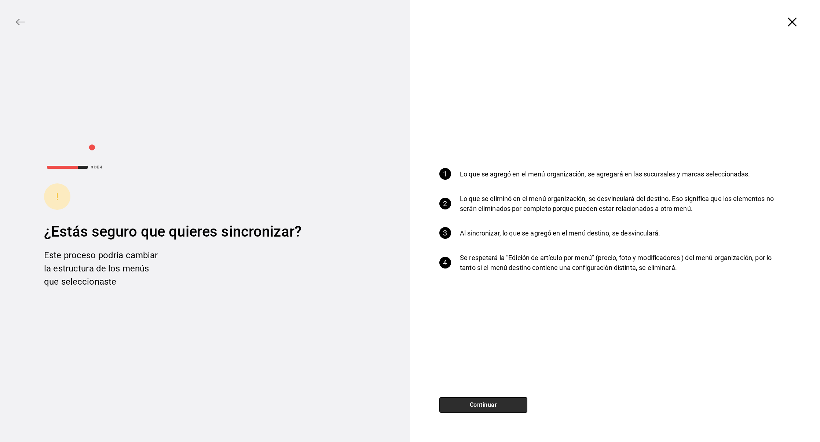
click at [483, 403] on button "Continuar" at bounding box center [483, 404] width 88 height 15
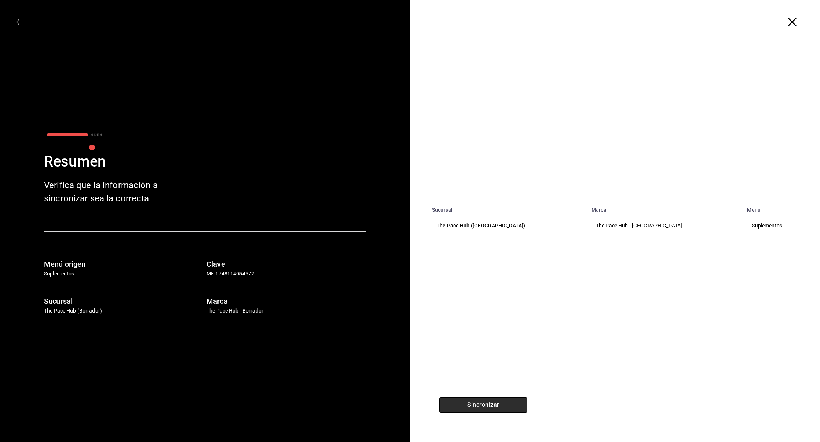
click at [493, 404] on button "Sincronizar" at bounding box center [483, 404] width 88 height 15
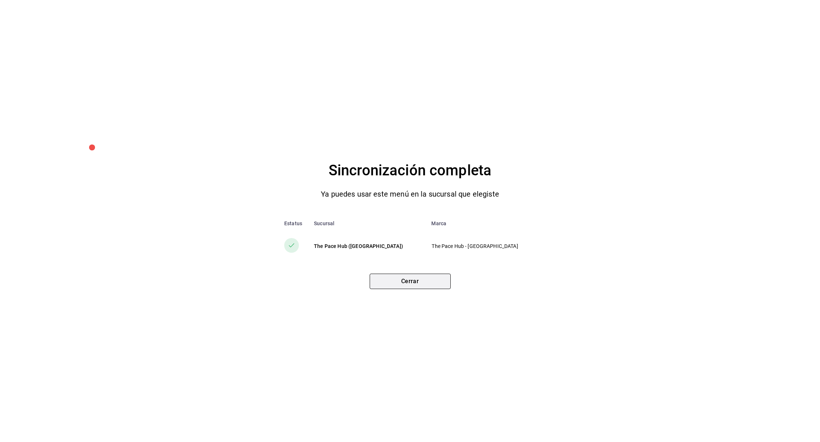
click at [421, 285] on button "Cerrar" at bounding box center [410, 281] width 81 height 15
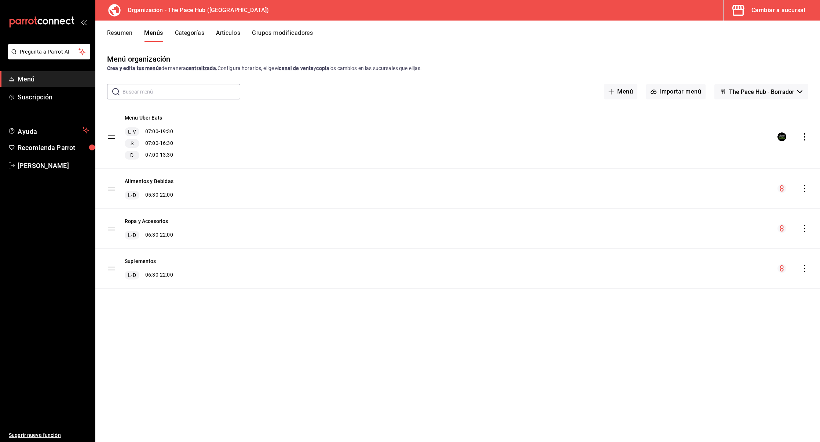
click at [765, 11] on div "Cambiar a sucursal" at bounding box center [778, 10] width 54 height 10
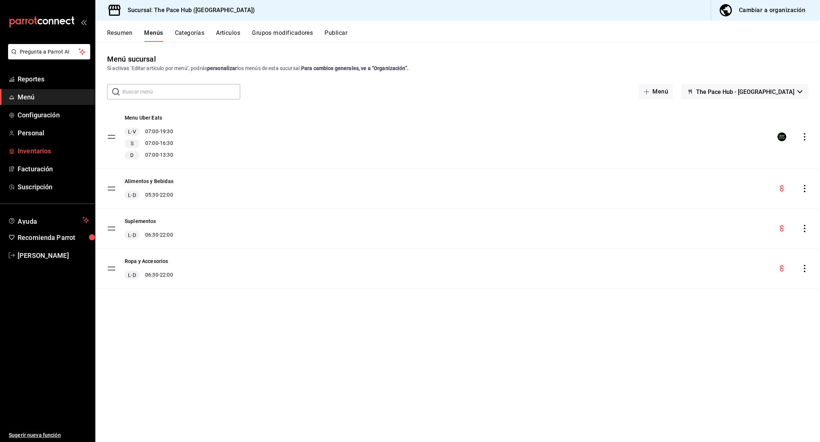
click at [32, 148] on span "Inventarios" at bounding box center [54, 151] width 72 height 10
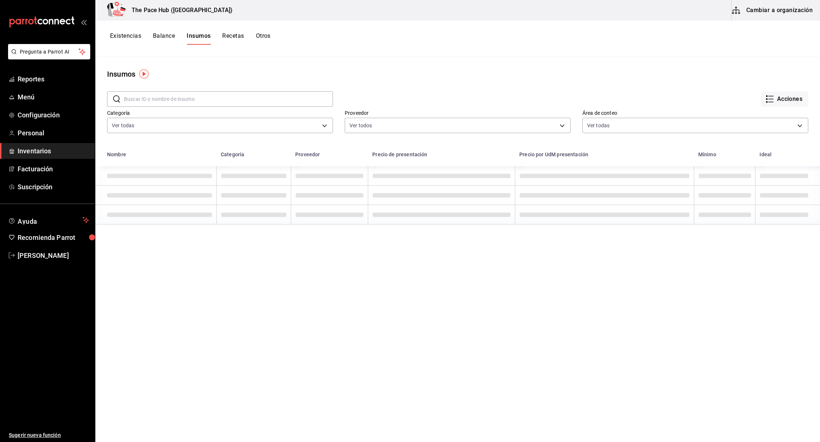
click at [758, 15] on button "Cambiar a organización" at bounding box center [773, 10] width 83 height 21
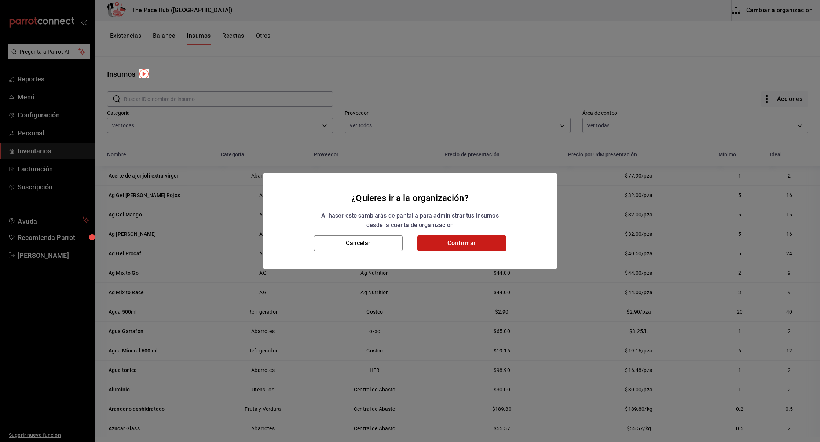
click at [465, 248] on button "Confirmar" at bounding box center [461, 242] width 89 height 15
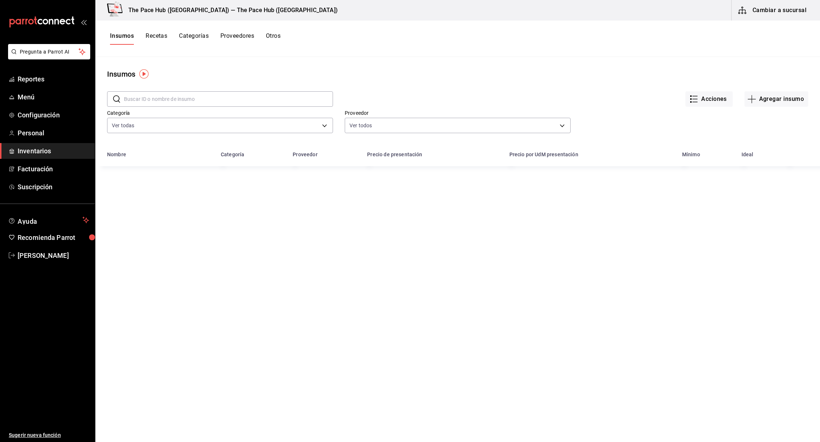
click at [158, 35] on button "Recetas" at bounding box center [157, 38] width 22 height 12
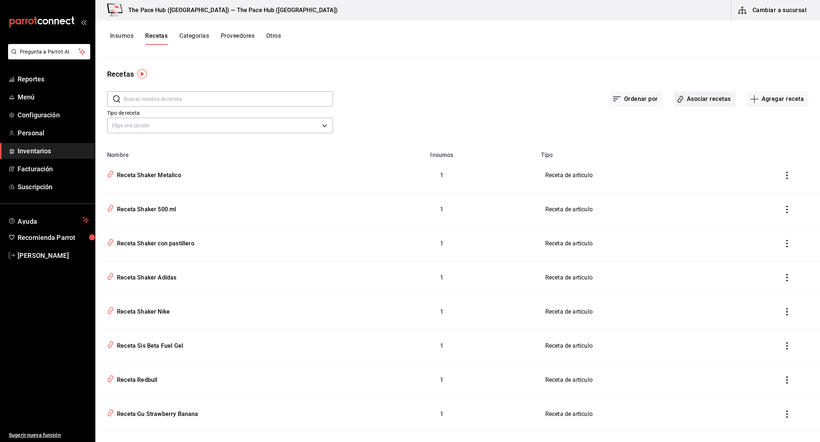
click at [707, 105] on button "Asociar recetas" at bounding box center [704, 98] width 61 height 15
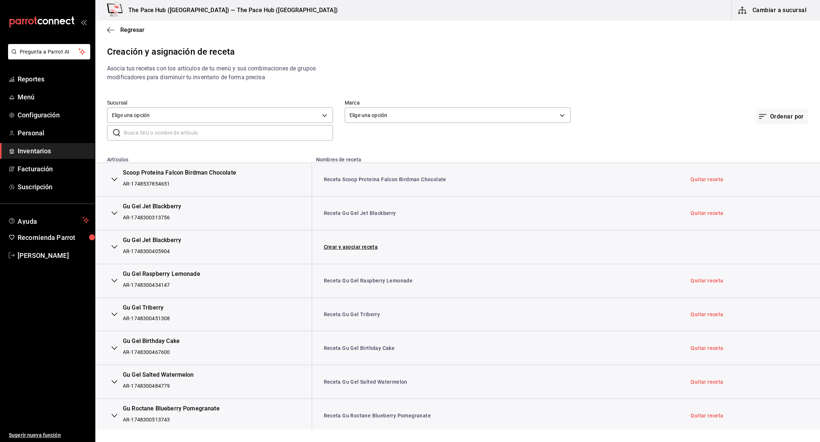
click at [188, 134] on input "text" at bounding box center [228, 132] width 209 height 15
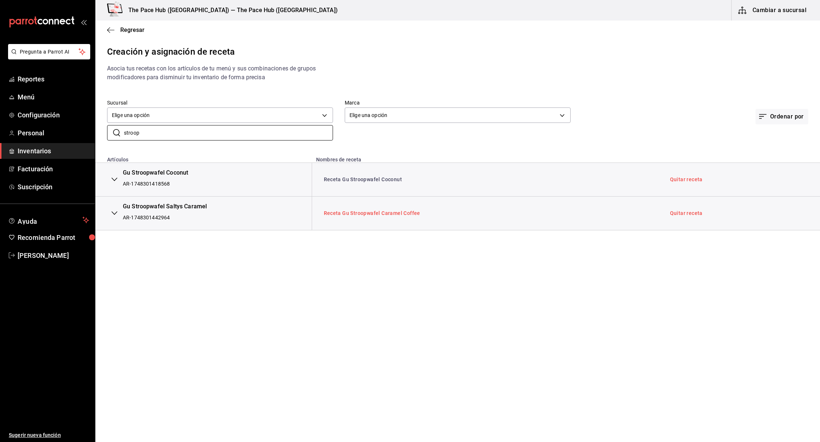
type input "stroop"
click at [364, 213] on link "Receta Gu Stroopwafel Caramel Coffee" at bounding box center [372, 213] width 96 height 6
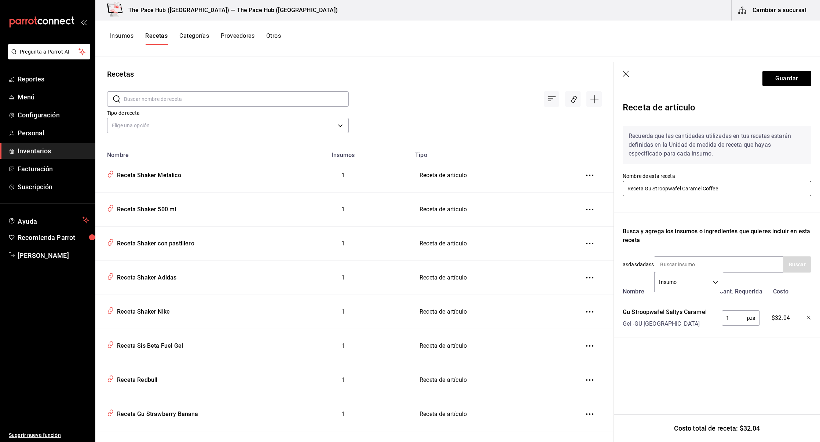
click at [683, 191] on input "Receta Gu Stroopwafel Caramel Coffee" at bounding box center [717, 188] width 188 height 15
drag, startPoint x: 702, startPoint y: 189, endPoint x: 748, endPoint y: 189, distance: 46.6
click at [747, 189] on input "Receta Gu Stroopwafel Caramel Coffee" at bounding box center [717, 188] width 188 height 15
click at [682, 187] on input "Receta Gu Stroopwafel Caramel" at bounding box center [717, 188] width 188 height 15
type input "Receta Gu Stroopwafel Saltys Caramel"
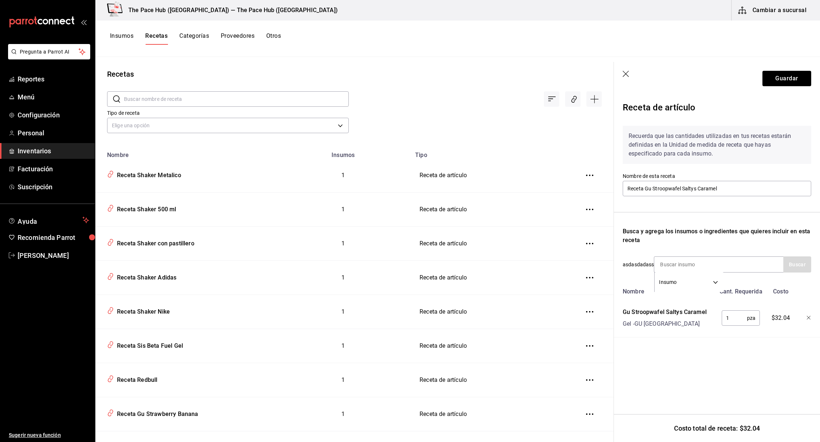
click at [640, 203] on div "Recuerda que las cantidades utilizadas en tus recetas estarán definidas en la U…" at bounding box center [717, 228] width 188 height 217
click at [786, 74] on button "Guardar" at bounding box center [786, 78] width 49 height 15
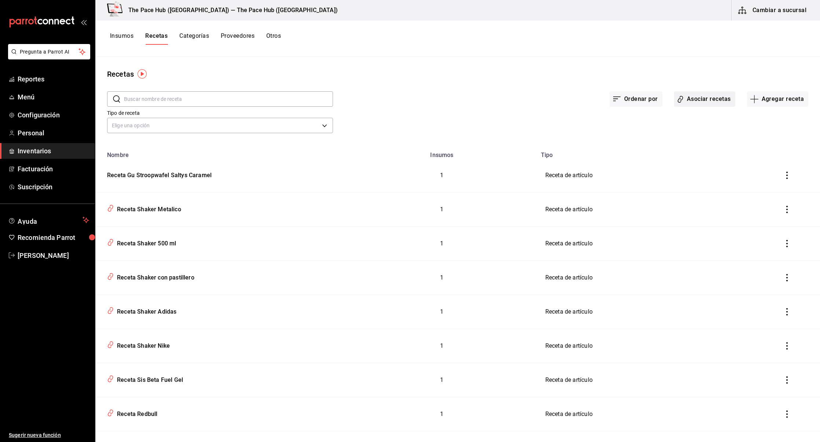
click at [724, 99] on button "Asociar recetas" at bounding box center [704, 98] width 61 height 15
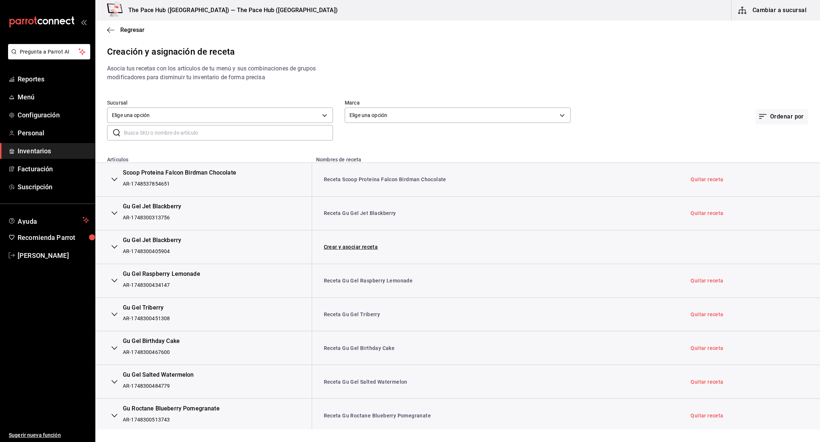
click at [168, 133] on input "text" at bounding box center [228, 132] width 209 height 15
type input "honey"
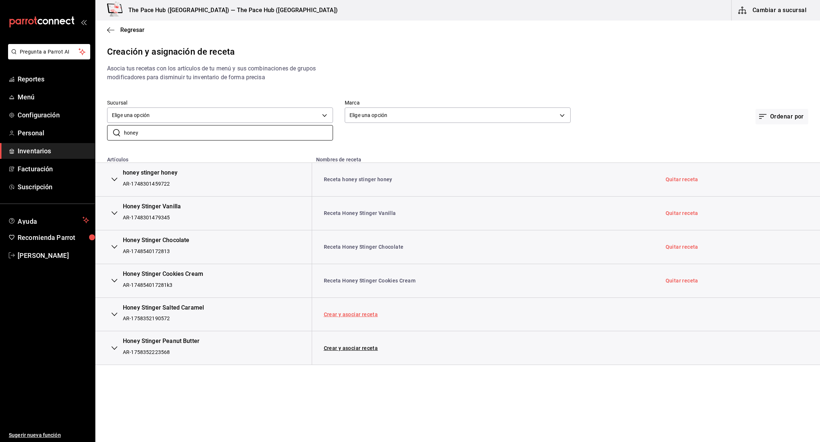
click at [334, 313] on link "Crear y asociar receta" at bounding box center [351, 314] width 54 height 5
click at [341, 350] on td "Crear y asociar receta" at bounding box center [483, 348] width 343 height 34
click at [341, 347] on link "Crear y asociar receta" at bounding box center [351, 347] width 54 height 5
click at [110, 28] on icon "button" at bounding box center [110, 30] width 7 height 7
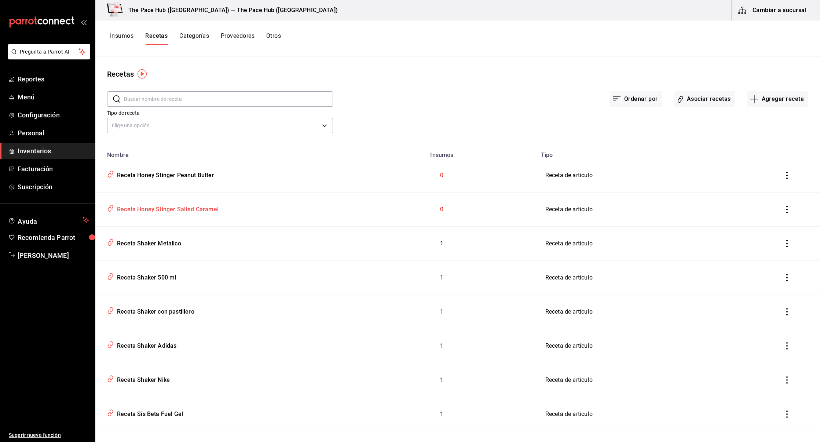
click at [155, 213] on div "Receta Honey Stinger Salted Caramel" at bounding box center [166, 207] width 105 height 11
type input "Receta Honey Stinger Salted Caramel"
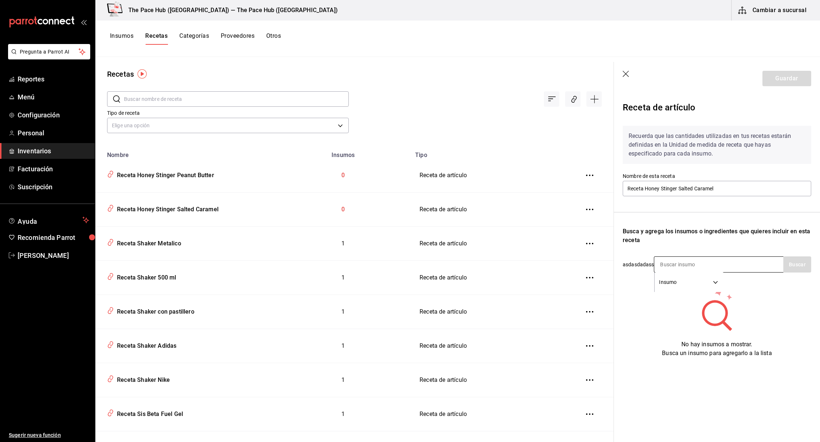
click at [713, 264] on input at bounding box center [690, 264] width 73 height 15
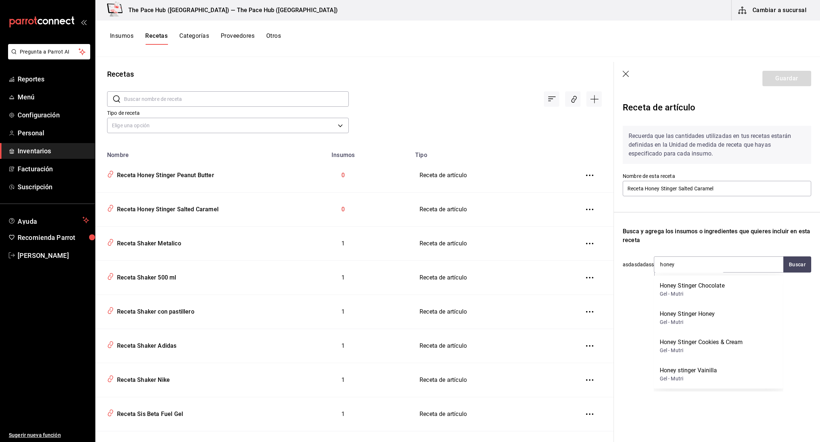
type input "honey"
click at [637, 321] on div "No hay insumos a mostrar. Busca un insumo para agregarlo a la lista" at bounding box center [717, 322] width 188 height 70
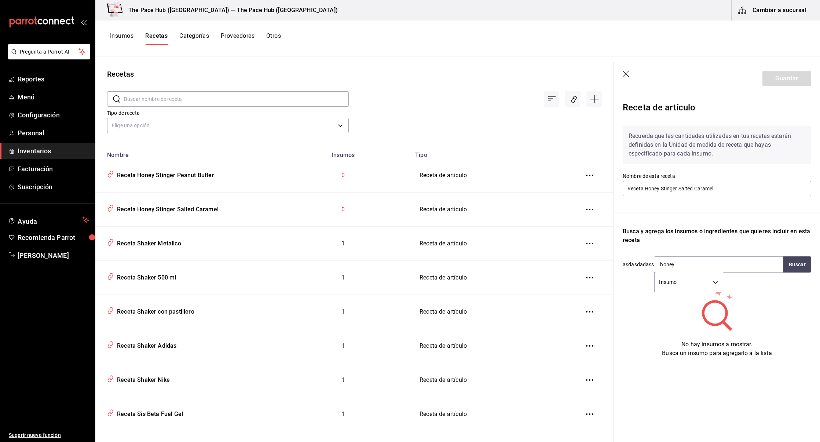
click at [623, 72] on icon "button" at bounding box center [626, 74] width 7 height 7
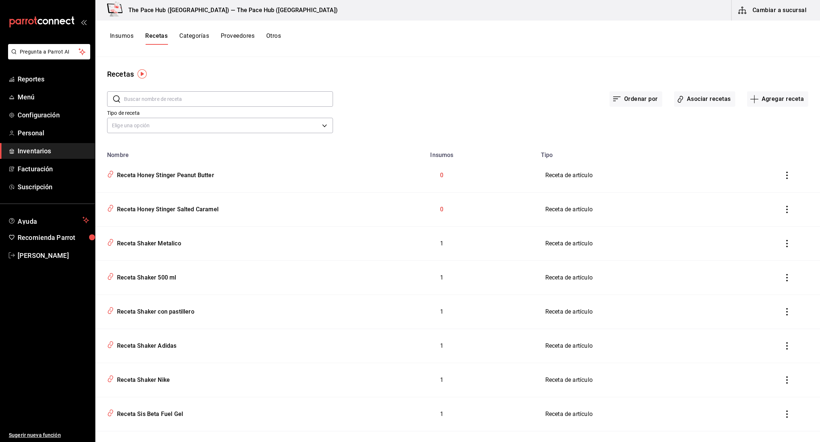
click at [118, 36] on button "Insumos" at bounding box center [121, 38] width 23 height 12
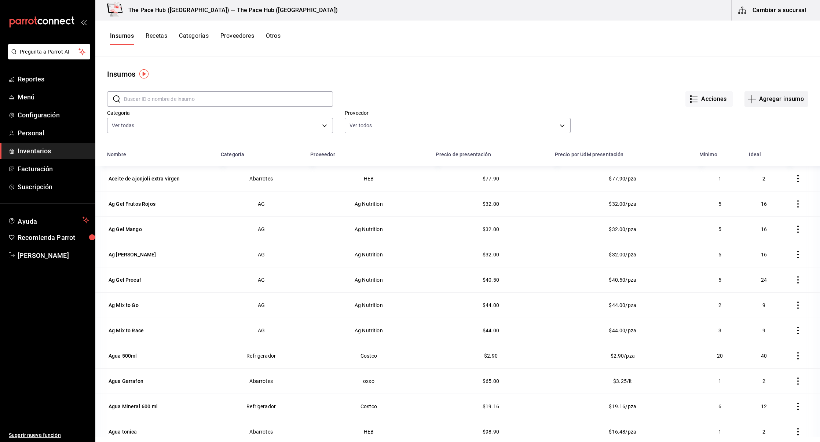
click at [774, 101] on button "Agregar insumo" at bounding box center [776, 98] width 64 height 15
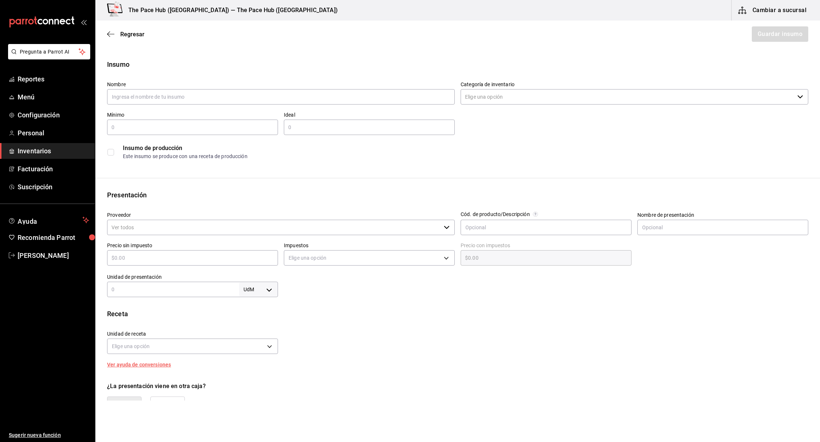
click at [246, 137] on div "Insumo de producción Este insumo se produce con una receta de producción" at bounding box center [454, 149] width 707 height 28
click at [190, 101] on input "text" at bounding box center [281, 96] width 348 height 15
click at [166, 90] on input "text" at bounding box center [281, 96] width 348 height 15
click at [229, 77] on div "Nombre honey Stinger" at bounding box center [277, 90] width 353 height 30
click at [400, 184] on div "Insumo Nombre honey Stinger Categoría de inventario ​ Mínimo ​ Ideal ​ Insumo d…" at bounding box center [457, 277] width 725 height 436
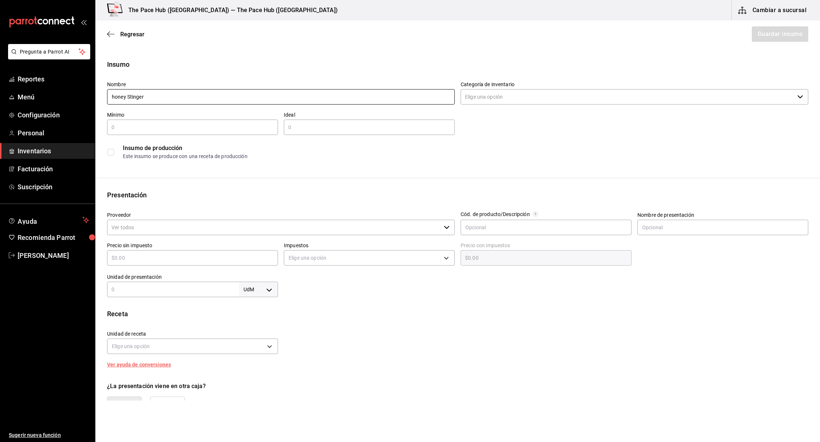
click at [223, 98] on input "honey Stinger" at bounding box center [281, 96] width 348 height 15
type input "honey Stinger saltys caramel"
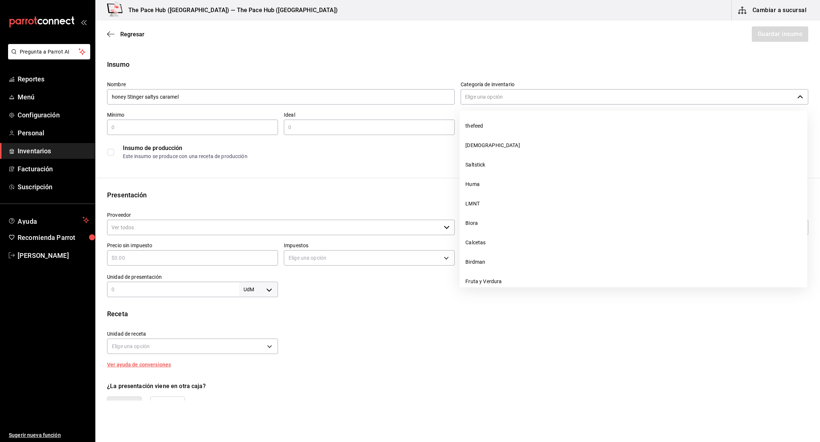
click at [539, 99] on input "Categoría de inventario" at bounding box center [628, 96] width 334 height 15
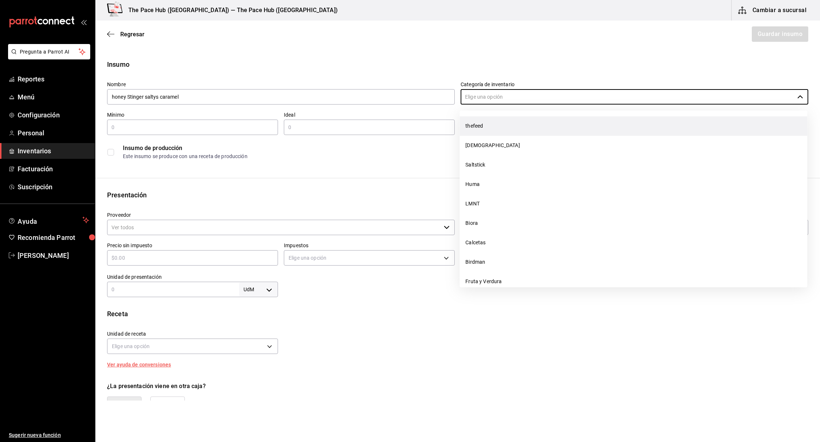
click at [497, 123] on li "thefeed" at bounding box center [633, 125] width 348 height 19
type input "thefeed"
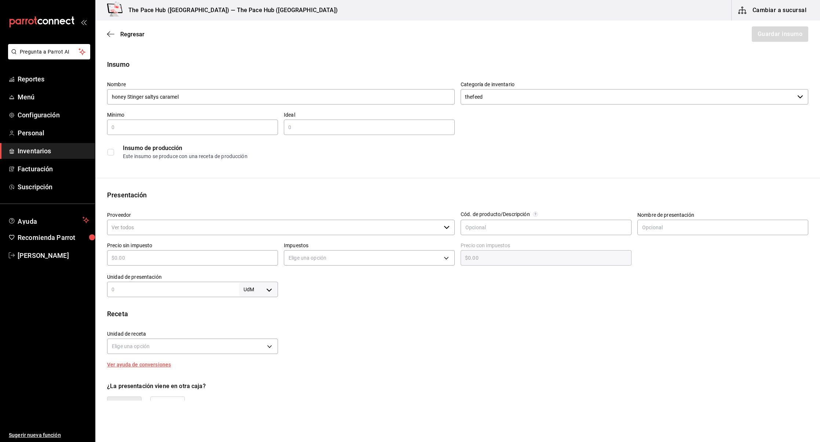
click at [114, 135] on div "Insumo de producción Este insumo se produce con una receta de producción" at bounding box center [454, 149] width 707 height 28
click at [122, 131] on input "text" at bounding box center [192, 127] width 171 height 9
type input "1"
type input "6"
type input "12"
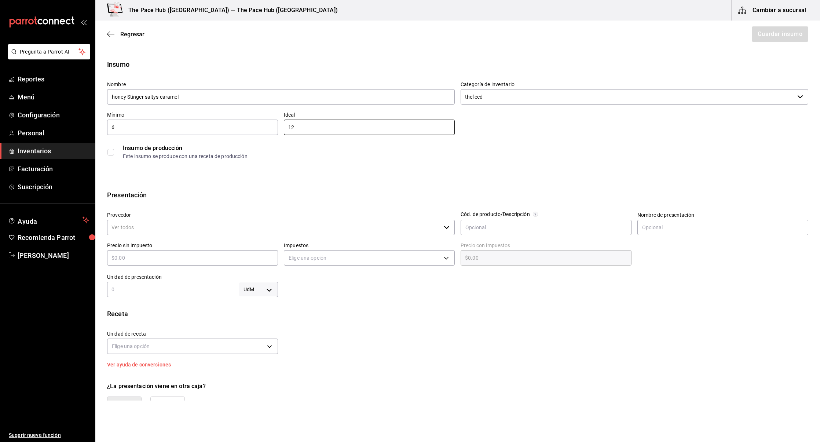
click at [161, 196] on div "Presentación" at bounding box center [457, 195] width 701 height 10
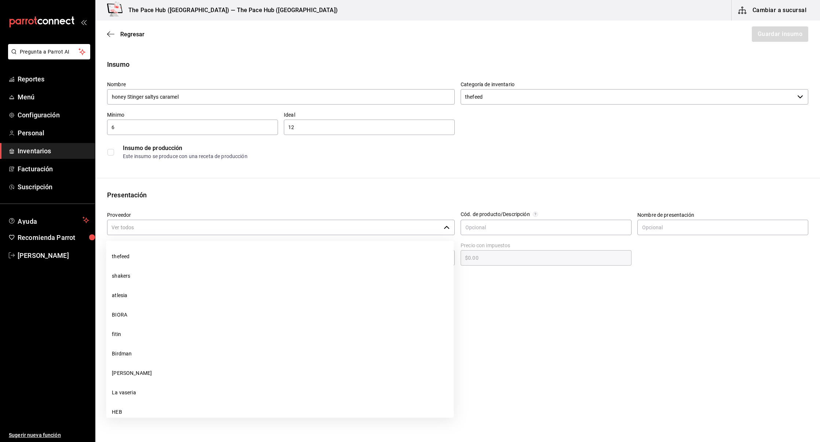
click at [161, 232] on input "Proveedor" at bounding box center [274, 227] width 334 height 15
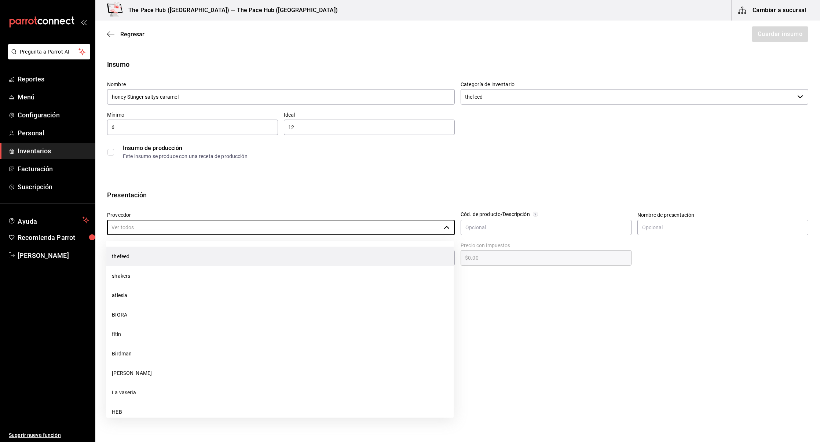
click at [156, 250] on li "thefeed" at bounding box center [280, 256] width 348 height 19
type input "thefeed"
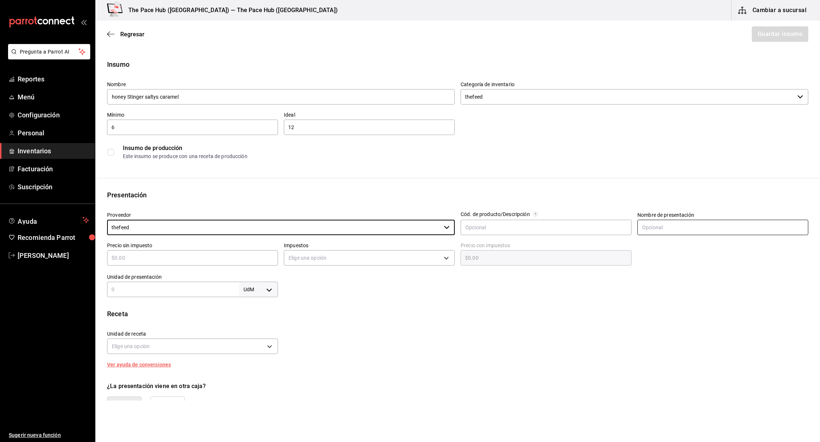
click at [646, 220] on input "text" at bounding box center [722, 227] width 171 height 15
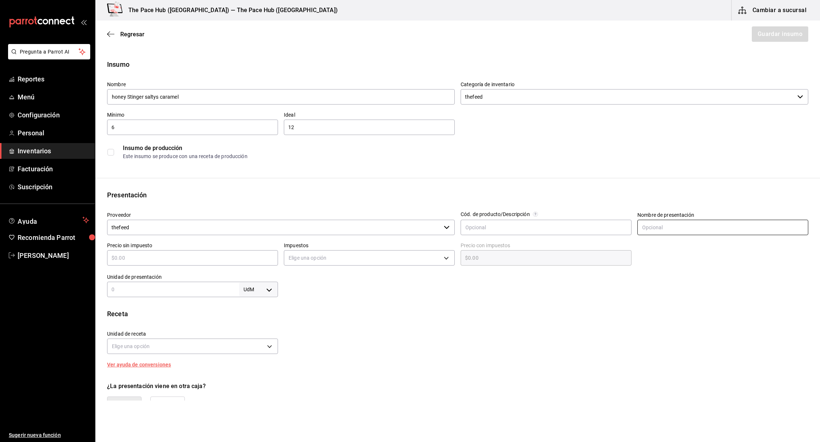
type input "Gel"
click at [206, 260] on input "text" at bounding box center [192, 257] width 171 height 9
type input "$3"
type input "$3.00"
type input "$38"
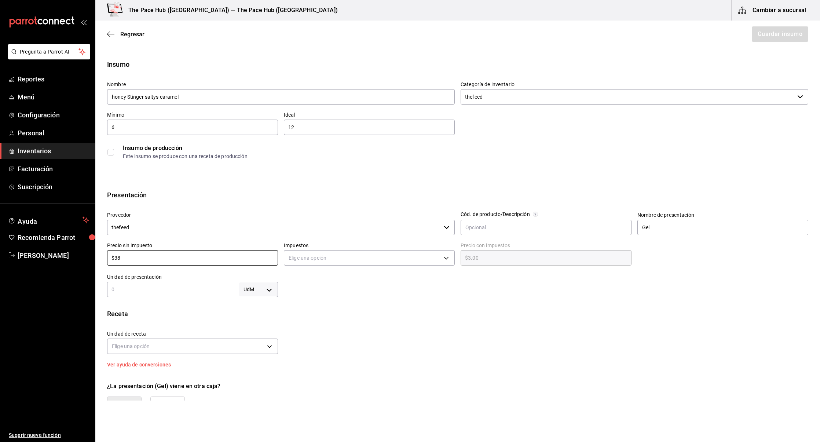
type input "$38.00"
type input "$38.9"
type input "$38.90"
type input "$38.9"
click at [430, 353] on div "Unidad de receta Elige una opción Factor de conversión ​" at bounding box center [454, 341] width 707 height 32
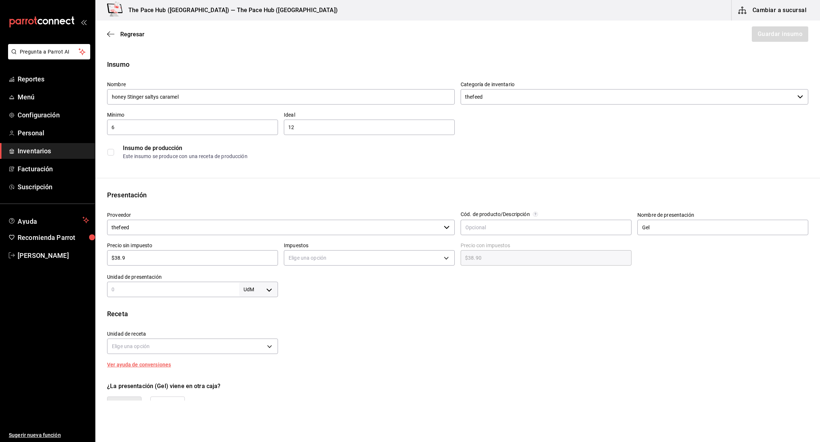
click at [334, 247] on div "Elige una opción" at bounding box center [369, 256] width 171 height 19
click at [334, 256] on body "Pregunta a Parrot AI Reportes Menú Configuración Personal Inventarios Facturaci…" at bounding box center [410, 200] width 820 height 400
click at [316, 275] on li "IVA 0%" at bounding box center [369, 281] width 170 height 12
type input "IVA_0"
click at [194, 294] on div "UdM ​" at bounding box center [192, 289] width 171 height 15
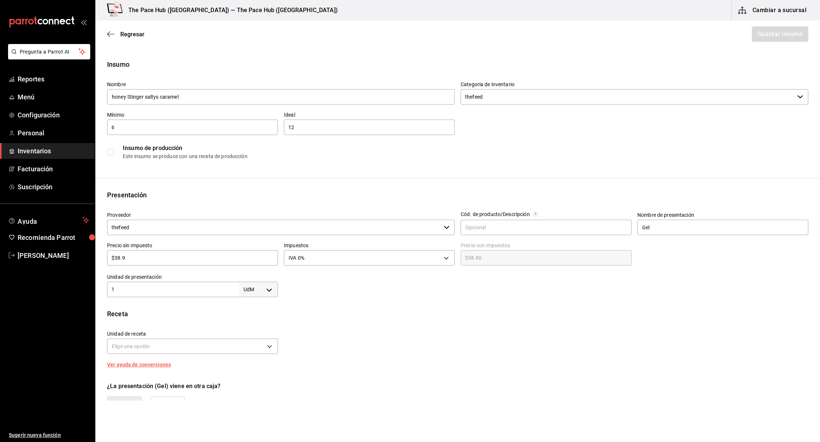
type input "1"
click at [260, 289] on body "Pregunta a Parrot AI Reportes Menú Configuración Personal Inventarios Facturaci…" at bounding box center [410, 200] width 820 height 400
click at [245, 369] on li "pza" at bounding box center [258, 372] width 38 height 12
type input "UNIT"
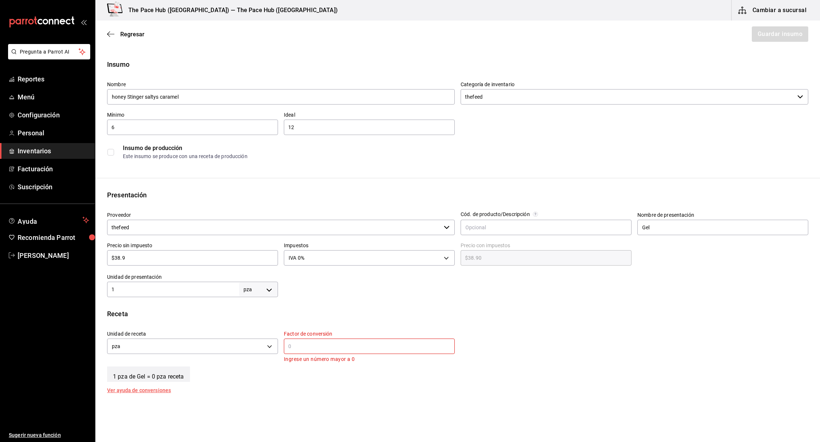
click at [297, 348] on input "text" at bounding box center [369, 346] width 171 height 9
type input "1"
click at [284, 384] on div "Receta Unidad de receta pza UNIT Factor de conversión 1 ​ 1 pza de Gel = 1 pza …" at bounding box center [457, 347] width 725 height 77
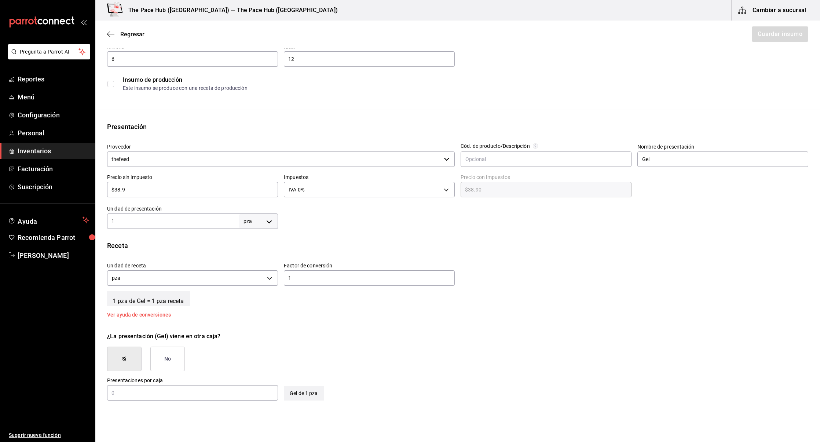
scroll to position [79, 0]
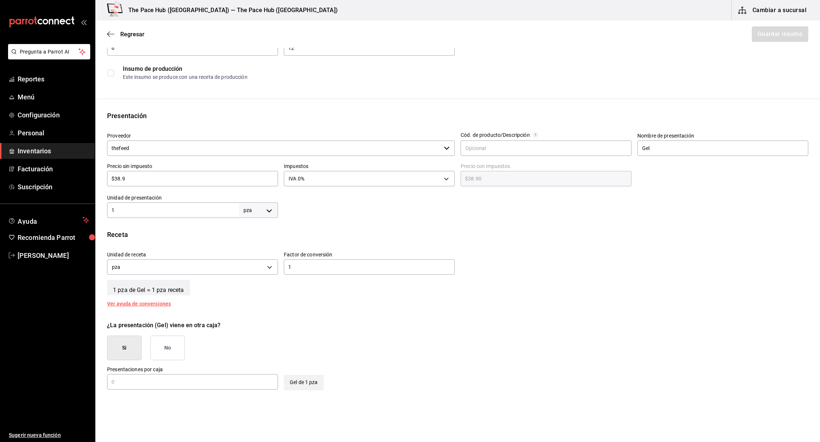
click at [169, 341] on button "No" at bounding box center [167, 348] width 34 height 25
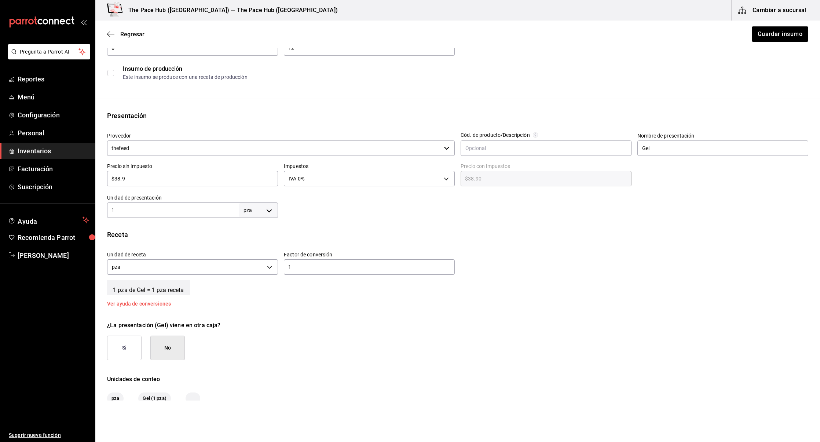
scroll to position [0, 0]
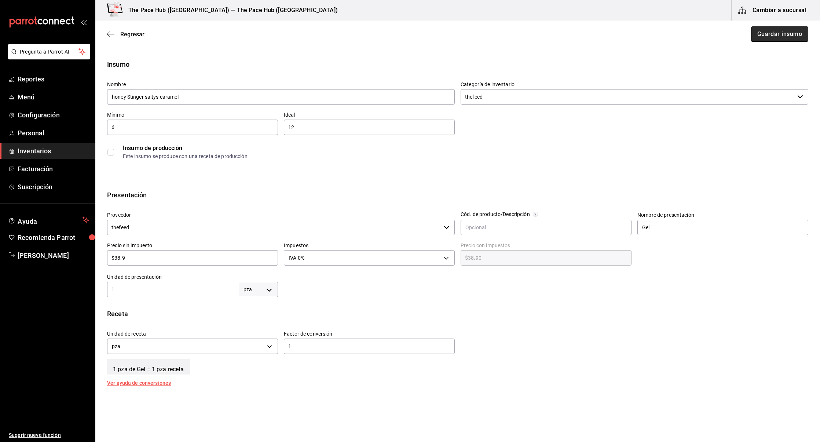
click at [782, 38] on button "Guardar insumo" at bounding box center [779, 33] width 57 height 15
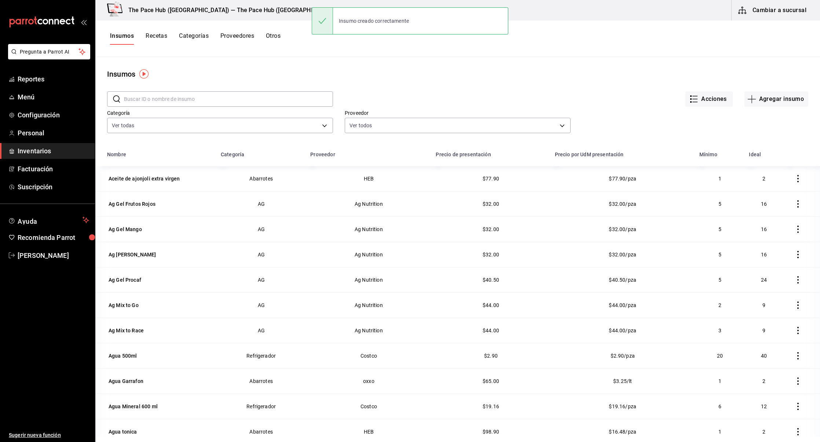
click at [491, 112] on label "Proveedor" at bounding box center [458, 112] width 226 height 5
click at [768, 99] on button "Agregar insumo" at bounding box center [776, 98] width 64 height 15
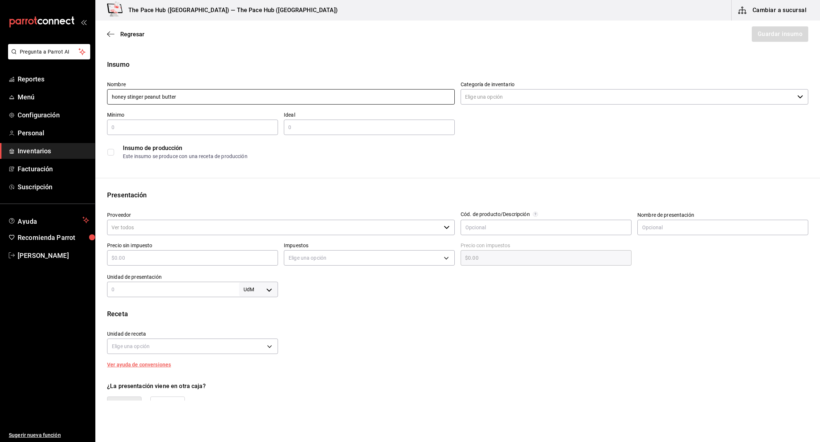
click at [452, 98] on input "honey stinger peanut butter" at bounding box center [281, 96] width 348 height 15
type input "honey stinger peanut butter"
click at [498, 96] on input "Categoría de inventario" at bounding box center [628, 96] width 334 height 15
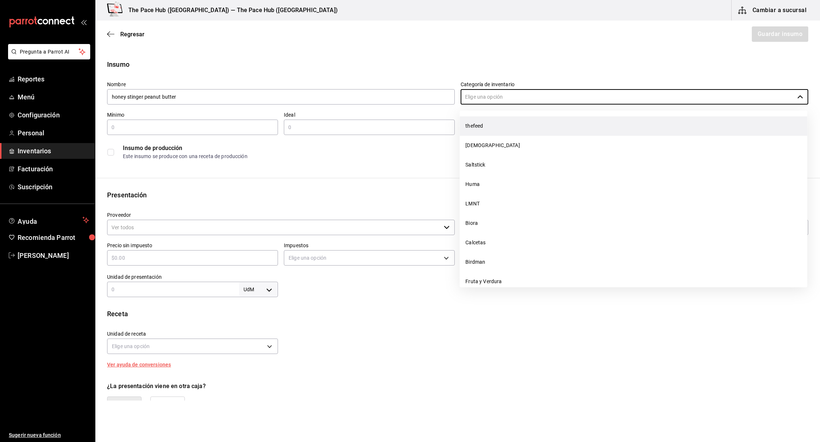
click at [481, 124] on li "thefeed" at bounding box center [633, 125] width 348 height 19
type input "thefeed"
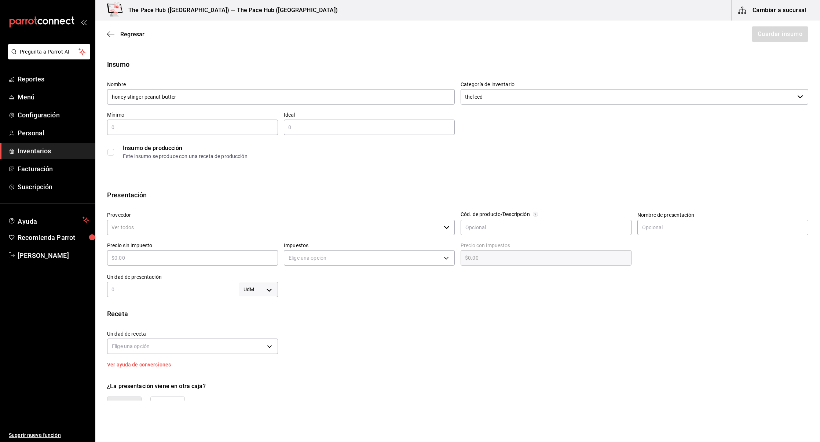
click at [144, 136] on div "Insumo de producción Este insumo se produce con una receta de producción" at bounding box center [454, 149] width 707 height 28
click at [136, 130] on input "text" at bounding box center [192, 127] width 171 height 9
type input "12"
type input "15"
click at [213, 209] on div "Proveedor ​" at bounding box center [277, 221] width 353 height 30
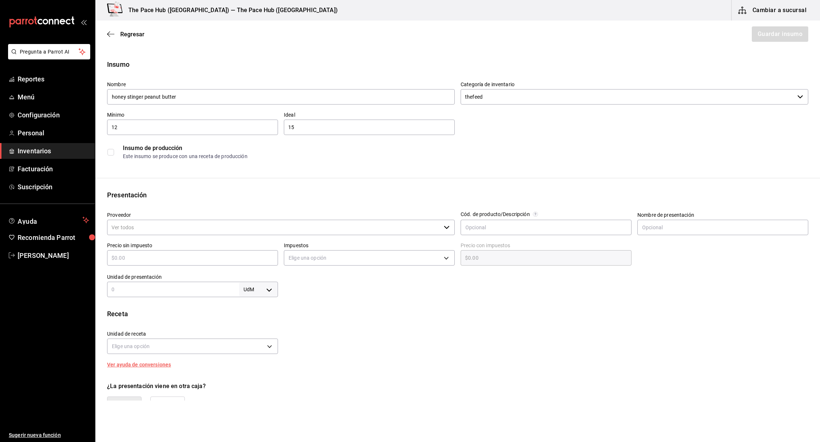
click at [187, 226] on input "Proveedor" at bounding box center [274, 227] width 334 height 15
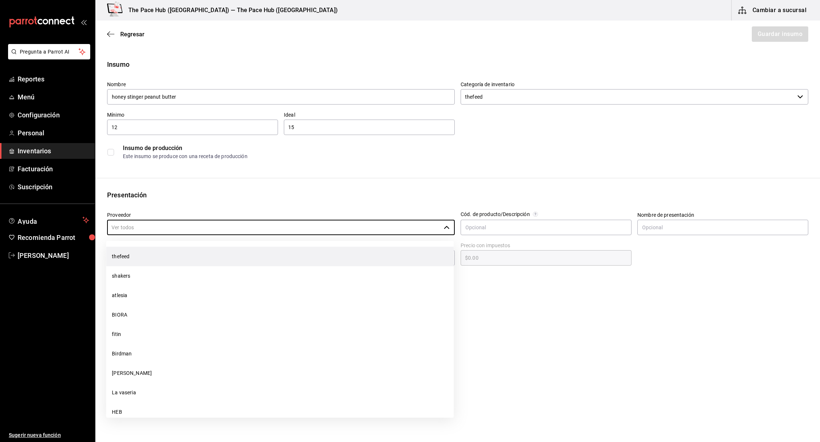
click at [176, 250] on li "thefeed" at bounding box center [280, 256] width 348 height 19
type input "thefeed"
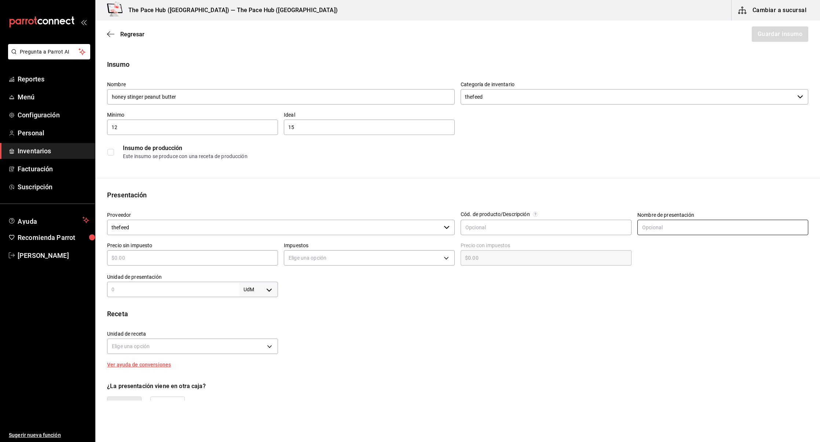
click at [664, 222] on input "text" at bounding box center [722, 227] width 171 height 15
type input "Gel"
click at [192, 259] on input "text" at bounding box center [192, 257] width 171 height 9
type input "$3"
type input "$3.00"
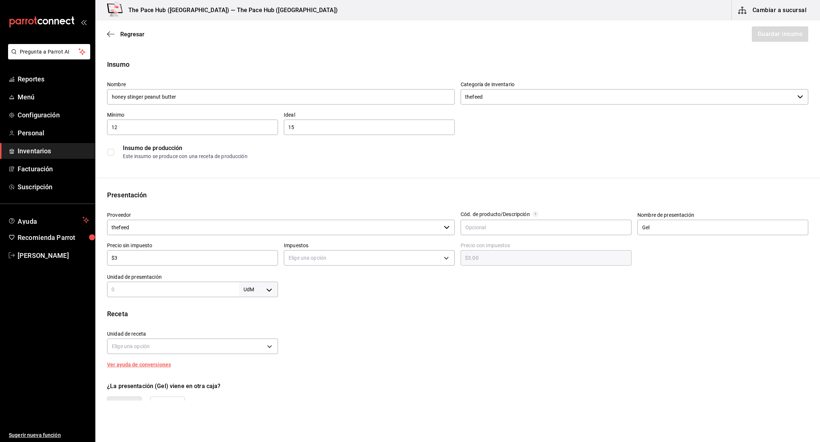
type input "$38"
type input "$38.00"
type input "$38.9"
type input "$38.90"
type input "$38.9"
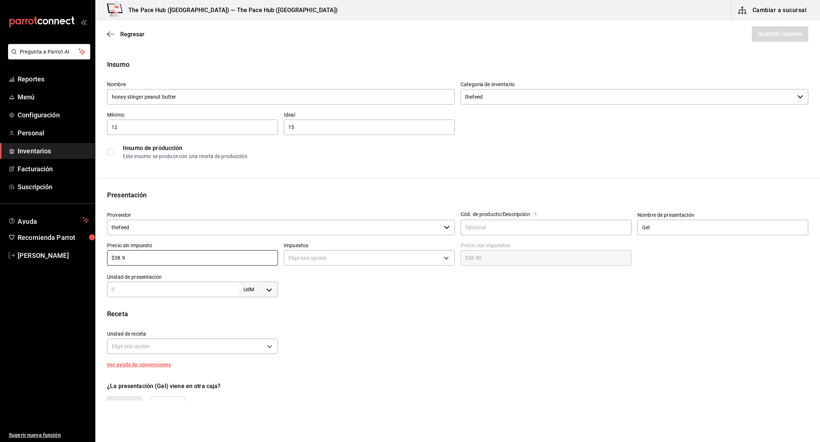
click at [334, 249] on div "Elige una opción" at bounding box center [369, 256] width 171 height 19
click at [319, 267] on div "Impuestos Elige una opción" at bounding box center [369, 255] width 171 height 26
click at [307, 261] on body "Pregunta a Parrot AI Reportes Menú Configuración Personal Inventarios Facturaci…" at bounding box center [410, 200] width 820 height 400
click at [297, 276] on li "IVA 0%" at bounding box center [369, 281] width 170 height 12
type input "IVA_0"
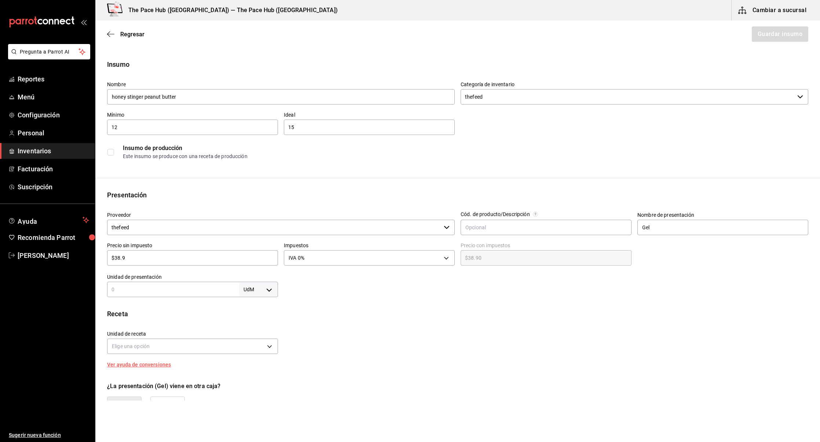
click at [180, 283] on div "UdM ​" at bounding box center [192, 289] width 171 height 15
type input "1"
click at [272, 289] on body "Pregunta a Parrot AI Reportes Menú Configuración Personal Inventarios Facturaci…" at bounding box center [410, 200] width 820 height 400
click at [254, 369] on li "pza" at bounding box center [258, 372] width 38 height 12
type input "UNIT"
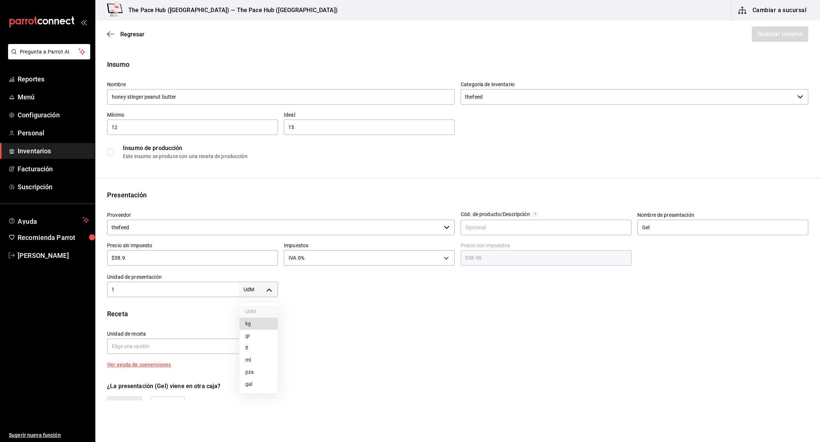
type input "UNIT"
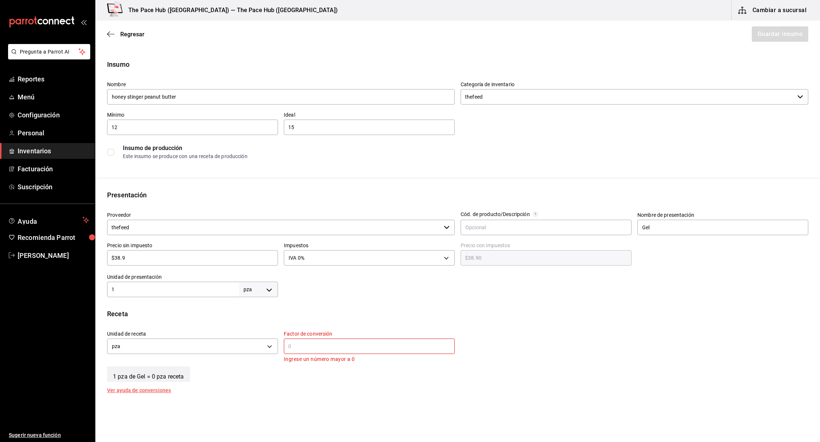
click at [303, 349] on input "text" at bounding box center [369, 346] width 171 height 9
type input "1"
click at [272, 366] on div "1 pza de Gel = 1 pza receta" at bounding box center [457, 365] width 701 height 18
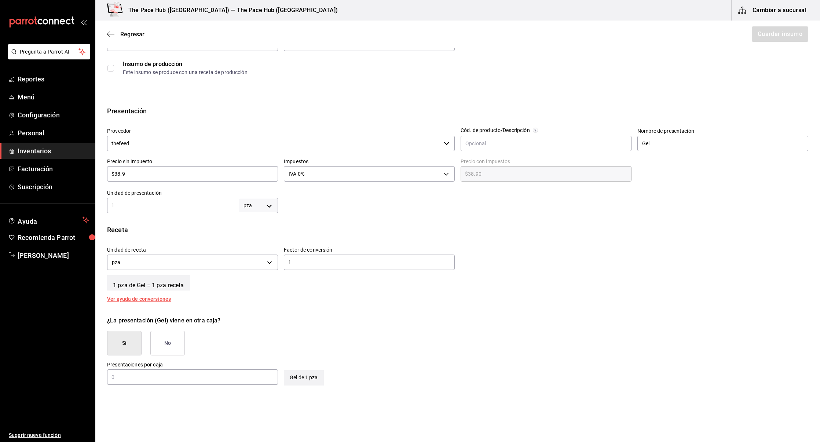
scroll to position [90, 0]
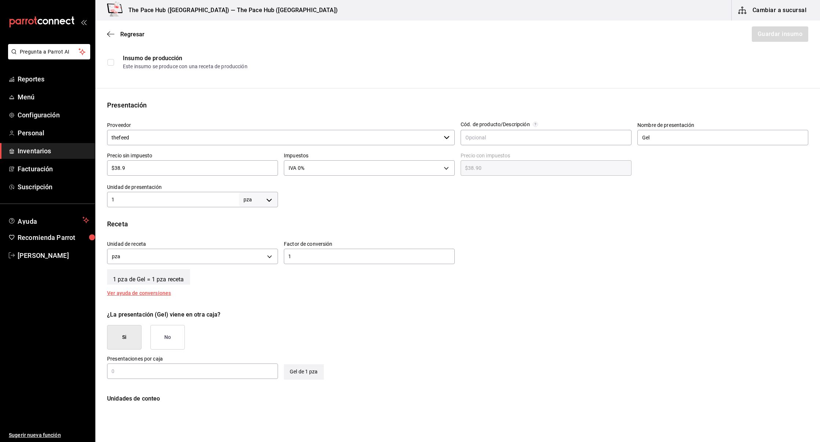
click at [184, 338] on button "No" at bounding box center [167, 337] width 34 height 25
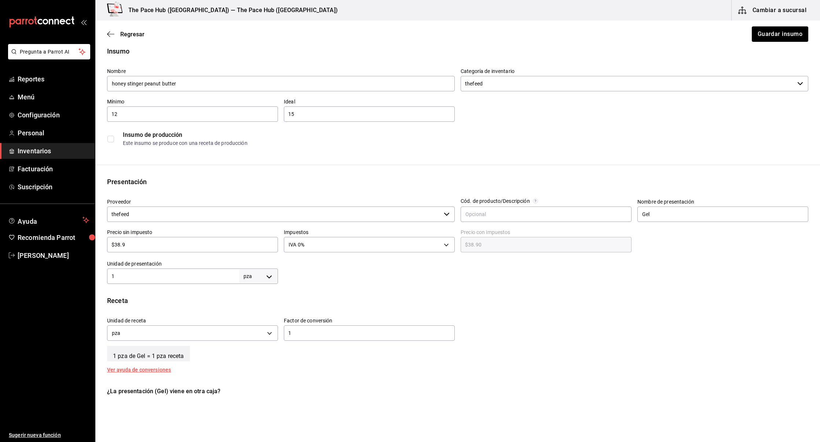
scroll to position [0, 0]
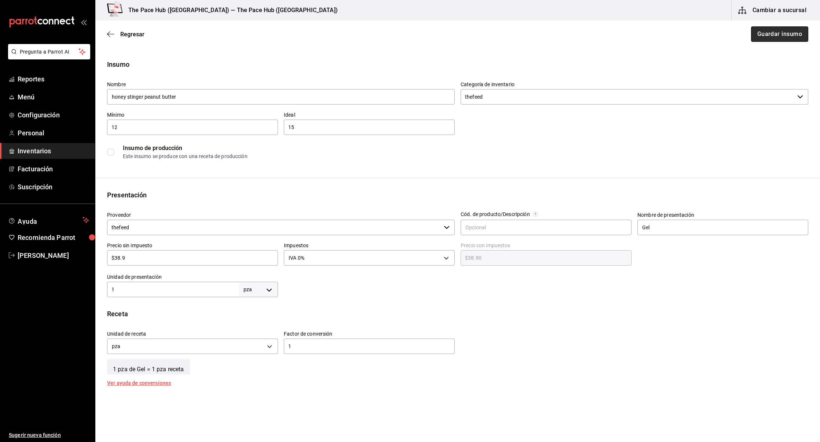
click at [784, 27] on button "Guardar insumo" at bounding box center [779, 33] width 57 height 15
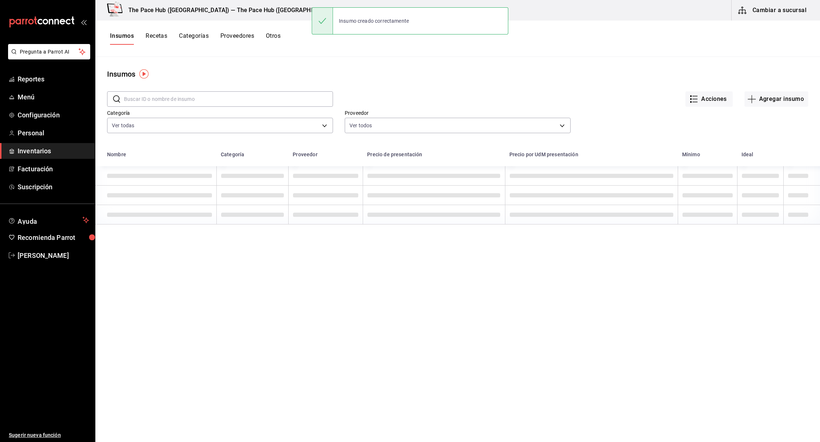
click at [152, 36] on button "Recetas" at bounding box center [157, 38] width 22 height 12
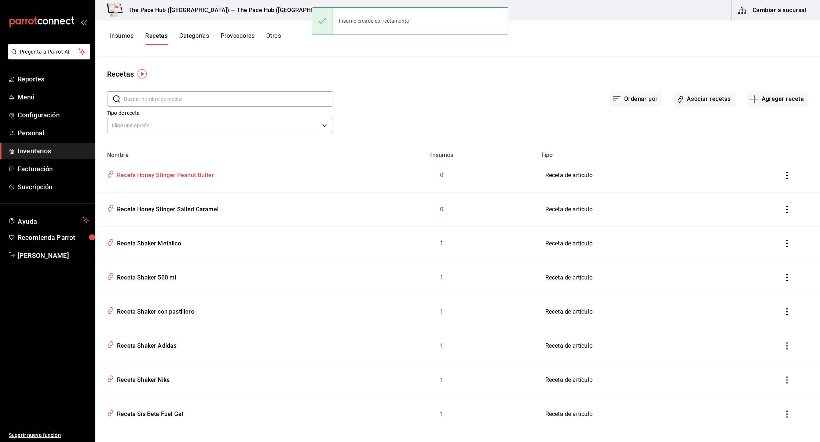
click at [168, 175] on div "Receta Honey Stinger Peanut Butter" at bounding box center [164, 173] width 100 height 11
type input "Receta Honey Stinger Peanut Butter"
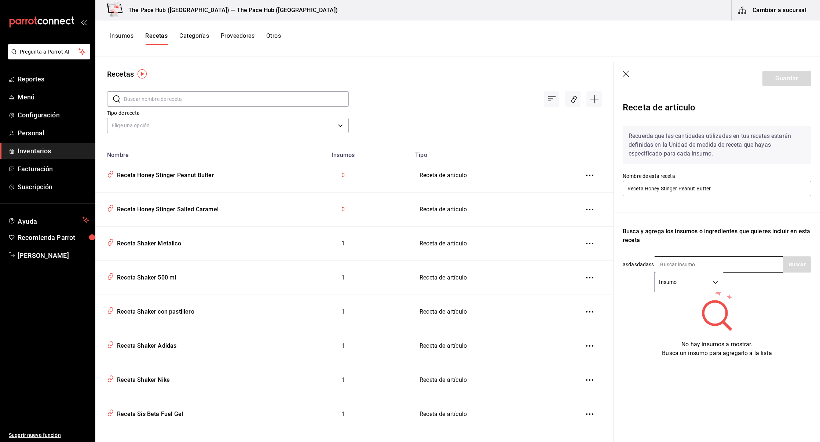
click at [681, 268] on input at bounding box center [690, 264] width 73 height 15
type input "honey"
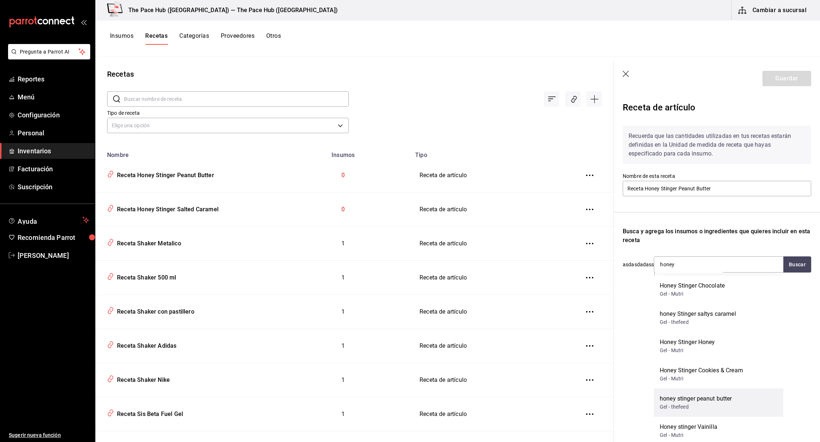
click at [714, 395] on div "honey stinger peanut butter" at bounding box center [696, 398] width 72 height 9
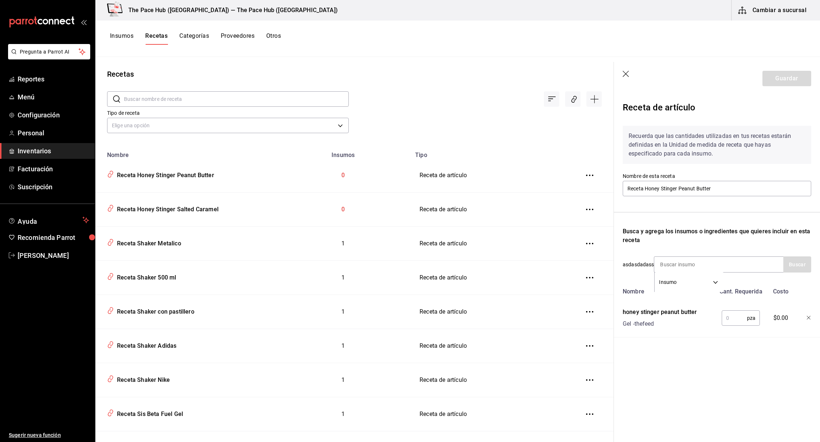
click at [725, 322] on input "text" at bounding box center [734, 318] width 25 height 15
type input "1"
click at [778, 81] on button "Guardar" at bounding box center [786, 78] width 49 height 15
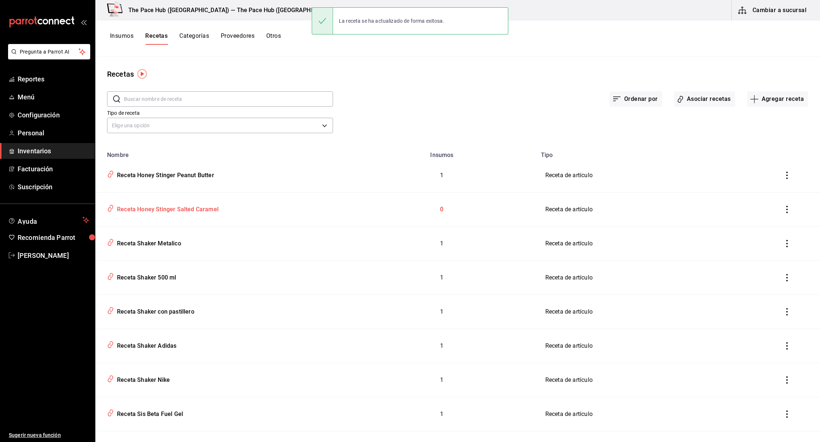
click at [162, 206] on div "Receta Honey Stinger Salted Caramel" at bounding box center [166, 207] width 105 height 11
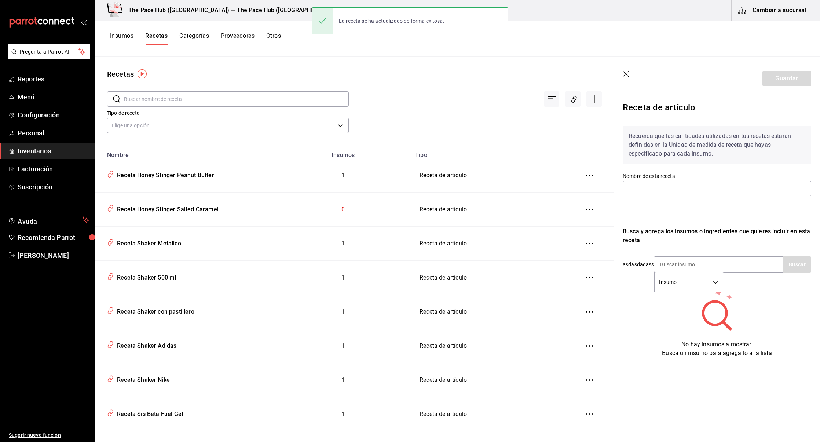
type input "Receta Honey Stinger Salted Caramel"
click at [675, 264] on input at bounding box center [690, 264] width 73 height 15
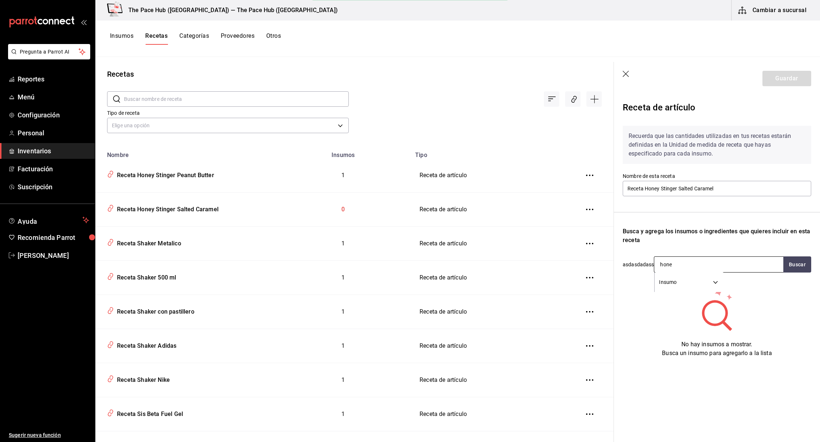
type input "honey"
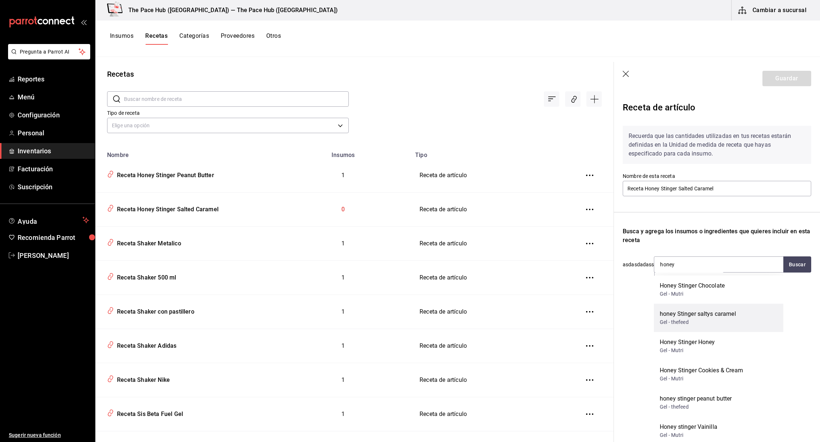
click at [695, 320] on div "Gel - thefeed" at bounding box center [698, 322] width 76 height 8
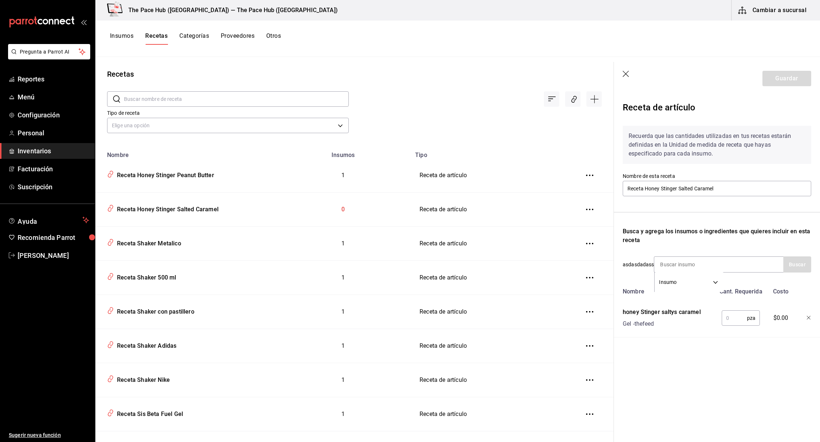
click at [736, 317] on input "text" at bounding box center [734, 318] width 25 height 15
type input "1"
click at [779, 77] on button "Guardar" at bounding box center [786, 78] width 49 height 15
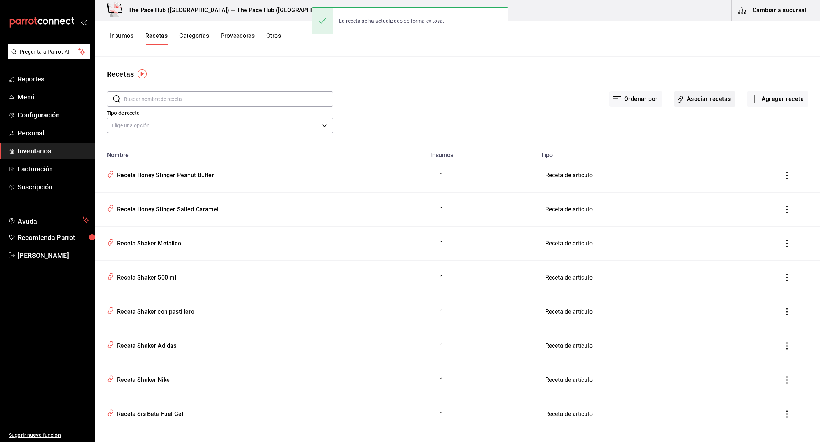
click at [711, 99] on button "Asociar recetas" at bounding box center [704, 98] width 61 height 15
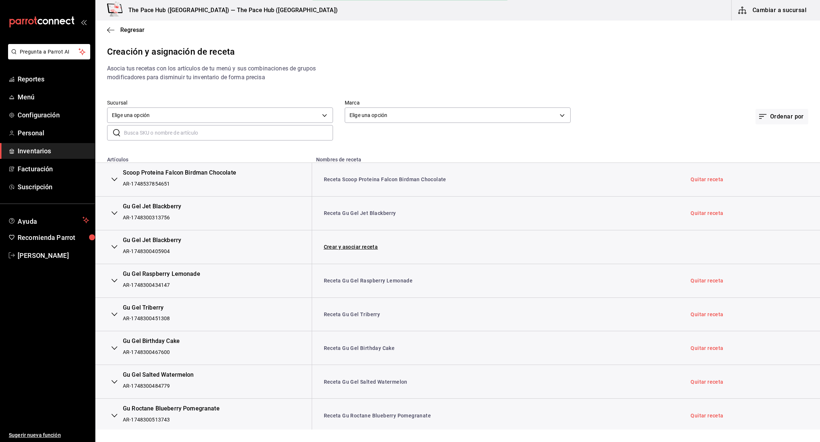
click at [173, 132] on input "text" at bounding box center [228, 132] width 209 height 15
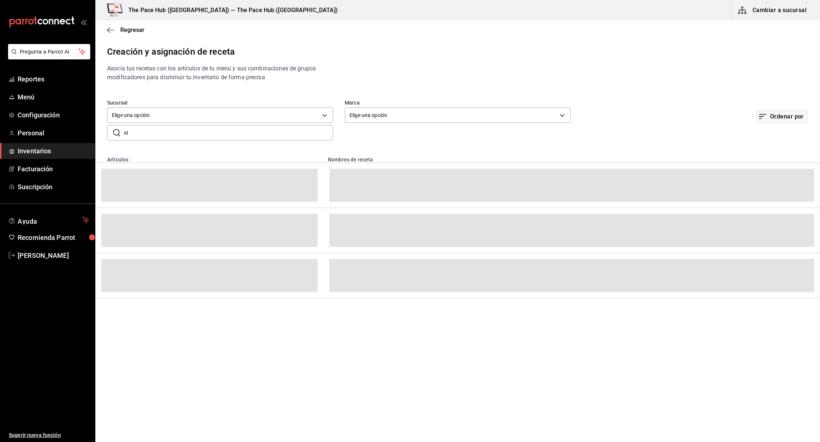
type input "s"
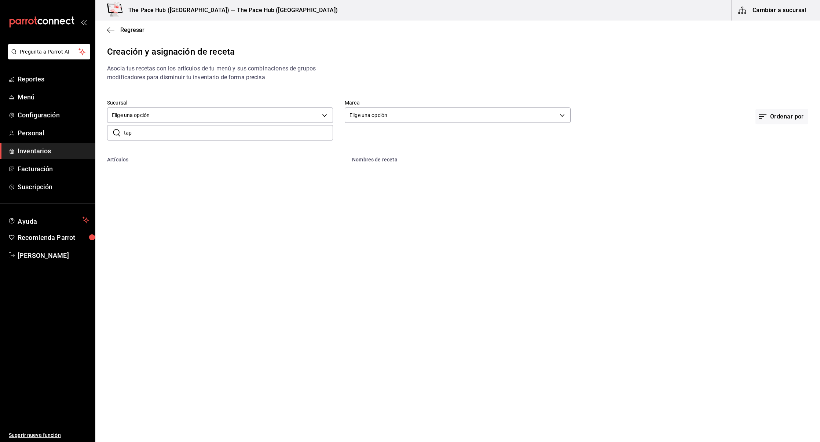
type input "tap"
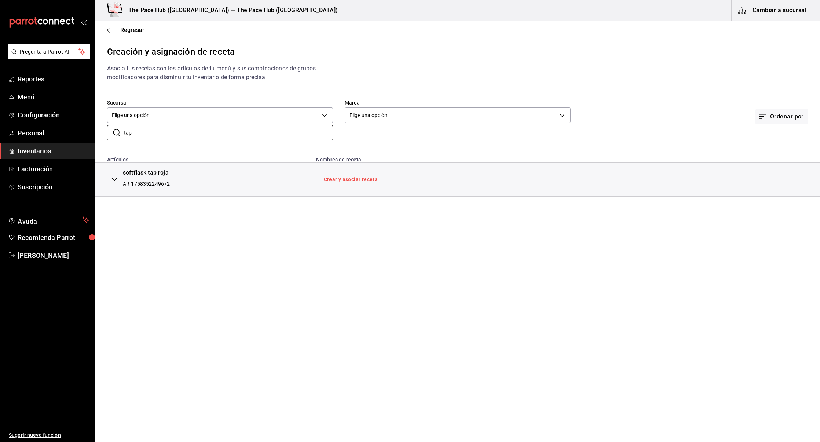
click at [336, 179] on link "Crear y asociar receta" at bounding box center [351, 179] width 54 height 5
click at [160, 136] on input "tap" at bounding box center [228, 132] width 209 height 15
type input "stykr"
click at [337, 177] on link "Crear y asociar receta" at bounding box center [351, 179] width 54 height 5
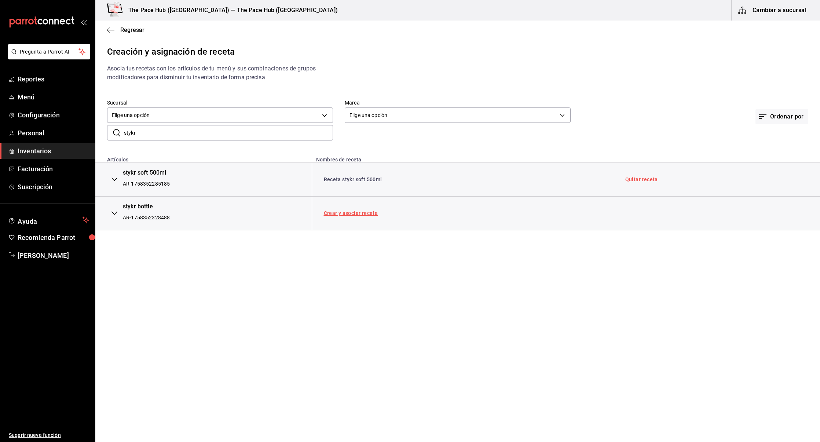
click at [338, 214] on link "Crear y asociar receta" at bounding box center [351, 212] width 54 height 5
click at [112, 29] on icon "button" at bounding box center [110, 30] width 7 height 7
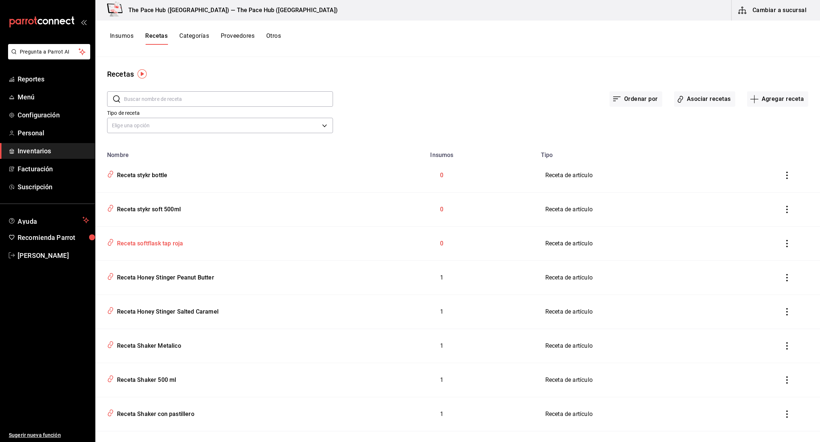
click at [146, 243] on div "Receta softflask tap roja" at bounding box center [148, 242] width 69 height 11
type input "Receta softflask tap roja"
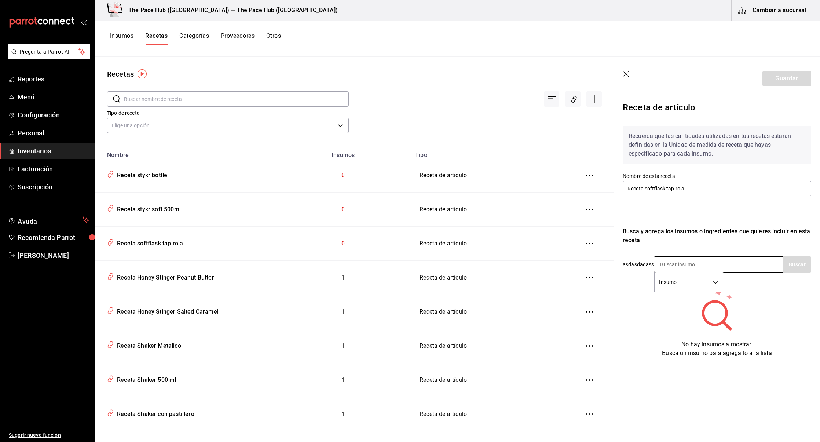
click at [701, 262] on input at bounding box center [690, 264] width 73 height 15
type input "tap"
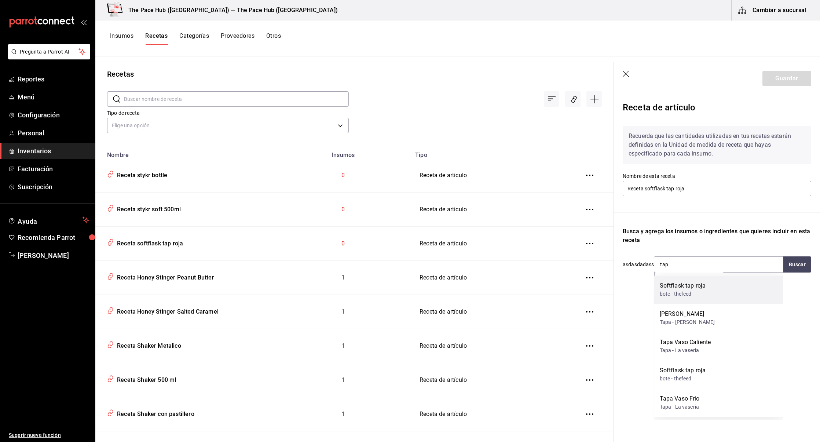
click at [704, 285] on div "Softflask tap roja" at bounding box center [683, 285] width 46 height 9
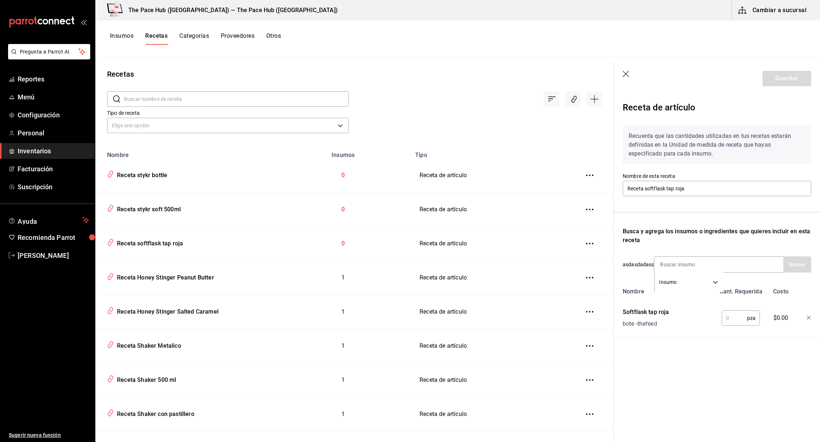
click at [731, 321] on input "text" at bounding box center [734, 318] width 25 height 15
type input "1"
click at [796, 80] on button "Guardar" at bounding box center [786, 78] width 49 height 15
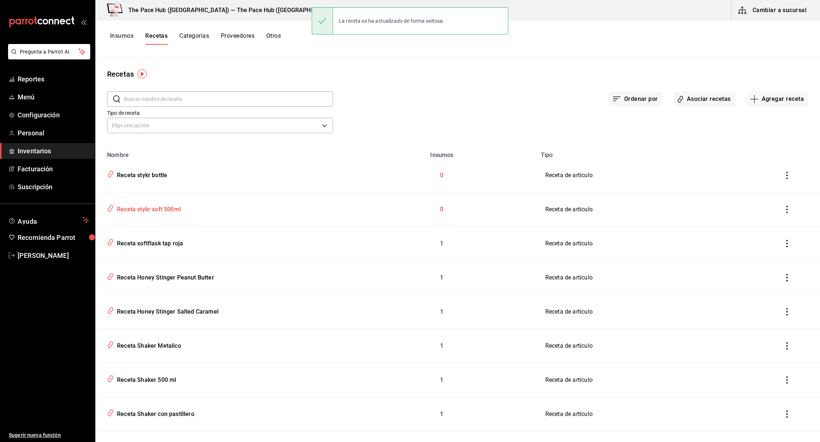
click at [175, 203] on div "Receta stykr soft 500ml" at bounding box center [147, 207] width 67 height 11
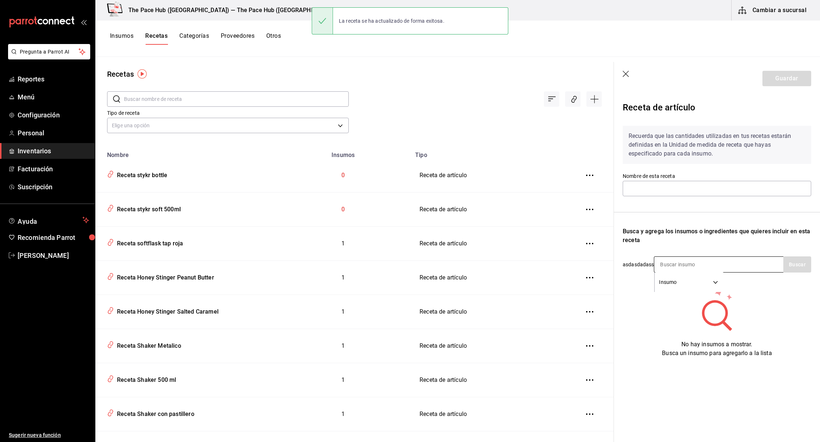
type input "Receta stykr soft 500ml"
click at [688, 262] on input at bounding box center [690, 264] width 73 height 15
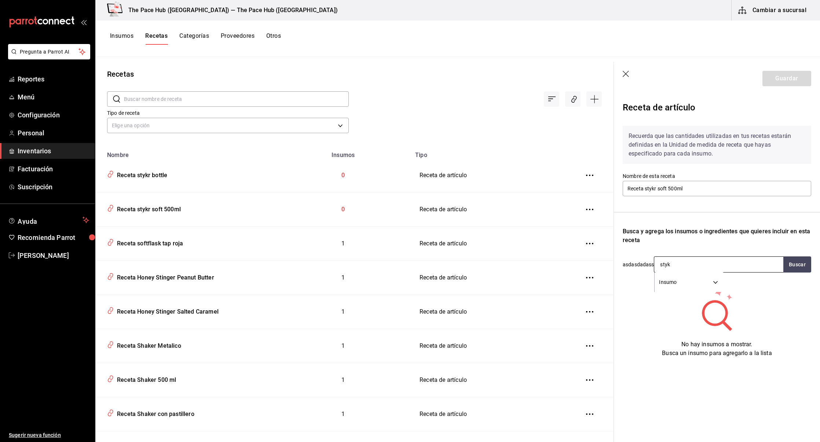
type input "stykr"
click at [703, 322] on div "stykr soft Bote - thefeed" at bounding box center [718, 318] width 129 height 28
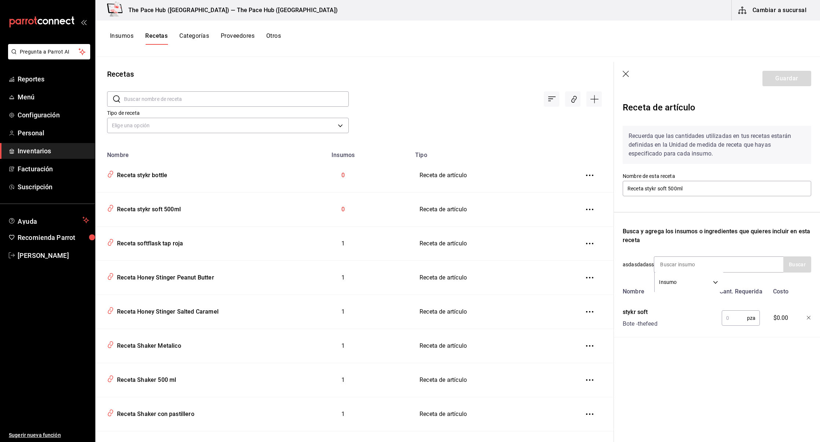
click at [714, 324] on div "stykr soft Bote - thefeed" at bounding box center [668, 316] width 96 height 23
click at [728, 321] on input "text" at bounding box center [734, 318] width 25 height 15
type input "1"
click at [782, 75] on button "Guardar" at bounding box center [786, 78] width 49 height 15
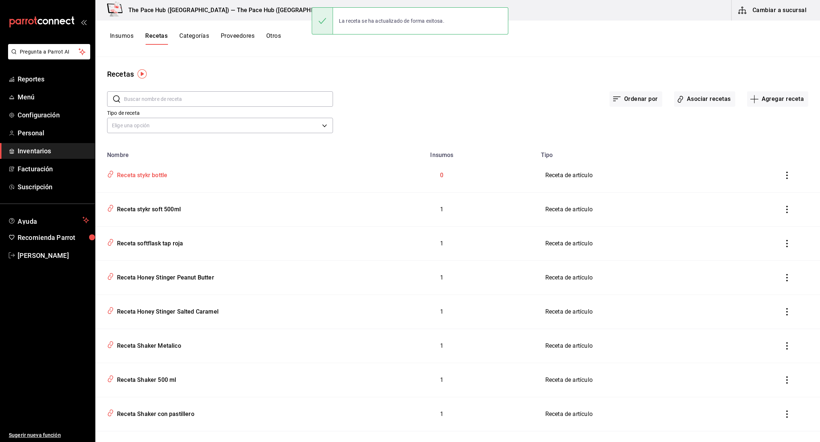
click at [162, 173] on div "Receta stykr bottle" at bounding box center [140, 173] width 53 height 11
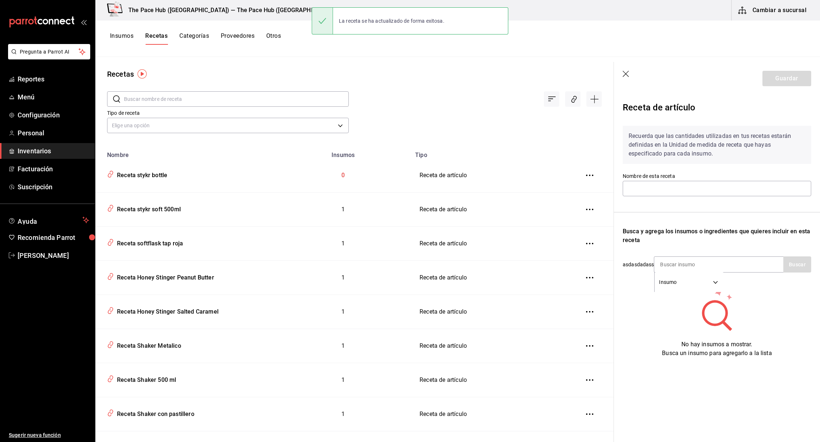
type input "Receta stykr bottle"
click at [704, 268] on input at bounding box center [690, 264] width 73 height 15
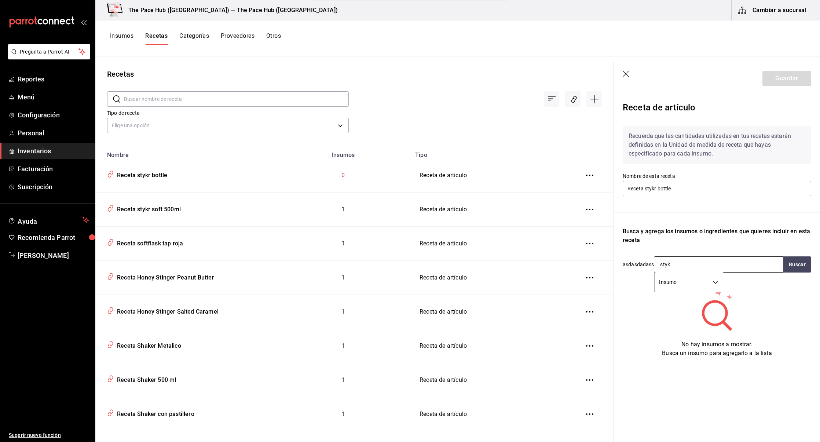
type input "stykr"
click at [701, 287] on div "stykr bottle Bote - thefeed" at bounding box center [718, 289] width 129 height 28
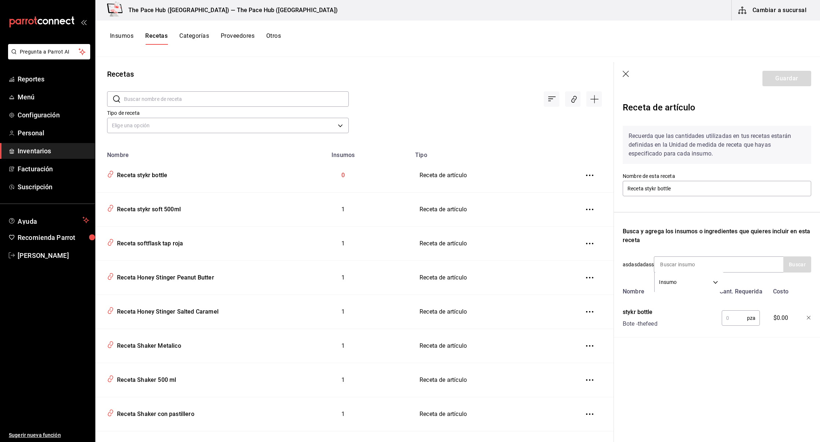
click at [732, 314] on input "text" at bounding box center [734, 318] width 25 height 15
type input "2"
type input "1"
click at [778, 81] on button "Guardar" at bounding box center [786, 78] width 49 height 15
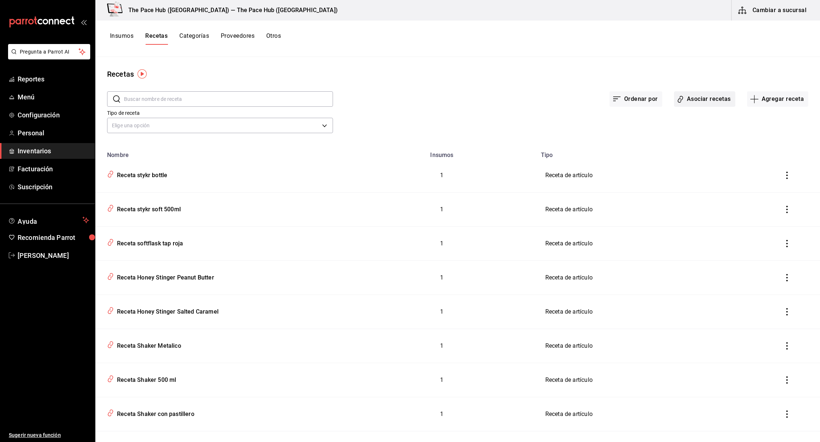
click at [686, 95] on button "Asociar recetas" at bounding box center [704, 98] width 61 height 15
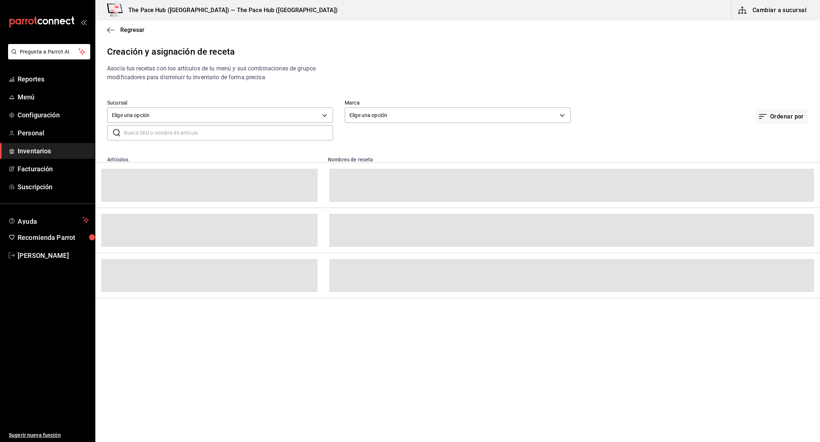
click at [171, 132] on input "text" at bounding box center [228, 132] width 209 height 15
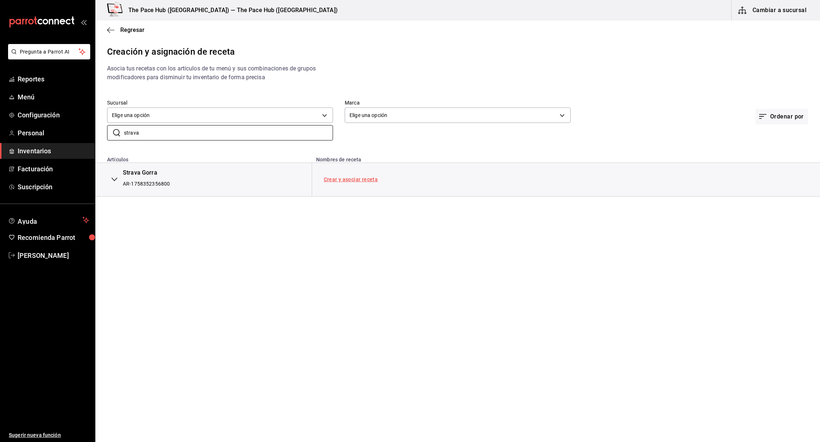
type input "strava"
click at [355, 179] on link "Crear y asociar receta" at bounding box center [351, 179] width 54 height 5
click at [106, 28] on div "Regresar" at bounding box center [457, 30] width 725 height 19
click at [109, 30] on icon "button" at bounding box center [110, 30] width 7 height 7
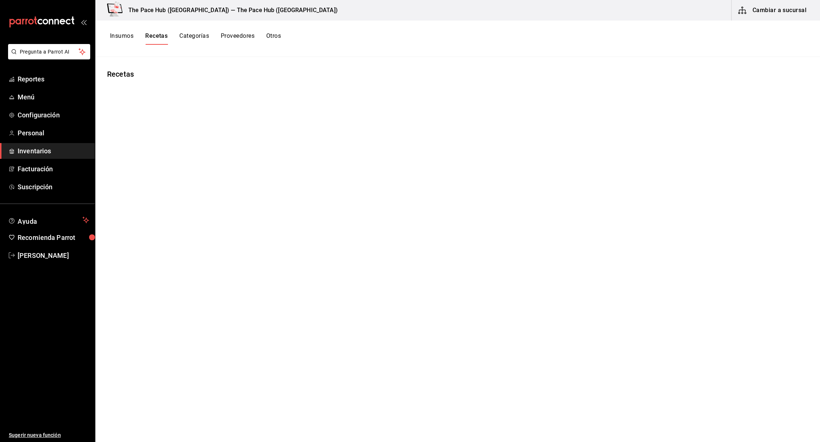
click at [113, 40] on button "Insumos" at bounding box center [121, 38] width 23 height 12
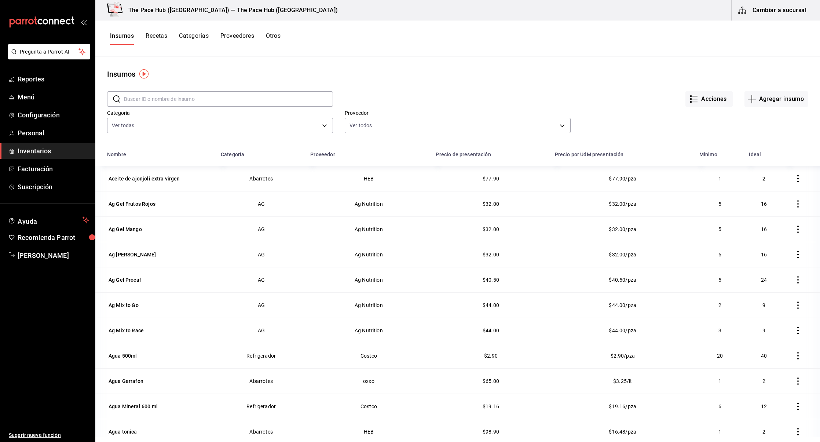
click at [177, 98] on input "text" at bounding box center [228, 99] width 209 height 15
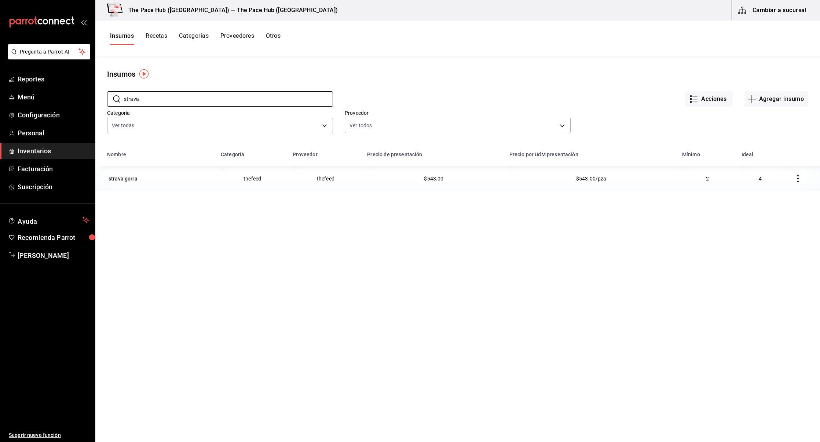
type input "strava"
click at [152, 37] on button "Recetas" at bounding box center [157, 38] width 22 height 12
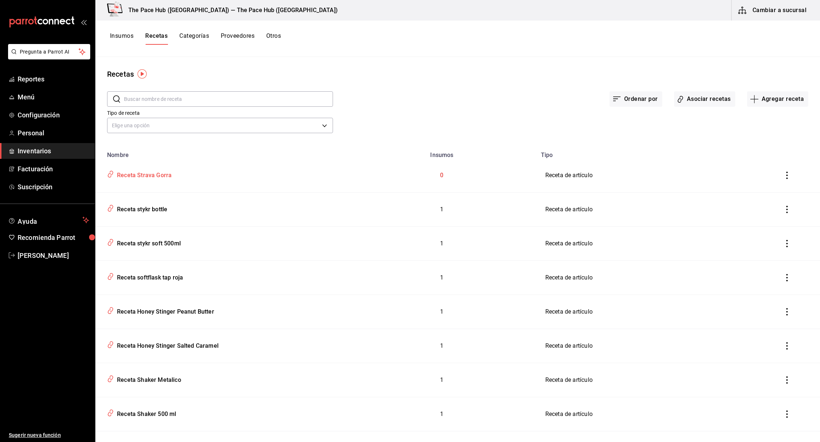
click at [133, 170] on div "Receta Strava Gorra" at bounding box center [143, 173] width 58 height 11
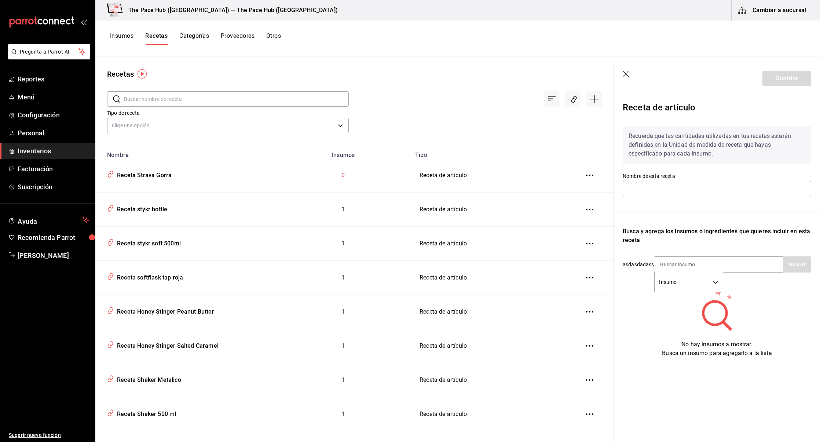
type input "Receta Strava Gorra"
click at [674, 263] on input at bounding box center [690, 264] width 73 height 15
type input "strava"
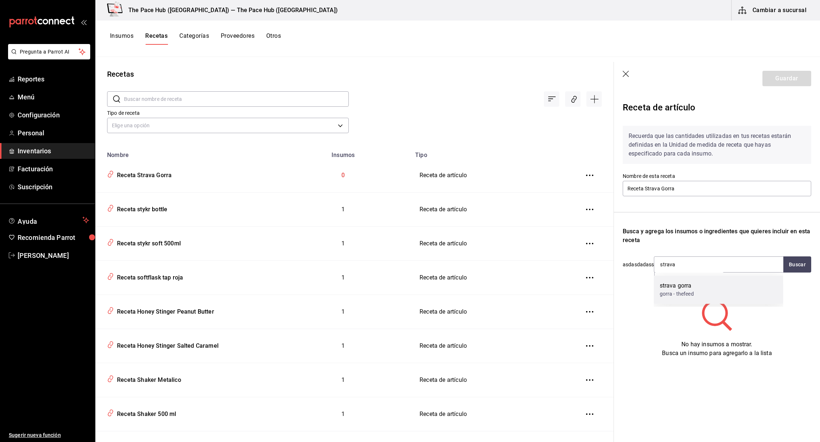
click at [674, 285] on div "strava gorra" at bounding box center [677, 285] width 34 height 9
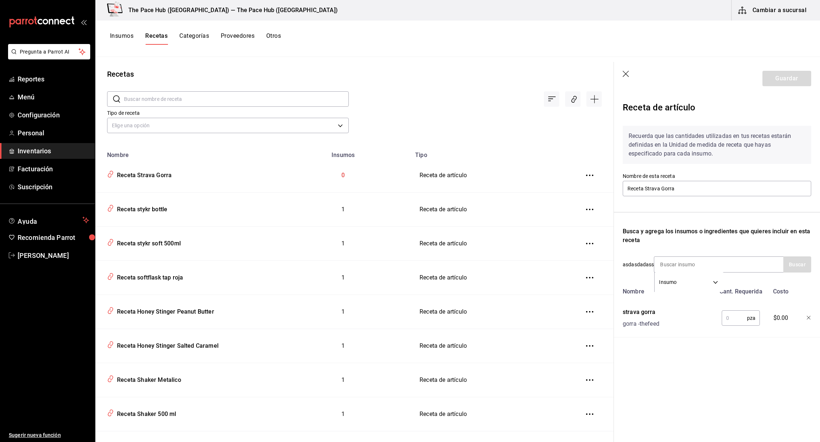
click at [739, 313] on input "text" at bounding box center [734, 318] width 25 height 15
type input "2"
type input "1"
click at [788, 81] on button "Guardar" at bounding box center [786, 78] width 49 height 15
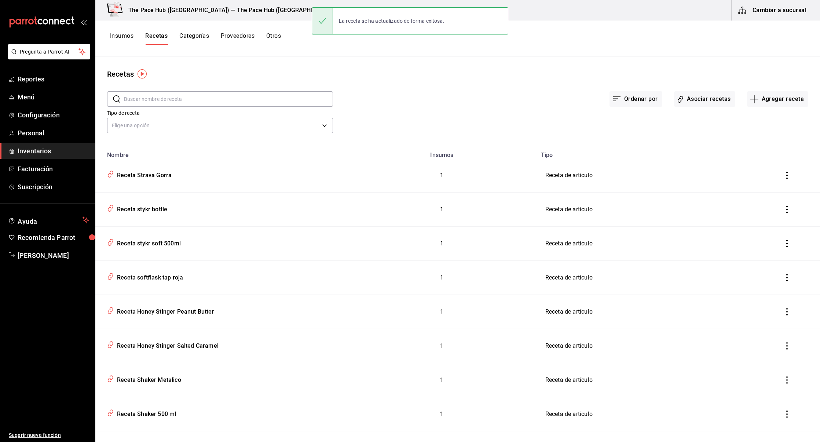
click at [161, 97] on input "text" at bounding box center [228, 99] width 209 height 15
click at [161, 94] on input "text" at bounding box center [228, 99] width 209 height 15
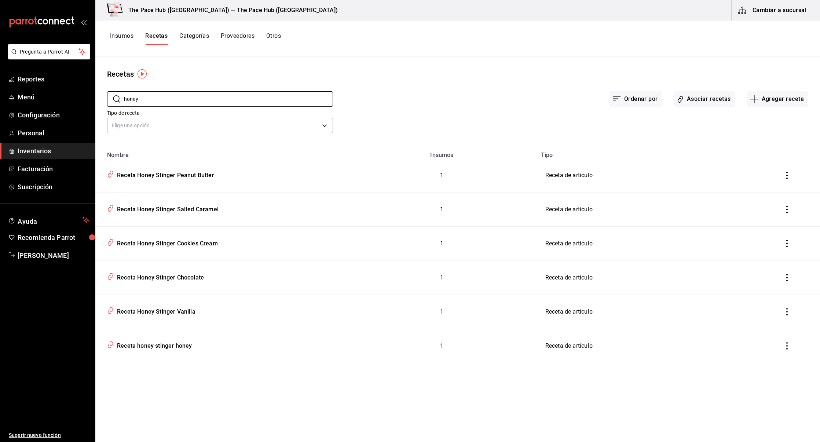
type input "honey"
click at [402, 90] on div "Ordenar por Asociar recetas Agregar receta" at bounding box center [570, 93] width 475 height 27
click at [688, 101] on button "Asociar recetas" at bounding box center [704, 98] width 61 height 15
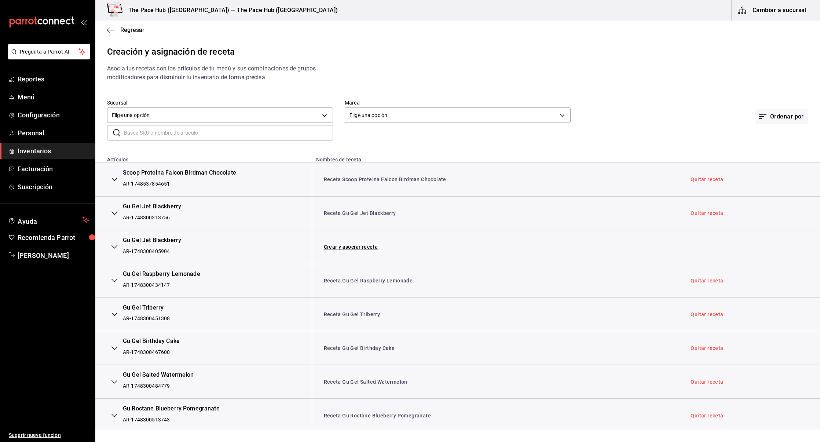
click at [158, 134] on input "text" at bounding box center [228, 132] width 209 height 15
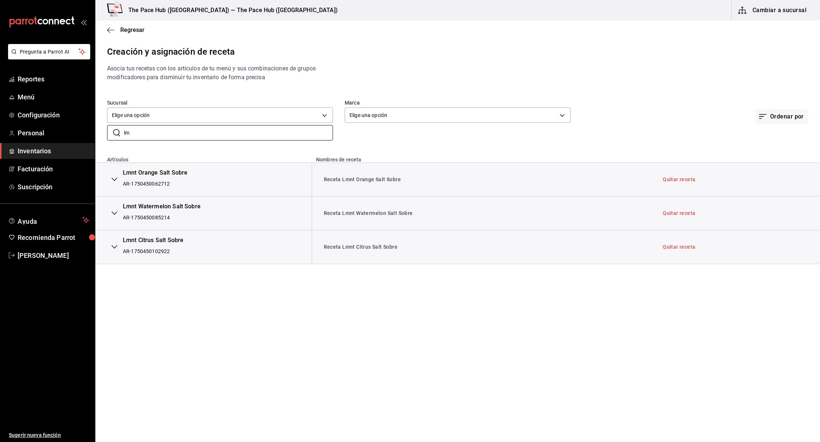
type input "l"
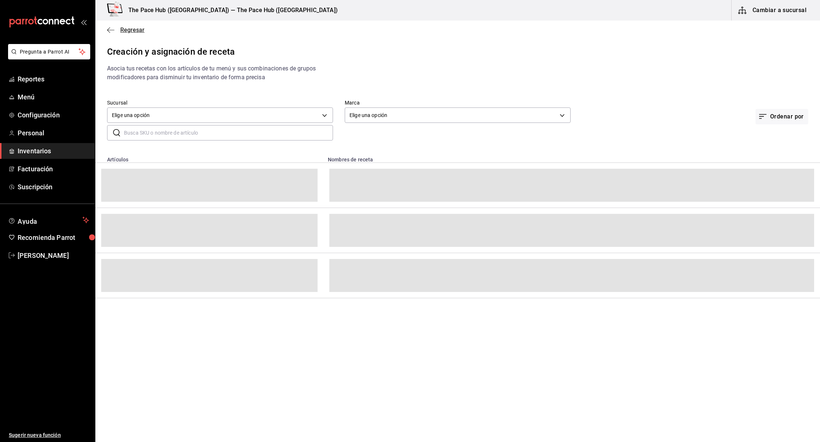
click at [110, 31] on icon "button" at bounding box center [110, 30] width 7 height 7
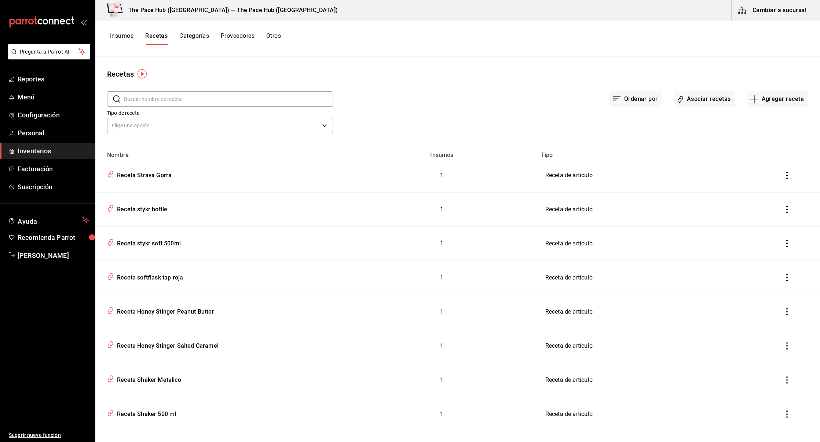
click at [124, 35] on button "Insumos" at bounding box center [121, 38] width 23 height 12
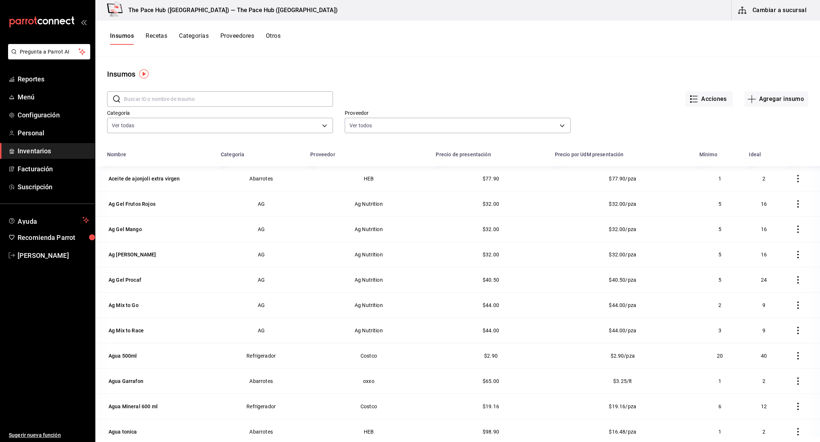
click at [169, 100] on input "text" at bounding box center [228, 99] width 209 height 15
type input "lmnt"
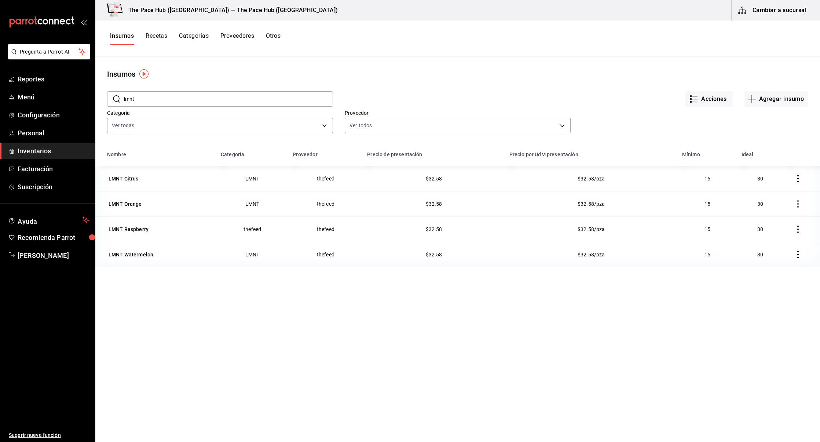
click at [161, 37] on button "Recetas" at bounding box center [157, 38] width 22 height 12
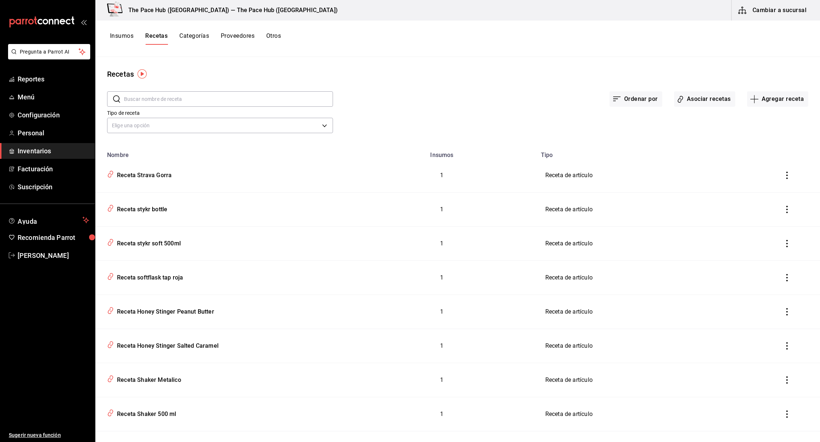
click at [151, 99] on input "text" at bounding box center [228, 99] width 209 height 15
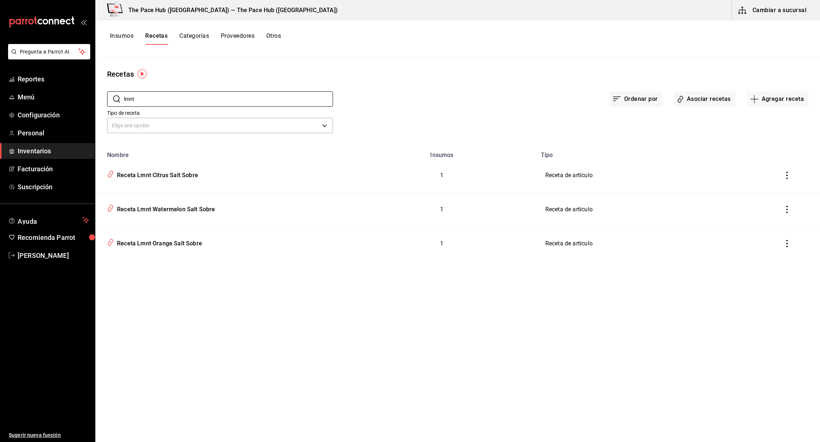
type input "lmnt"
click at [692, 88] on div "Ordenar por Asociar recetas Agregar receta" at bounding box center [570, 93] width 475 height 27
click at [698, 101] on button "Asociar recetas" at bounding box center [704, 98] width 61 height 15
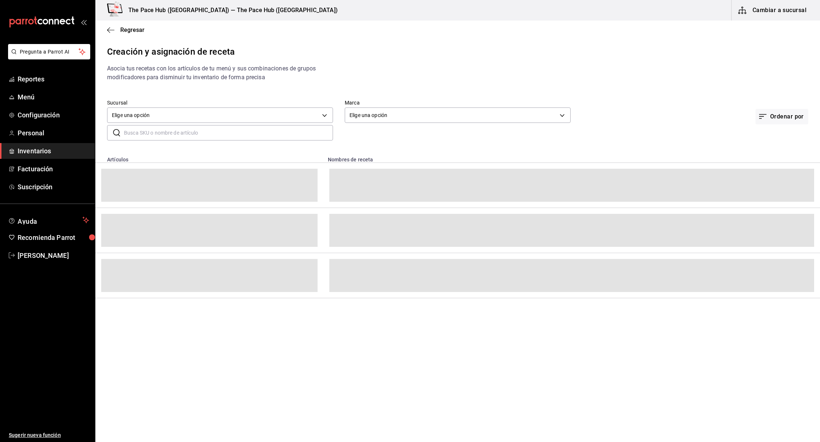
click at [150, 133] on input "text" at bounding box center [228, 132] width 209 height 15
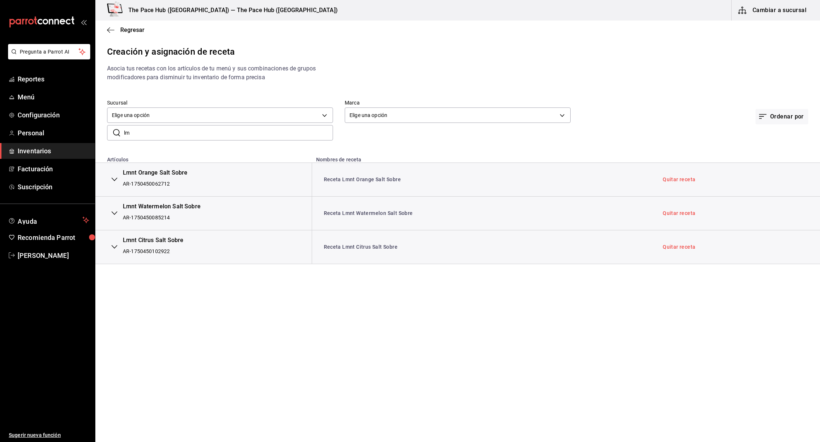
type input "l"
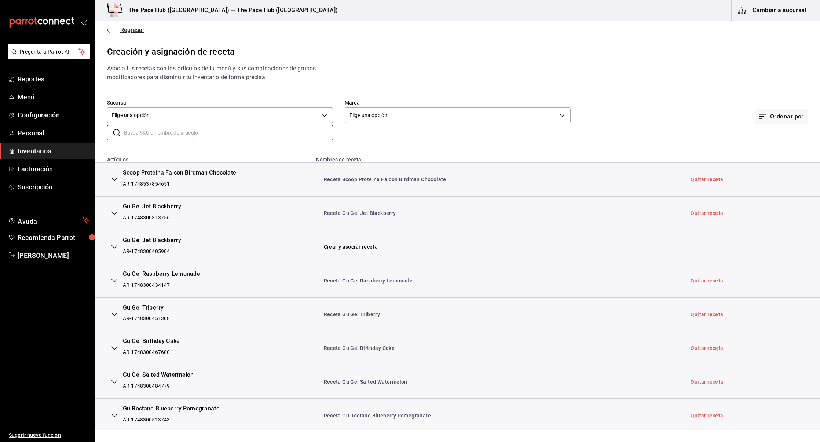
click at [109, 32] on icon "button" at bounding box center [110, 30] width 7 height 7
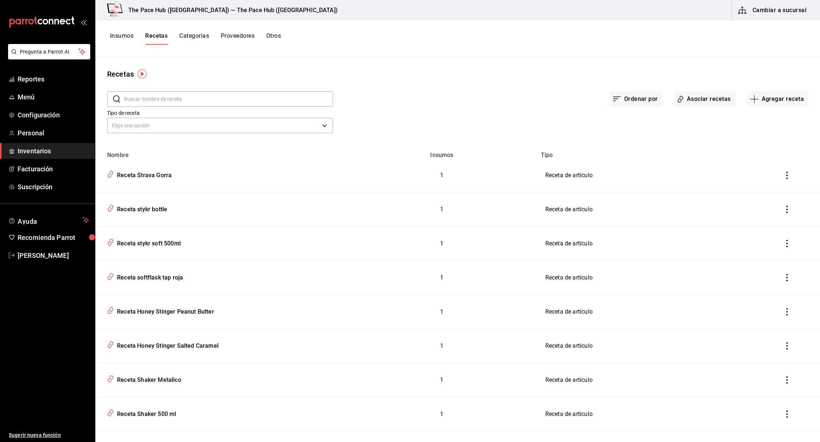
click at [141, 102] on input "text" at bounding box center [228, 99] width 209 height 15
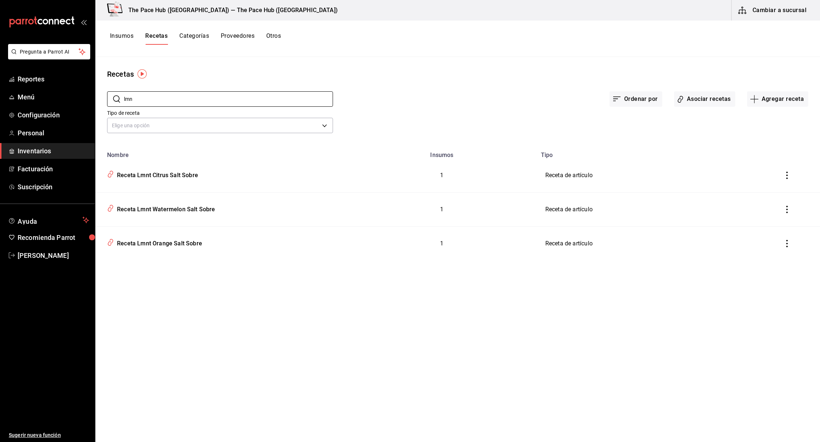
type input "lmn"
click at [129, 37] on button "Insumos" at bounding box center [121, 38] width 23 height 12
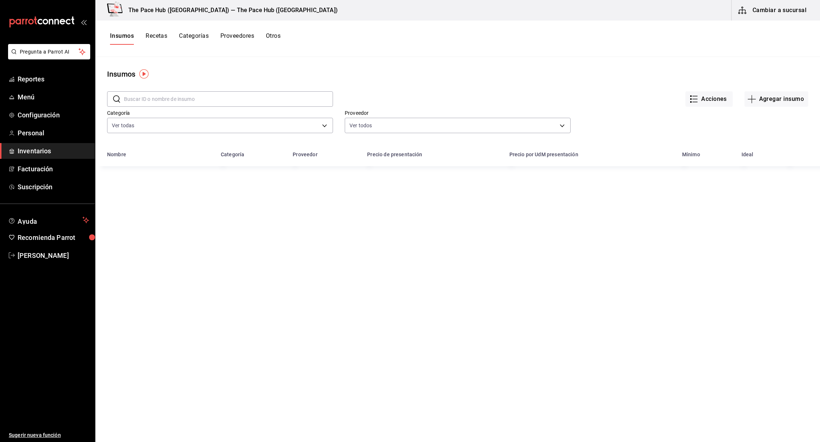
click at [144, 99] on input "text" at bounding box center [228, 99] width 209 height 15
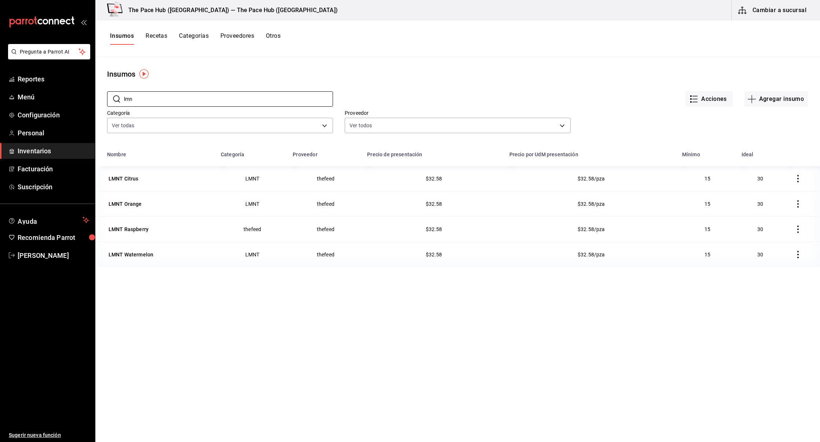
type input "lmn"
click at [170, 50] on div "Insumos Recetas Categorías Proveedores Otros" at bounding box center [457, 39] width 725 height 36
click at [152, 40] on button "Recetas" at bounding box center [157, 38] width 22 height 12
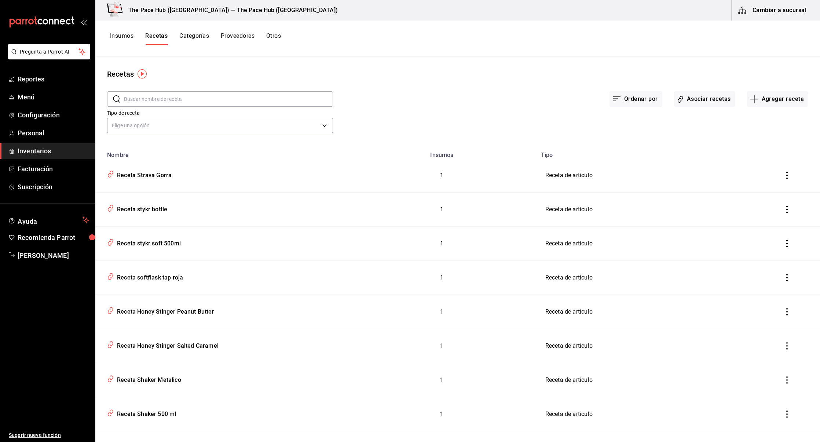
click at [149, 96] on input "text" at bounding box center [228, 99] width 209 height 15
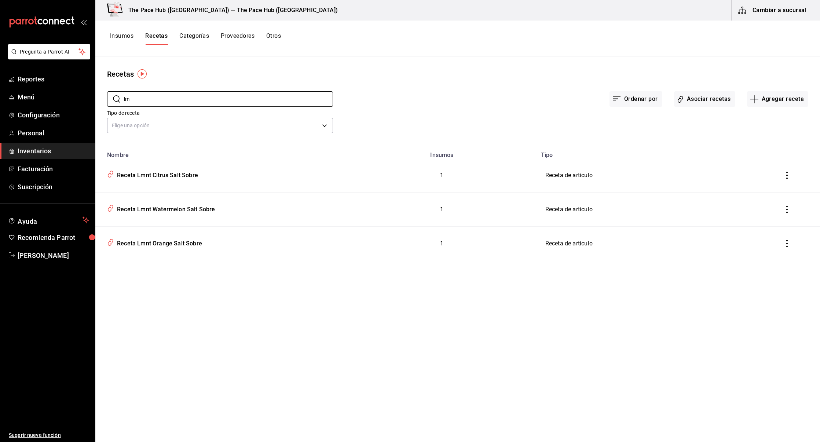
type input "l"
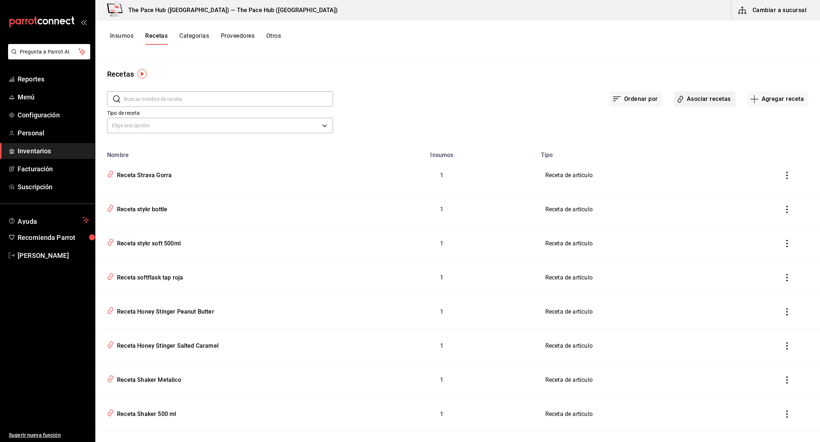
click at [708, 92] on button "Asociar recetas" at bounding box center [704, 98] width 61 height 15
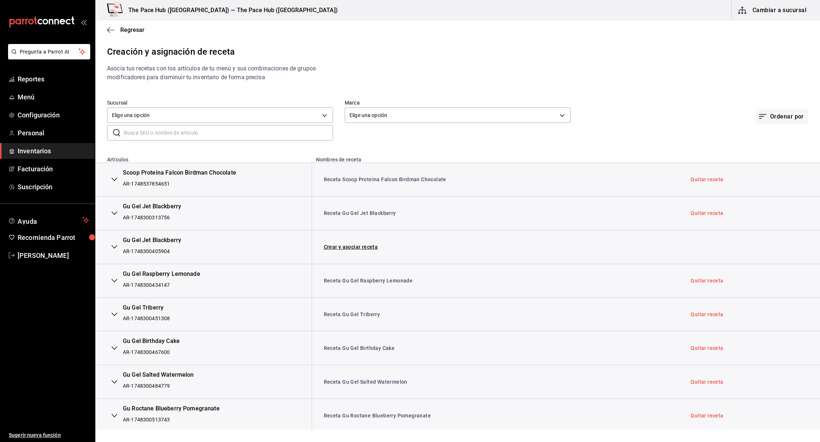
click at [152, 133] on input "text" at bounding box center [228, 132] width 209 height 15
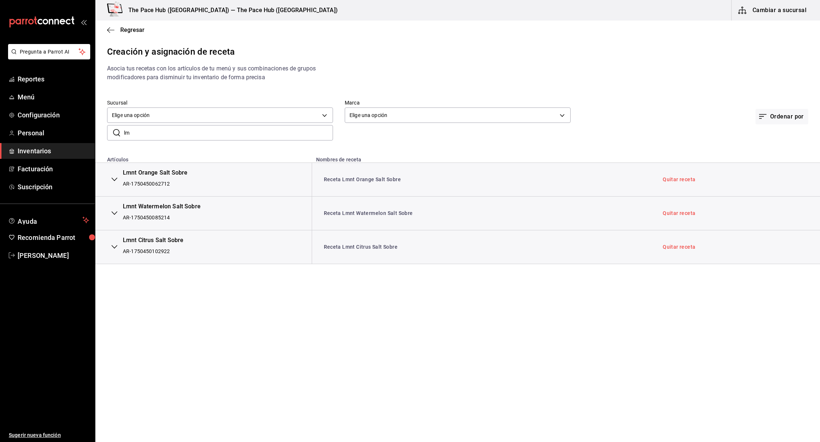
type input "l"
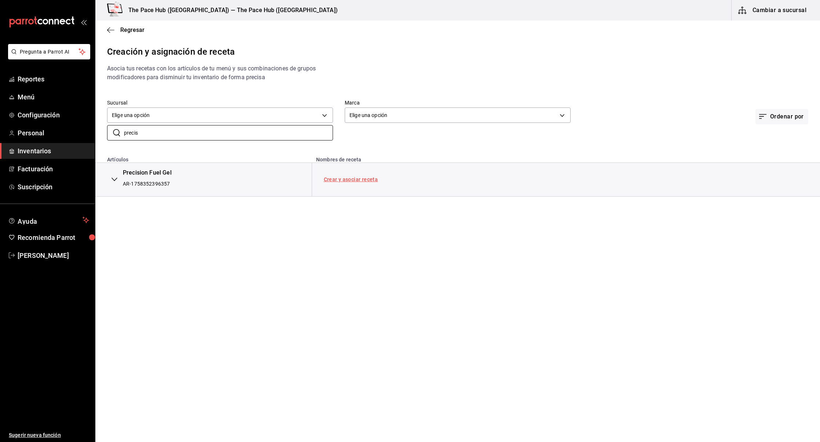
click at [346, 180] on link "Crear y asociar receta" at bounding box center [351, 179] width 54 height 5
click at [150, 135] on input "precis" at bounding box center [228, 132] width 209 height 15
type input "sis bak"
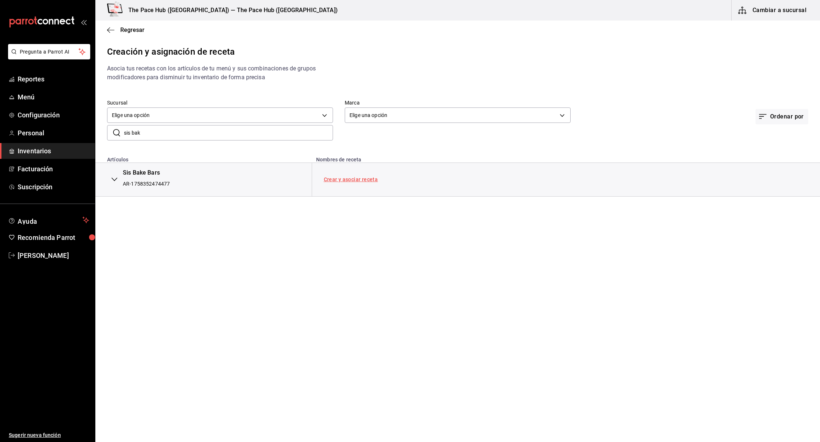
click at [360, 177] on link "Crear y asociar receta" at bounding box center [351, 179] width 54 height 5
click at [107, 30] on icon "button" at bounding box center [110, 30] width 7 height 7
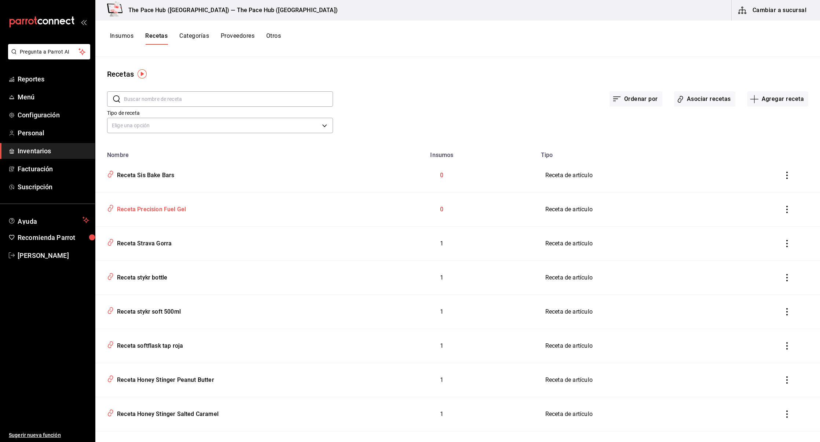
click at [150, 209] on div "Receta Precision Fuel Gel" at bounding box center [150, 207] width 72 height 11
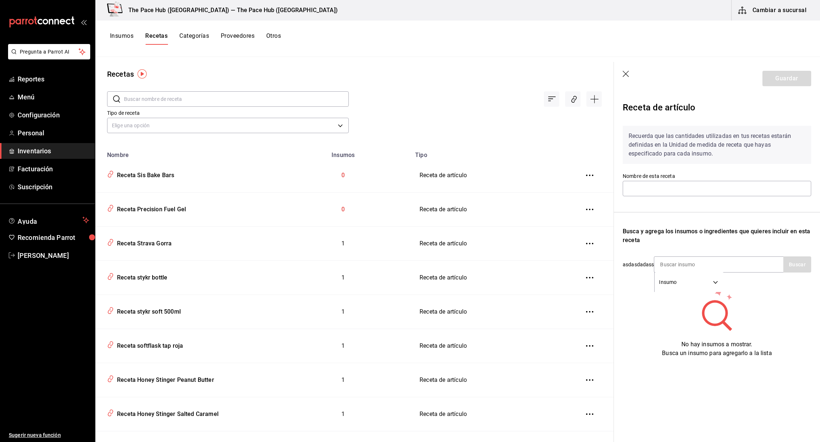
type input "Receta Precision Fuel Gel"
click at [681, 267] on input at bounding box center [690, 264] width 73 height 15
type input "precis"
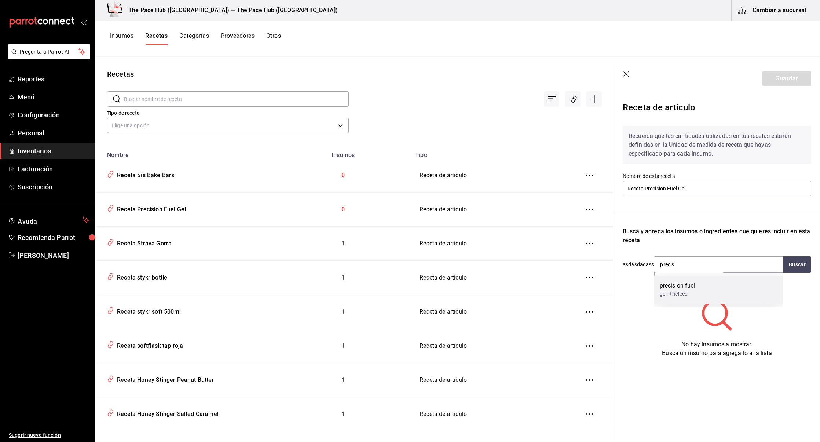
click at [668, 285] on div "precision fuel" at bounding box center [678, 285] width 36 height 9
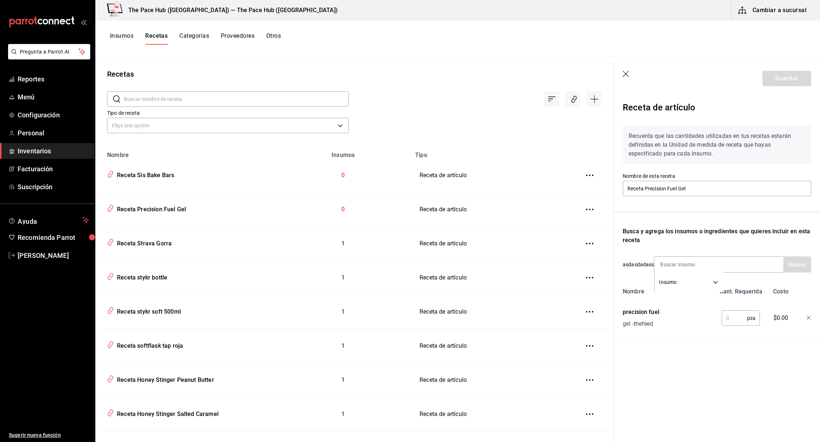
click at [729, 314] on input "text" at bounding box center [734, 318] width 25 height 15
type input "1"
click at [786, 75] on button "Guardar" at bounding box center [786, 78] width 49 height 15
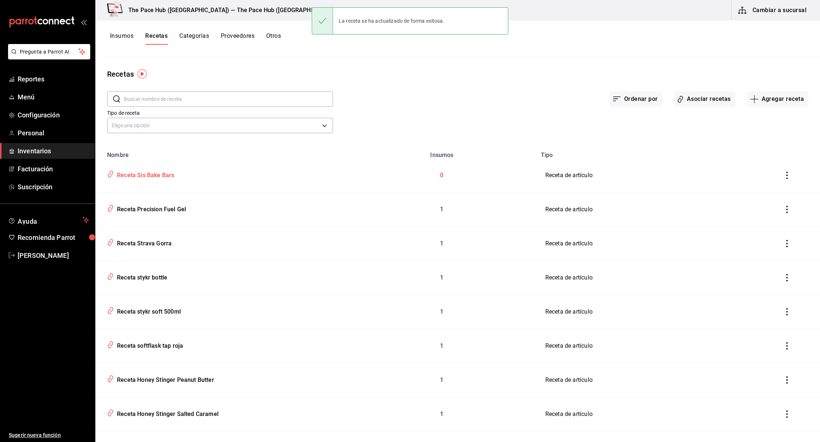
click at [147, 173] on div "Receta Sis Bake Bars" at bounding box center [144, 173] width 60 height 11
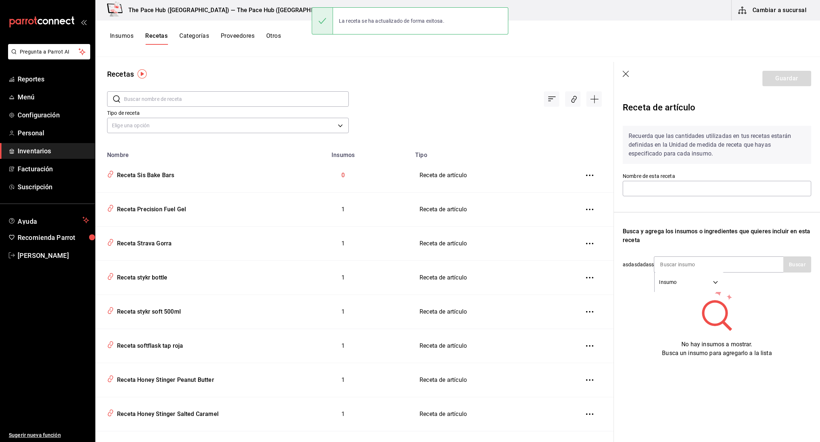
type input "Receta Sis Bake Bars"
click at [679, 266] on input at bounding box center [690, 264] width 73 height 15
type input "bake"
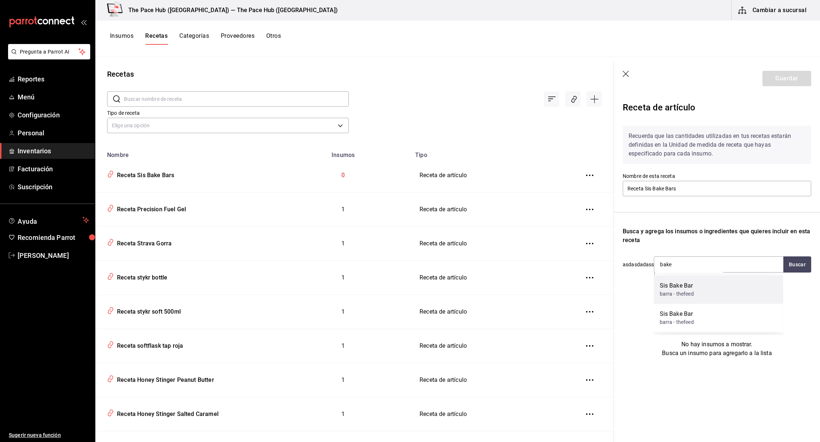
click at [678, 300] on div "Sis Bake Bar barra - thefeed" at bounding box center [718, 289] width 129 height 28
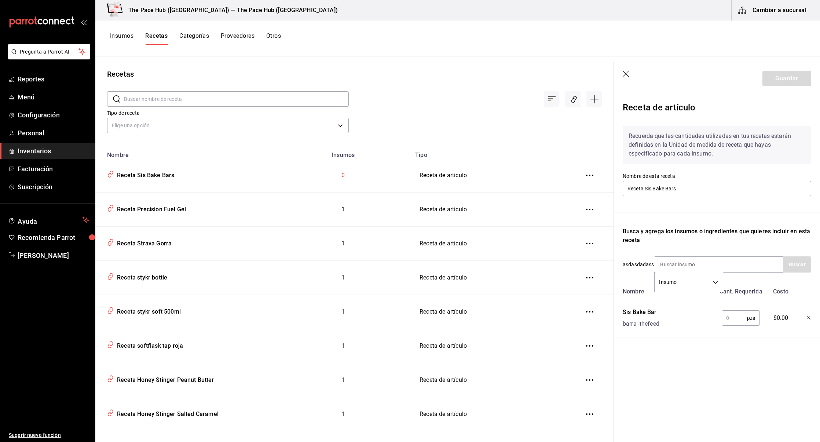
click at [729, 318] on input "text" at bounding box center [734, 318] width 25 height 15
type input "1"
click at [710, 351] on div "Receta de artículo Recuerda que las cantidades utilizadas en tus recetas estará…" at bounding box center [717, 235] width 206 height 281
click at [776, 80] on button "Guardar" at bounding box center [786, 78] width 49 height 15
click at [776, 80] on header "Guardar" at bounding box center [717, 78] width 206 height 33
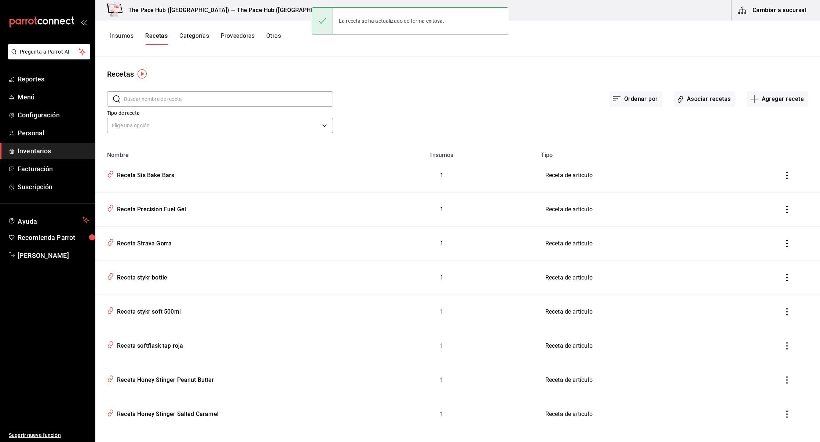
click at [146, 101] on input "text" at bounding box center [228, 99] width 209 height 15
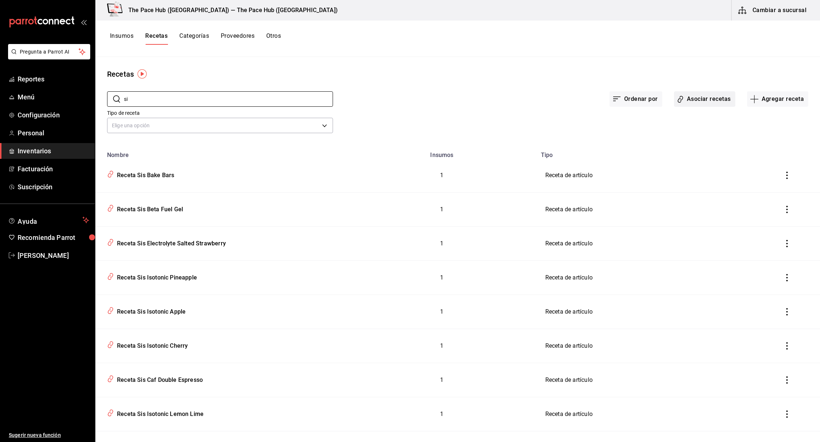
type input "si"
click at [717, 99] on button "Asociar recetas" at bounding box center [704, 98] width 61 height 15
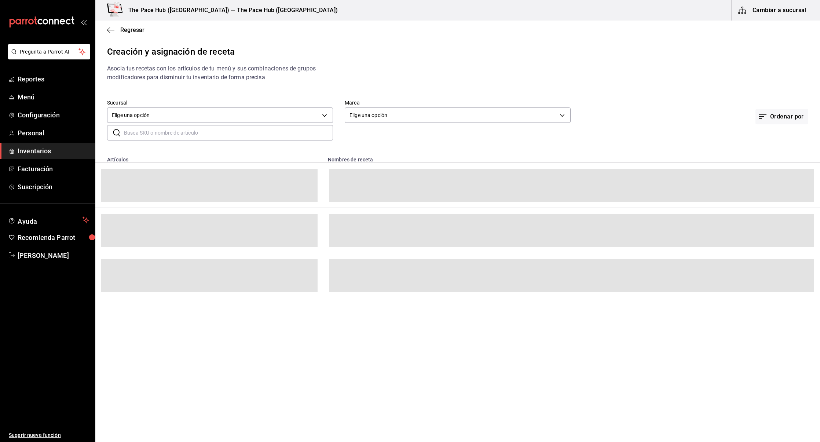
click at [155, 126] on input "text" at bounding box center [228, 132] width 209 height 15
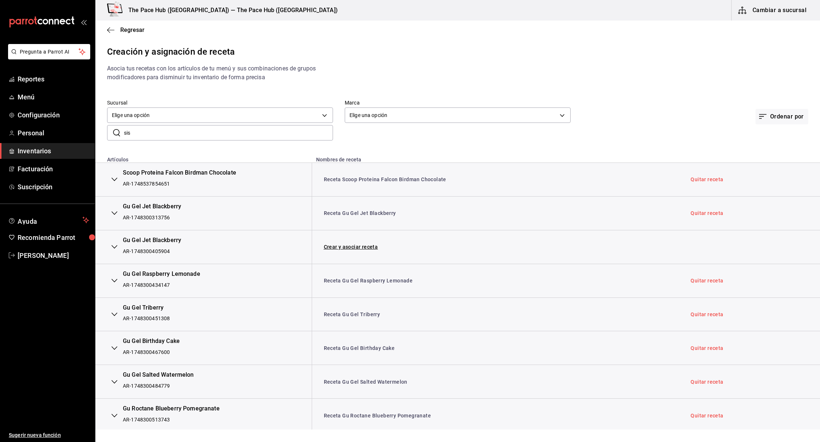
type input "sis"
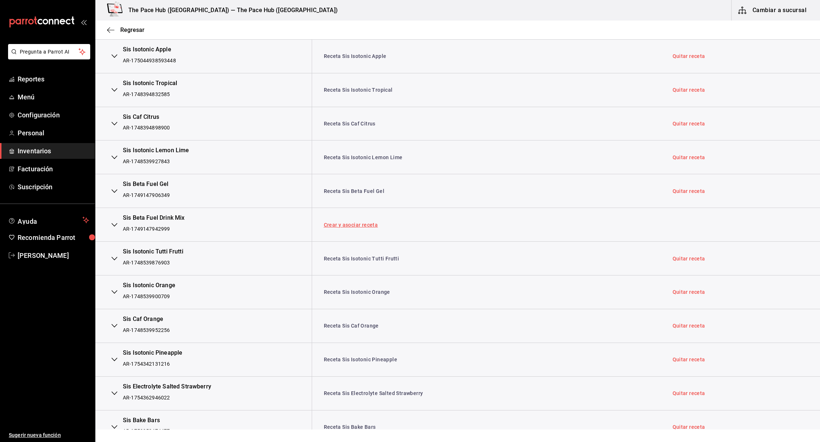
scroll to position [237, 0]
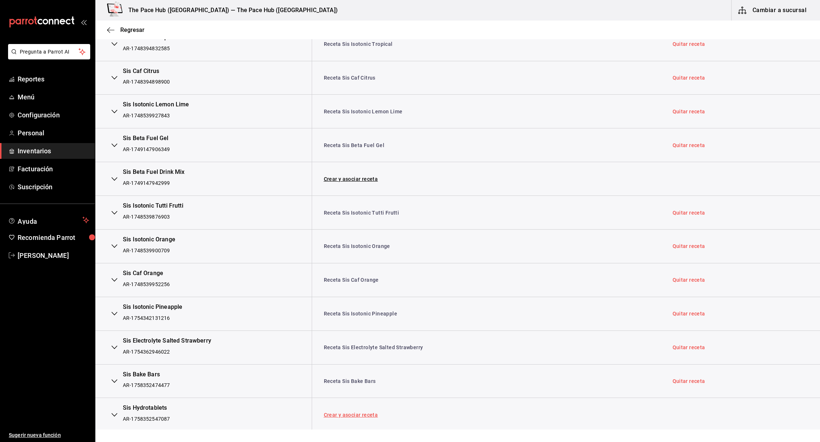
click at [340, 415] on link "Crear y asociar receta" at bounding box center [351, 414] width 54 height 5
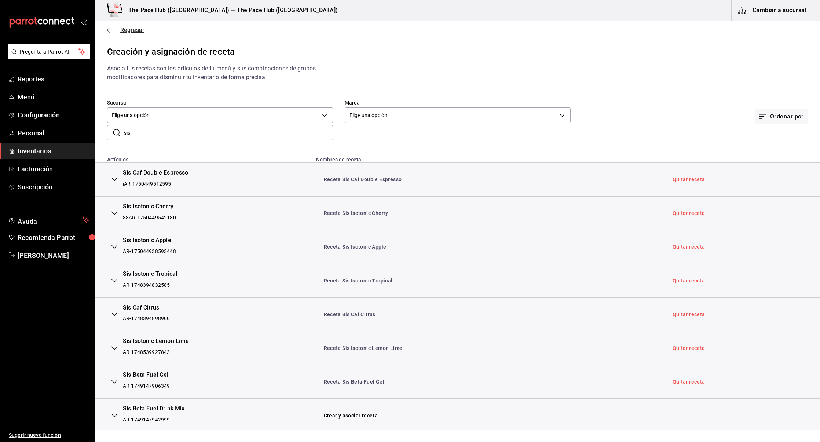
click at [112, 32] on icon "button" at bounding box center [110, 30] width 7 height 7
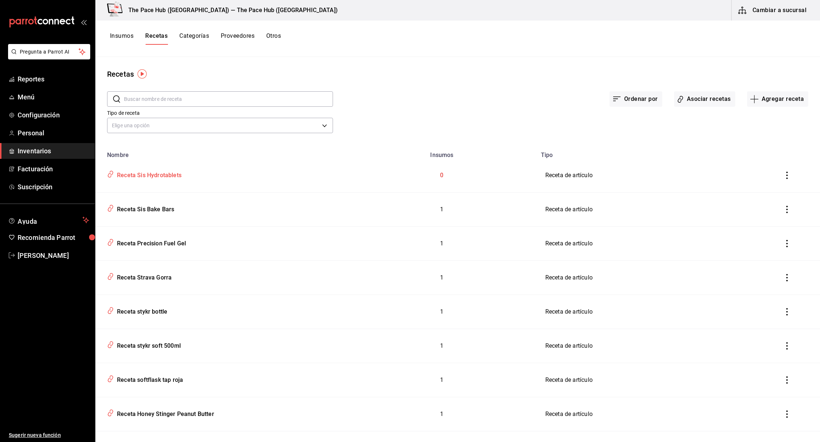
click at [131, 176] on div "Receta Sis Hydrotablets" at bounding box center [147, 173] width 67 height 11
type input "Receta Sis Hydrotablets"
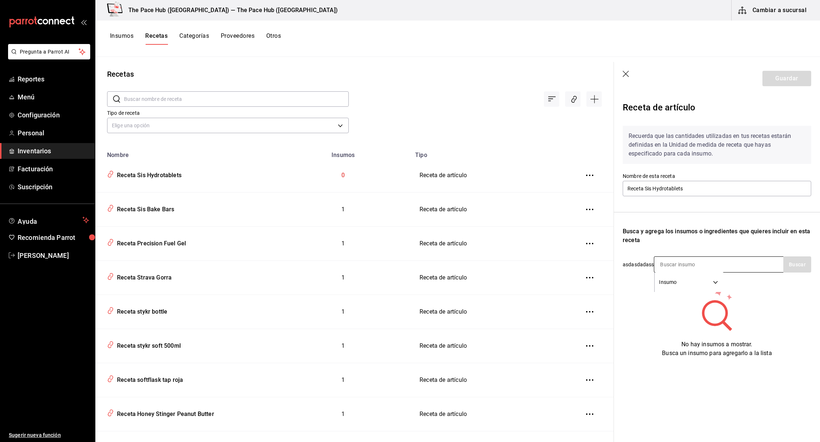
click at [669, 263] on input at bounding box center [690, 264] width 73 height 15
type input "hydro"
click at [678, 284] on div "Sis Hydrotablets" at bounding box center [681, 285] width 43 height 9
click at [725, 322] on input "text" at bounding box center [734, 318] width 25 height 15
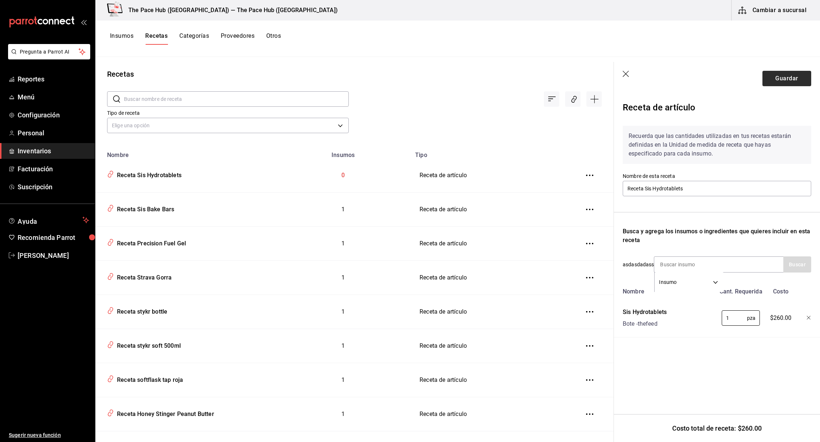
type input "1"
click at [788, 73] on button "Guardar" at bounding box center [786, 78] width 49 height 15
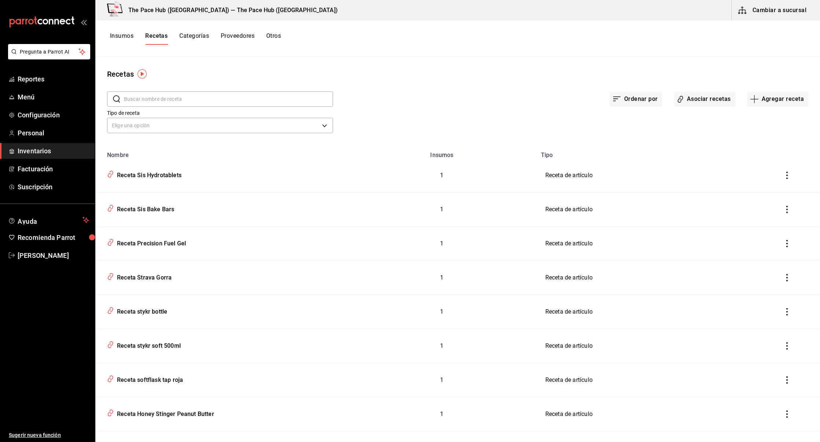
click at [785, 18] on button "Cambiar a sucursal" at bounding box center [773, 10] width 83 height 21
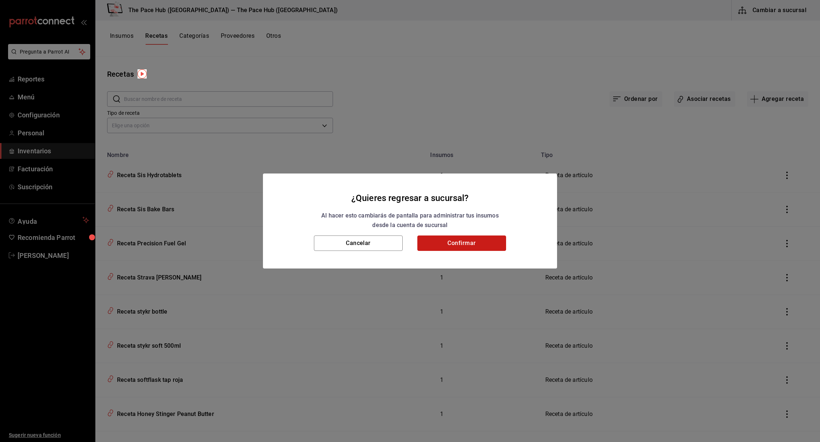
click at [474, 244] on button "Confirmar" at bounding box center [461, 242] width 89 height 15
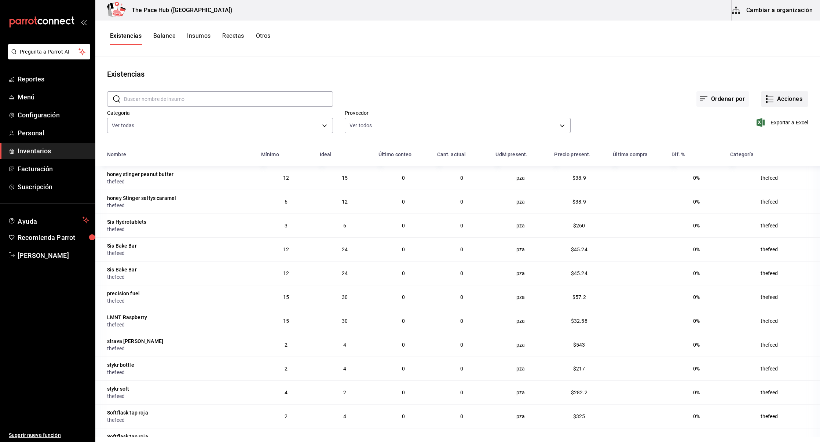
click at [774, 99] on button "Acciones" at bounding box center [784, 98] width 47 height 15
click at [751, 219] on span "Ajuste" at bounding box center [778, 217] width 62 height 8
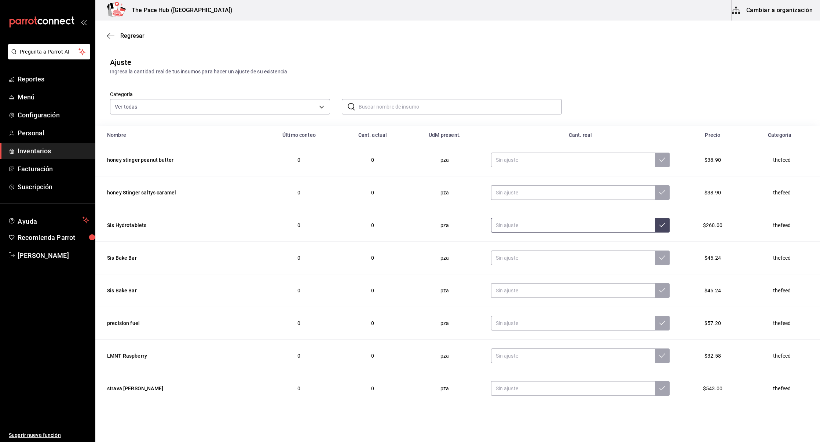
click at [524, 224] on input "text" at bounding box center [573, 225] width 164 height 15
type input "5.00"
click at [662, 225] on button at bounding box center [662, 225] width 15 height 15
click at [378, 103] on input "text" at bounding box center [460, 106] width 203 height 15
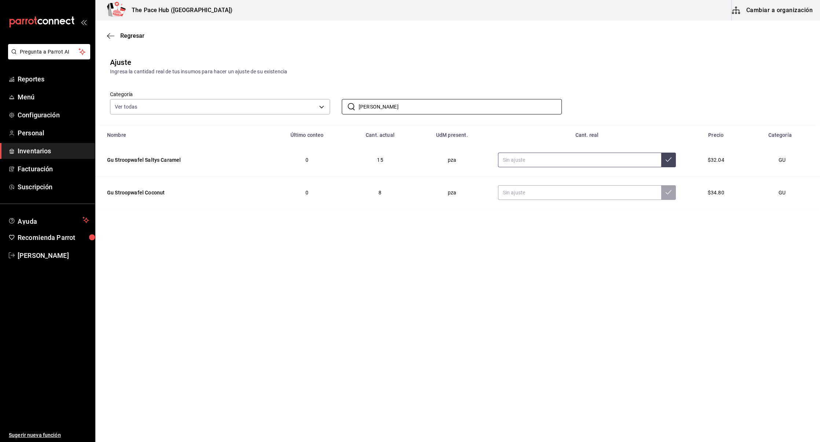
type input "stroo"
click at [549, 158] on input "text" at bounding box center [579, 160] width 163 height 15
type input "16.00"
click at [666, 159] on icon at bounding box center [669, 159] width 6 height 4
click at [720, 318] on main "Regresar Ajuste Ingresa la cantidad real de tus insumos para hacer un ajuste de…" at bounding box center [457, 211] width 725 height 380
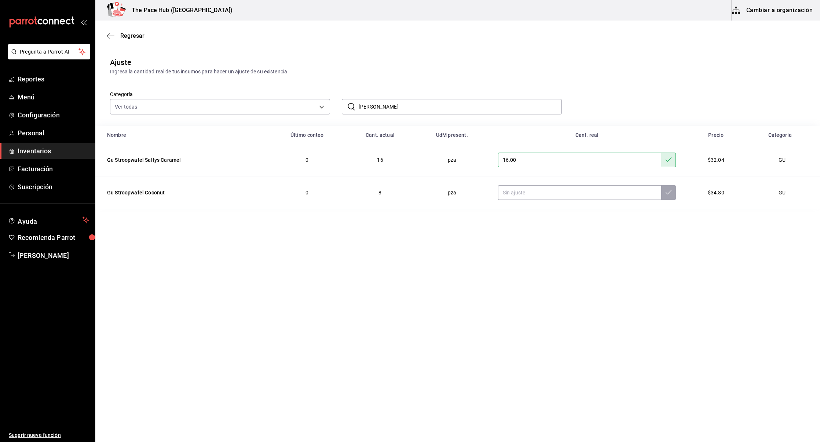
click at [378, 108] on input "stroo" at bounding box center [460, 106] width 203 height 15
type input "soft"
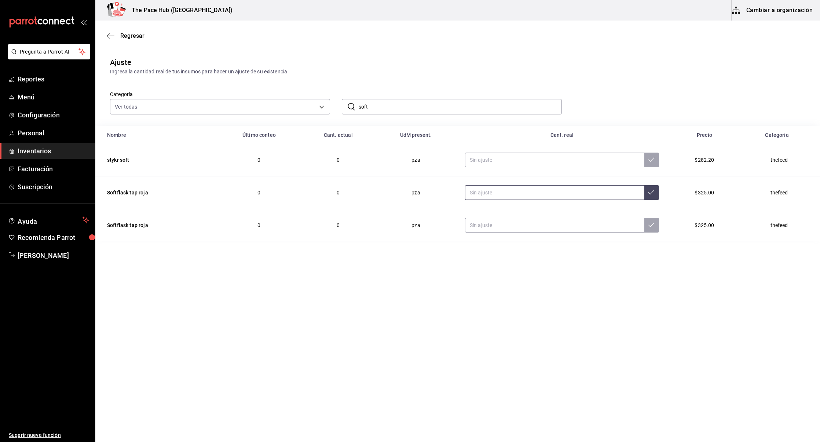
click at [492, 189] on input "text" at bounding box center [554, 192] width 179 height 15
type input "4.00"
click at [509, 226] on input "text" at bounding box center [554, 225] width 179 height 15
type input "3.00"
type input "4.00"
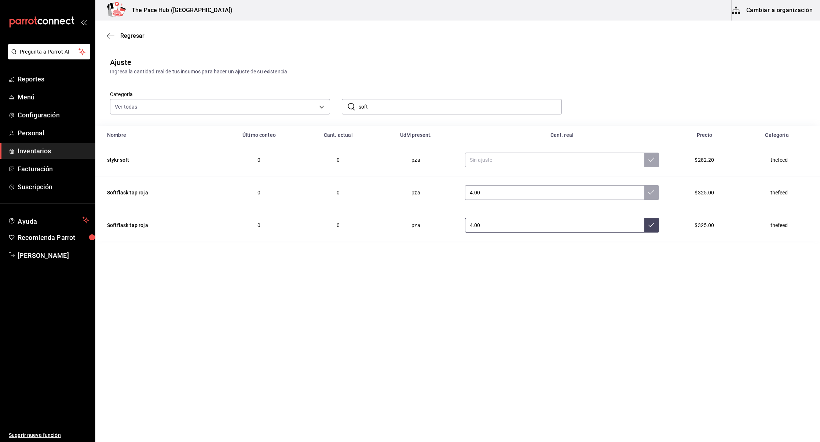
click at [644, 221] on button at bounding box center [651, 225] width 15 height 15
click at [648, 194] on icon at bounding box center [651, 192] width 6 height 6
click at [480, 162] on input "text" at bounding box center [554, 160] width 179 height 15
type input "4.00"
click at [647, 166] on button at bounding box center [651, 160] width 15 height 15
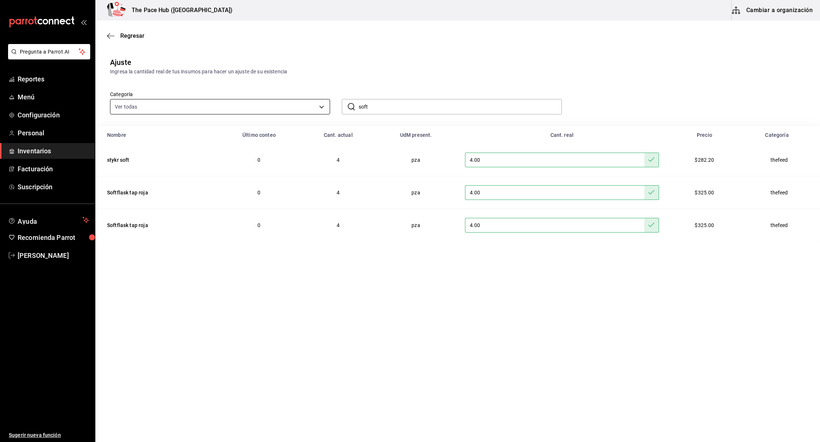
click at [209, 106] on body "Pregunta a Parrot AI Reportes Menú Configuración Personal Inventarios Facturaci…" at bounding box center [410, 200] width 820 height 400
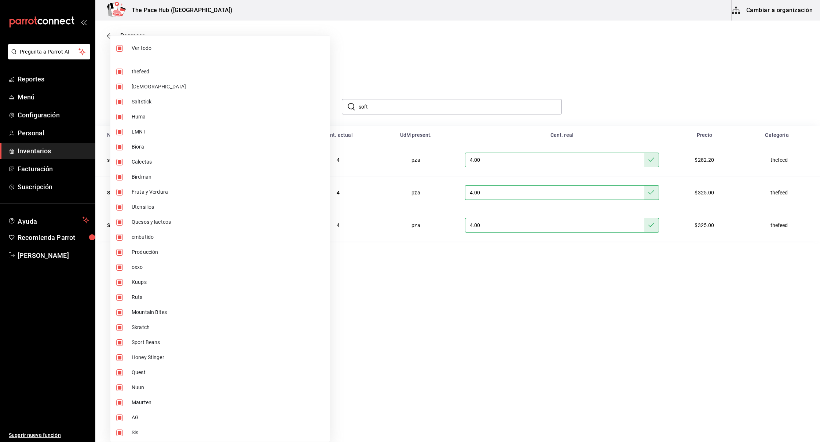
click at [375, 111] on div at bounding box center [410, 221] width 820 height 442
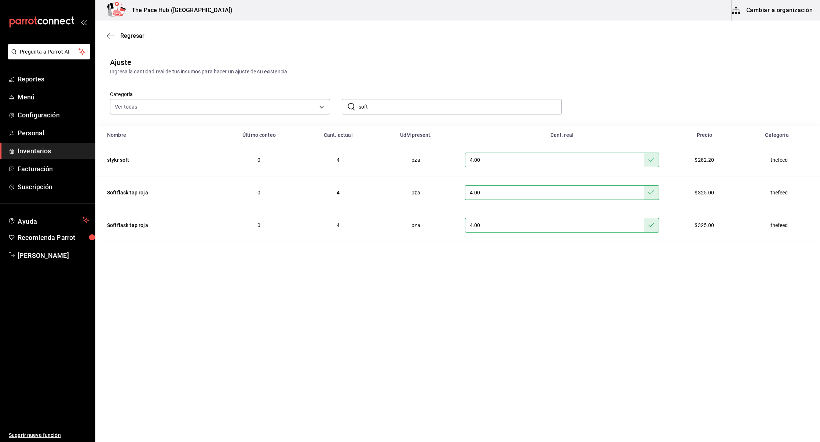
click at [382, 106] on div "Ver todo thefeed Shakers Saltstick Huma LMNT Biora Calcetas Birdman Fruta y Ver…" at bounding box center [410, 221] width 820 height 442
click at [382, 106] on input "soft" at bounding box center [460, 106] width 203 height 15
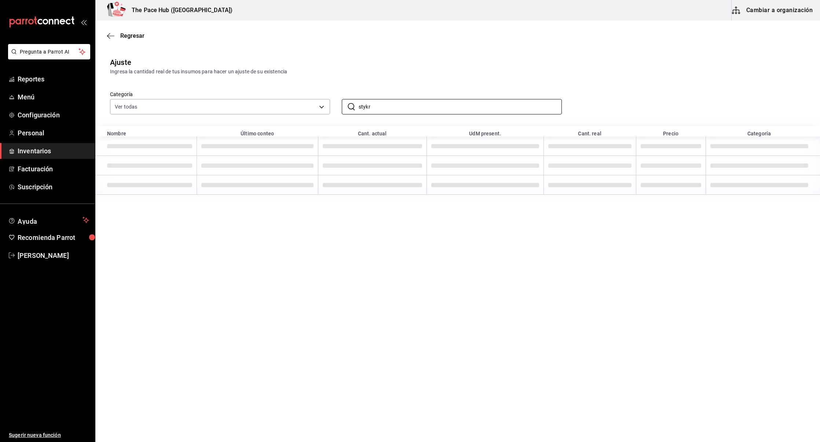
type input "stykr"
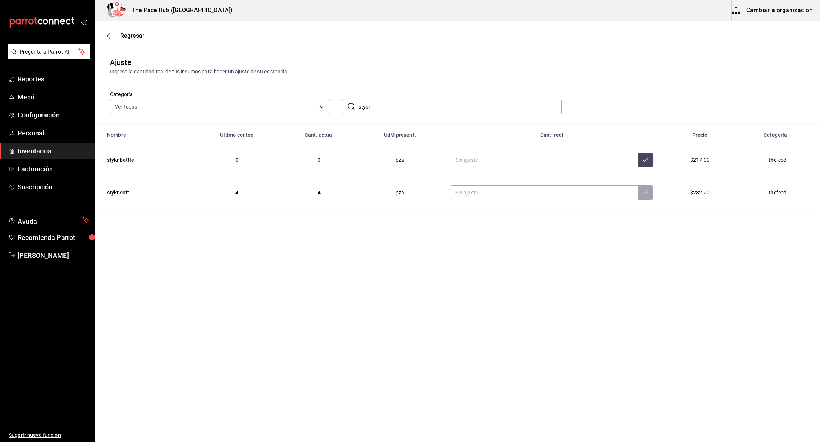
click at [479, 156] on input "text" at bounding box center [545, 160] width 188 height 15
type input "4.00"
click at [645, 158] on button at bounding box center [645, 160] width 15 height 15
click at [381, 110] on input "stykr" at bounding box center [460, 106] width 203 height 15
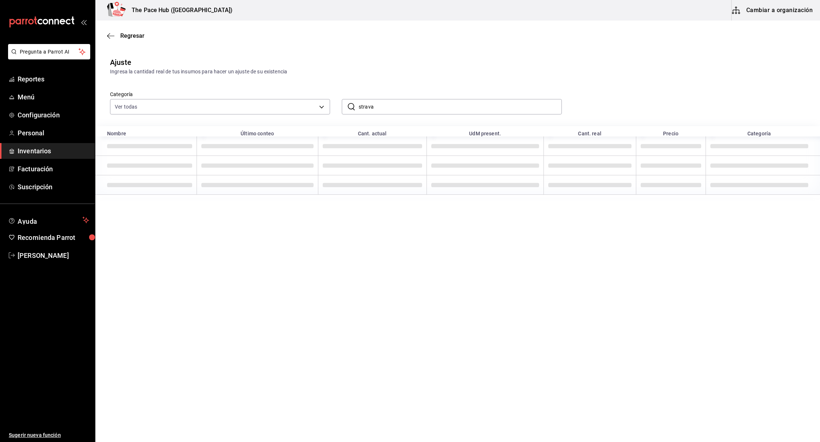
type input "strava"
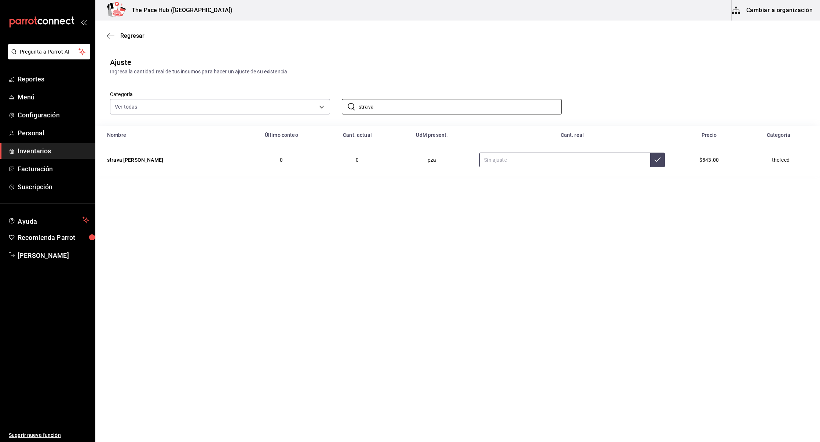
click at [502, 159] on input "text" at bounding box center [564, 160] width 171 height 15
type input "4.00"
click at [655, 157] on icon at bounding box center [658, 160] width 6 height 6
click at [401, 112] on input "strava" at bounding box center [460, 106] width 203 height 15
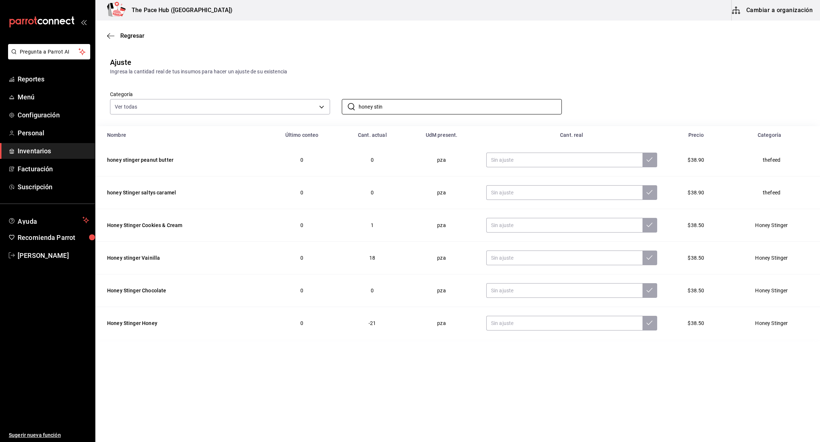
type input "honey stin"
click at [331, 391] on main "Regresar Ajuste Ingresa la cantidad real de tus insumos para hacer un ajuste de…" at bounding box center [457, 211] width 725 height 380
click at [524, 223] on input "text" at bounding box center [564, 225] width 156 height 15
type input "13.00"
click at [650, 226] on button at bounding box center [649, 225] width 15 height 15
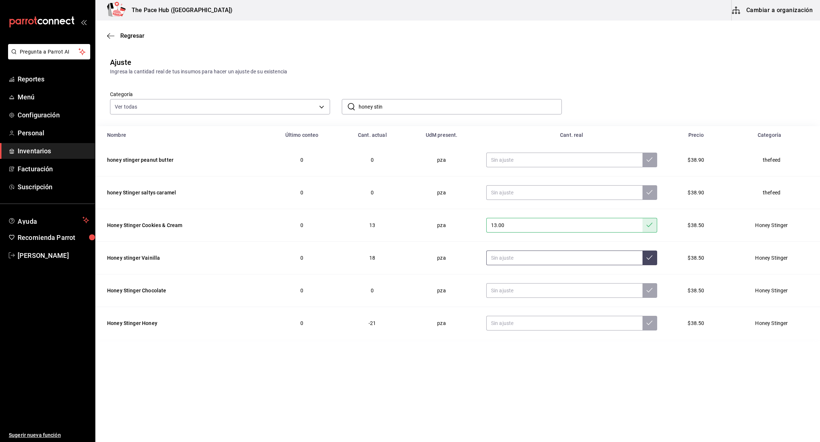
click at [514, 261] on input "text" at bounding box center [564, 257] width 156 height 15
type input "30.00"
click at [648, 259] on button at bounding box center [649, 257] width 15 height 15
click at [513, 292] on input "text" at bounding box center [564, 290] width 156 height 15
type input "12.00"
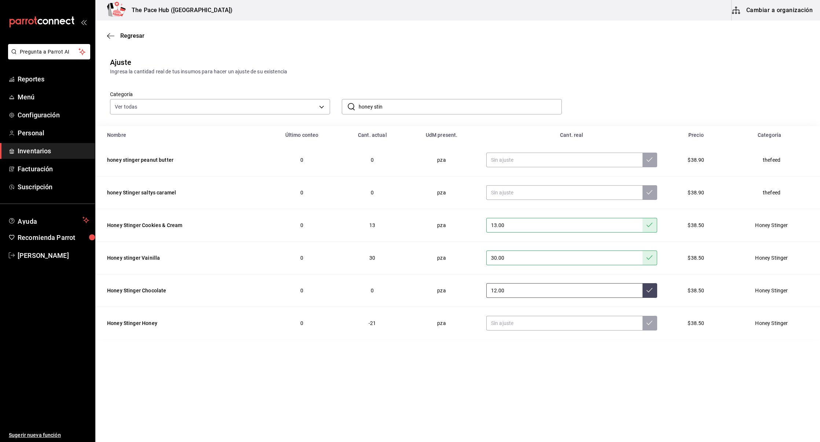
click at [646, 290] on icon at bounding box center [649, 290] width 6 height 6
click at [515, 326] on input "text" at bounding box center [564, 323] width 156 height 15
type input "12.00"
click at [646, 320] on icon at bounding box center [649, 323] width 6 height 6
click at [507, 158] on input "text" at bounding box center [564, 160] width 156 height 15
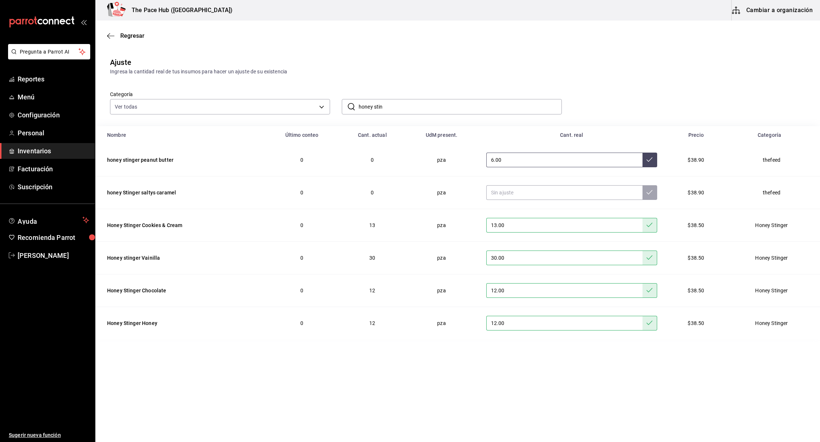
type input "6.00"
click at [643, 163] on button at bounding box center [649, 160] width 15 height 15
click at [568, 191] on input "text" at bounding box center [564, 192] width 156 height 15
type input "6.00"
click at [649, 193] on button at bounding box center [649, 192] width 15 height 15
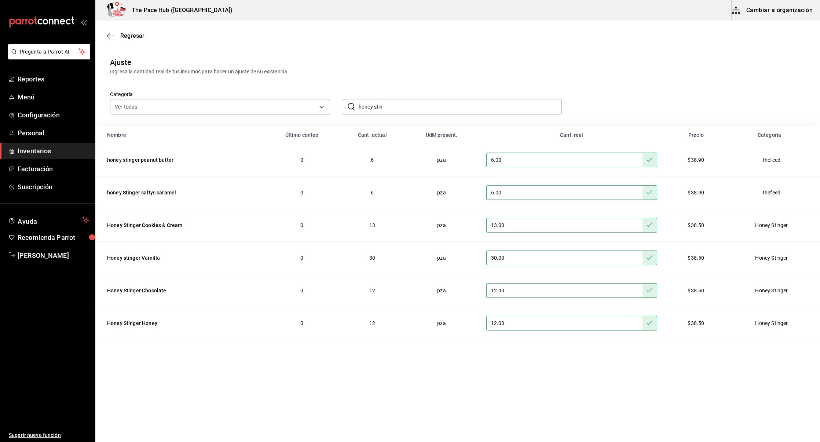
click at [389, 110] on input "honey stin" at bounding box center [460, 106] width 203 height 15
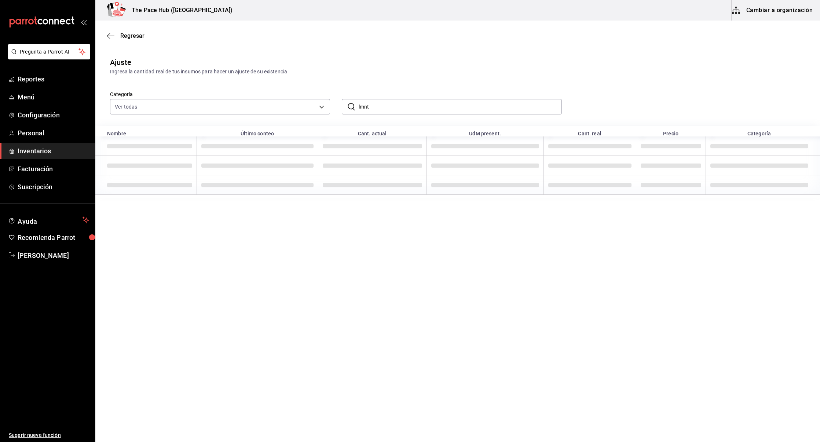
type input "lmnt"
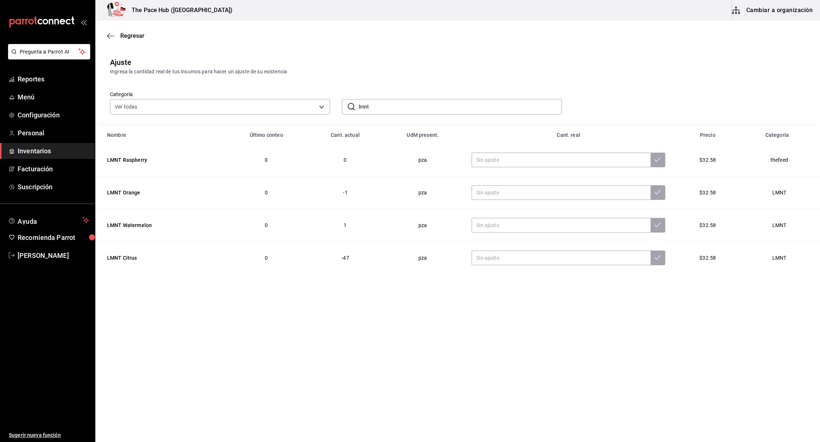
click at [365, 306] on main "Regresar Ajuste Ingresa la cantidad real de tus insumos para hacer un ajuste de…" at bounding box center [457, 211] width 725 height 380
click at [497, 158] on input "text" at bounding box center [561, 160] width 179 height 15
type input "30.00"
click at [659, 161] on button at bounding box center [658, 160] width 15 height 15
click at [528, 197] on input "text" at bounding box center [561, 192] width 179 height 15
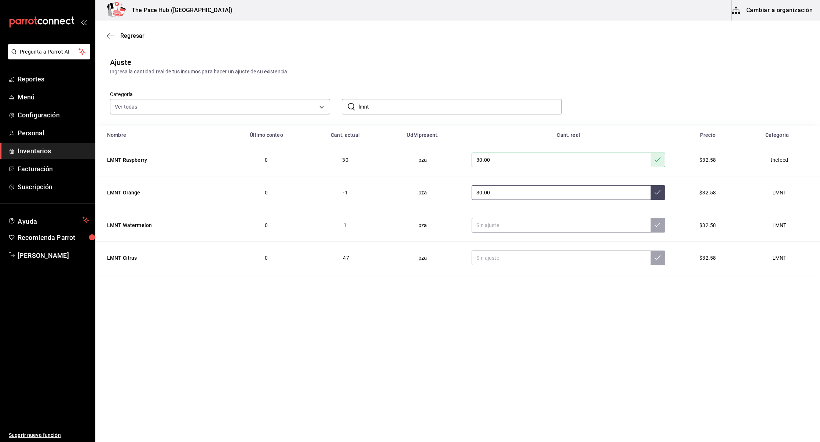
type input "30.00"
click at [655, 193] on icon at bounding box center [658, 192] width 6 height 6
click at [506, 226] on input "text" at bounding box center [561, 225] width 179 height 15
type input "30.00"
click at [657, 228] on button at bounding box center [658, 225] width 15 height 15
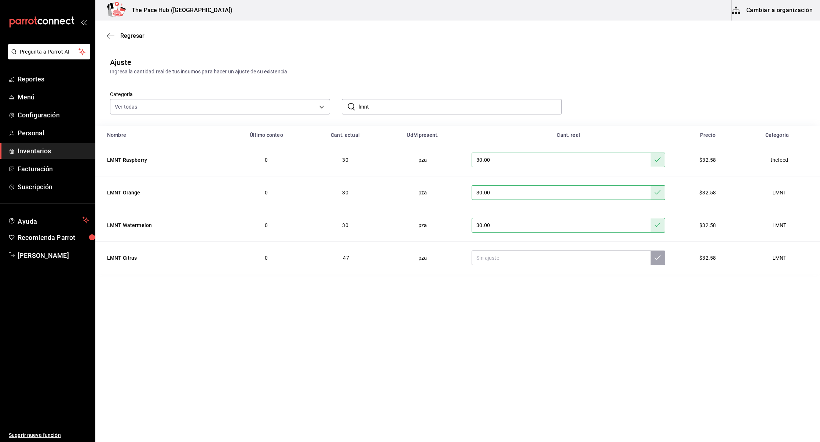
click at [373, 103] on input "lmnt" at bounding box center [460, 106] width 203 height 15
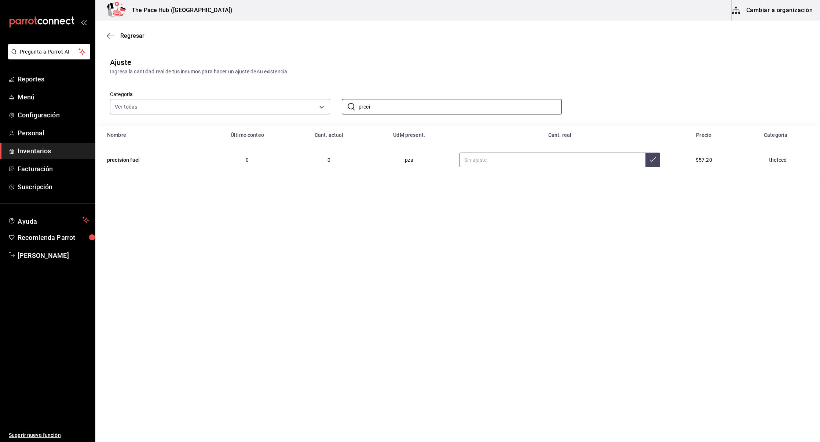
type input "preci"
click at [489, 158] on input "text" at bounding box center [552, 160] width 186 height 15
click at [640, 158] on input "30.00" at bounding box center [552, 160] width 186 height 15
type input "30.00"
click at [651, 164] on button at bounding box center [652, 160] width 15 height 15
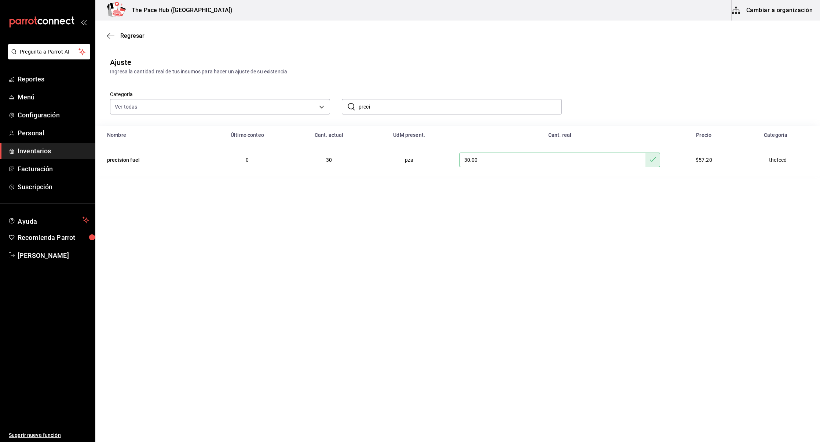
click at [388, 108] on input "preci" at bounding box center [460, 106] width 203 height 15
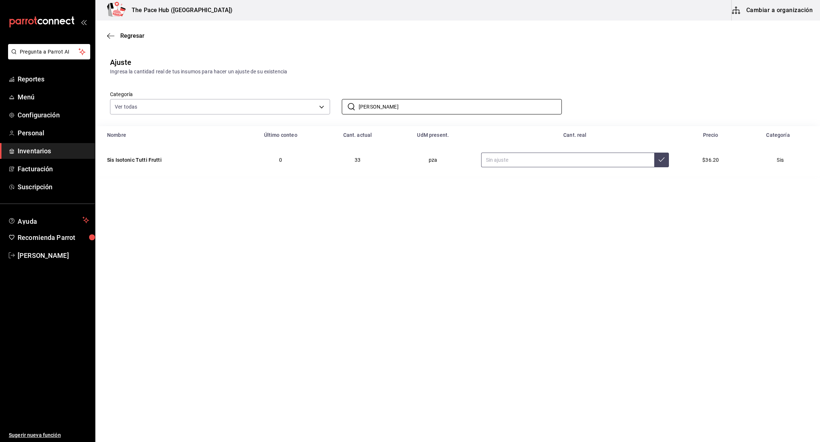
type input "tutt"
click at [504, 158] on input "text" at bounding box center [567, 160] width 173 height 15
type input "63.00"
click at [659, 157] on icon at bounding box center [662, 160] width 6 height 6
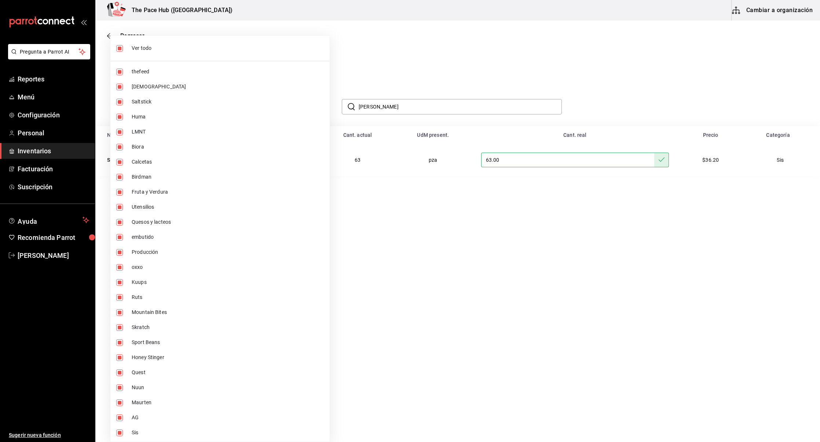
click at [190, 105] on body "Pregunta a Parrot AI Reportes Menú Configuración Personal Inventarios Facturaci…" at bounding box center [410, 200] width 820 height 400
click at [384, 111] on div at bounding box center [410, 221] width 820 height 442
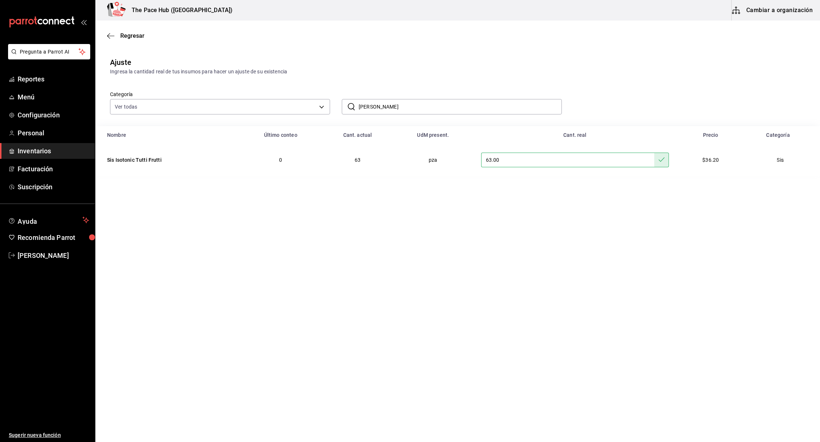
click at [383, 107] on div "Ver todo thefeed Shakers Saltstick Huma LMNT Biora Calcetas Birdman Fruta y Ver…" at bounding box center [410, 221] width 820 height 442
click at [383, 107] on input "tutt" at bounding box center [460, 106] width 203 height 15
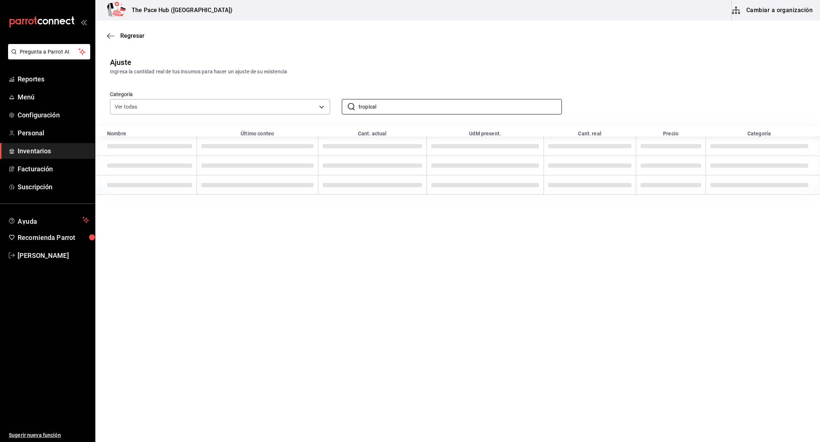
type input "tropical"
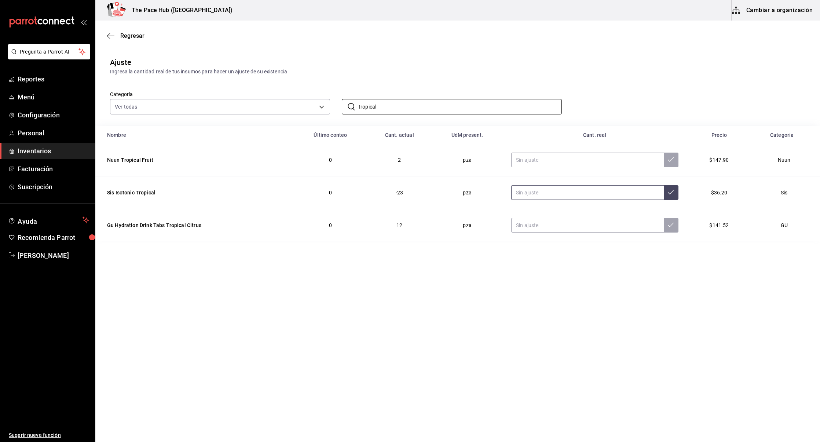
click at [538, 190] on input "text" at bounding box center [587, 192] width 153 height 15
type input "30.00"
click at [671, 190] on button at bounding box center [671, 192] width 15 height 15
click at [381, 106] on input "tropical" at bounding box center [460, 106] width 203 height 15
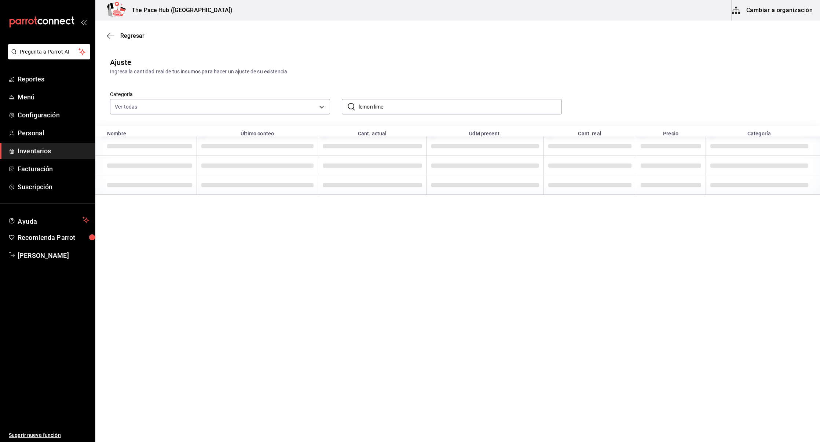
type input "lemon lime"
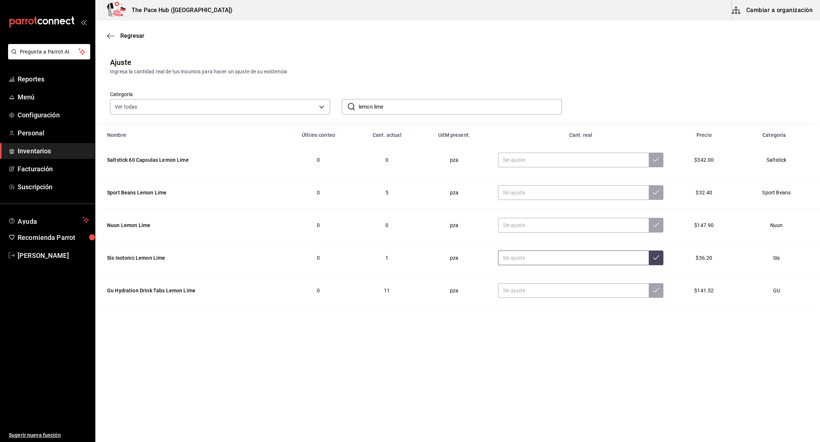
click at [521, 257] on input "text" at bounding box center [573, 257] width 151 height 15
type input "31.00"
click at [653, 257] on icon at bounding box center [656, 257] width 6 height 6
click at [402, 111] on input "lemon lime" at bounding box center [460, 106] width 203 height 15
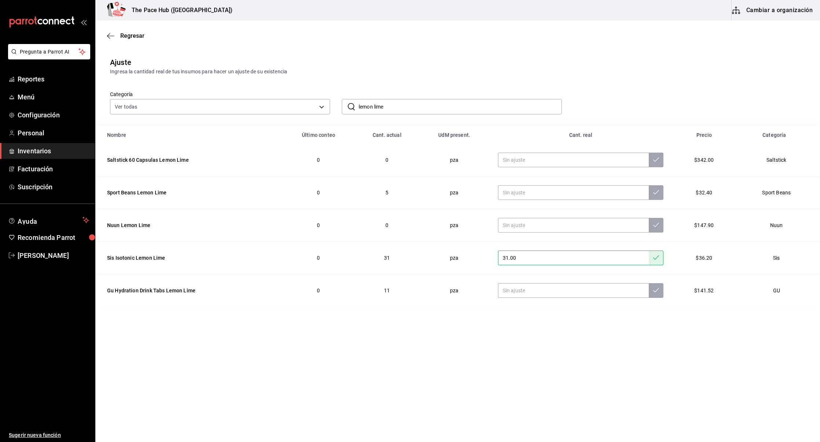
click at [402, 111] on input "lemon lime" at bounding box center [460, 106] width 203 height 15
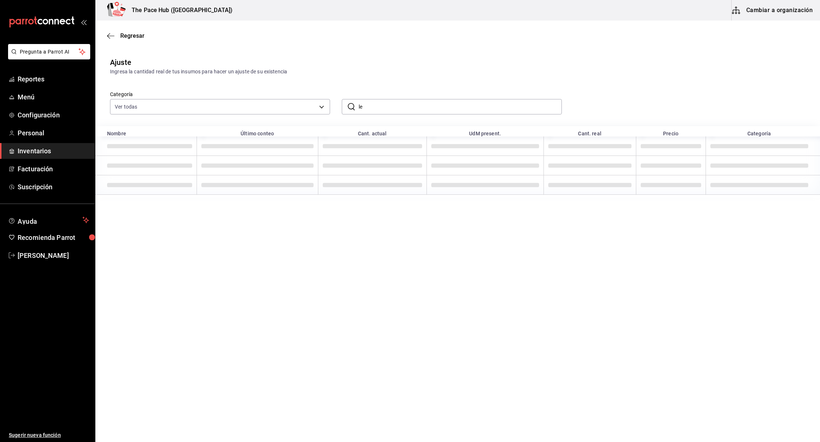
type input "l"
type input "apple"
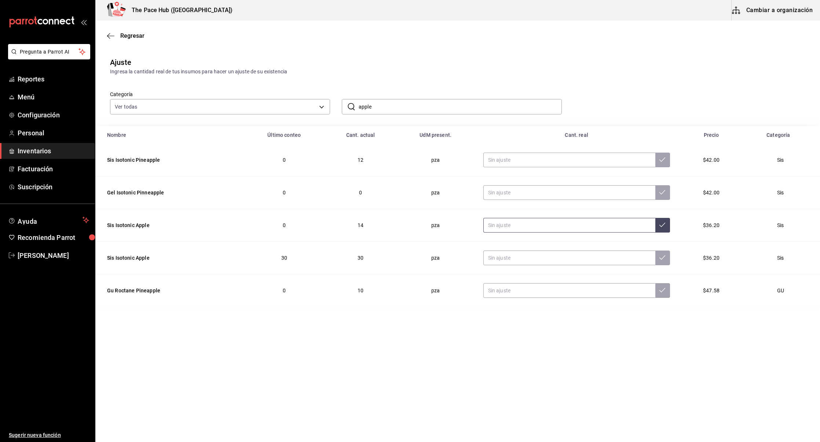
click at [521, 221] on input "text" at bounding box center [569, 225] width 172 height 15
type input "44.00"
click at [655, 226] on button at bounding box center [662, 225] width 15 height 15
click at [385, 109] on input "apple" at bounding box center [460, 106] width 203 height 15
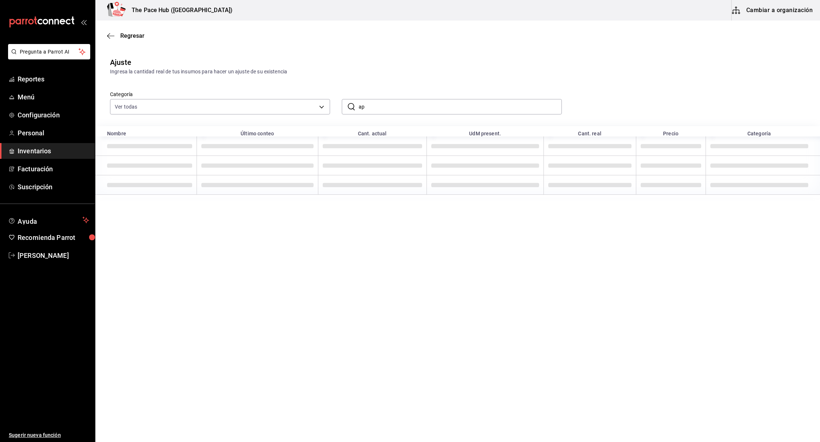
type input "a"
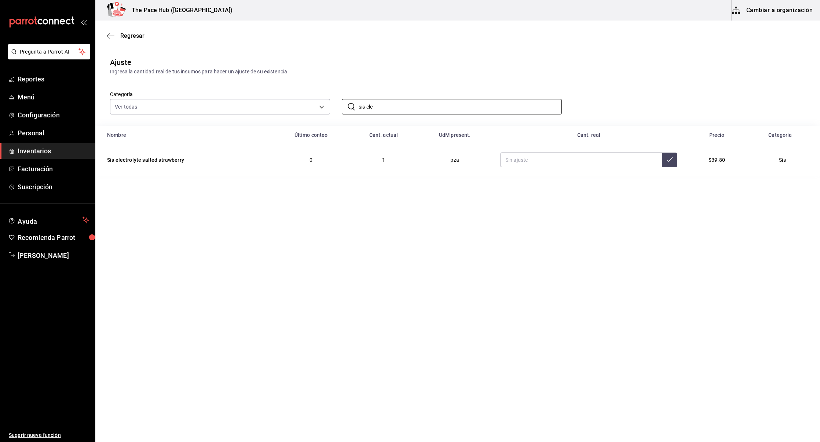
type input "sis ele"
click at [531, 161] on input "text" at bounding box center [582, 160] width 162 height 15
type input "60.00"
click at [667, 158] on icon at bounding box center [670, 160] width 6 height 6
click at [374, 107] on input "sis ele" at bounding box center [460, 106] width 203 height 15
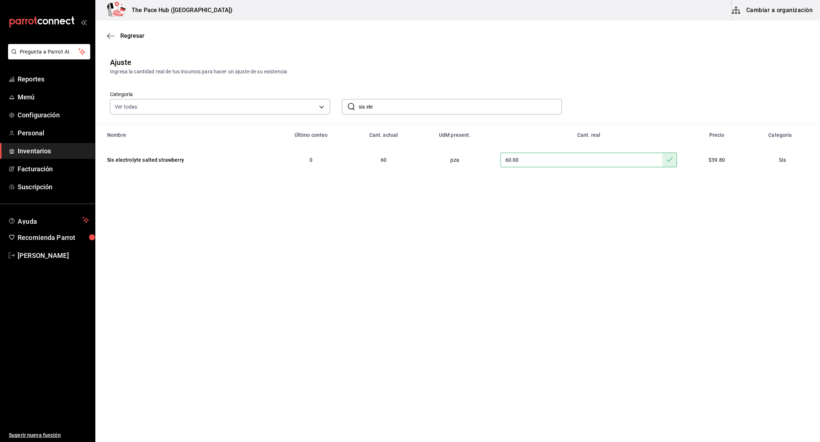
click at [374, 107] on input "sis ele" at bounding box center [460, 106] width 203 height 15
type input "beta"
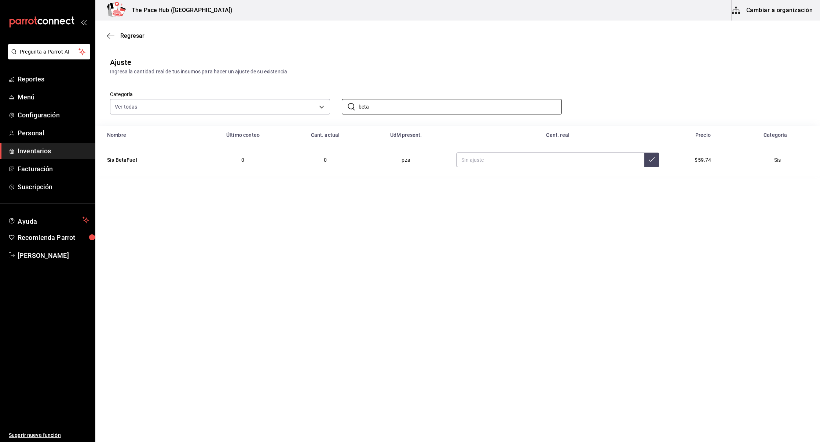
click at [489, 161] on input "text" at bounding box center [551, 160] width 188 height 15
type input "60.00"
click at [647, 162] on button at bounding box center [651, 160] width 15 height 15
click at [375, 111] on input "beta" at bounding box center [460, 106] width 203 height 15
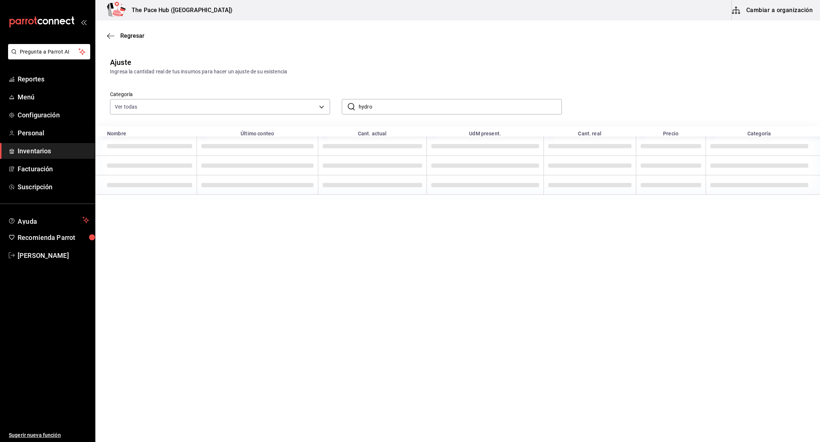
type input "hydro"
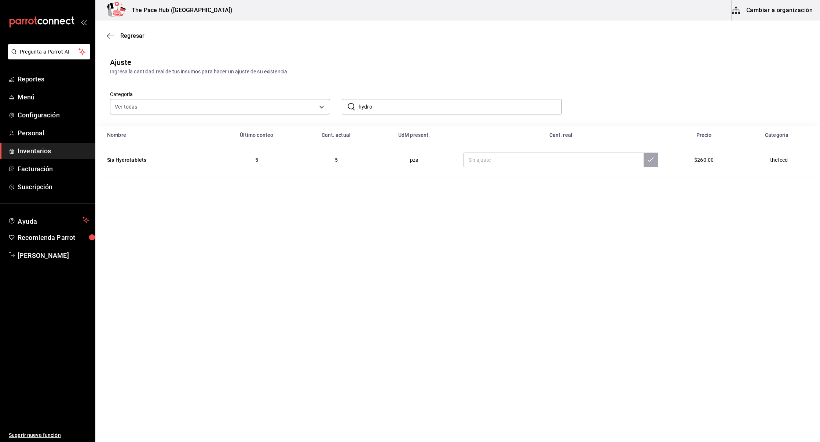
click at [402, 215] on main "Regresar Ajuste Ingresa la cantidad real de tus insumos para hacer un ajuste de…" at bounding box center [457, 211] width 725 height 380
click at [103, 32] on div "Regresar" at bounding box center [457, 35] width 725 height 19
click at [118, 36] on span "Regresar" at bounding box center [125, 35] width 37 height 7
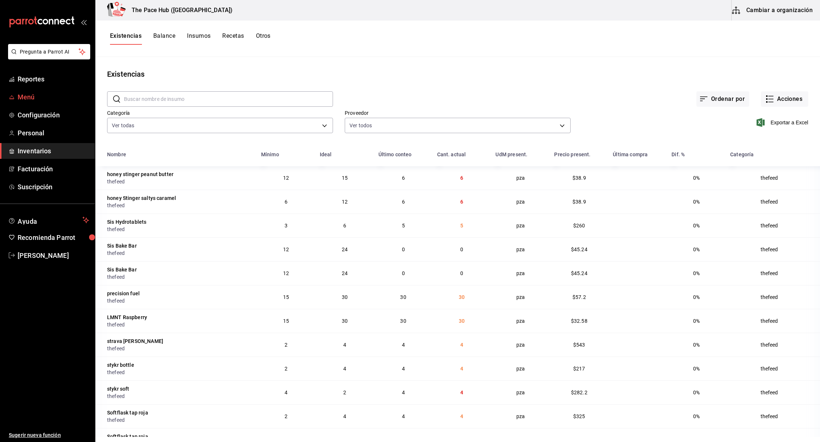
click at [38, 100] on span "Menú" at bounding box center [54, 97] width 72 height 10
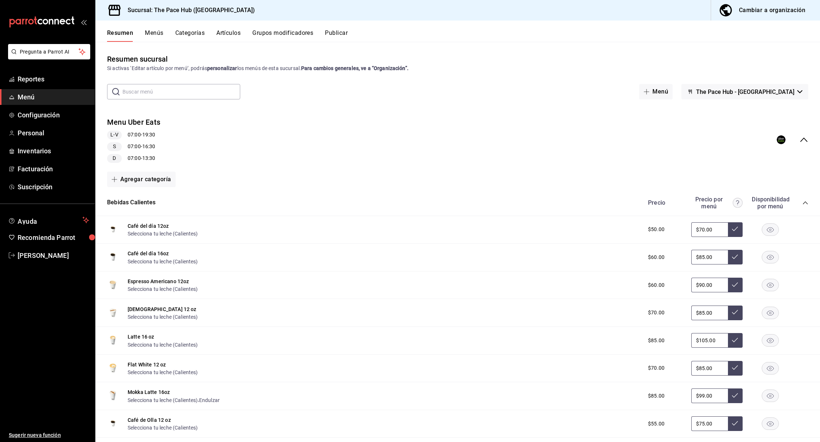
click at [228, 31] on button "Artículos" at bounding box center [228, 35] width 24 height 12
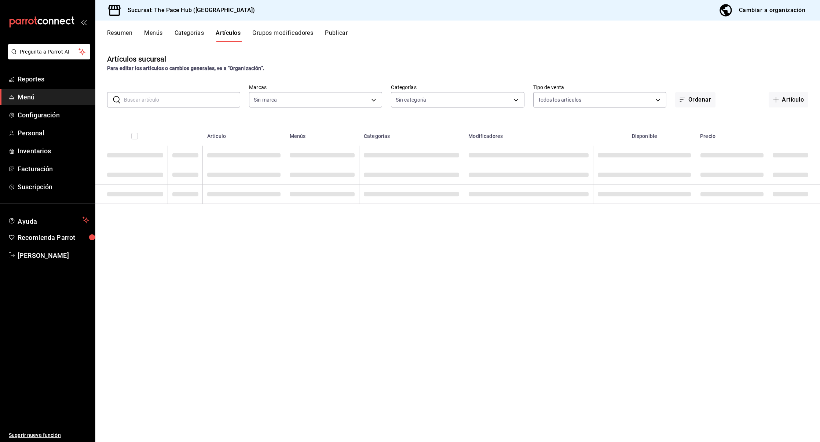
type input "6e7b30a6-09fd-47a0-883a-b7f701214784"
type input "3649b8a2-b049-473a-9b93-f95057cac46a,d01577cc-381e-457d-a45d-3823f65718bd,fd101…"
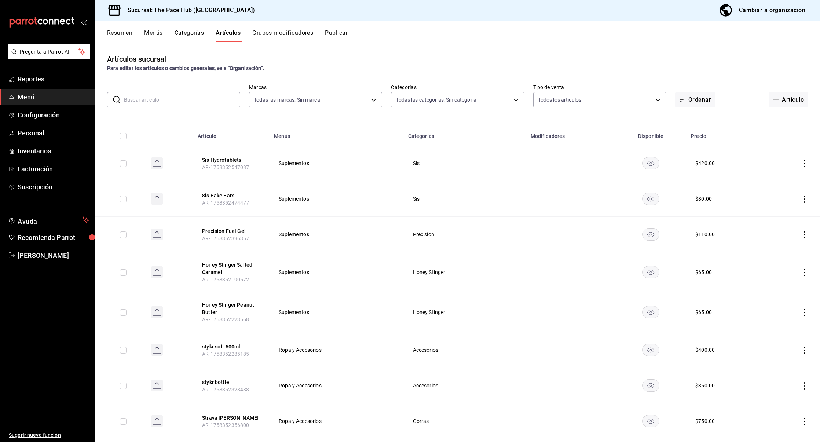
click at [451, 91] on div "Todas las categorías, Sin categoría" at bounding box center [457, 98] width 133 height 18
click at [433, 46] on div "Artículos sucursal Para editar los artículos o cambios generales, ve a “Organiz…" at bounding box center [457, 242] width 725 height 400
